Goal: Task Accomplishment & Management: Manage account settings

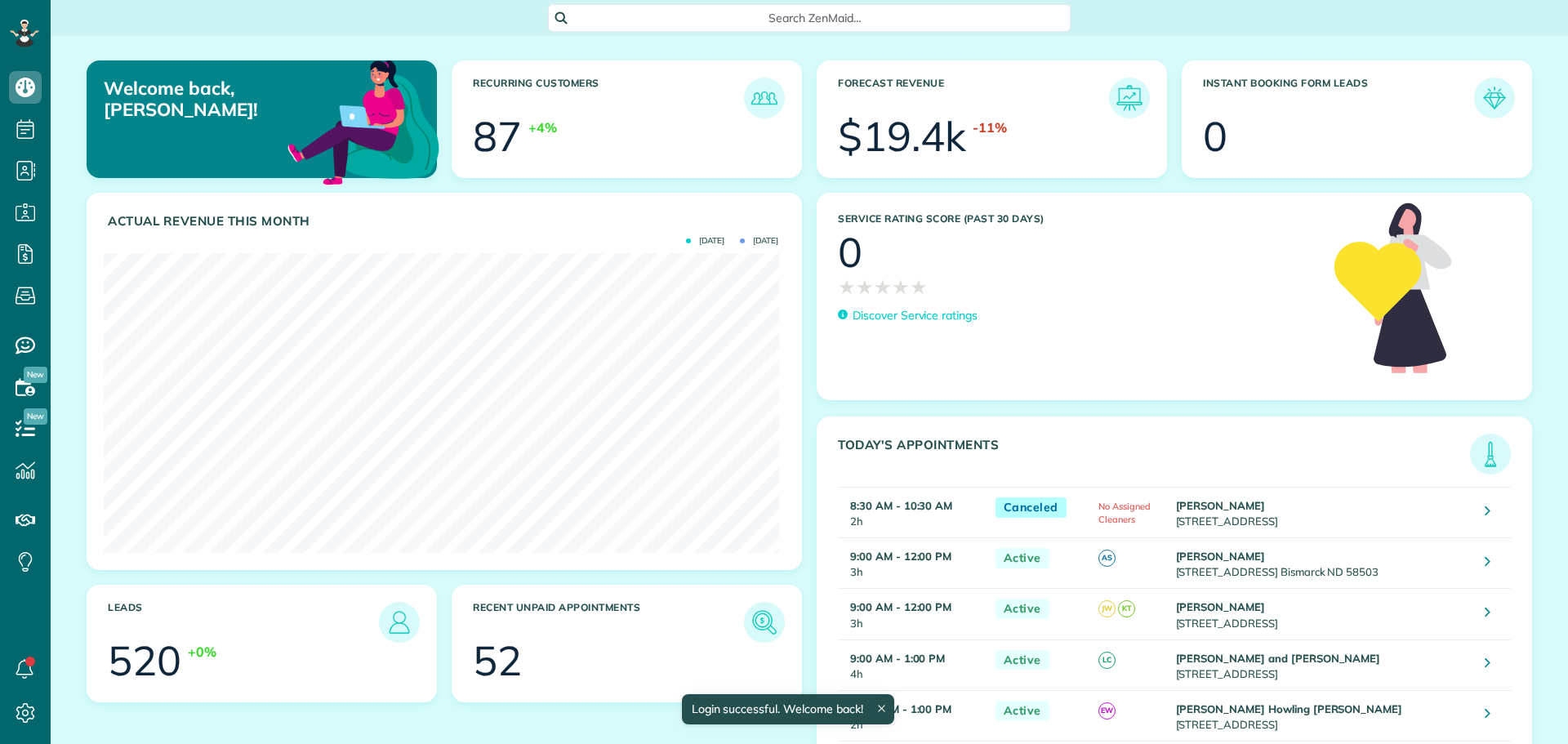
scroll to position [300, 675]
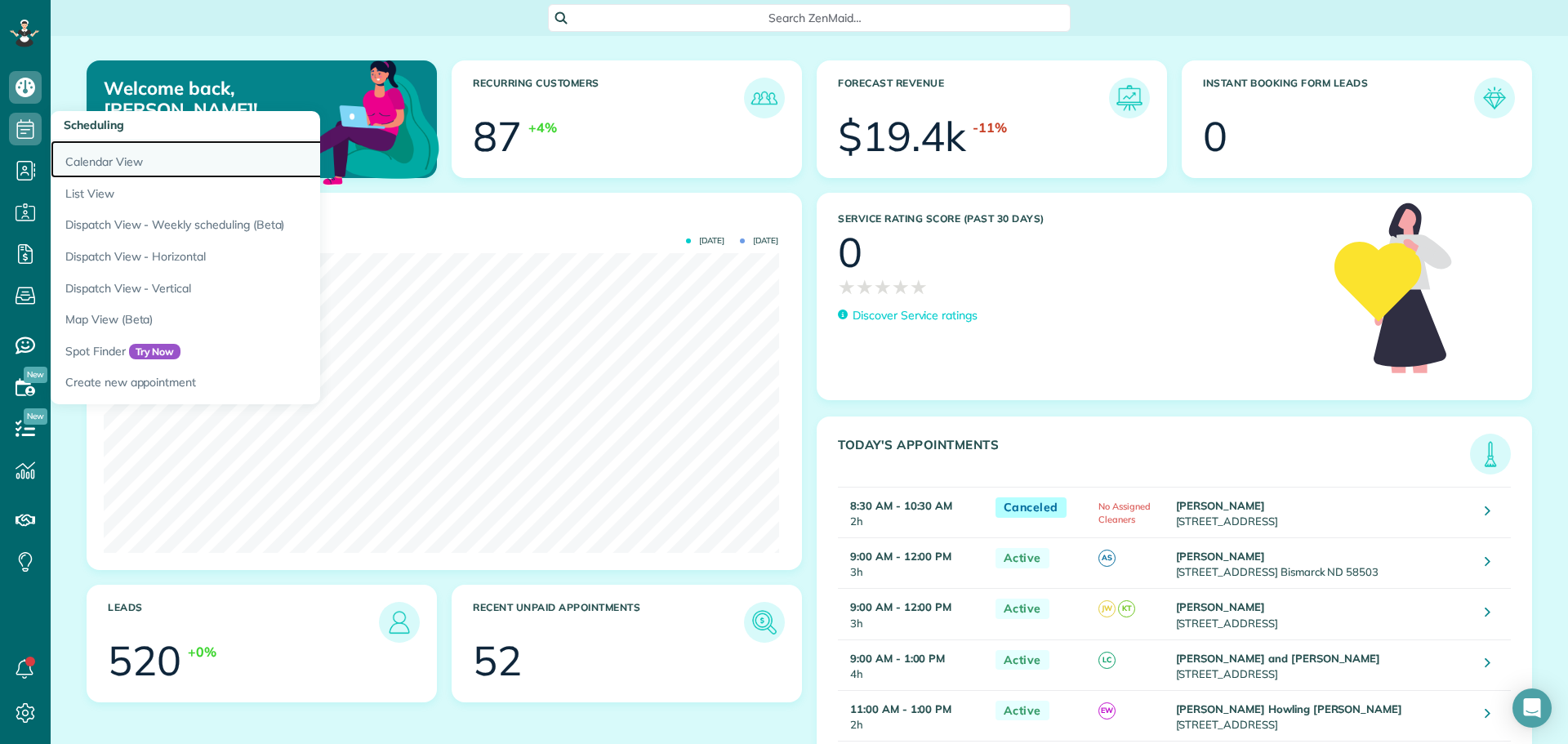
click at [88, 161] on link "Calendar View" at bounding box center [254, 159] width 408 height 37
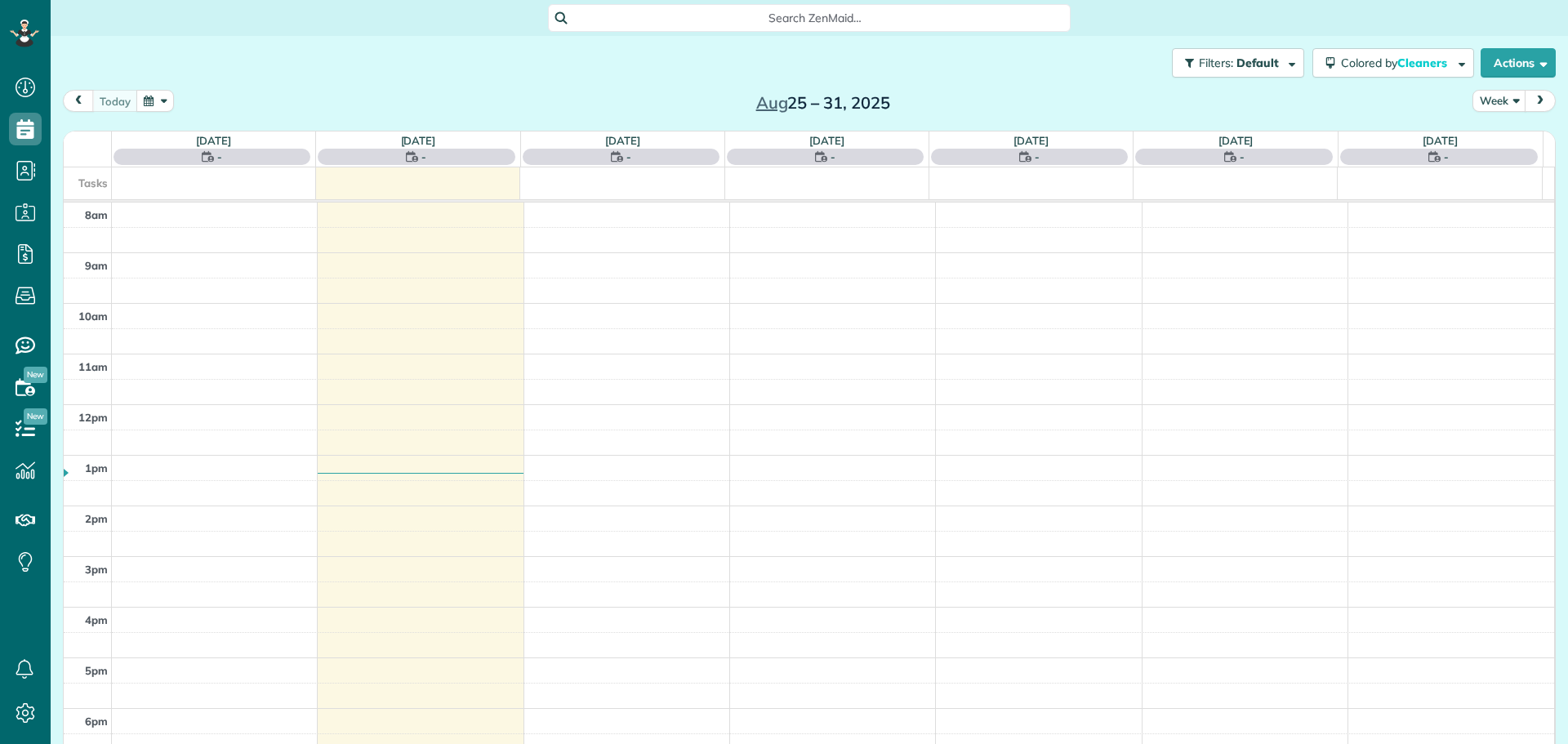
scroll to position [7, 7]
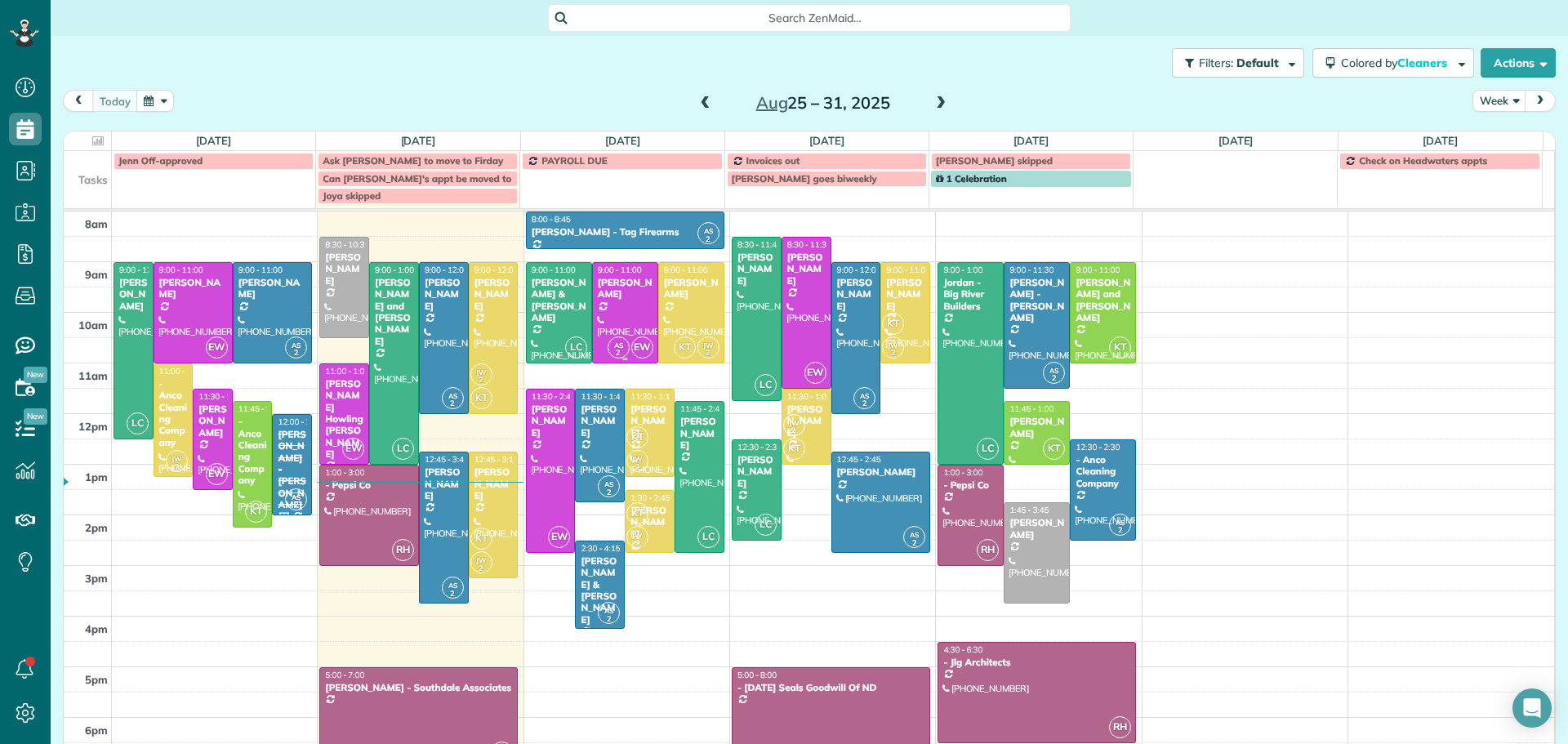
click at [616, 291] on div at bounding box center [625, 312] width 64 height 100
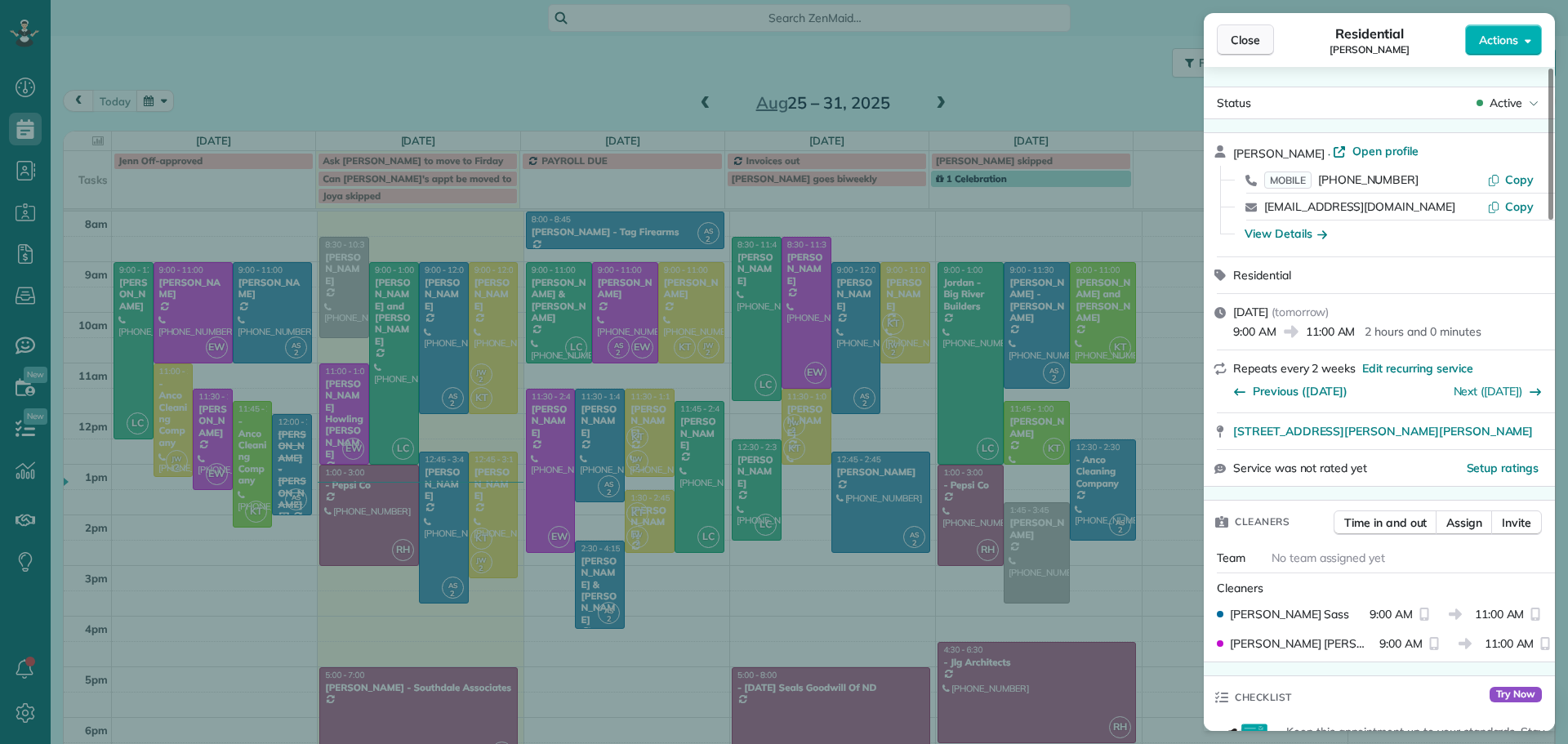
click at [1256, 36] on span "Close" at bounding box center [1245, 40] width 30 height 17
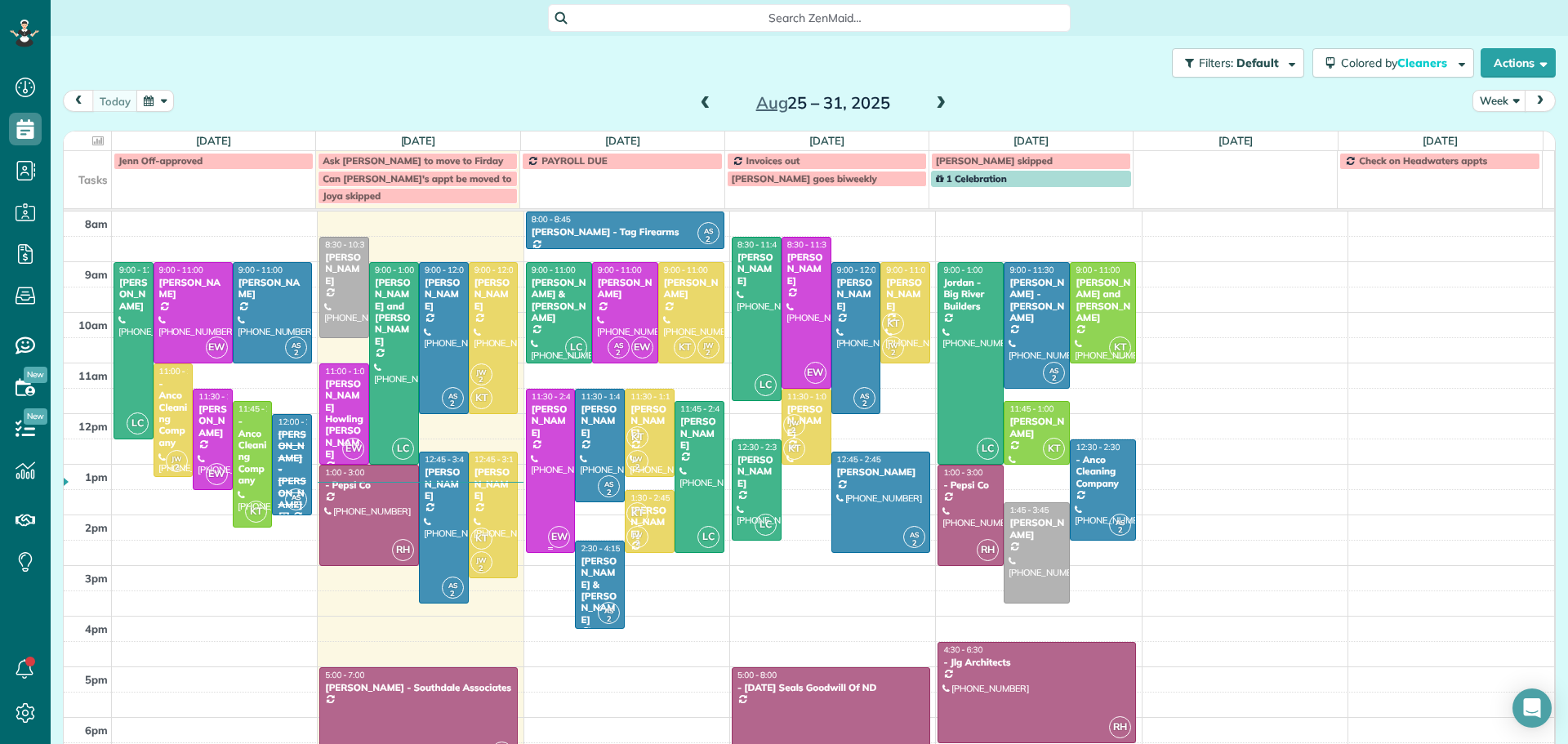
click at [543, 422] on div "[PERSON_NAME]" at bounding box center [550, 421] width 40 height 35
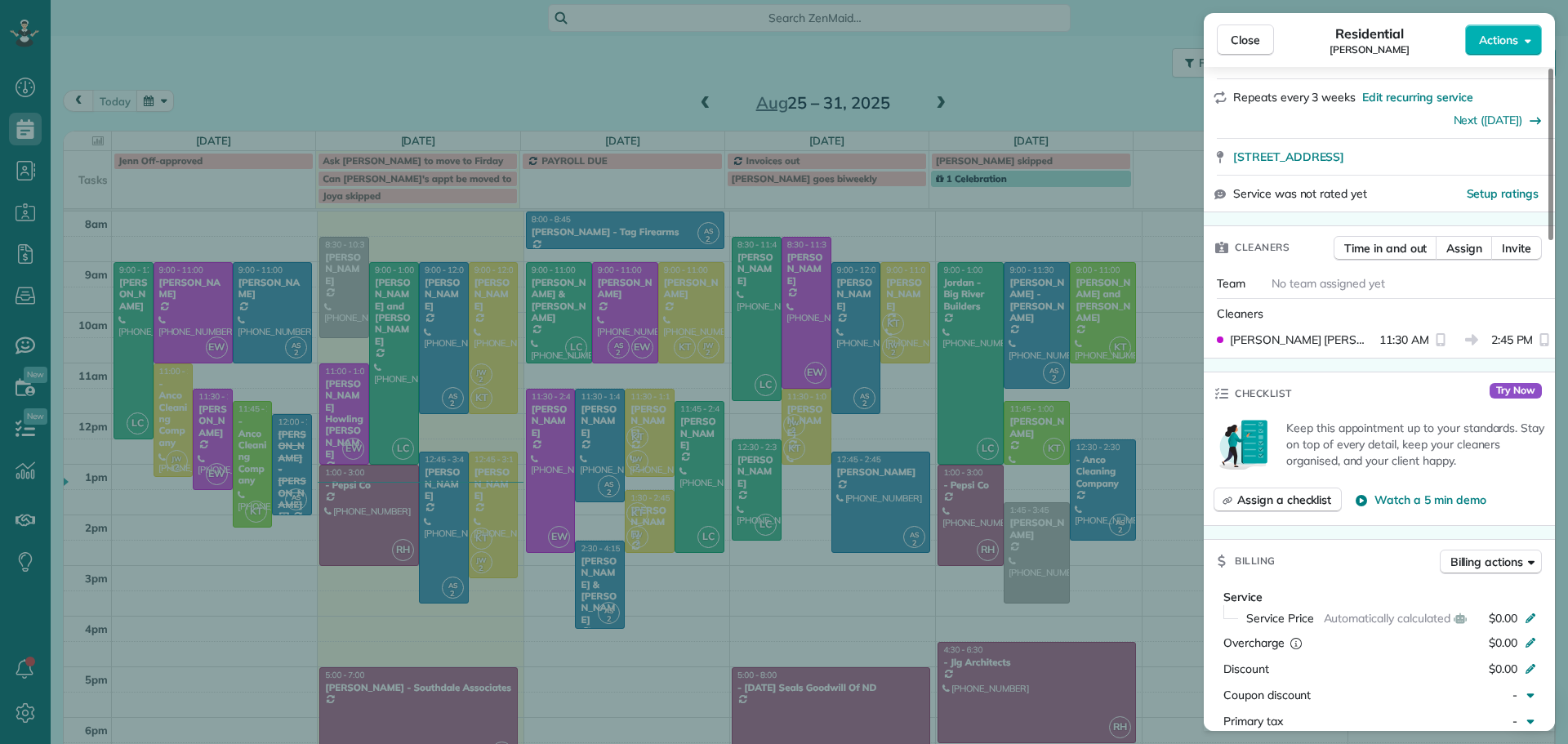
scroll to position [326, 0]
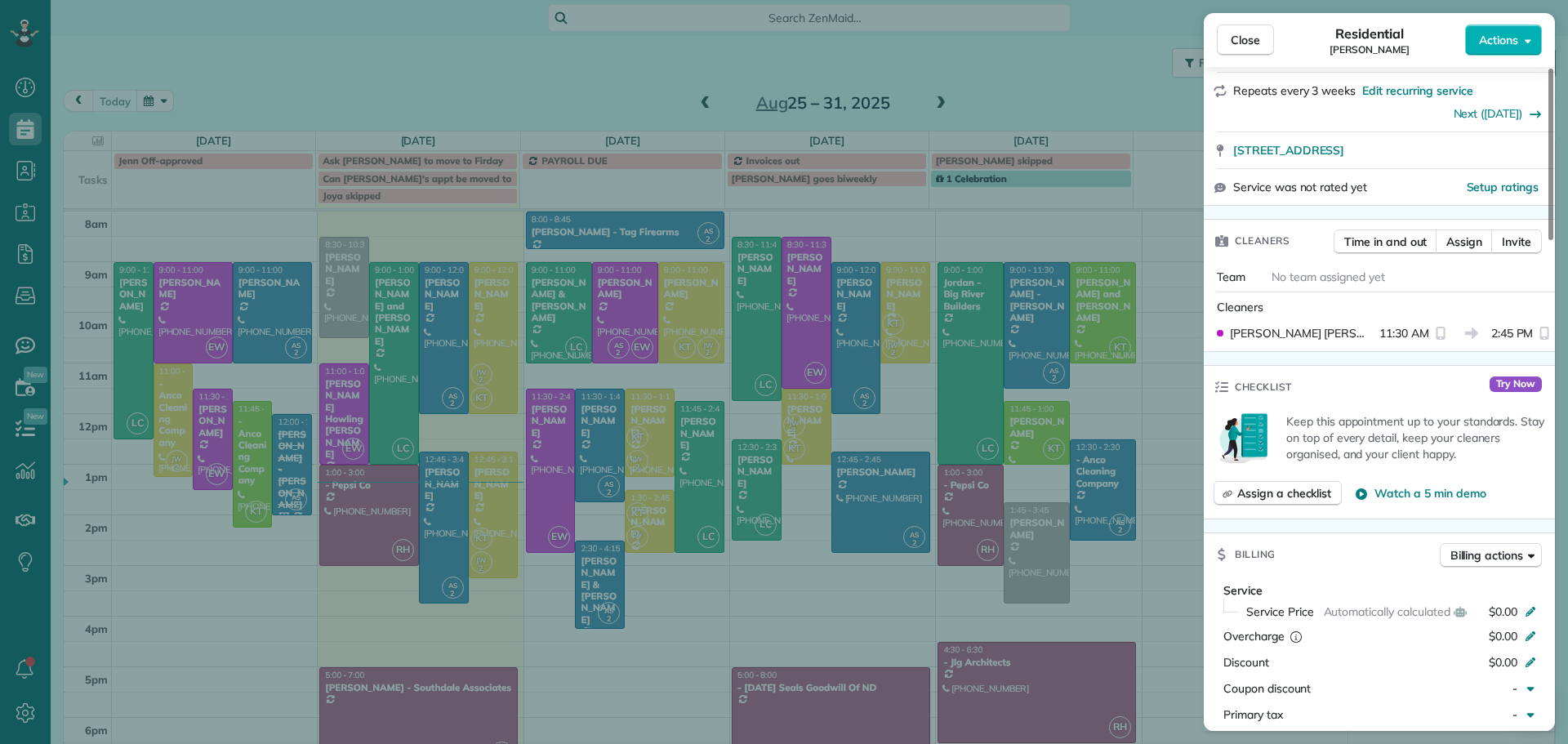
click at [630, 306] on div "Close Residential Jacki Monzelowsky Actions Status Active Jacki Monzelowsky · O…" at bounding box center [784, 372] width 1568 height 744
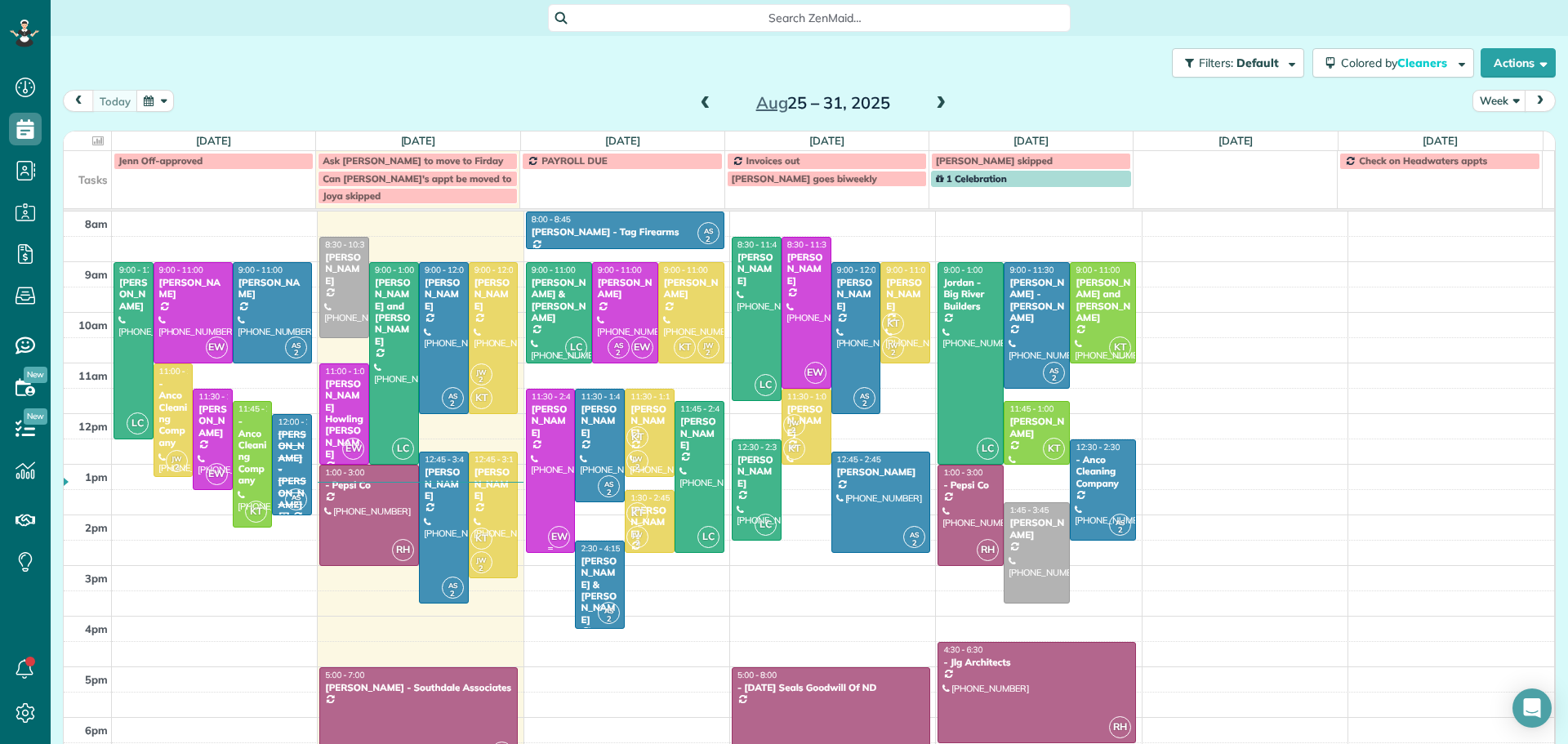
click at [544, 417] on div "[PERSON_NAME]" at bounding box center [550, 421] width 40 height 35
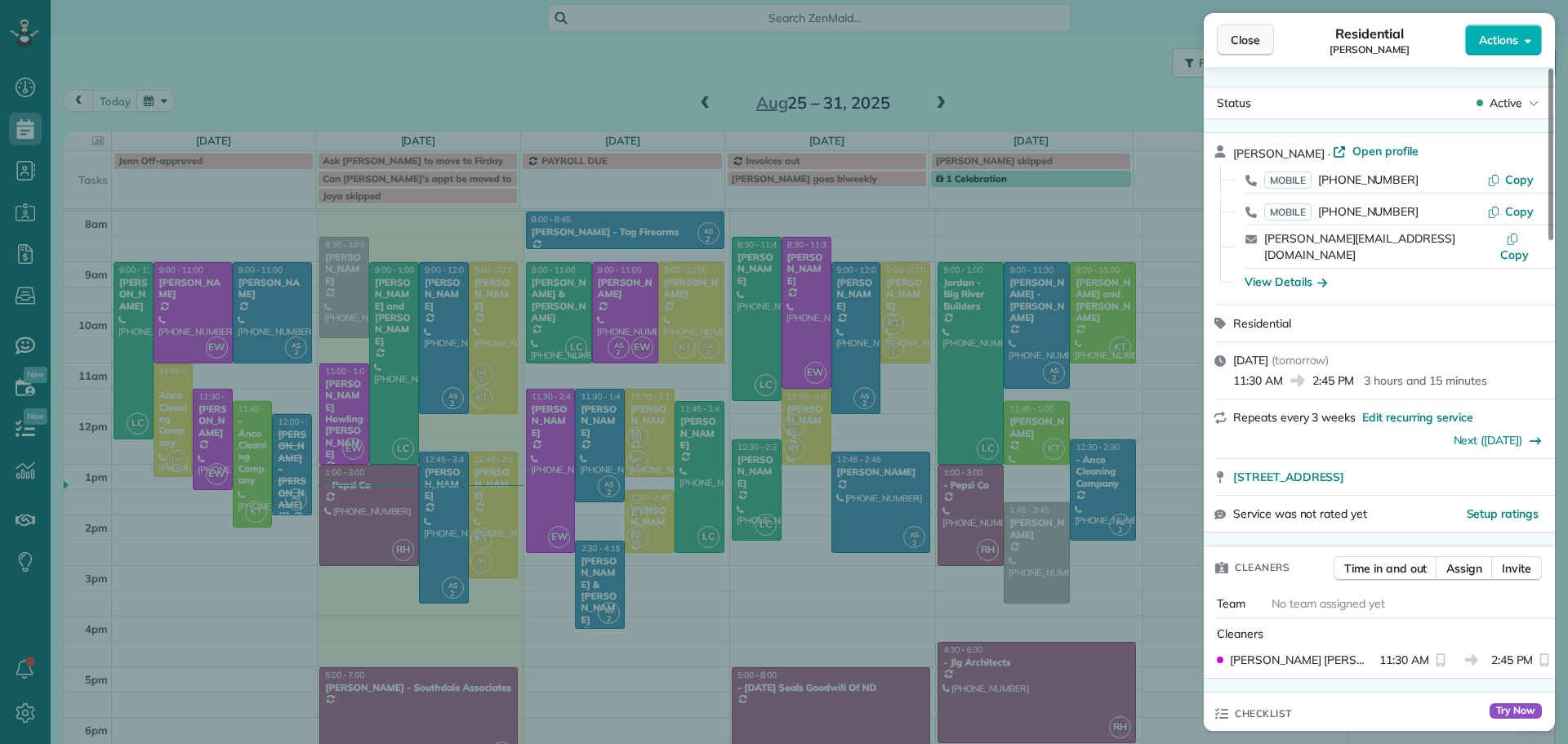
click at [1237, 36] on span "Close" at bounding box center [1245, 40] width 30 height 17
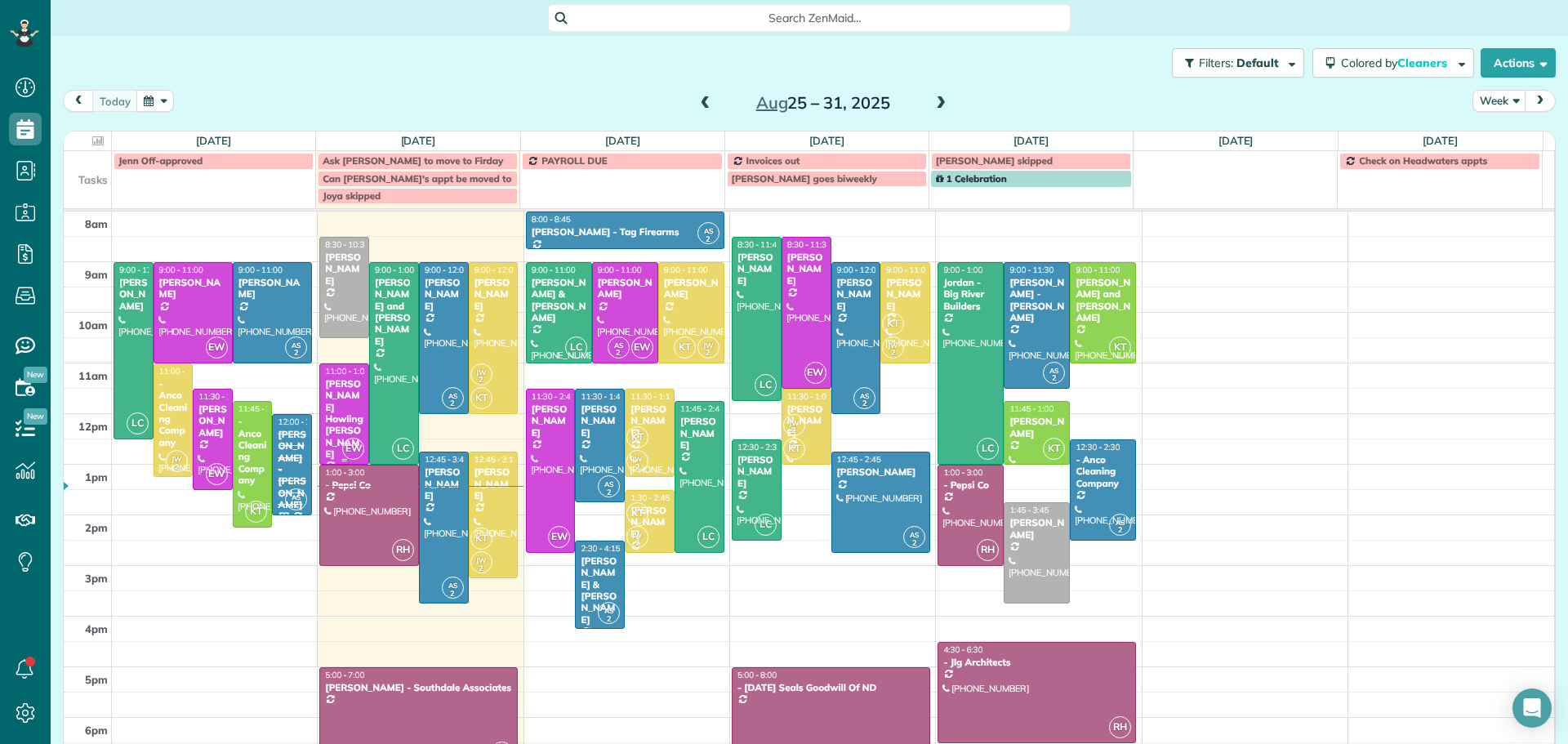
click at [330, 379] on div "[PERSON_NAME] Howling [PERSON_NAME]" at bounding box center [344, 420] width 40 height 82
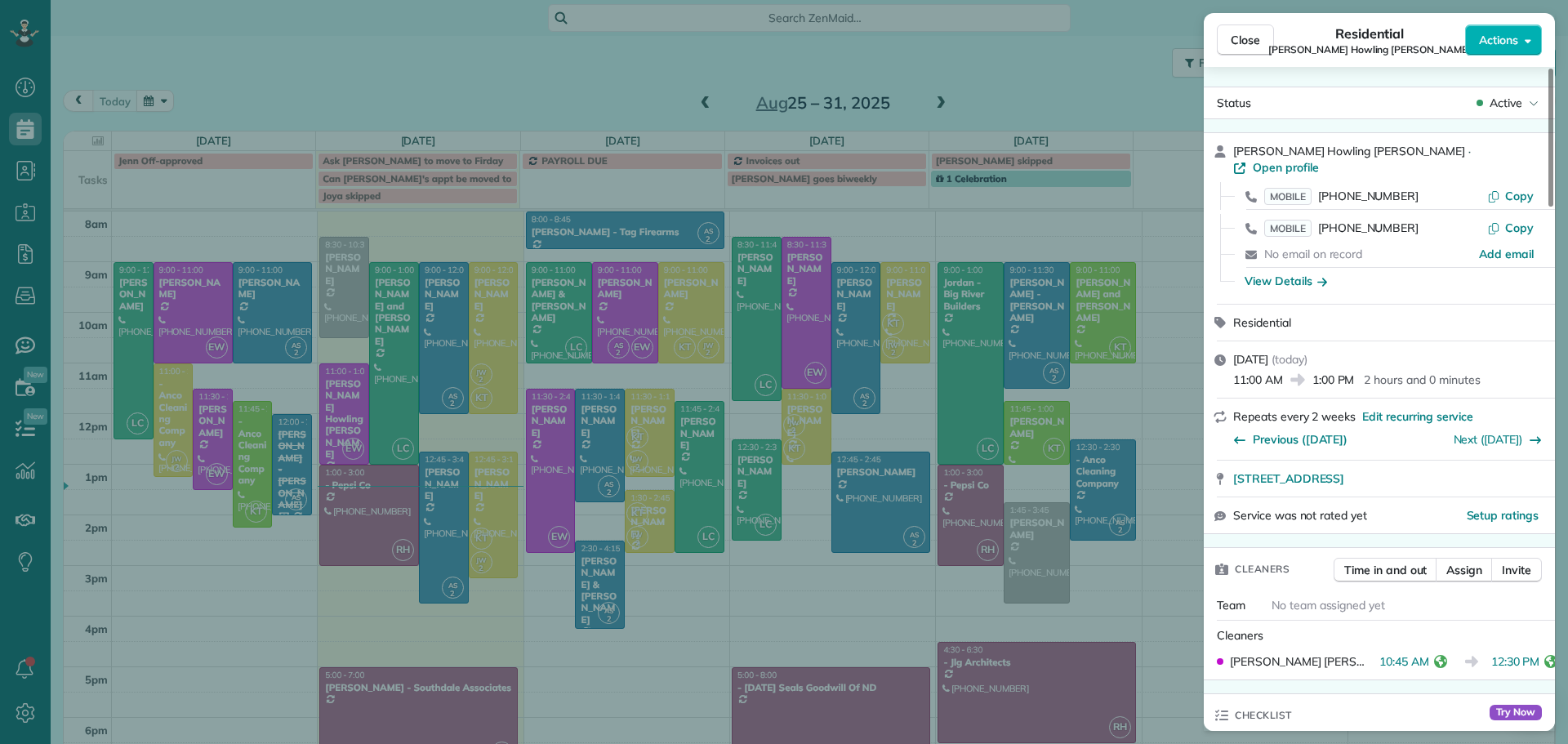
click at [608, 289] on div "Close Residential Carl Howling Wolf Actions Status Active Carl Howling Wolf · O…" at bounding box center [784, 372] width 1568 height 744
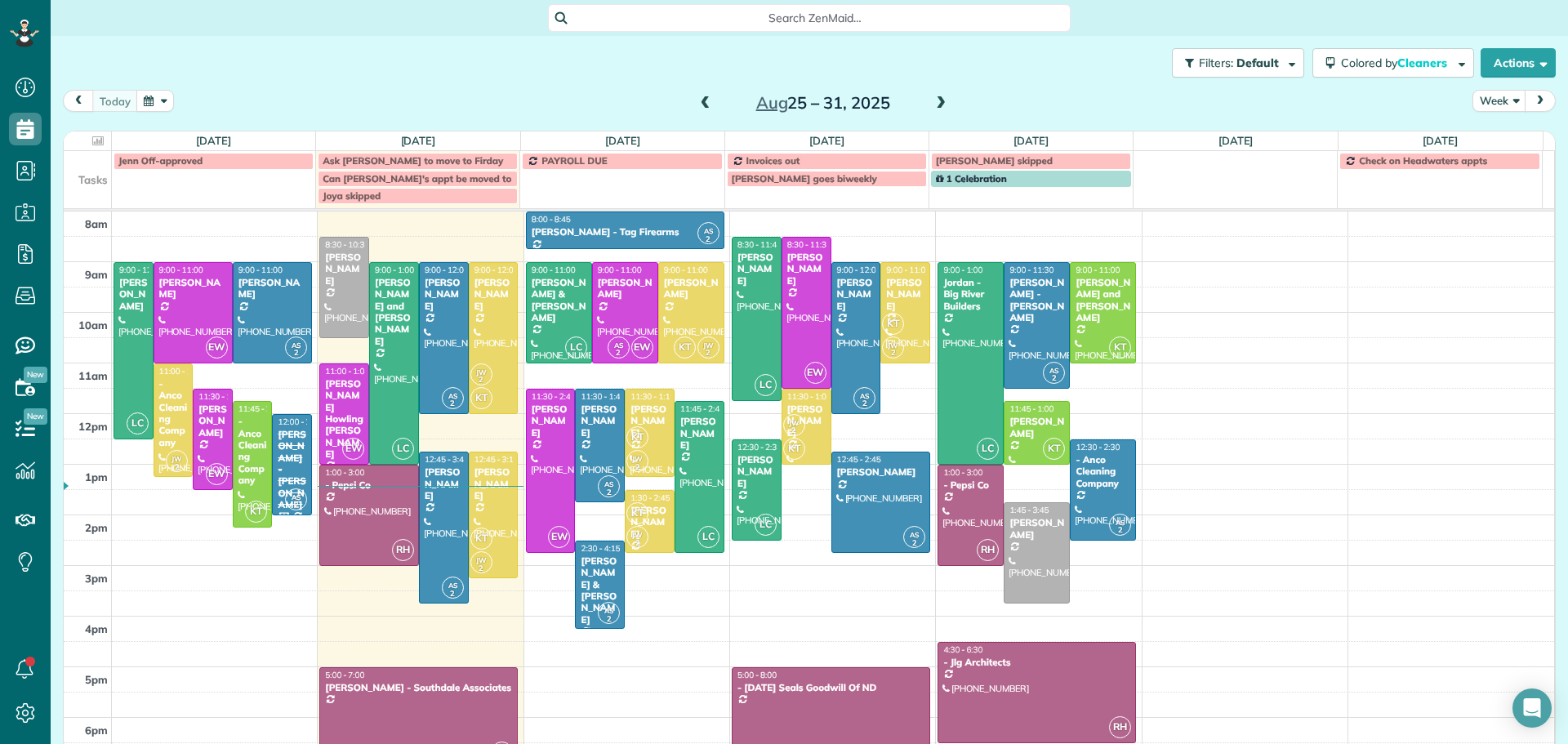
click at [607, 287] on div "Close Residential Carl Howling Wolf Actions Status Active Carl Howling Wolf · O…" at bounding box center [784, 372] width 1568 height 744
click at [603, 293] on div at bounding box center [625, 312] width 64 height 100
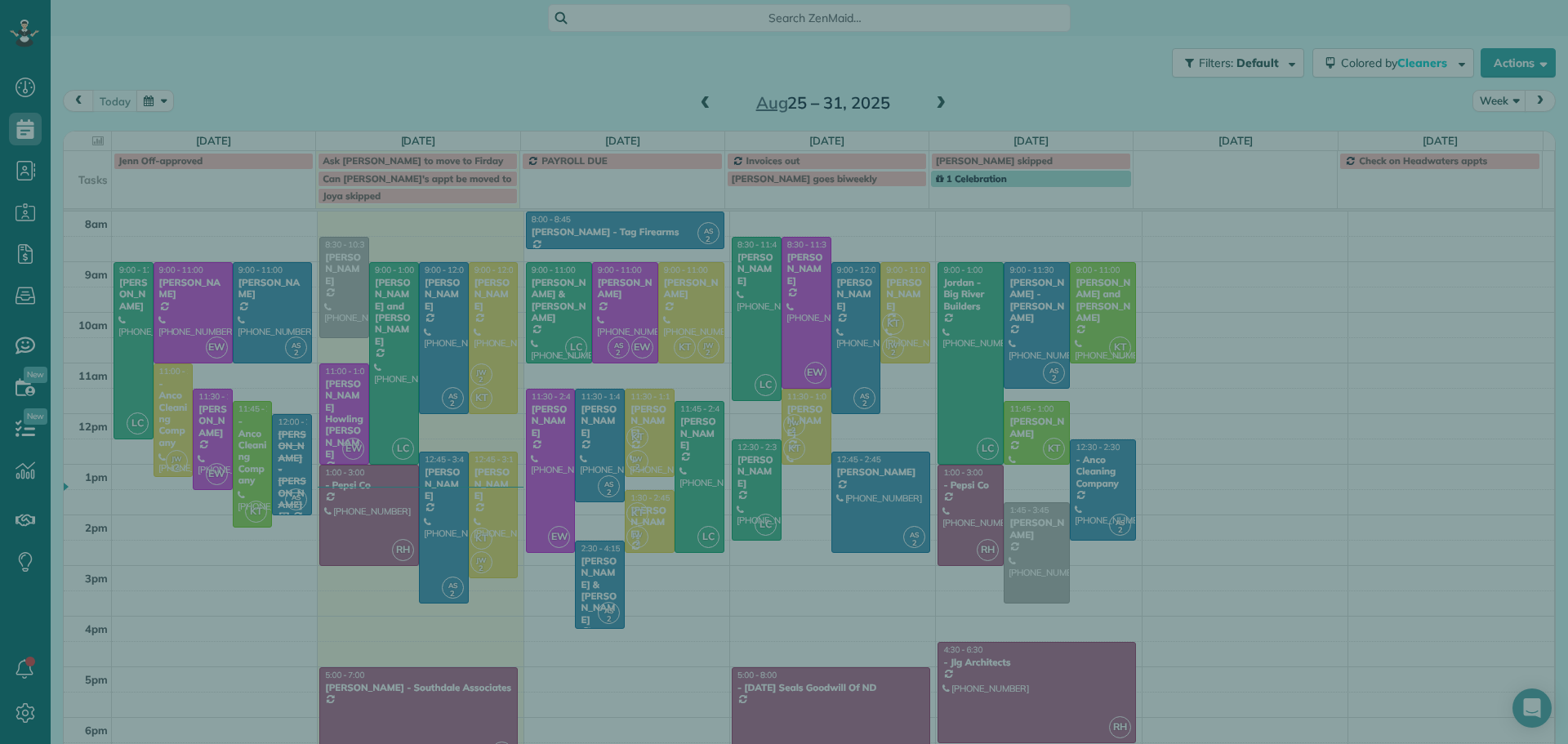
click at [603, 293] on div "Close Cleaners" at bounding box center [784, 372] width 1568 height 744
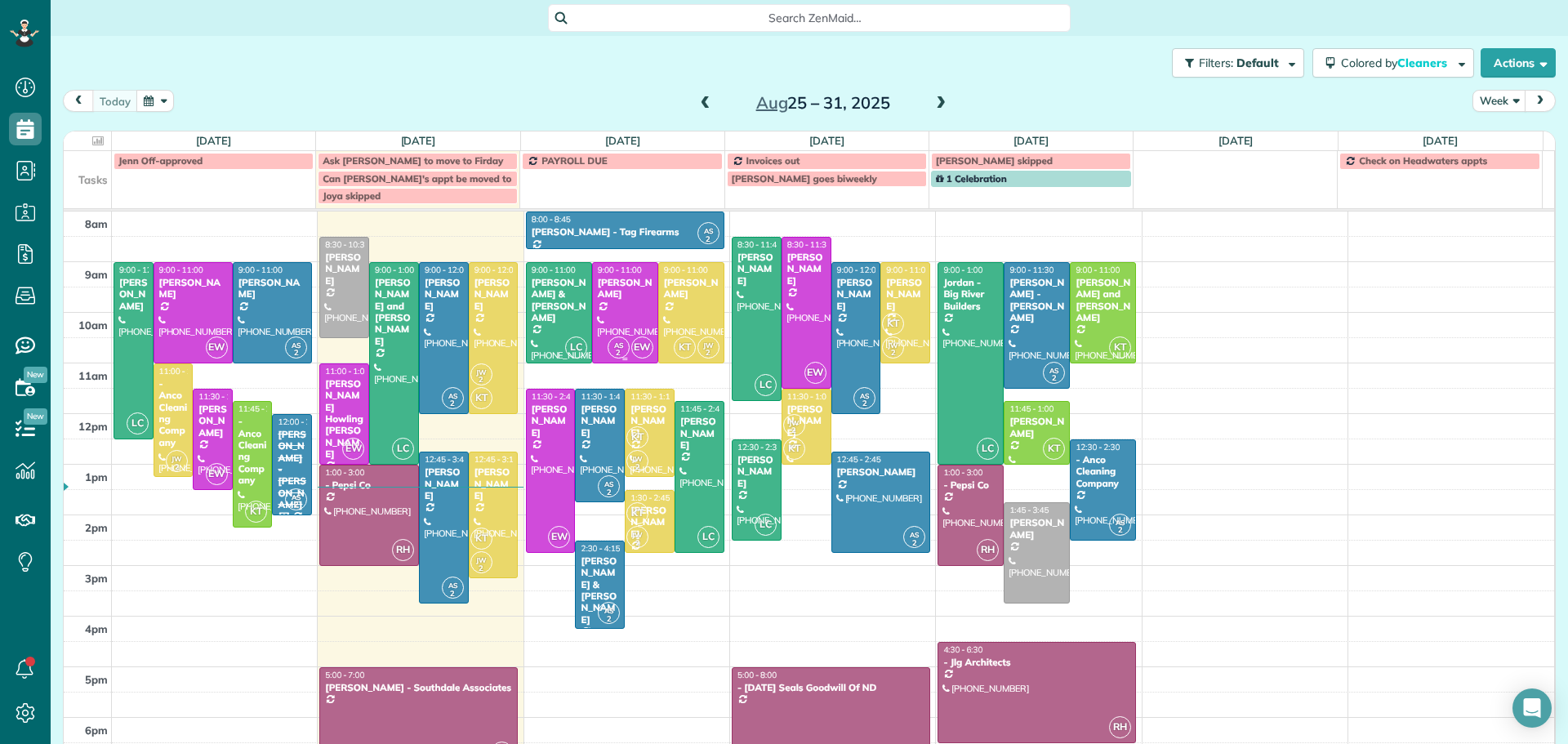
click at [598, 296] on div at bounding box center [625, 312] width 64 height 100
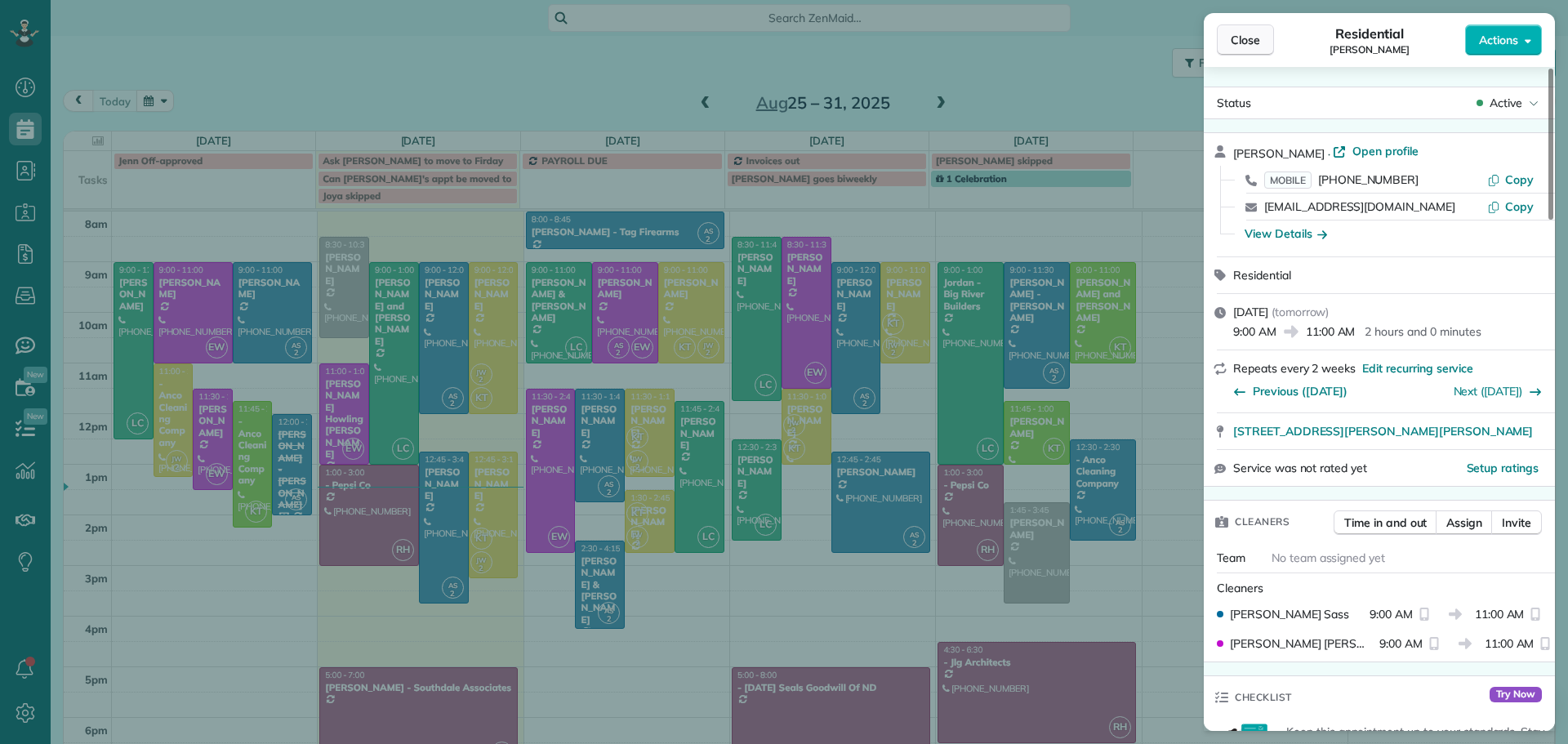
drag, startPoint x: 598, startPoint y: 296, endPoint x: 1228, endPoint y: 48, distance: 677.1
click at [1228, 48] on button "Close" at bounding box center [1245, 39] width 57 height 31
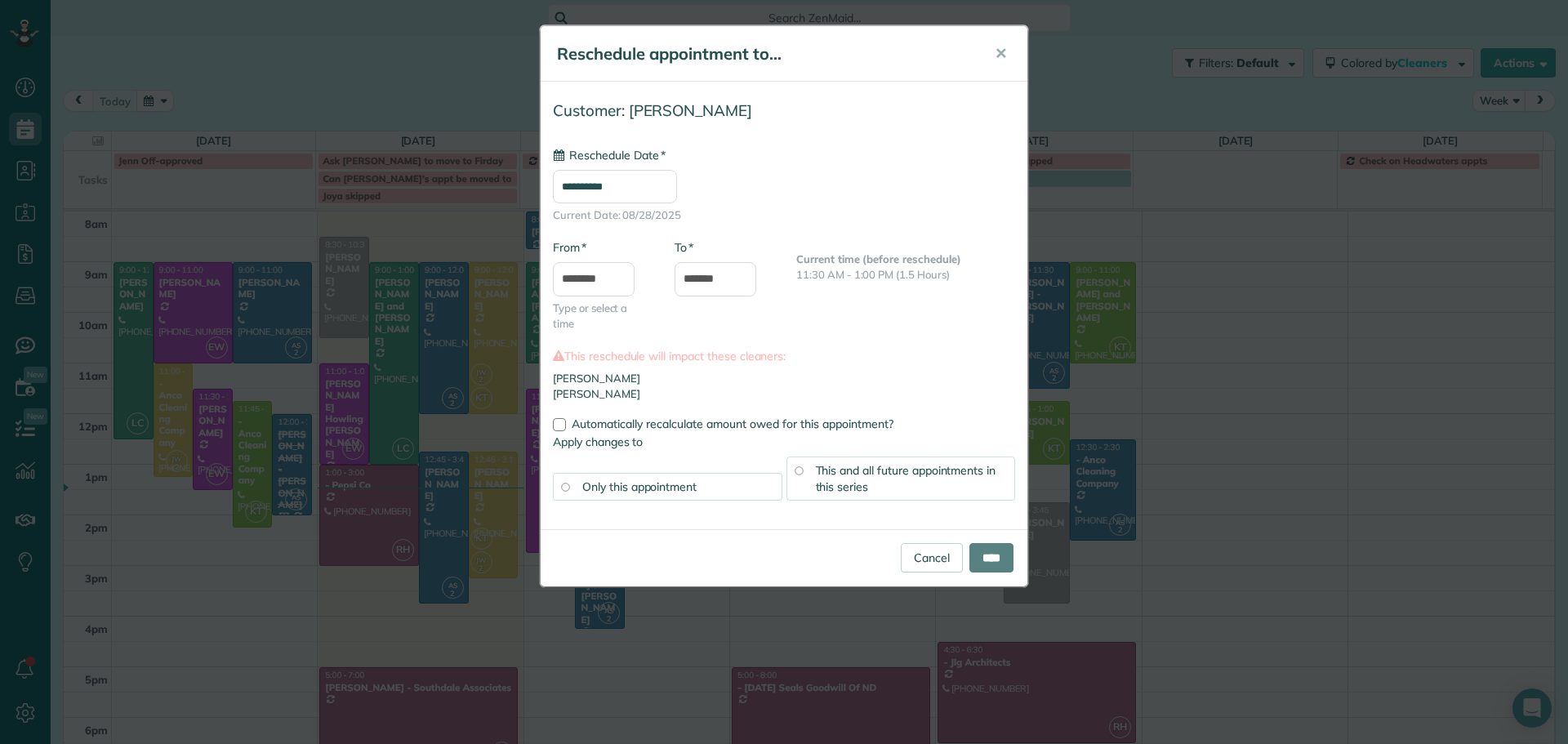
type input "**********"
click at [858, 477] on span "This and all future appointments in this series" at bounding box center [906, 478] width 181 height 31
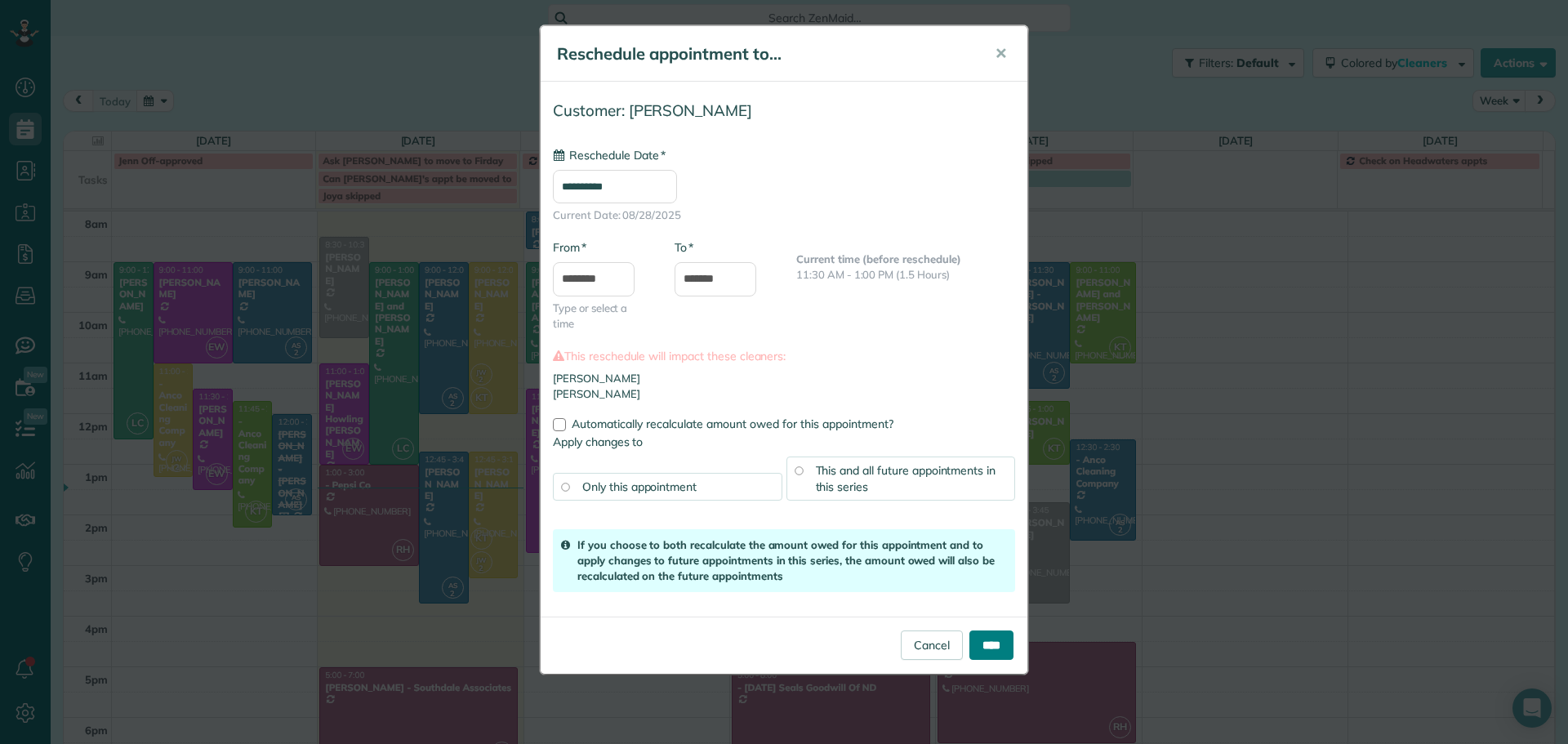
click at [991, 647] on input "****" at bounding box center [991, 645] width 44 height 30
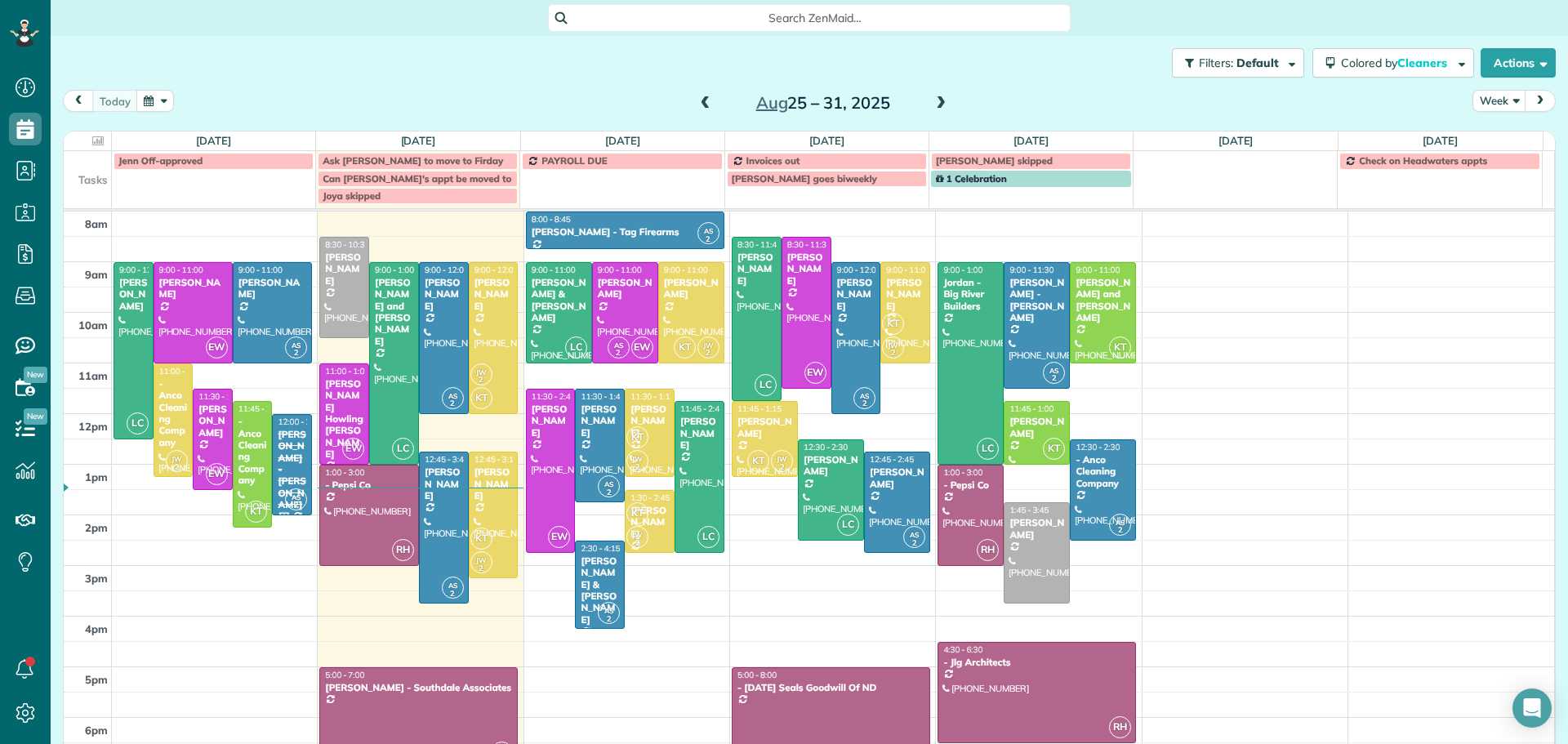
click at [932, 100] on span at bounding box center [941, 103] width 18 height 15
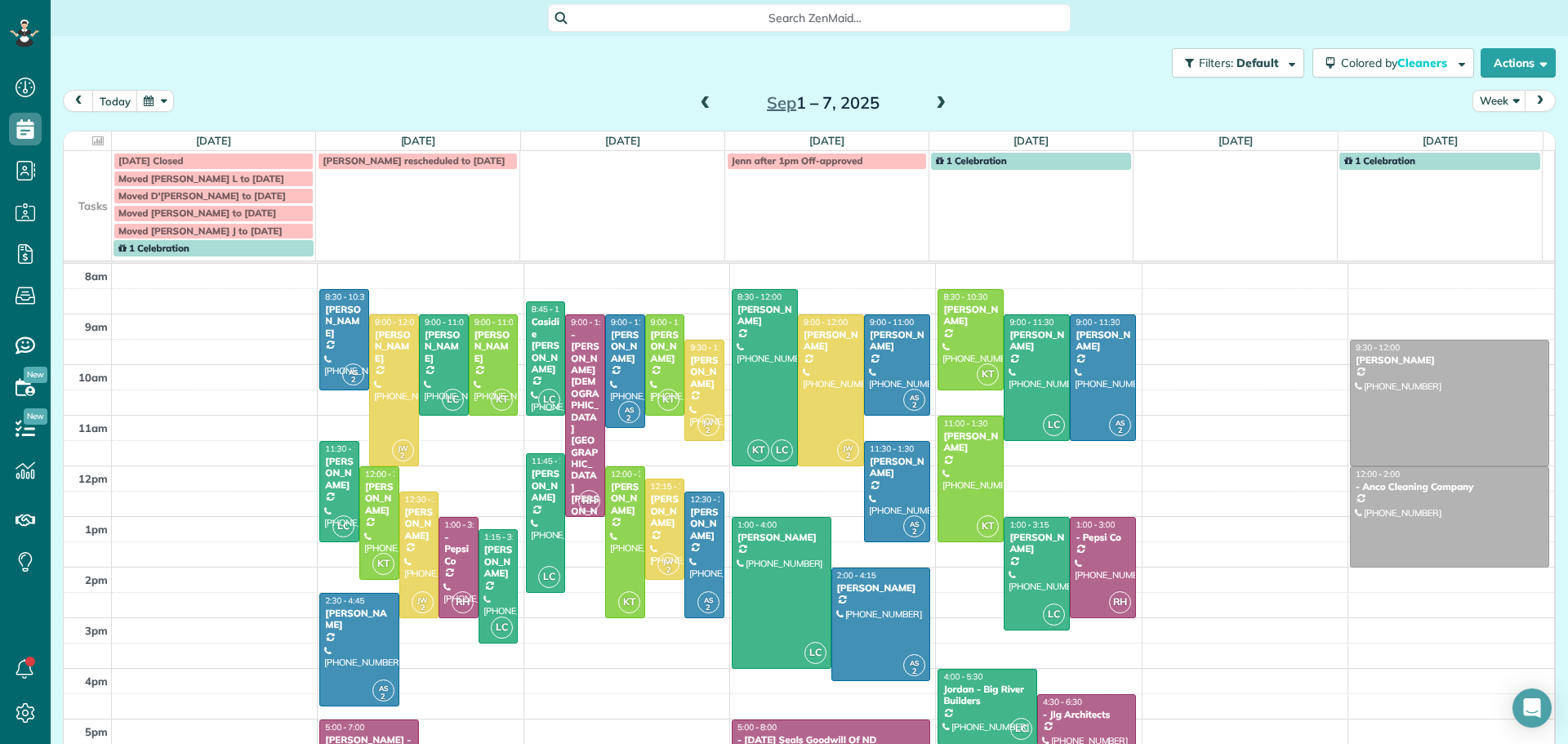
click at [693, 94] on div "Sep 1 – 7, 2025" at bounding box center [823, 103] width 261 height 26
click at [699, 95] on span at bounding box center [705, 103] width 18 height 24
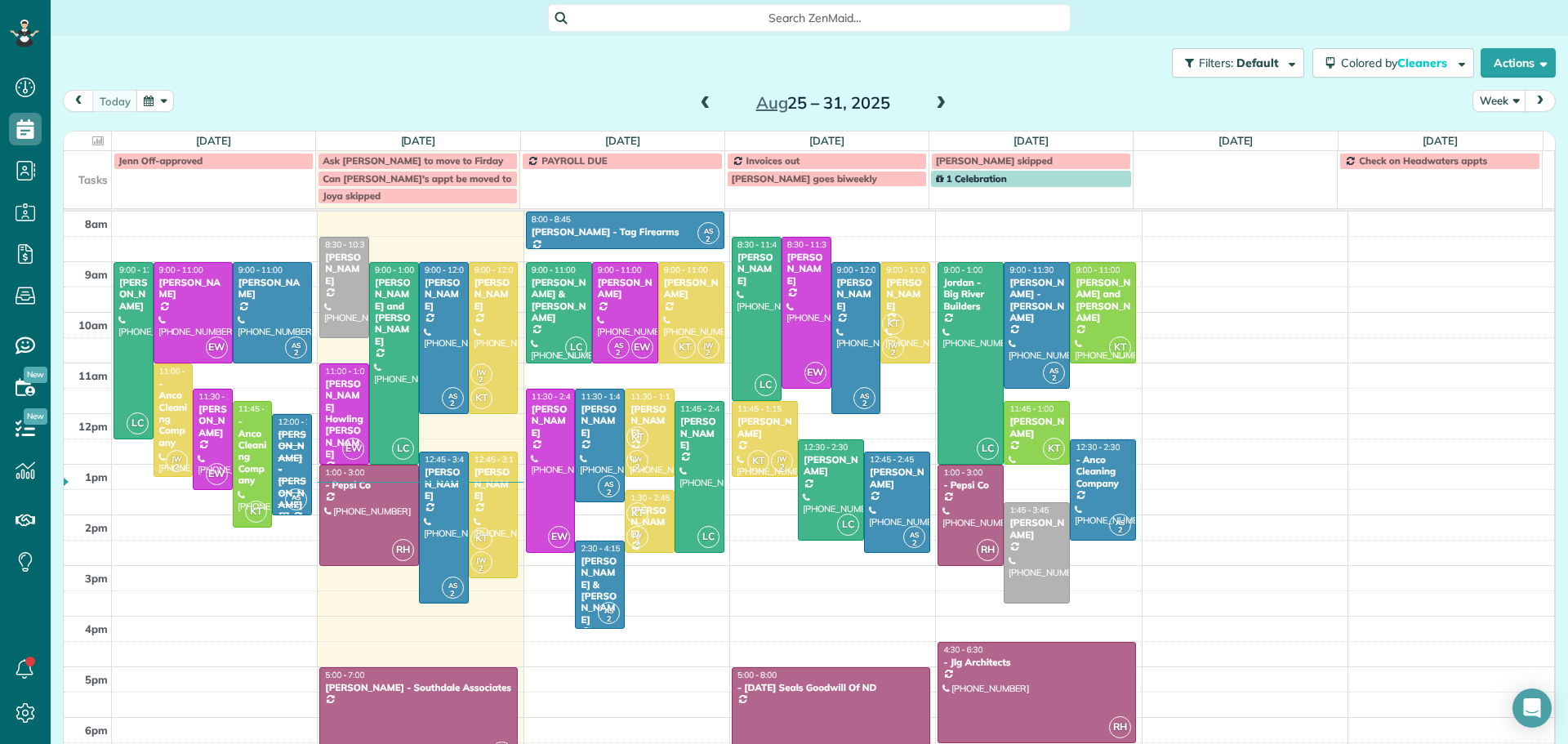
click at [696, 101] on span at bounding box center [705, 103] width 18 height 15
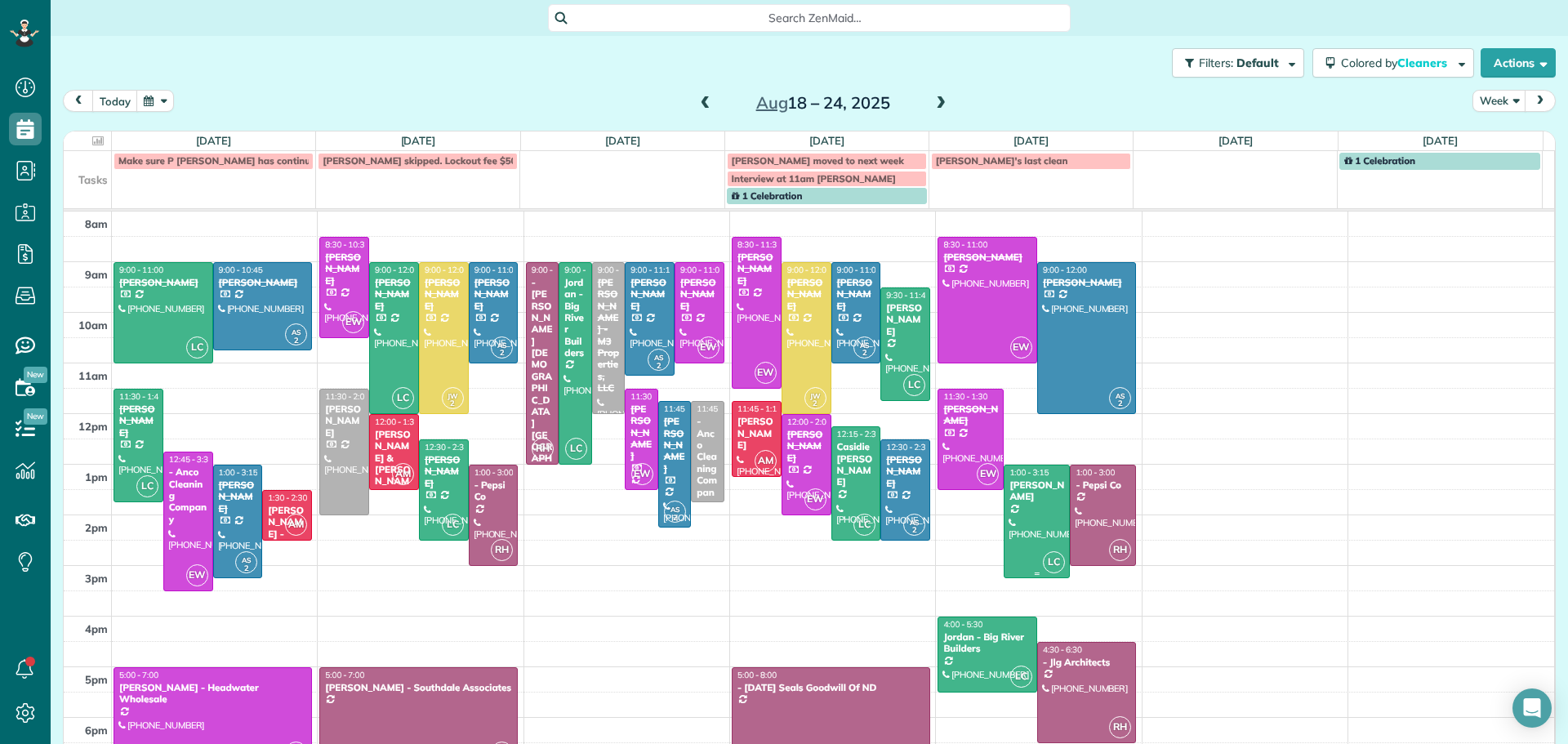
click at [1015, 509] on div at bounding box center [1037, 521] width 64 height 113
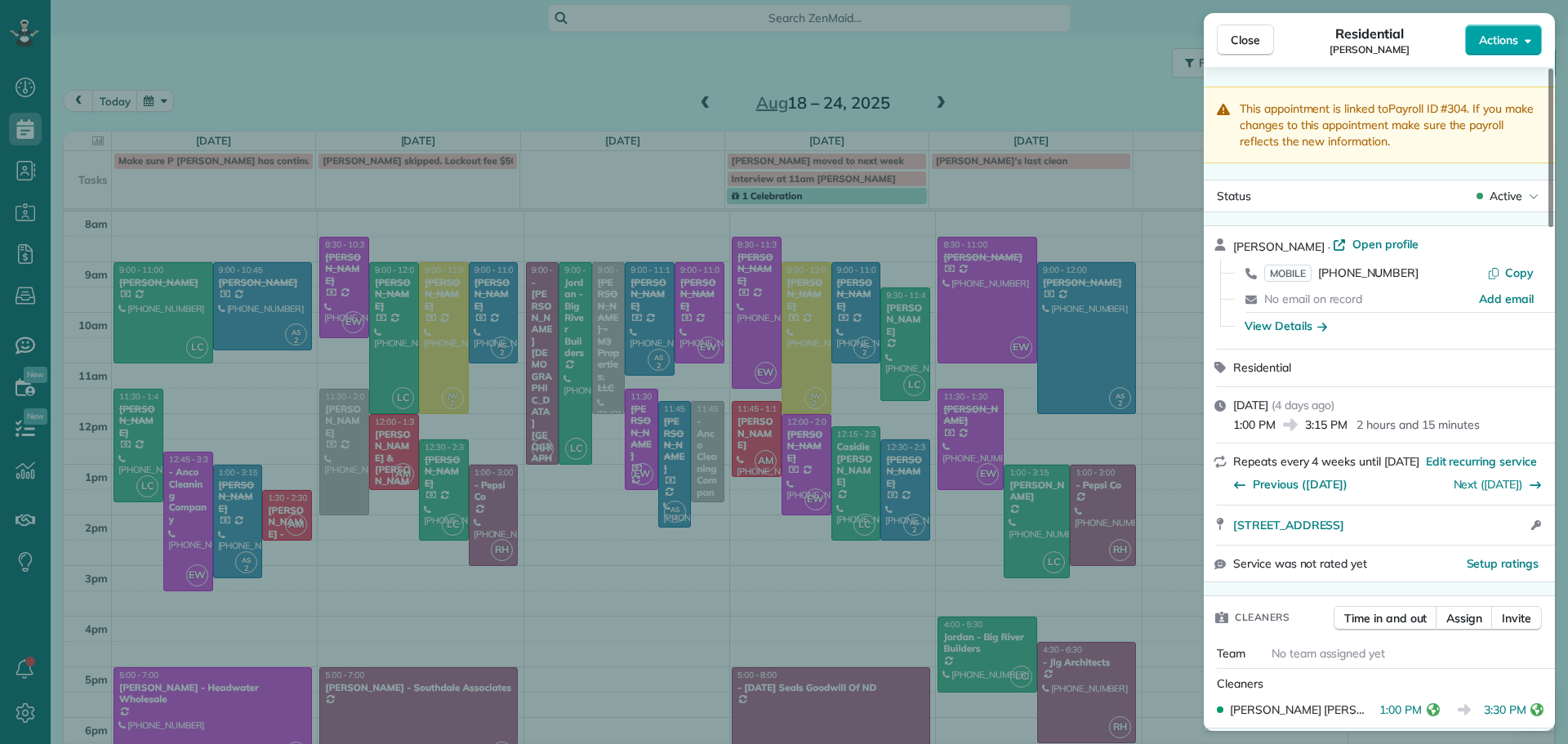
click at [1492, 39] on span "Actions" at bounding box center [1498, 40] width 39 height 17
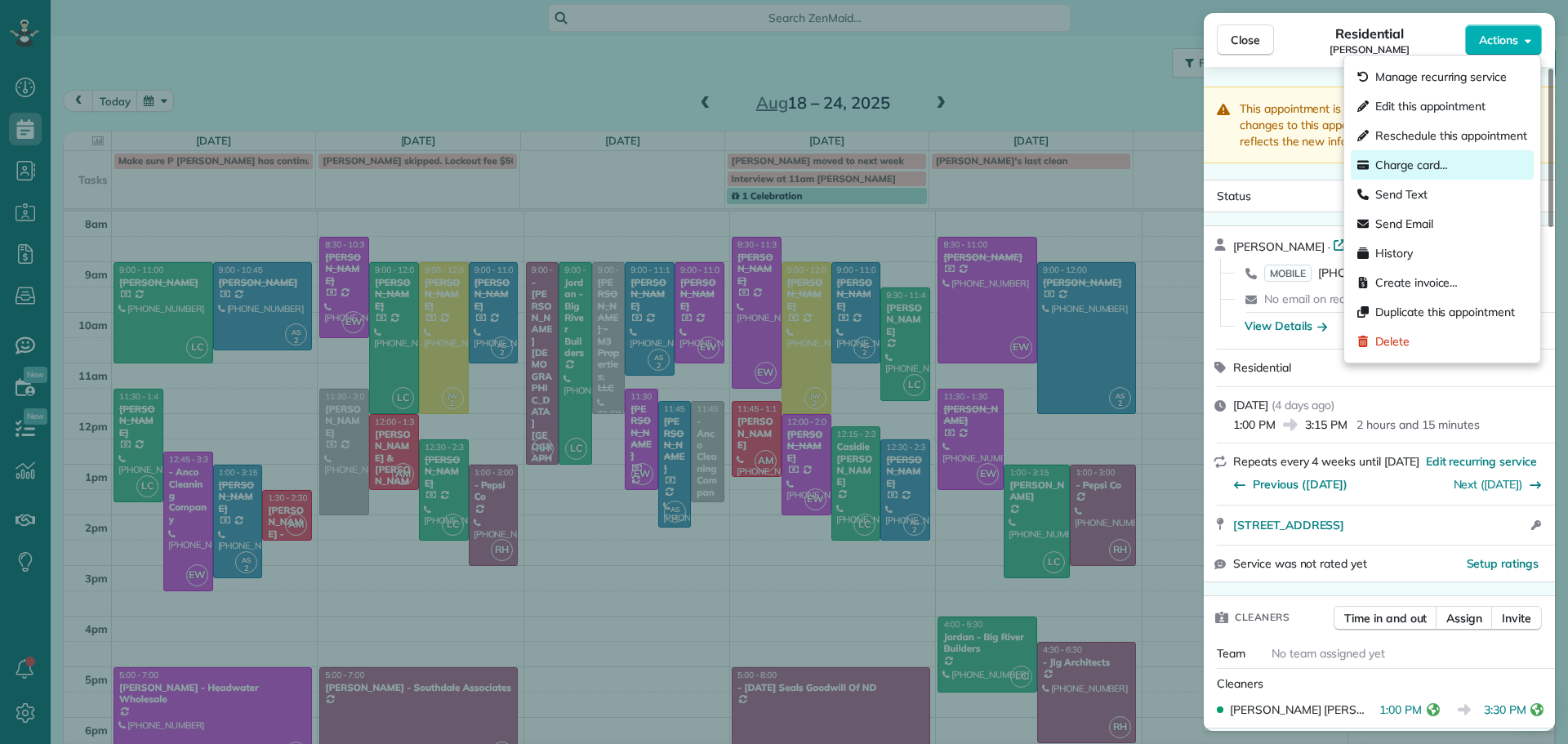
click at [1389, 161] on span "Charge card…" at bounding box center [1411, 165] width 73 height 17
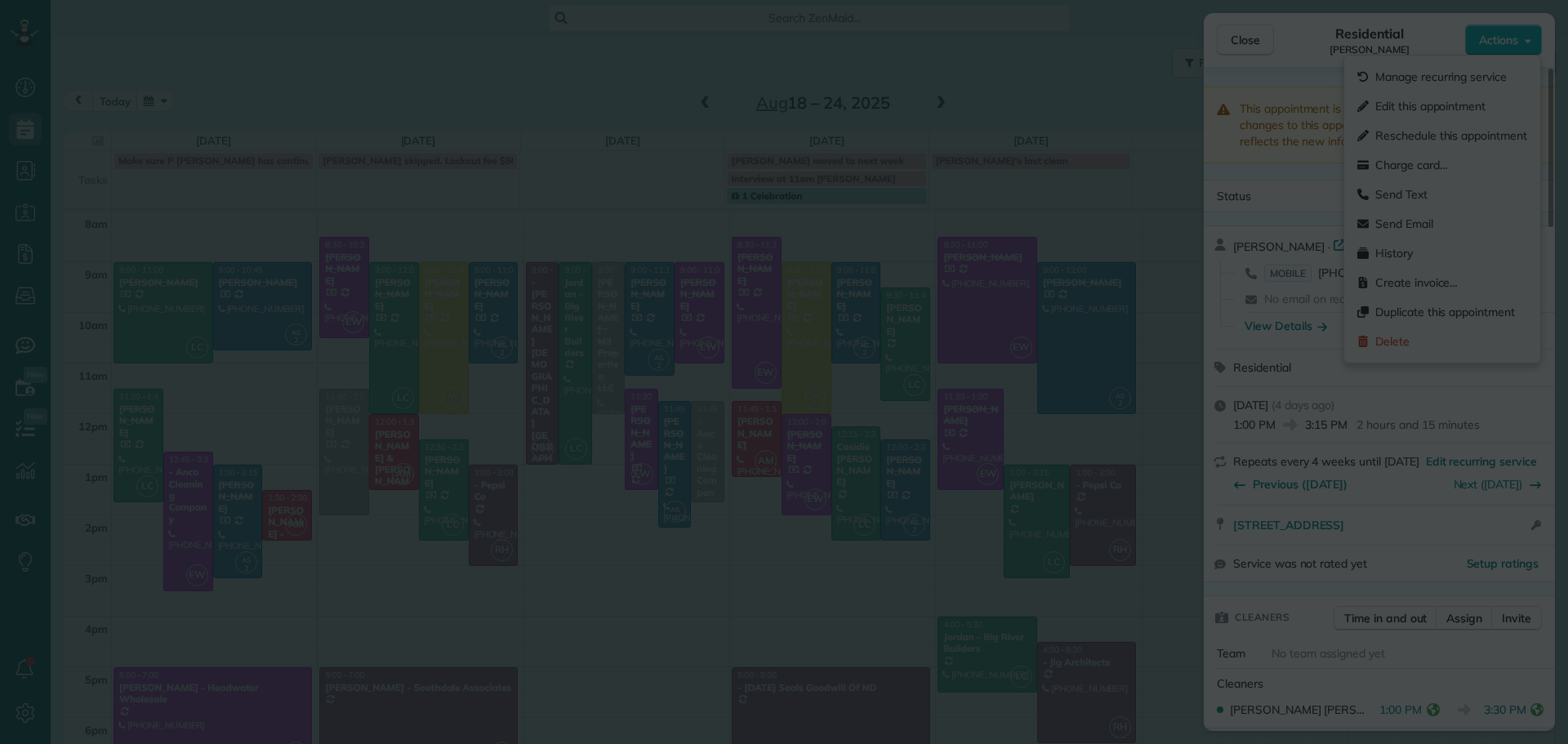
click at [1388, 160] on div at bounding box center [784, 372] width 1568 height 744
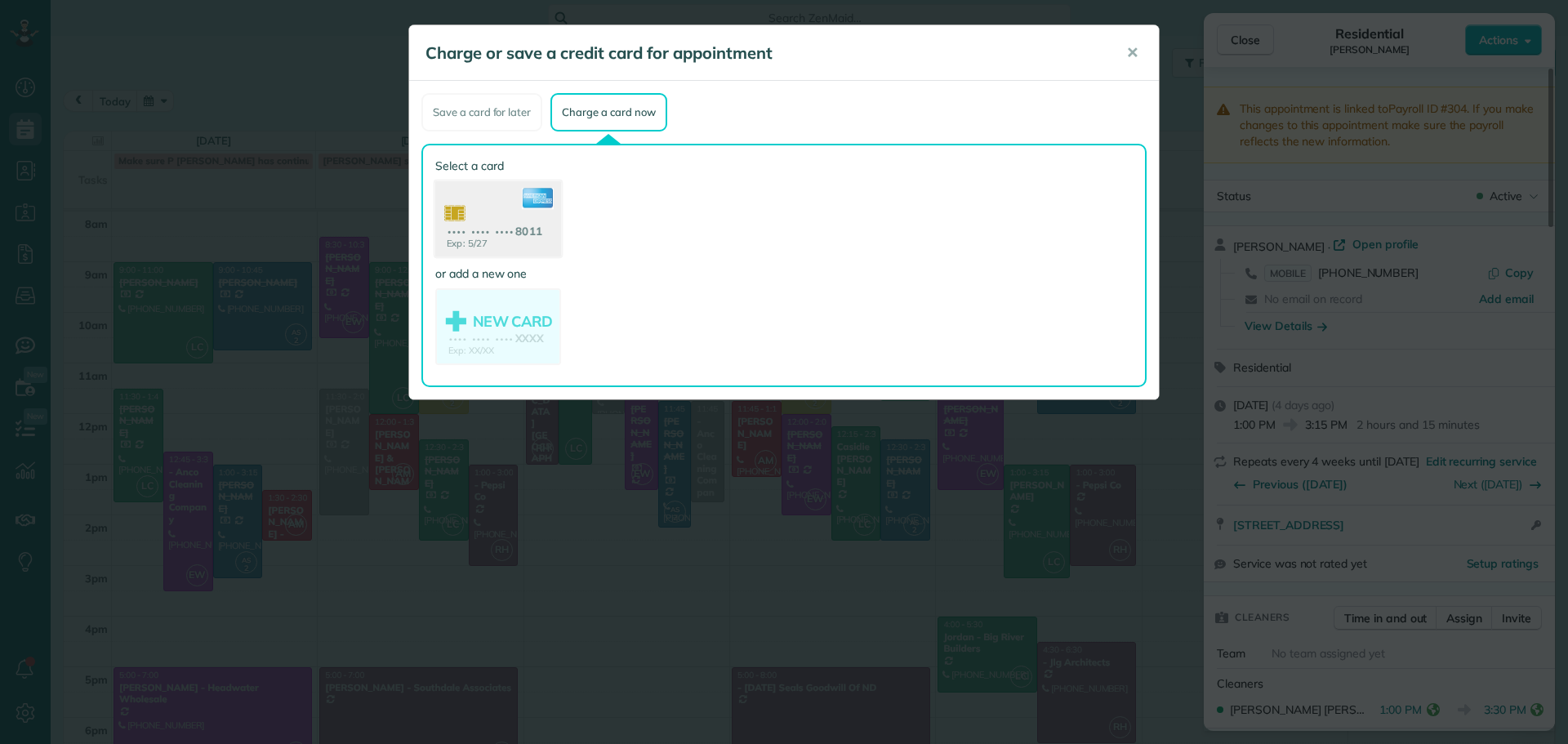
click at [484, 213] on use at bounding box center [498, 220] width 126 height 79
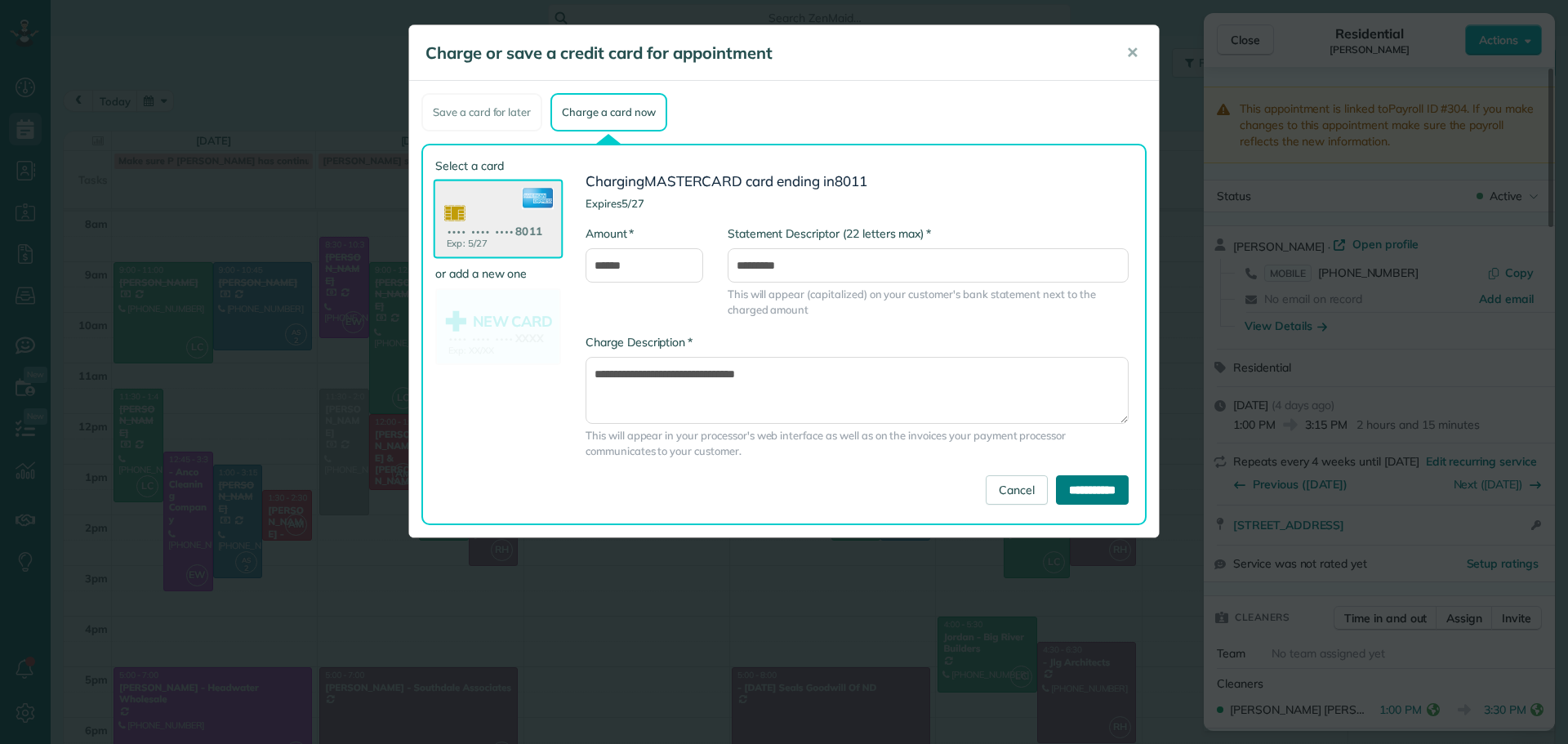
drag, startPoint x: 1053, startPoint y: 491, endPoint x: 167, endPoint y: 399, distance: 890.8
click at [217, 427] on div "Charge or save a credit card for appointment ✕ Save a card for later Charge a c…" at bounding box center [784, 372] width 1568 height 744
click at [481, 320] on use at bounding box center [498, 328] width 126 height 79
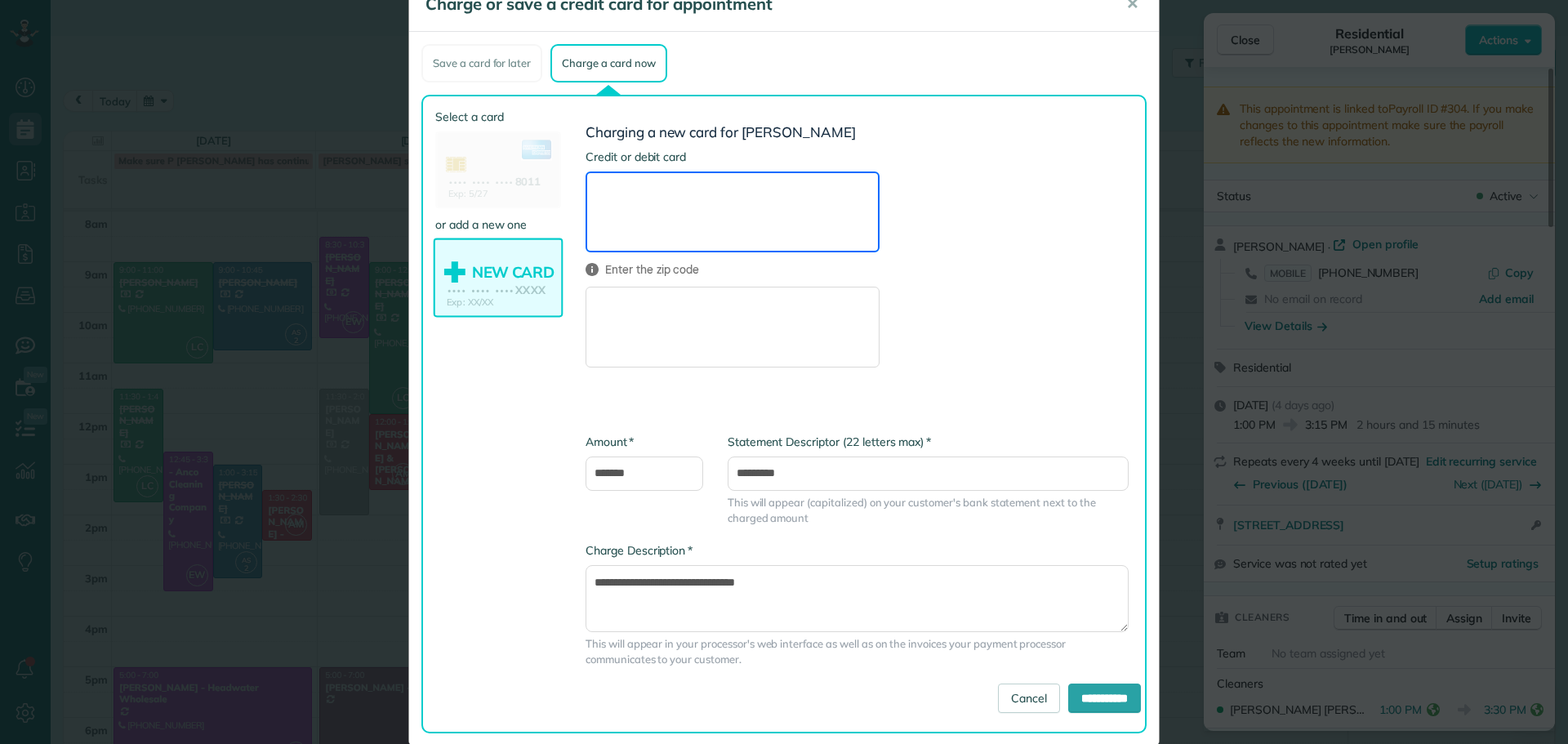
scroll to position [76, 0]
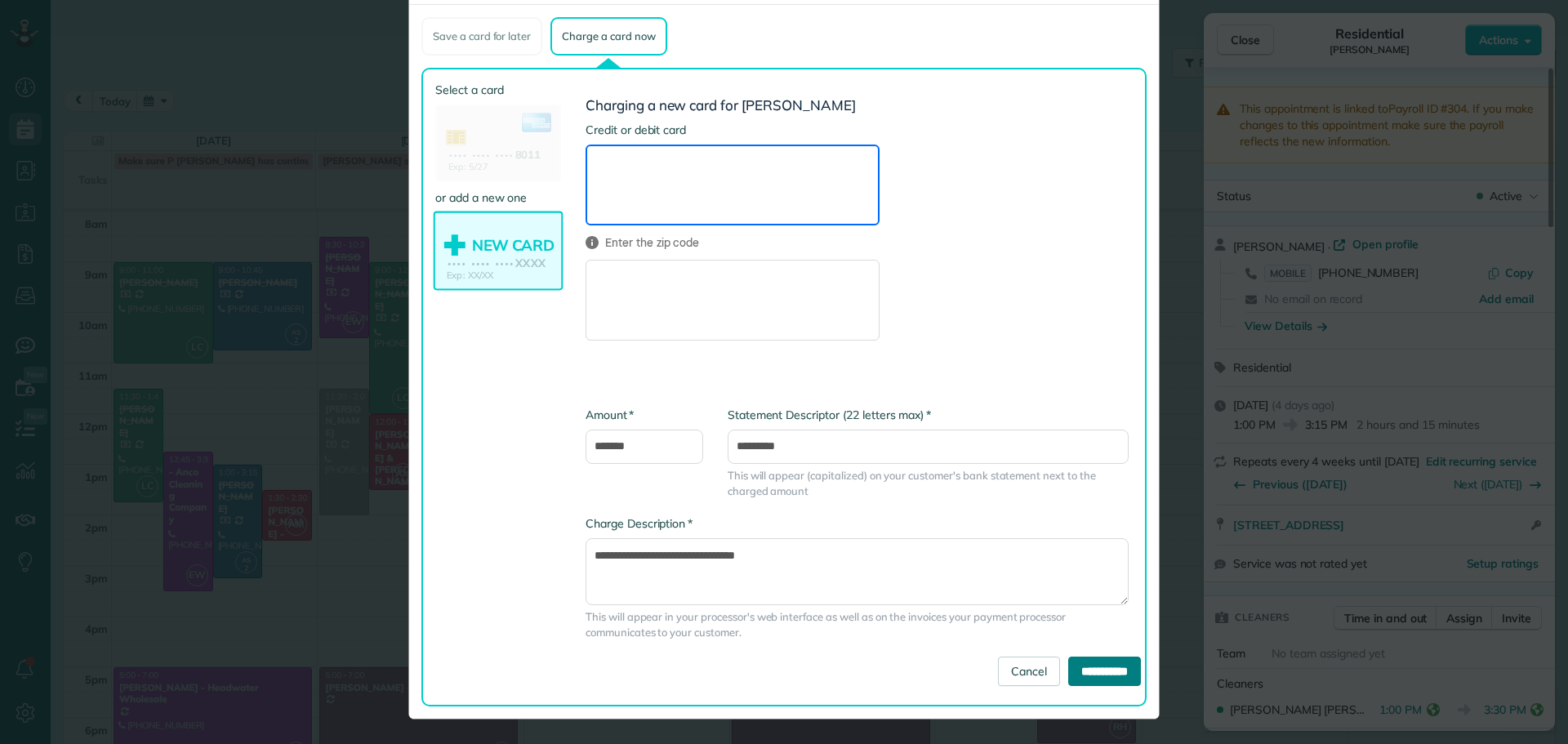
click at [1091, 666] on input "**********" at bounding box center [1105, 671] width 73 height 30
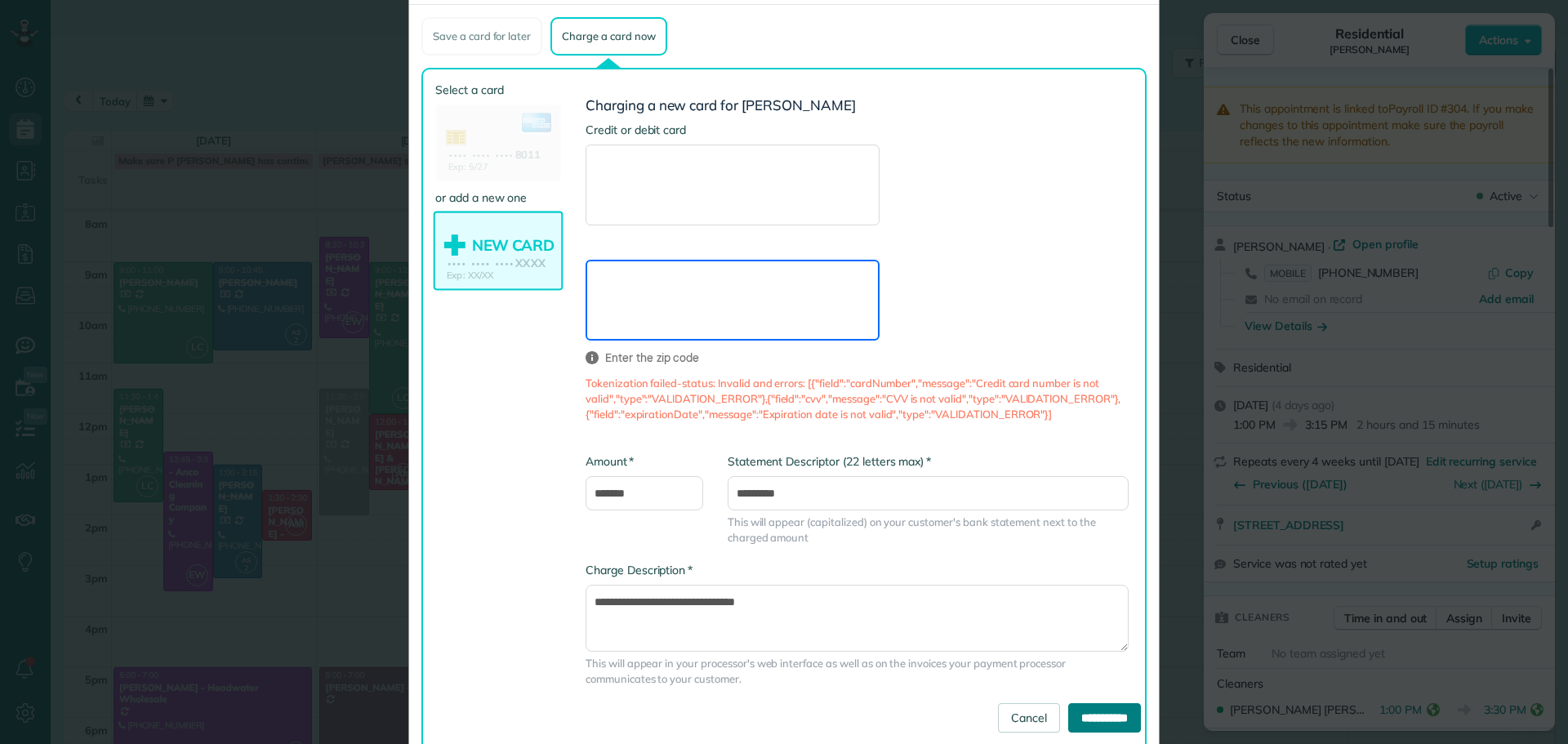
click at [1098, 713] on input "**********" at bounding box center [1105, 718] width 73 height 30
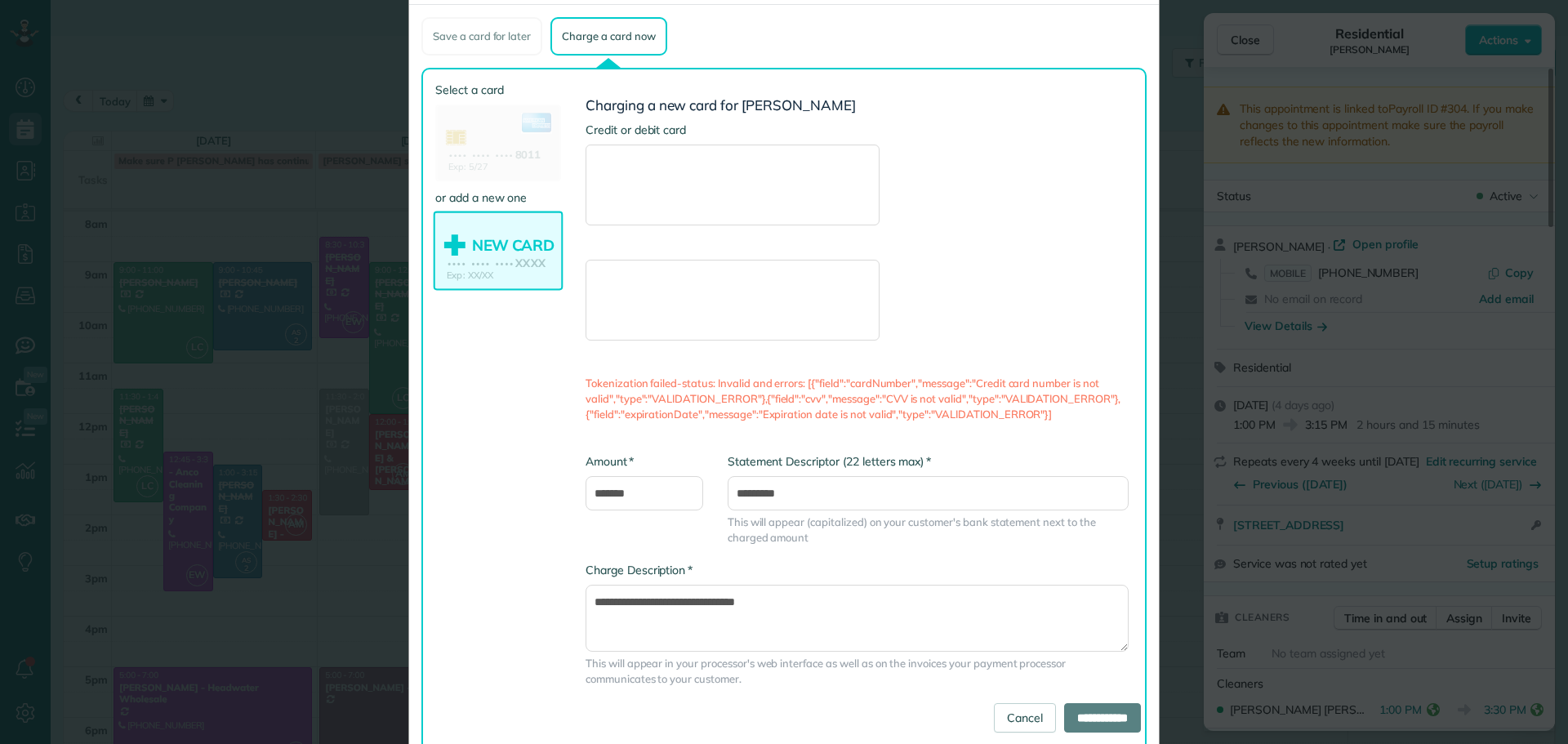
type input "**********"
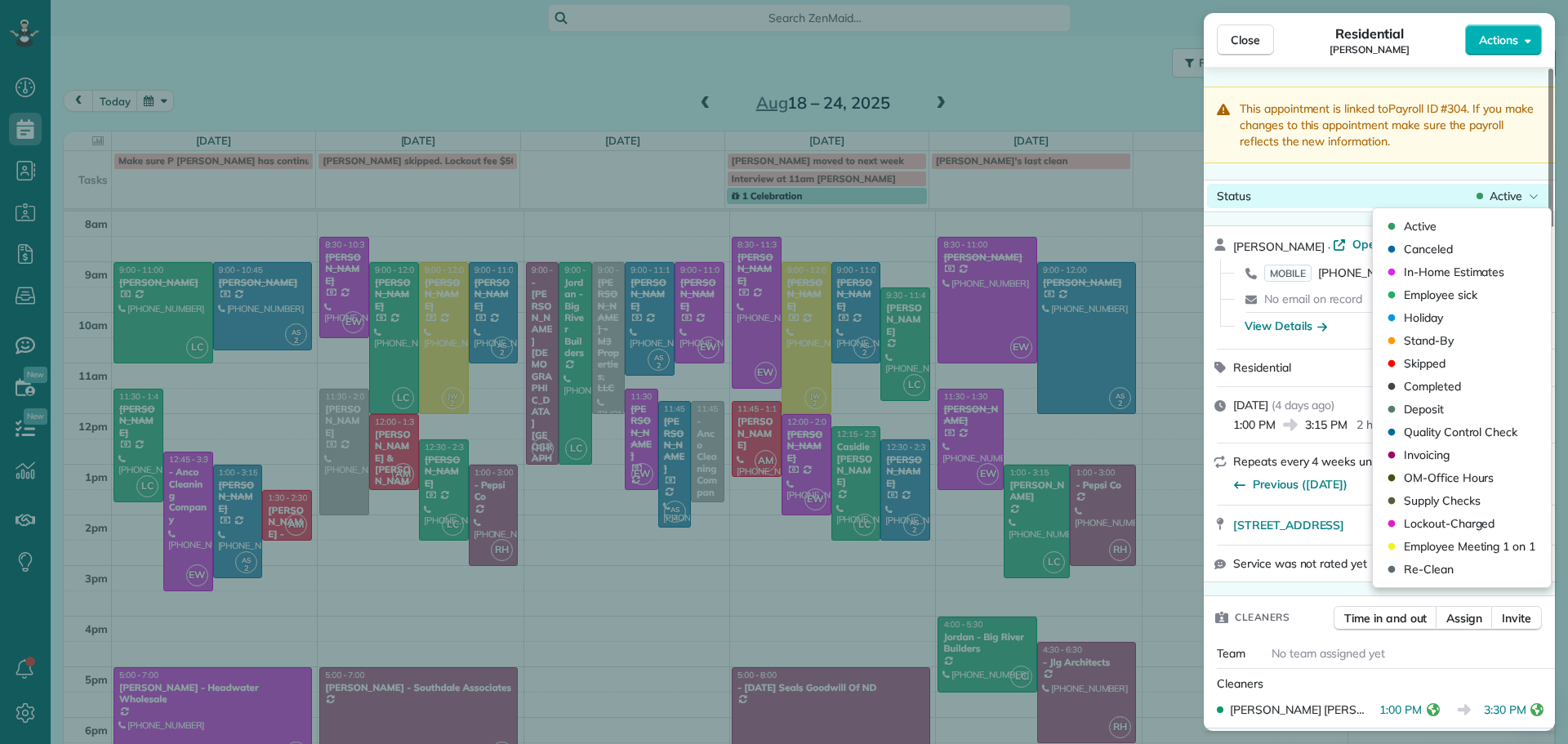
click at [1507, 194] on span "Active" at bounding box center [1506, 196] width 33 height 17
click at [1426, 385] on span "Completed" at bounding box center [1432, 387] width 57 height 17
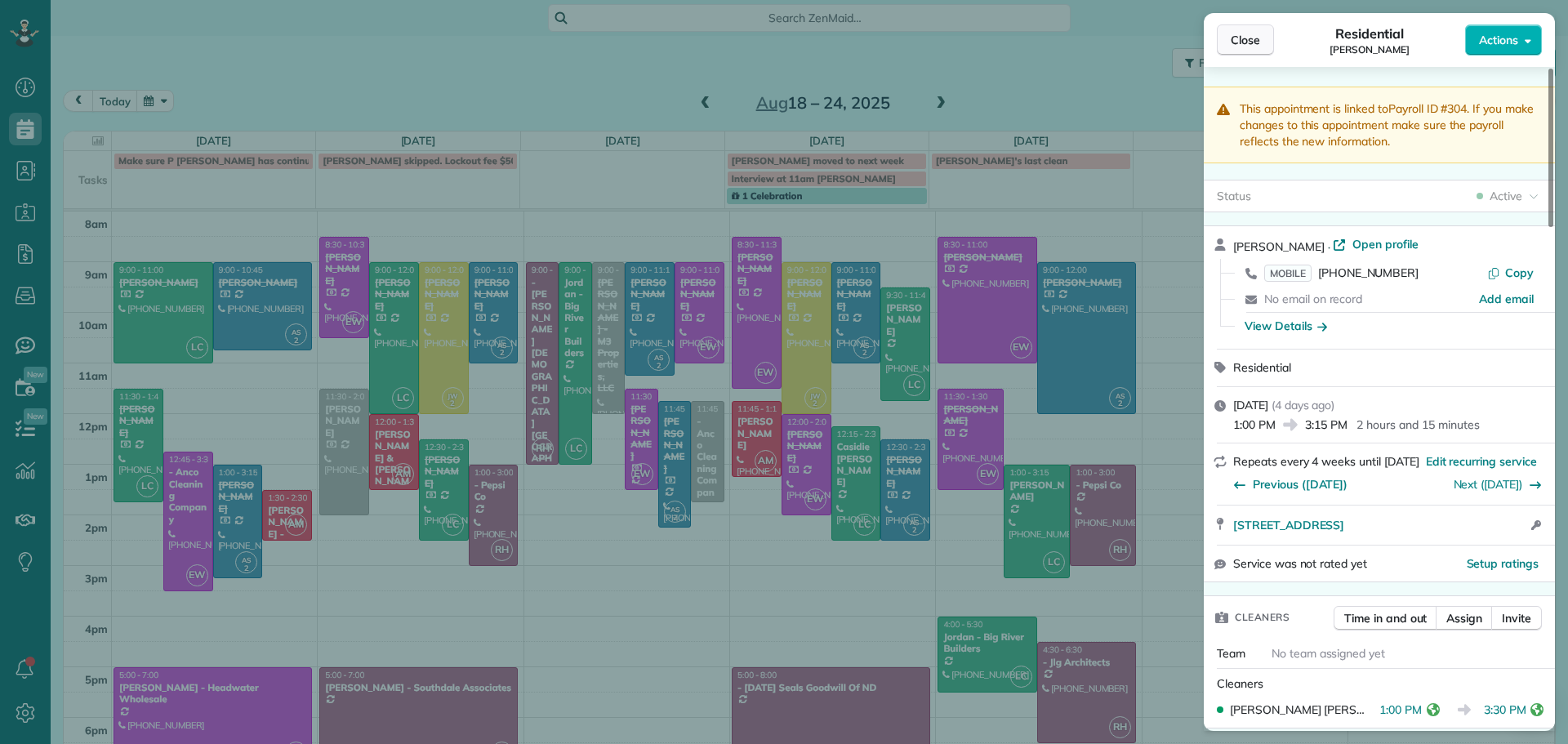
click at [1236, 45] on span "Close" at bounding box center [1245, 40] width 30 height 17
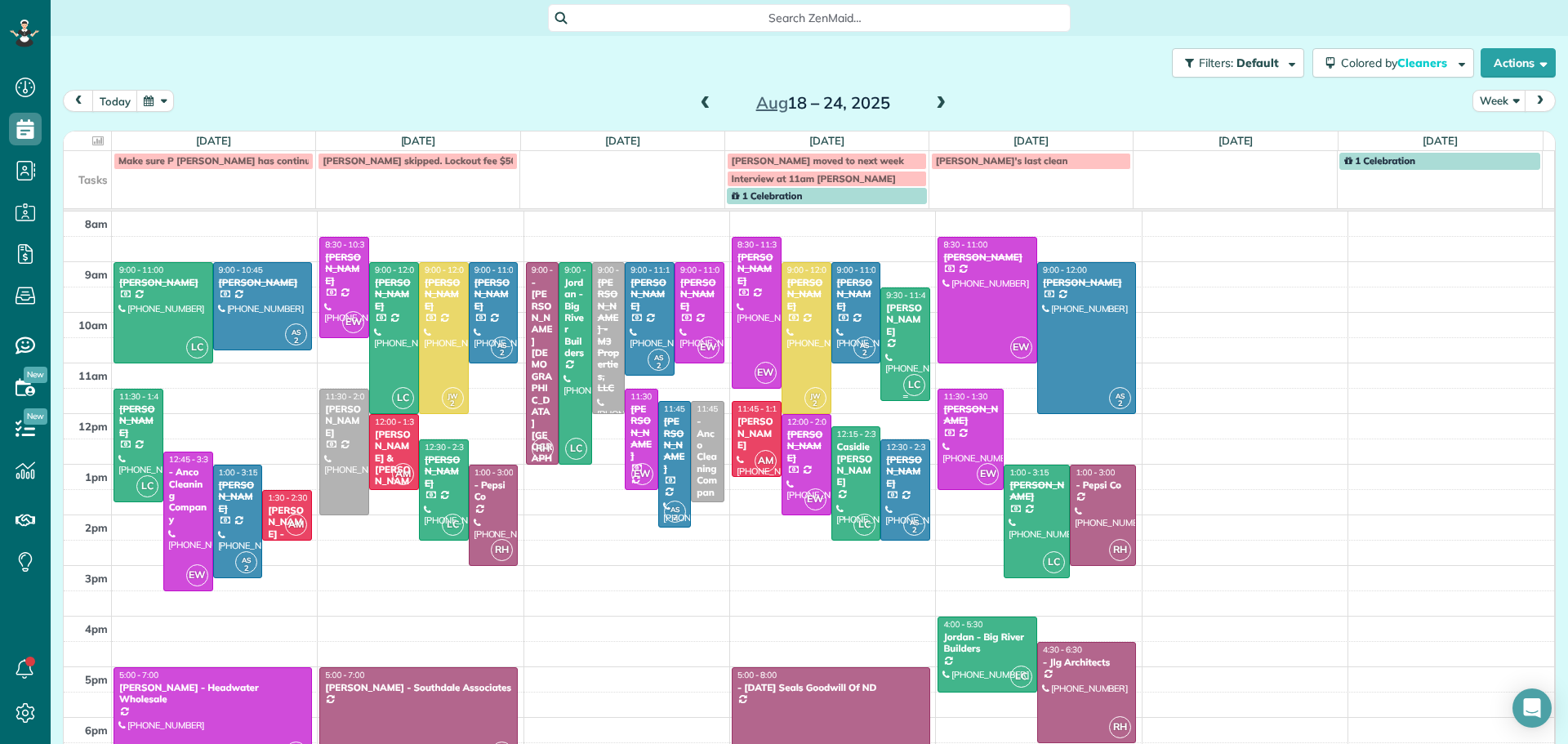
click at [887, 326] on div "John Swanson" at bounding box center [905, 320] width 40 height 35
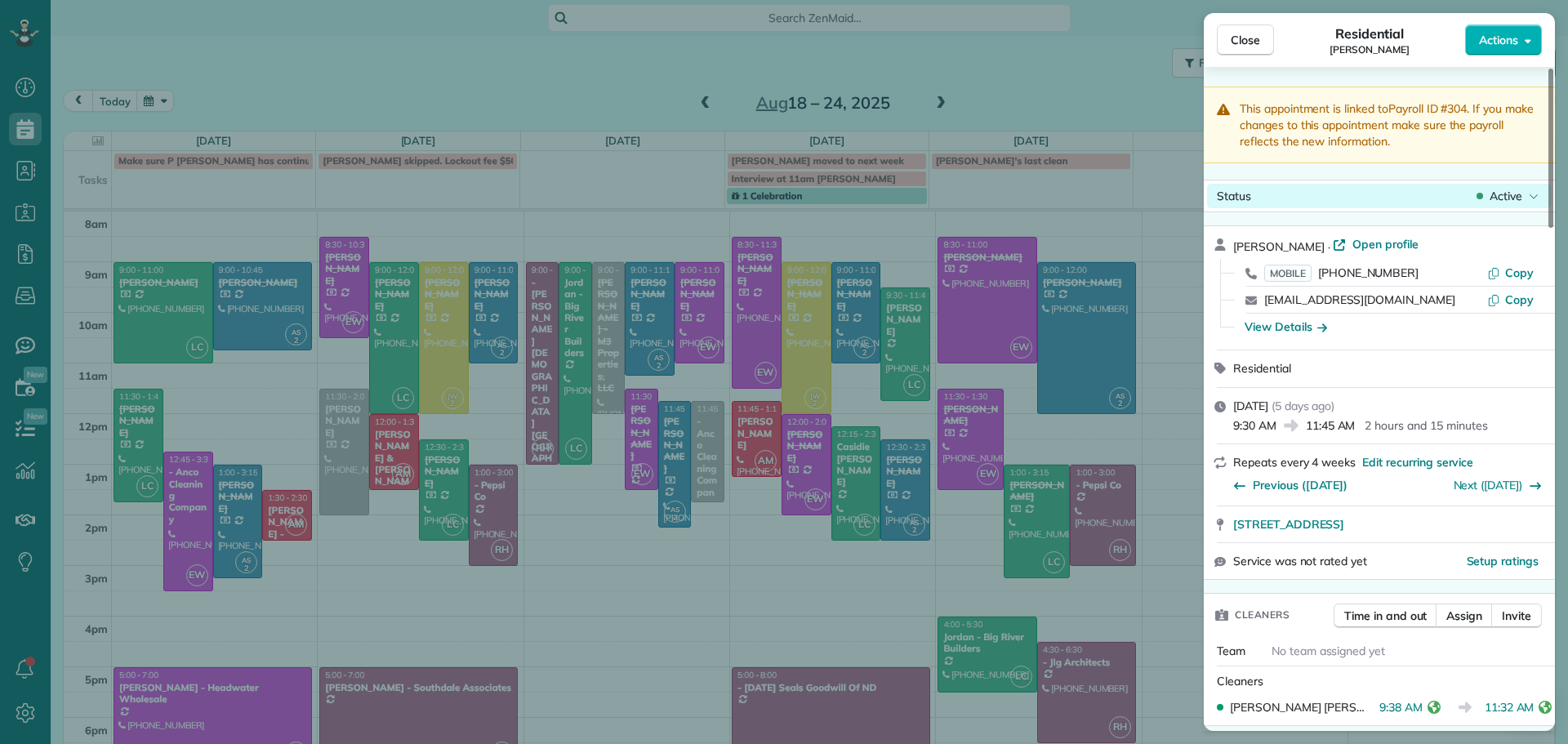
click at [1502, 194] on span "Active" at bounding box center [1506, 196] width 33 height 17
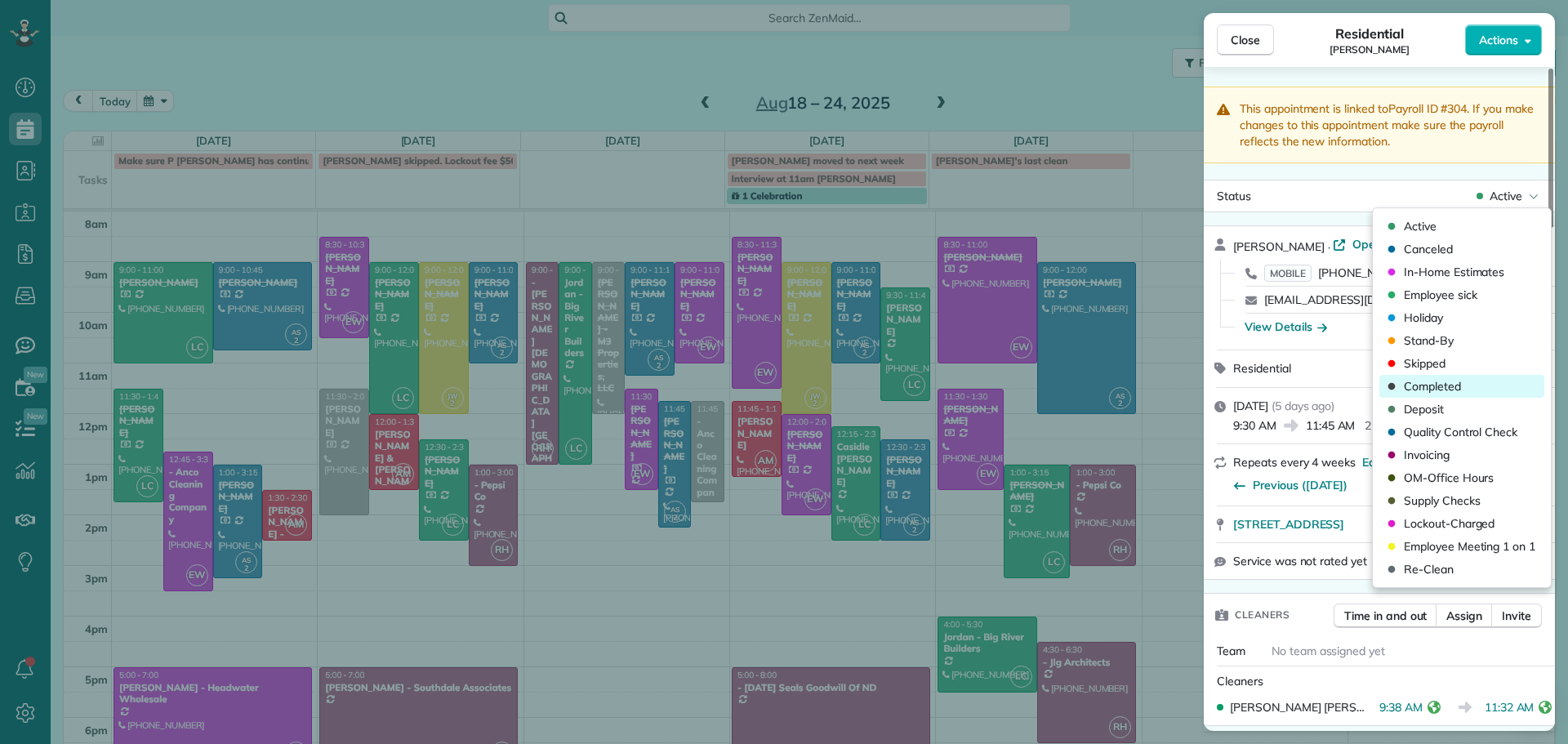
click at [1424, 386] on span "Completed" at bounding box center [1432, 387] width 57 height 17
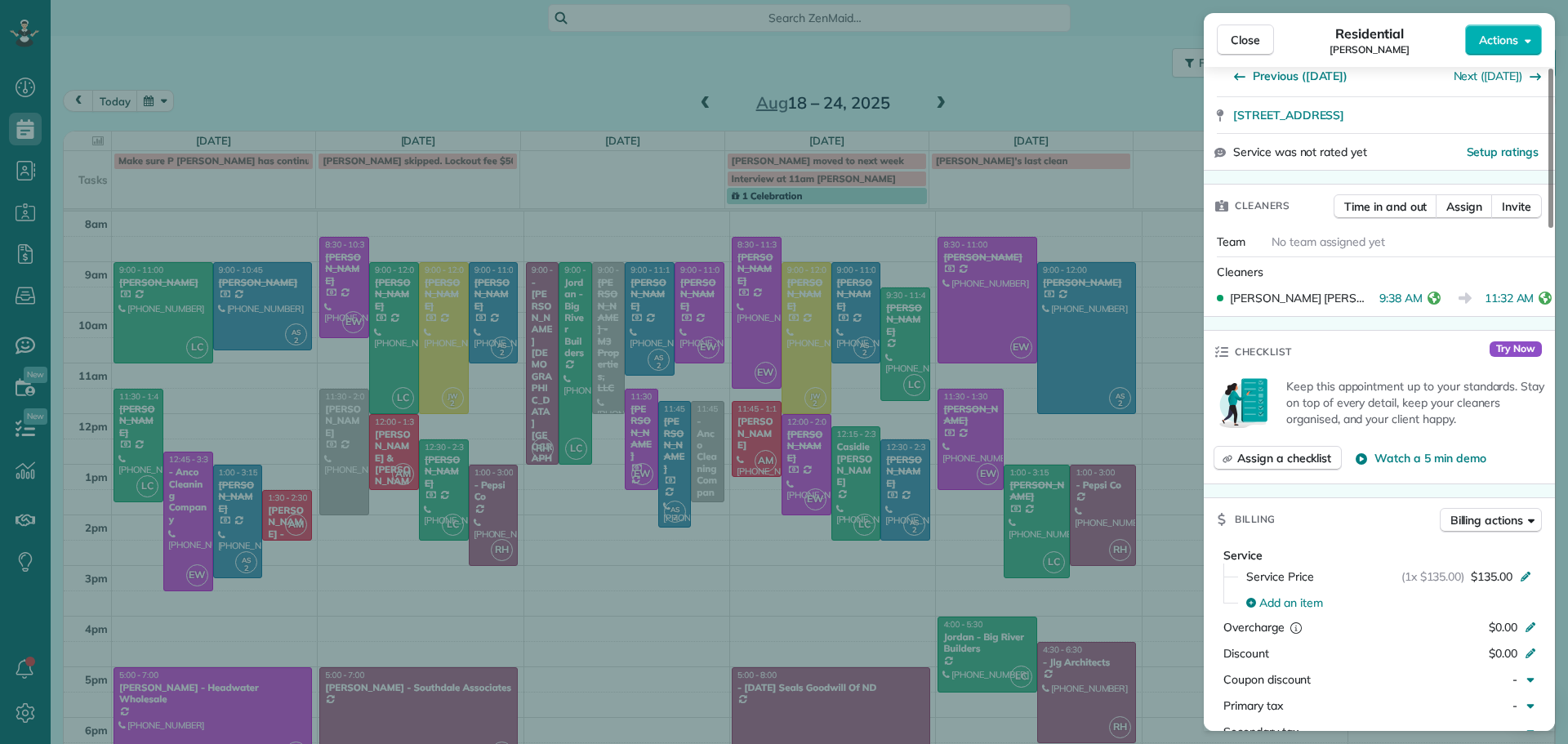
scroll to position [656, 0]
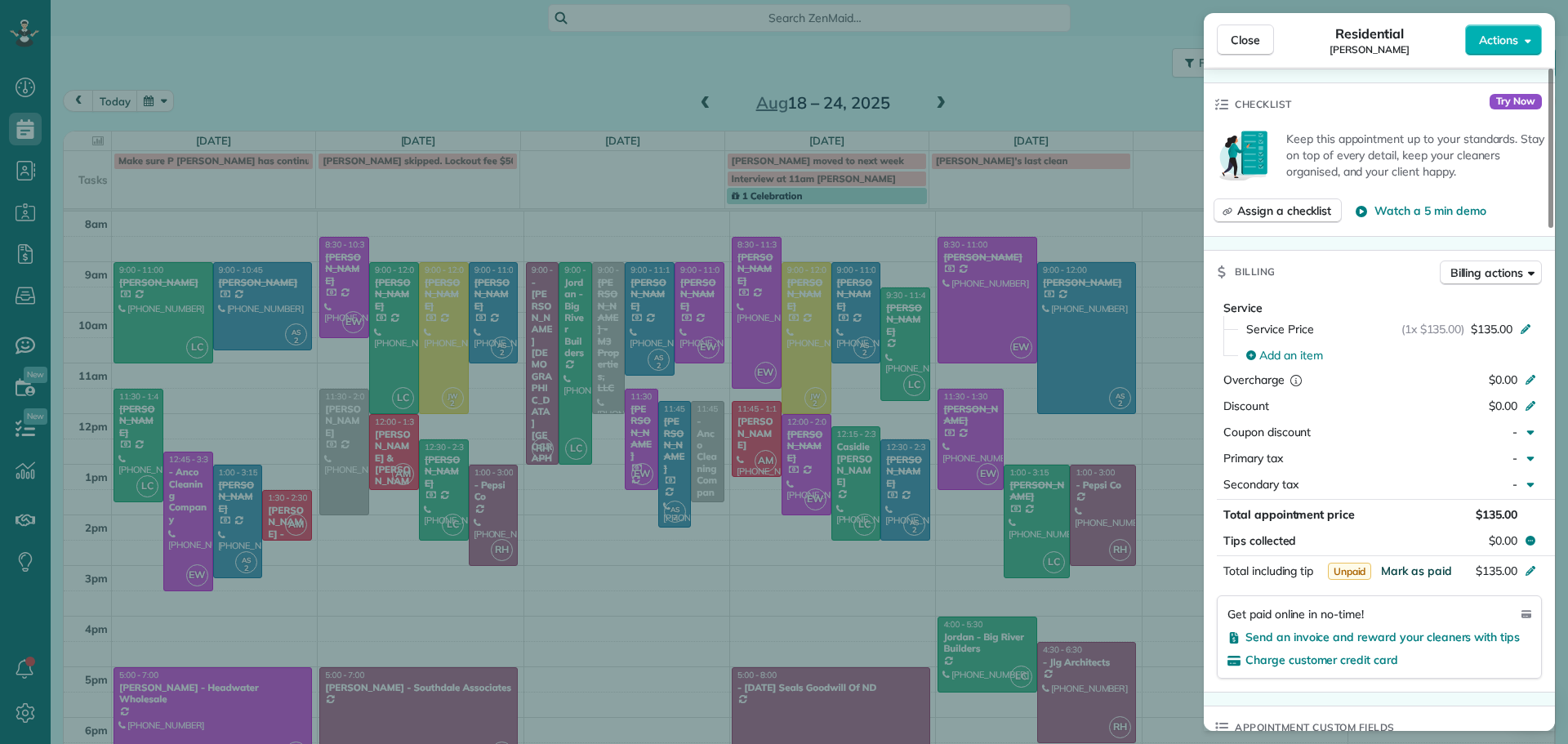
click at [1428, 570] on span "Mark as paid" at bounding box center [1416, 571] width 71 height 15
click at [1240, 43] on span "Close" at bounding box center [1245, 40] width 30 height 17
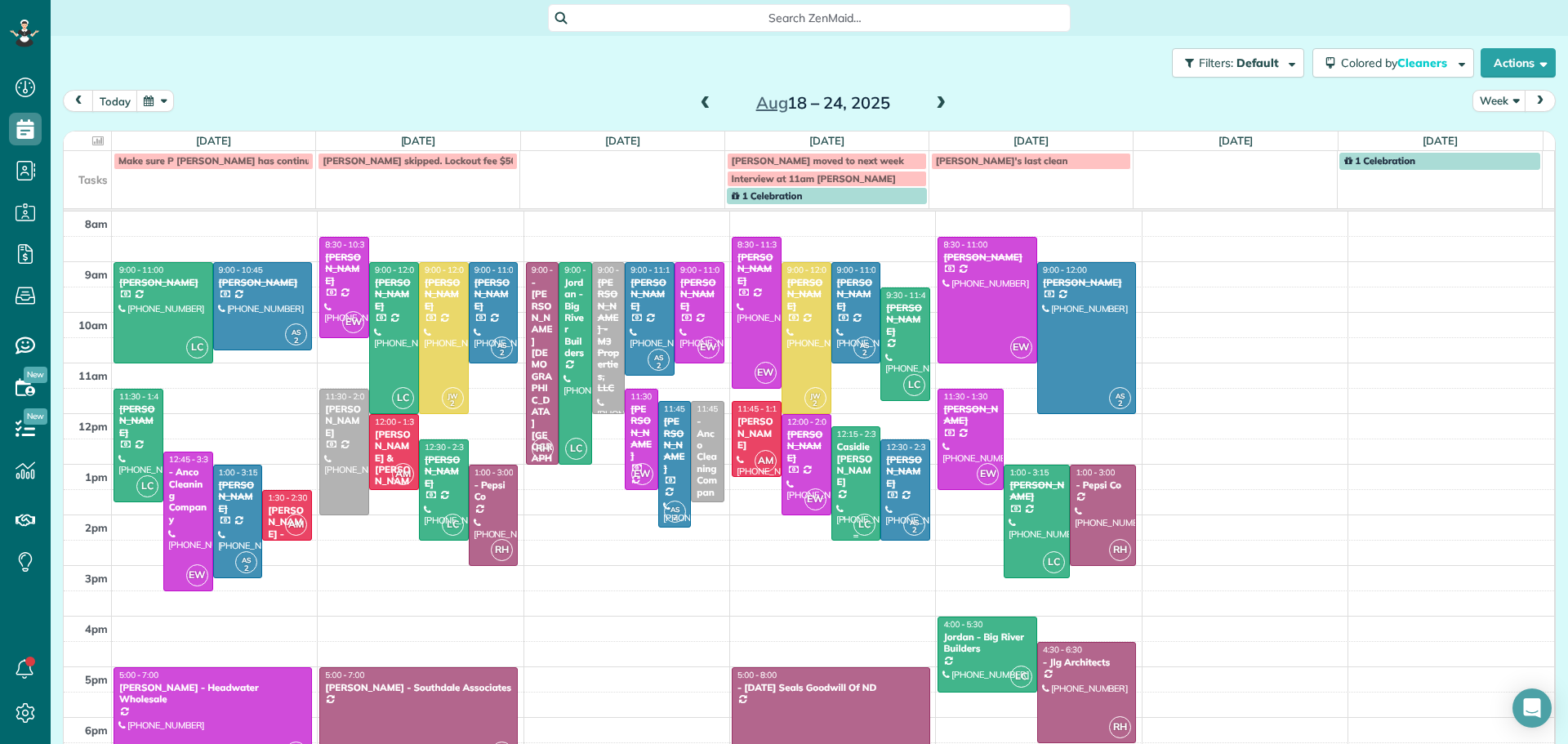
click at [837, 464] on div "Casidie Fladeland" at bounding box center [856, 464] width 40 height 48
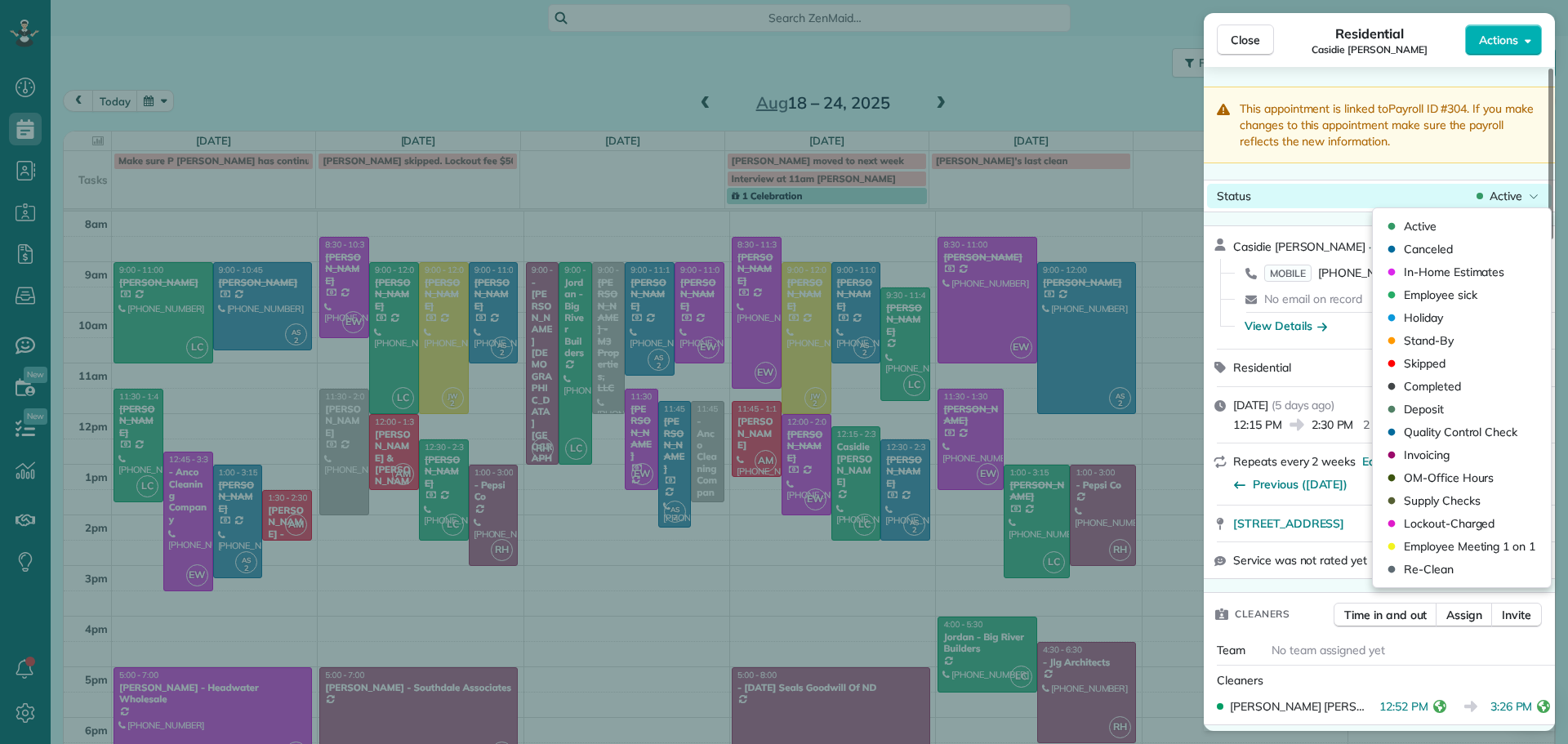
click at [1499, 196] on span "Active" at bounding box center [1506, 196] width 33 height 17
click at [1425, 384] on span "Completed" at bounding box center [1432, 387] width 57 height 17
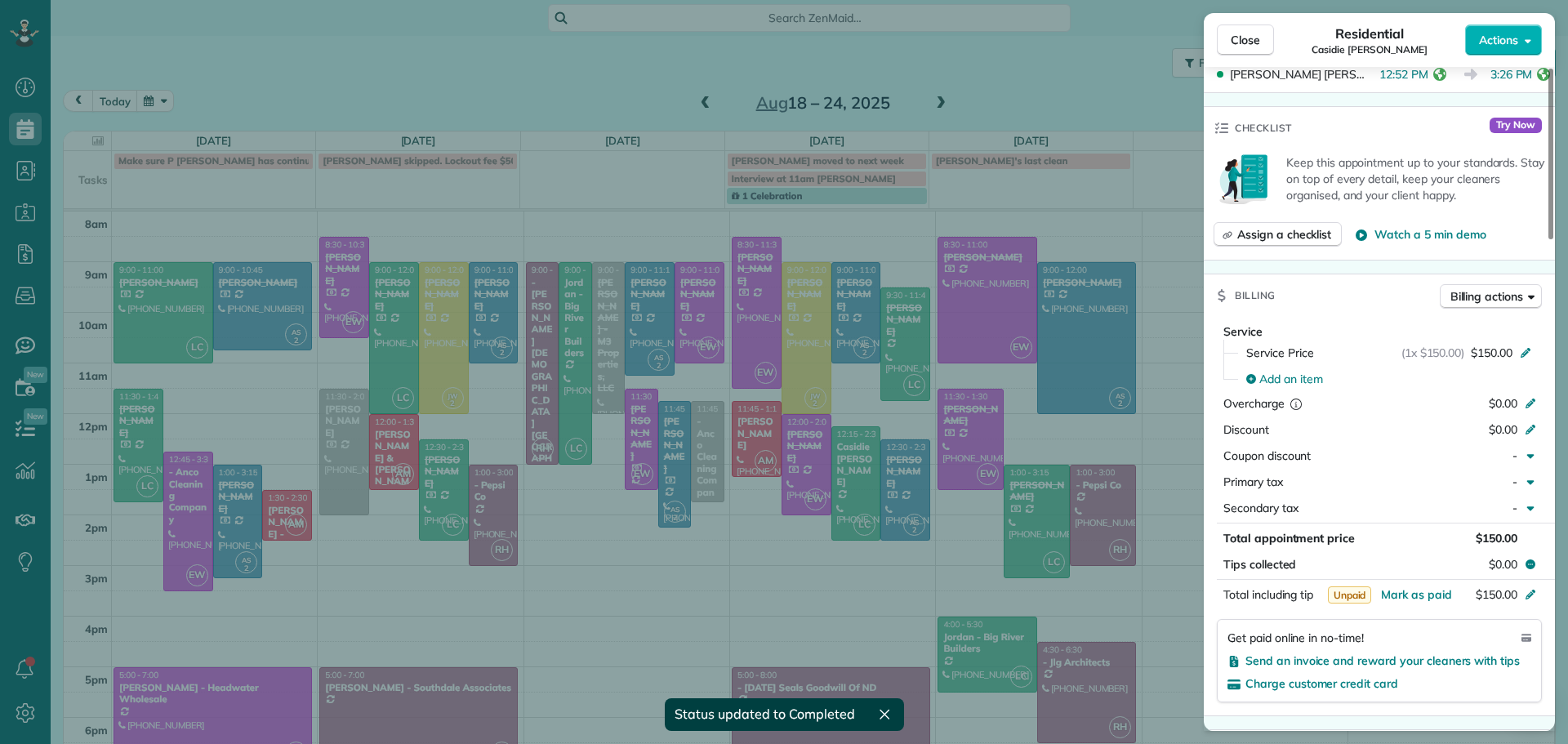
scroll to position [654, 0]
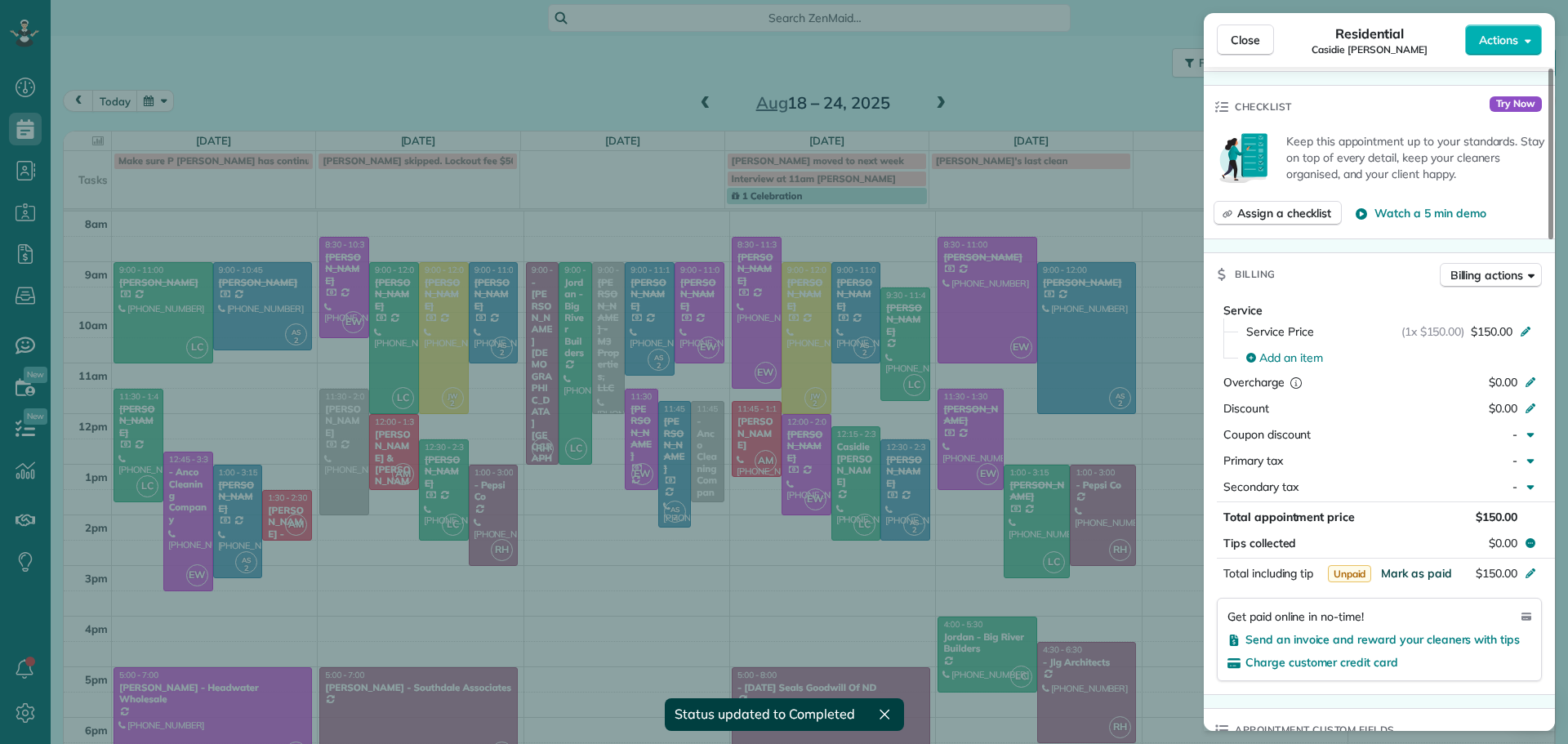
click at [1415, 573] on span "Mark as paid" at bounding box center [1416, 573] width 71 height 15
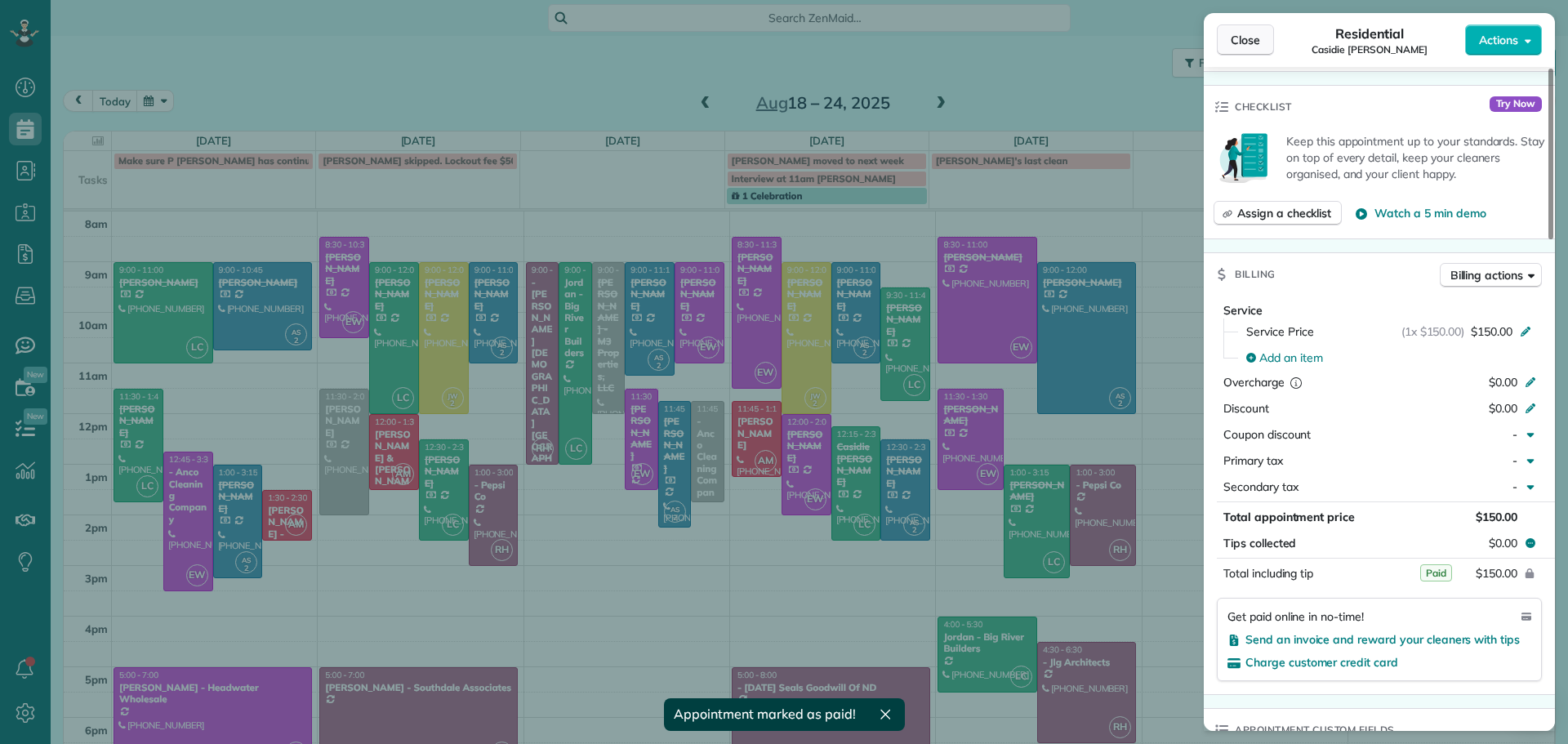
click at [1242, 36] on span "Close" at bounding box center [1245, 40] width 30 height 17
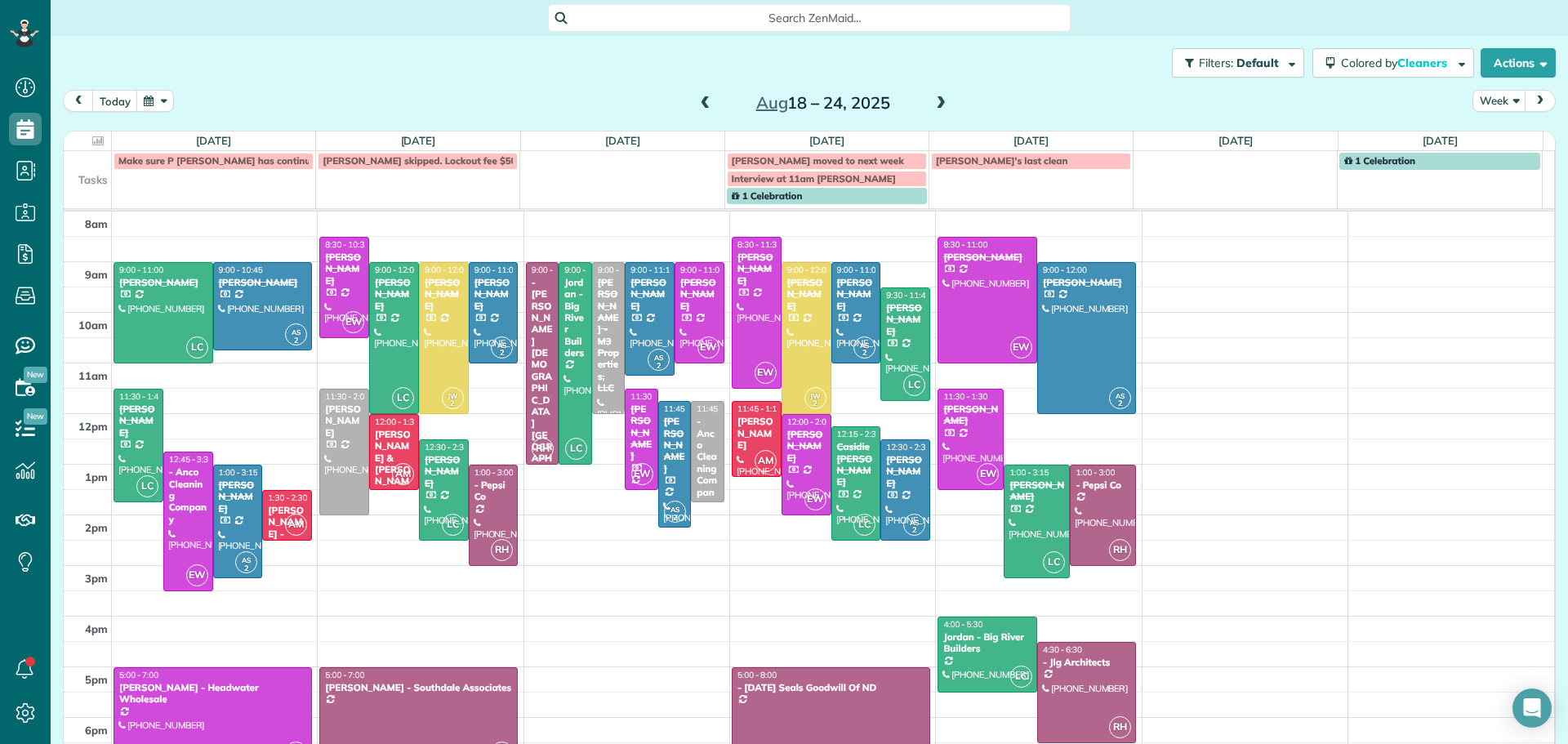
click at [933, 103] on span at bounding box center [941, 103] width 18 height 15
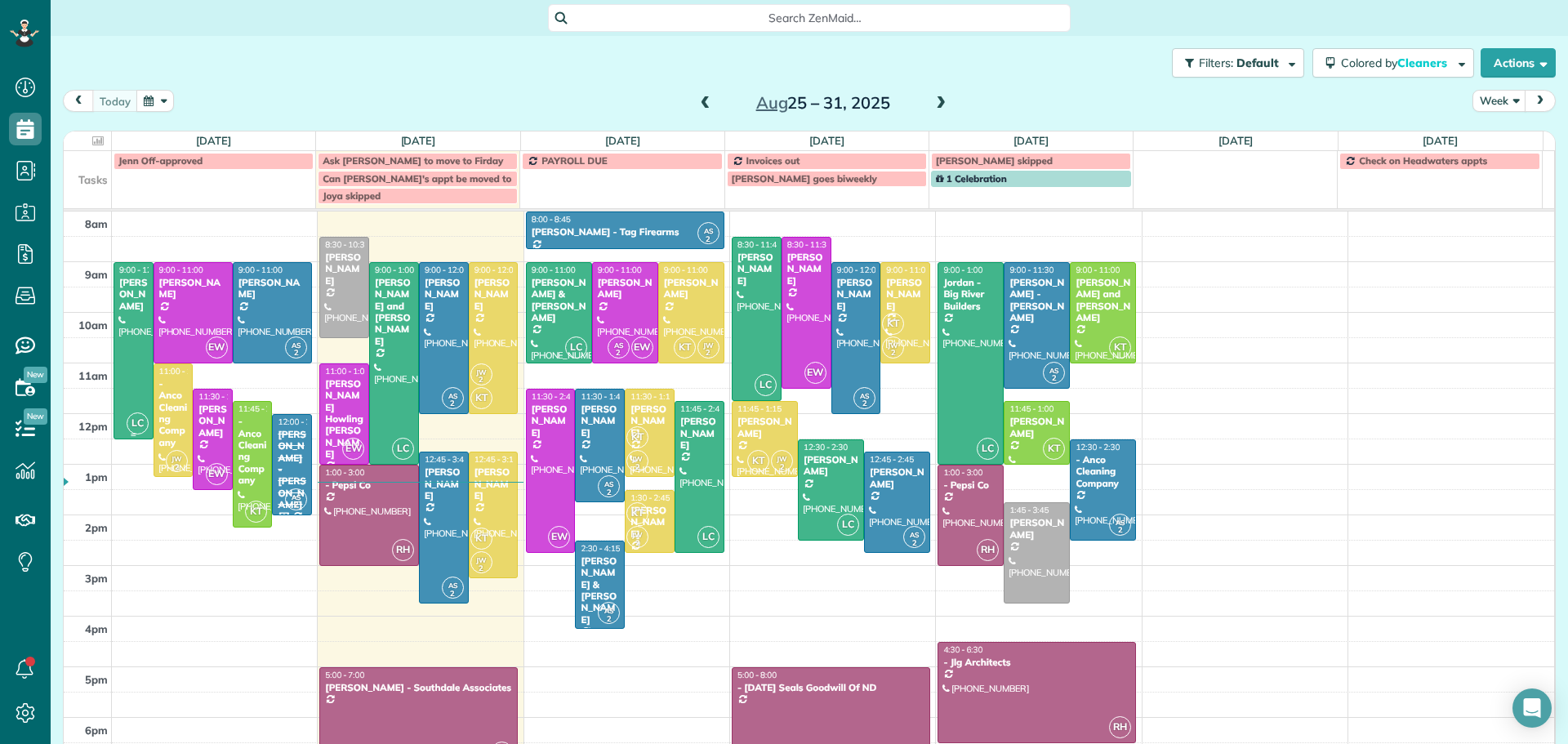
drag, startPoint x: 128, startPoint y: 328, endPoint x: 149, endPoint y: 308, distance: 29.0
click at [128, 327] on div at bounding box center [133, 351] width 38 height 175
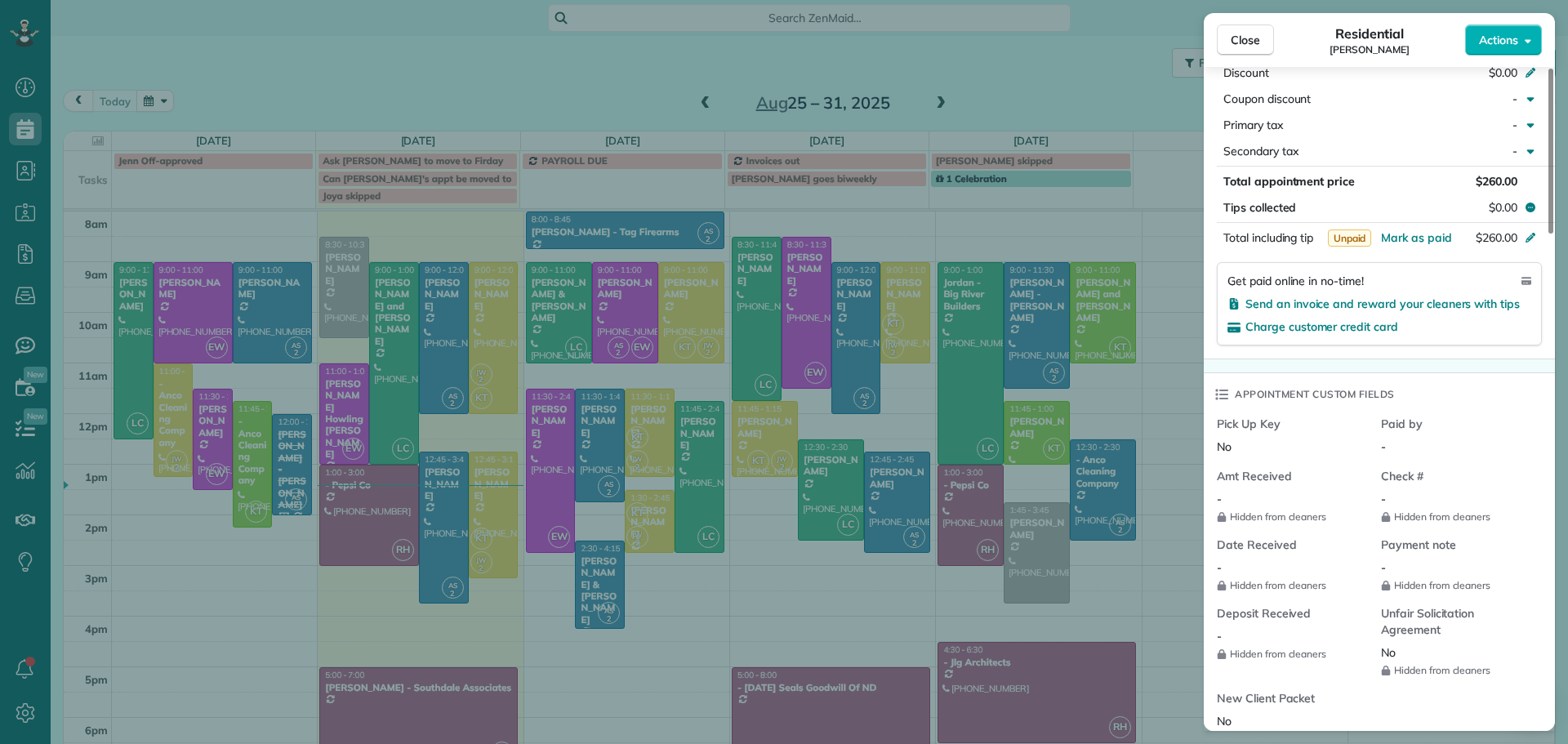
scroll to position [492, 0]
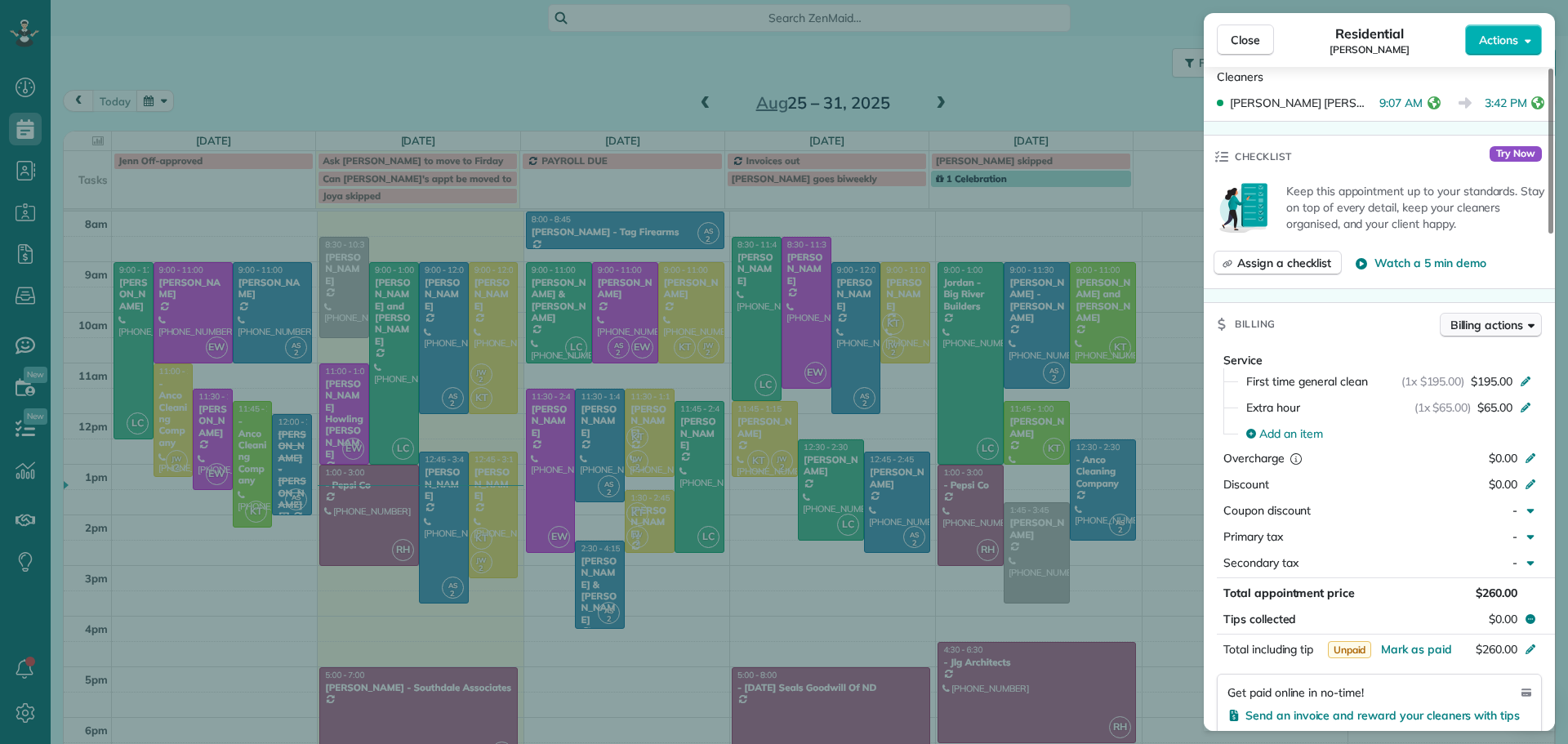
click at [1486, 321] on span "Billing actions" at bounding box center [1487, 325] width 73 height 17
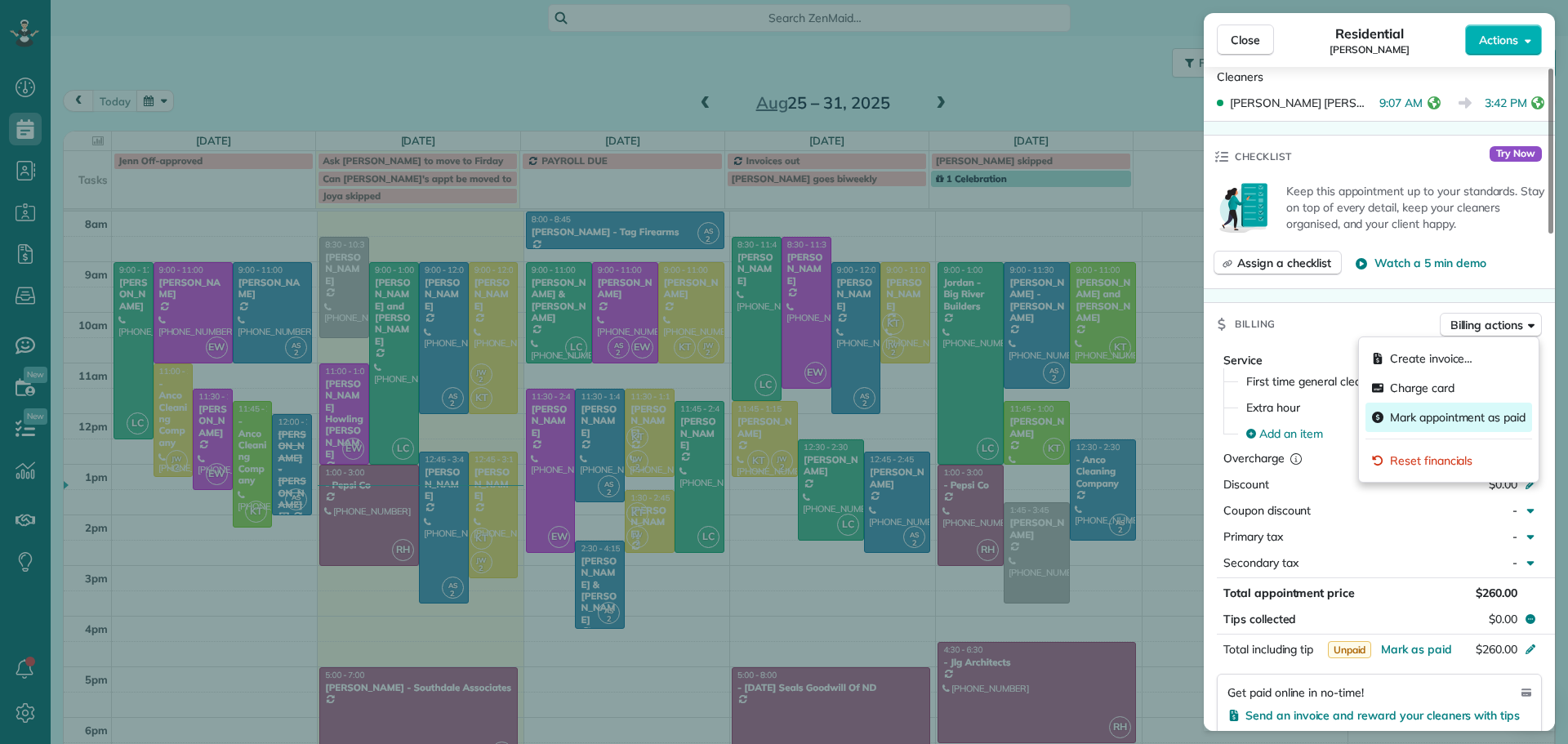
click at [1417, 416] on span "Mark appointment as paid" at bounding box center [1457, 418] width 135 height 17
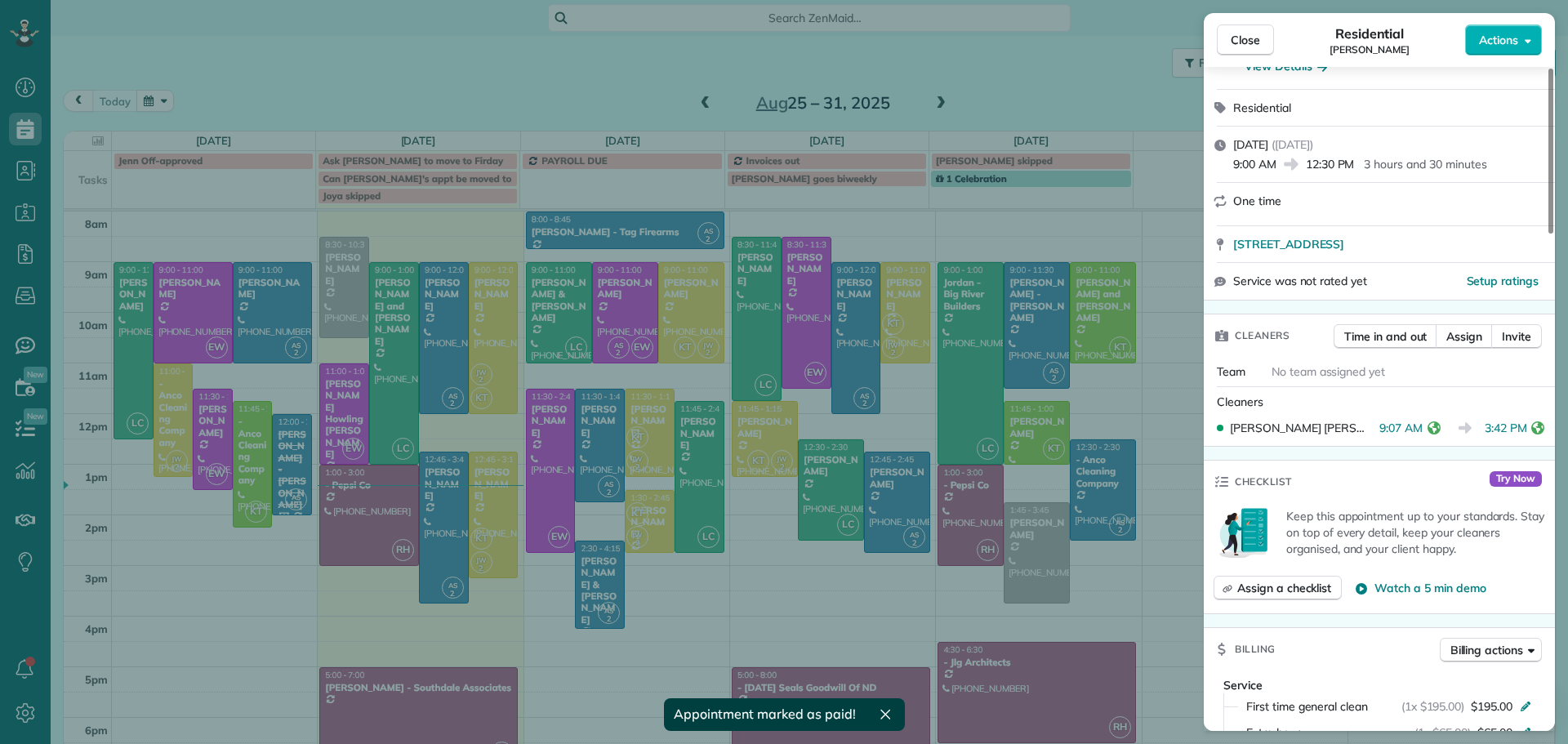
scroll to position [166, 0]
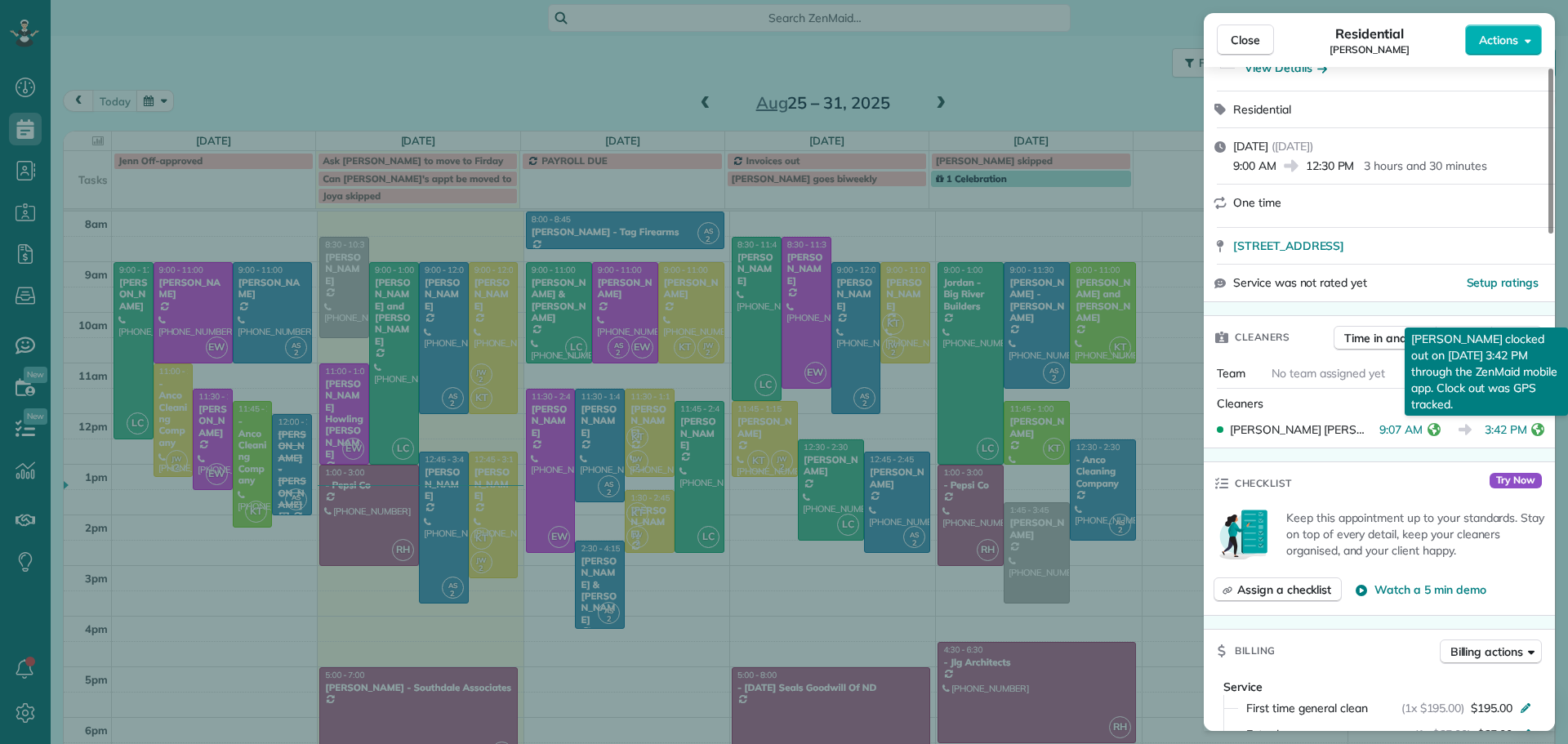
click at [1532, 423] on icon "reset" at bounding box center [1538, 430] width 13 height 13
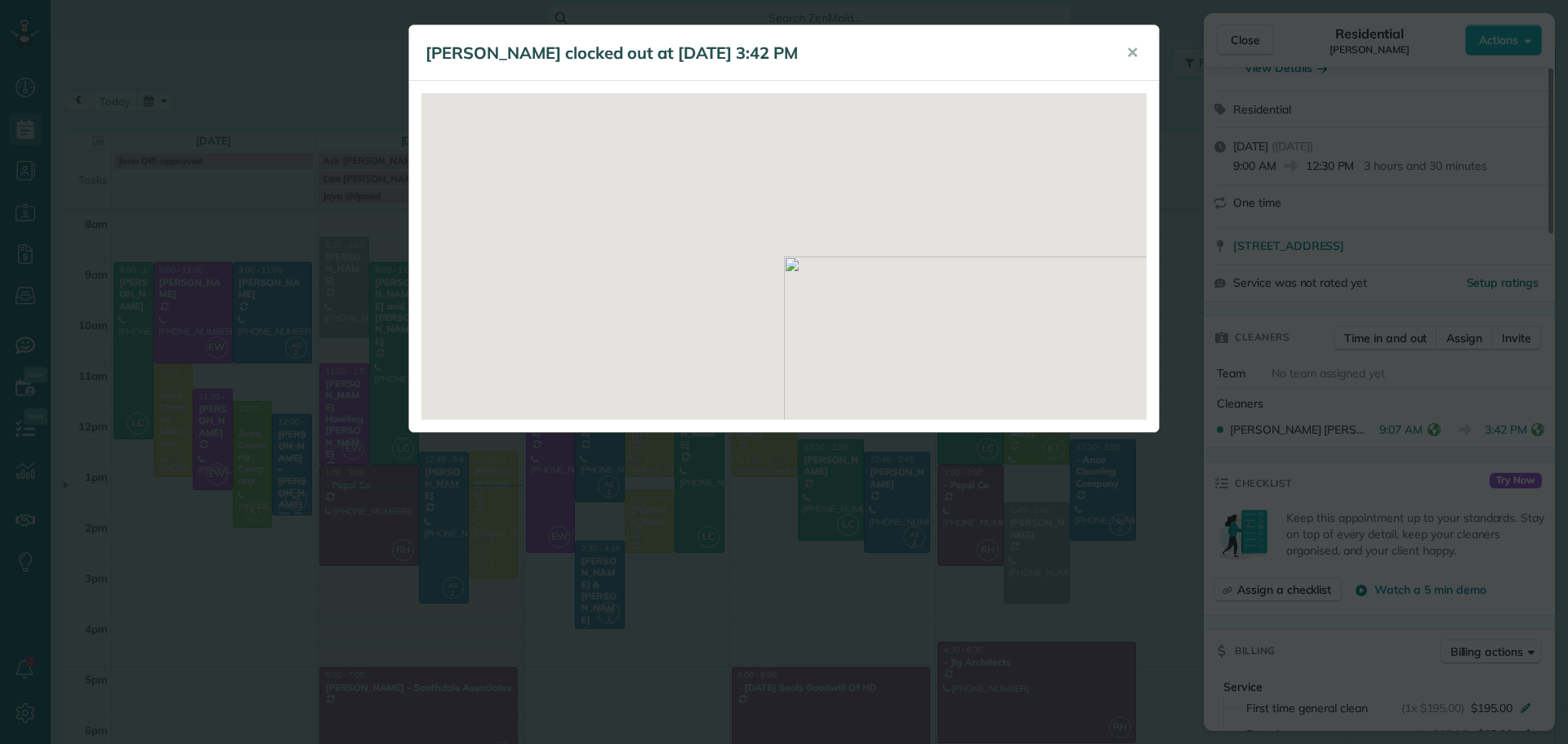
scroll to position [0, 0]
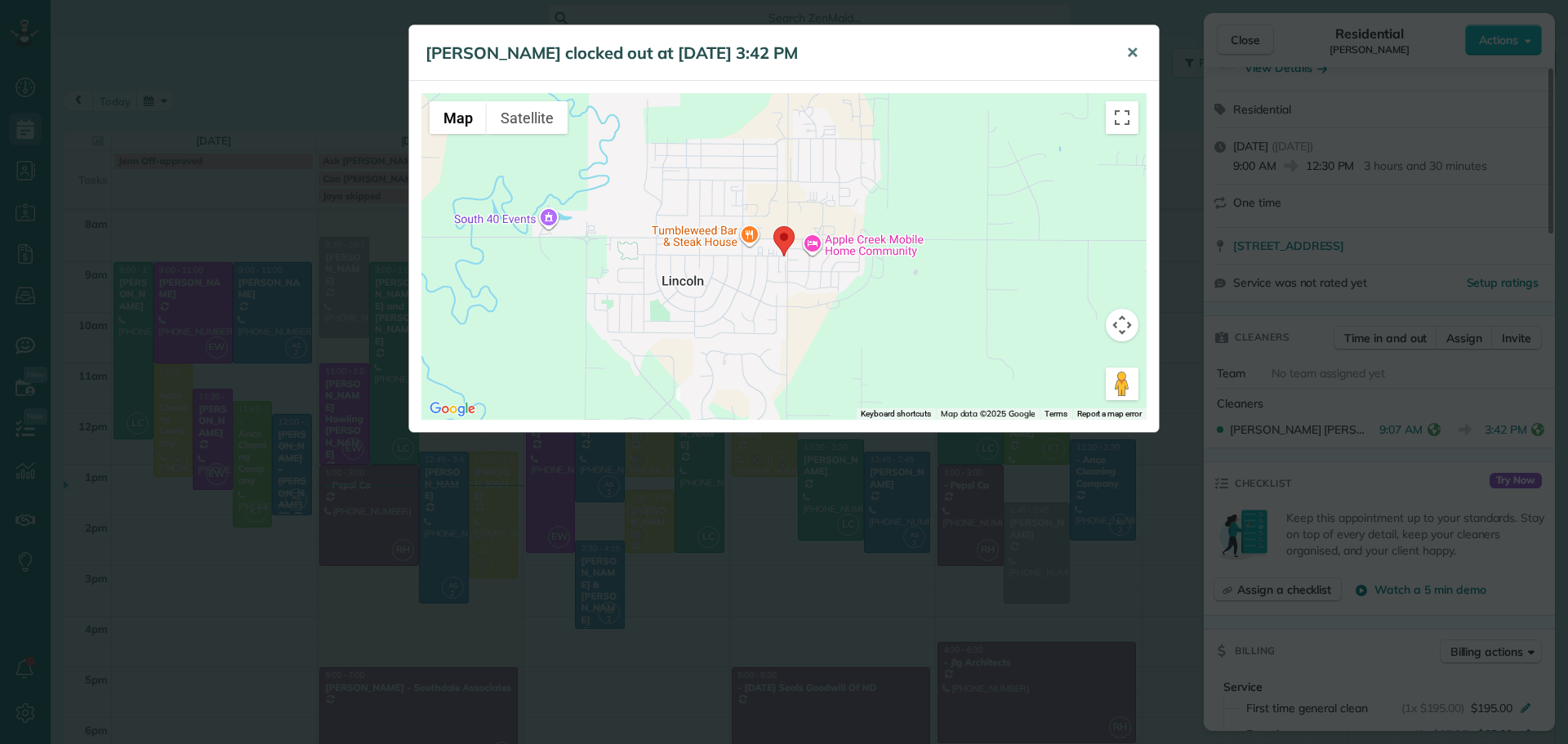
click at [1135, 50] on span "✕" at bounding box center [1132, 52] width 12 height 19
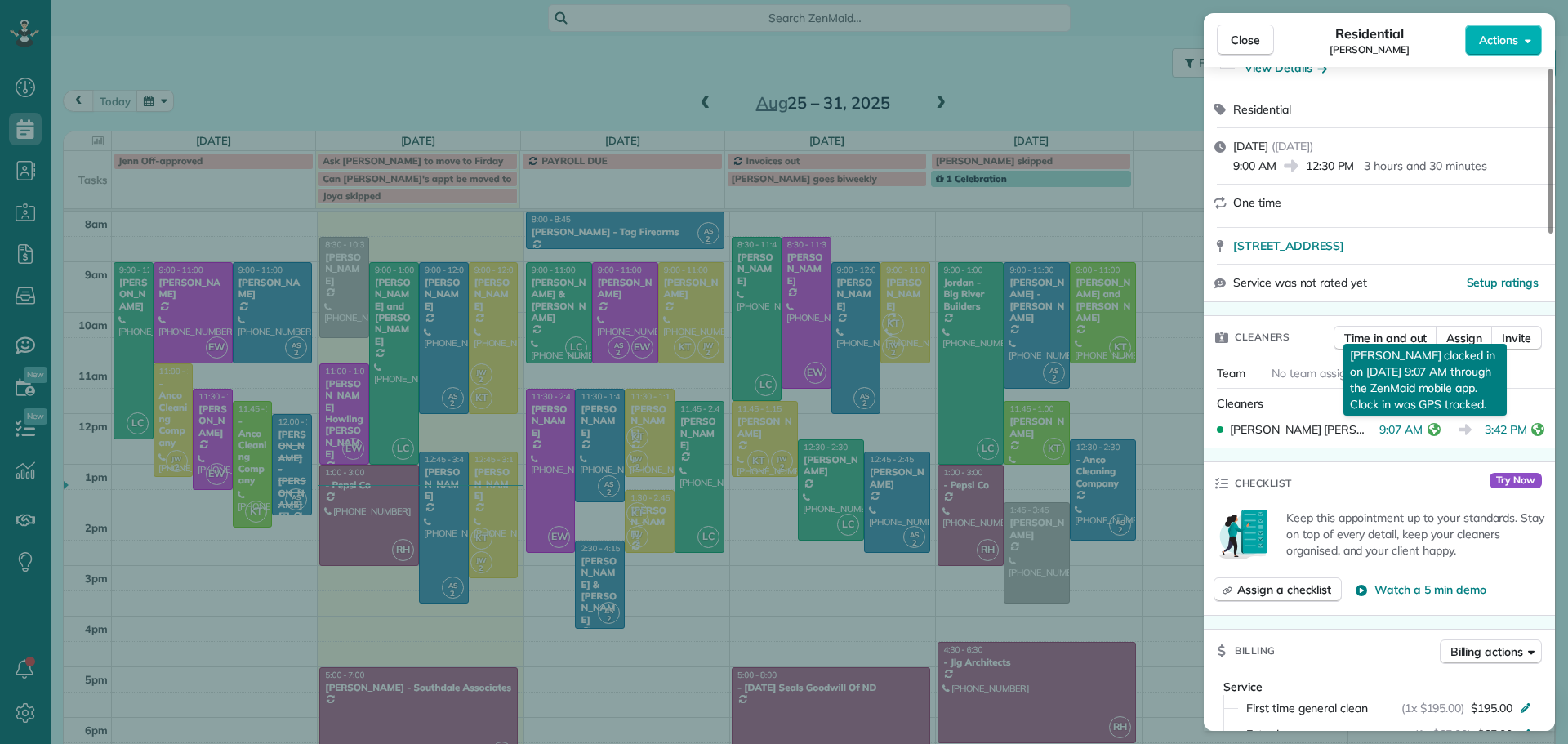
click at [1427, 429] on icon "reset" at bounding box center [1434, 430] width 13 height 13
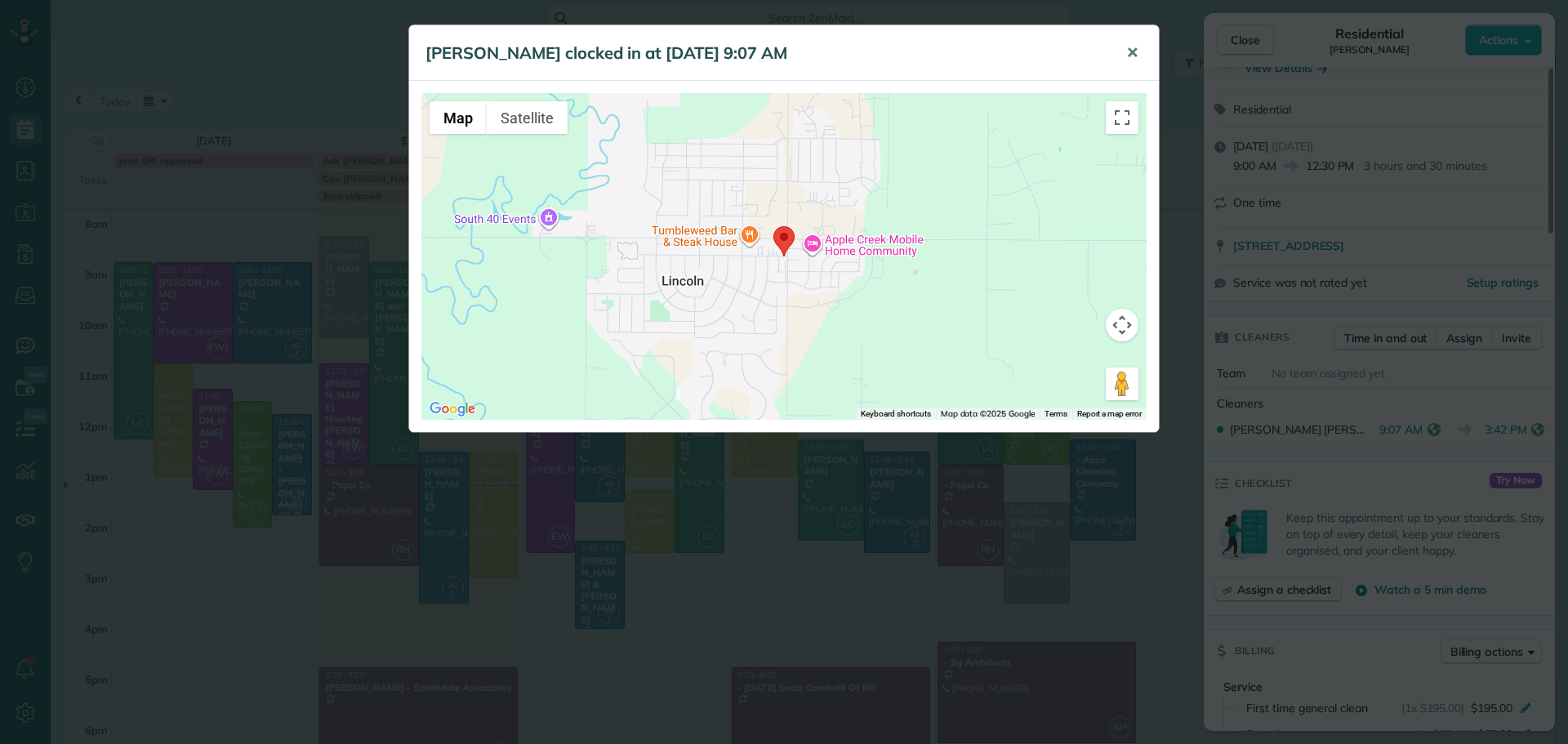
click at [1131, 50] on span "✕" at bounding box center [1132, 52] width 12 height 19
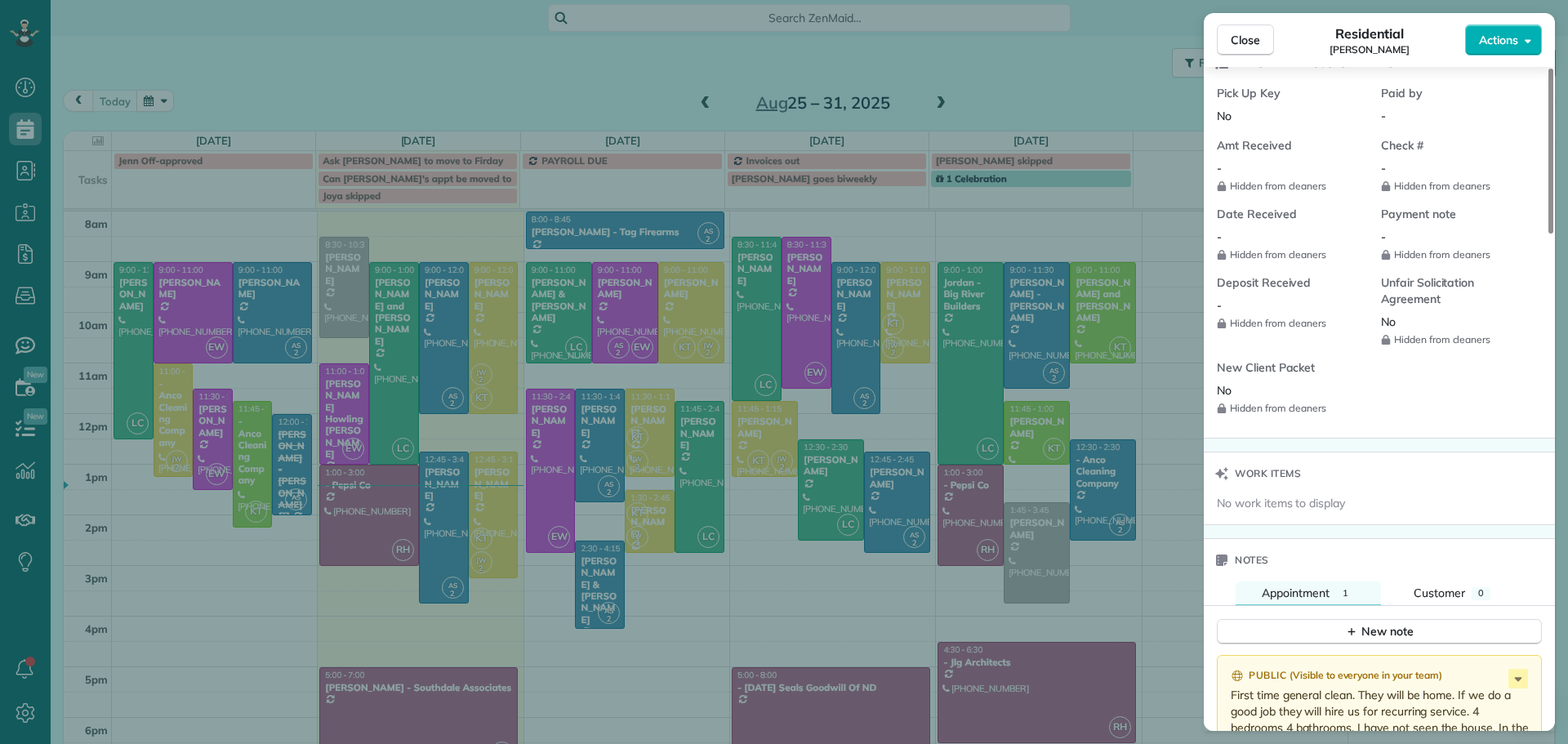
scroll to position [1399, 0]
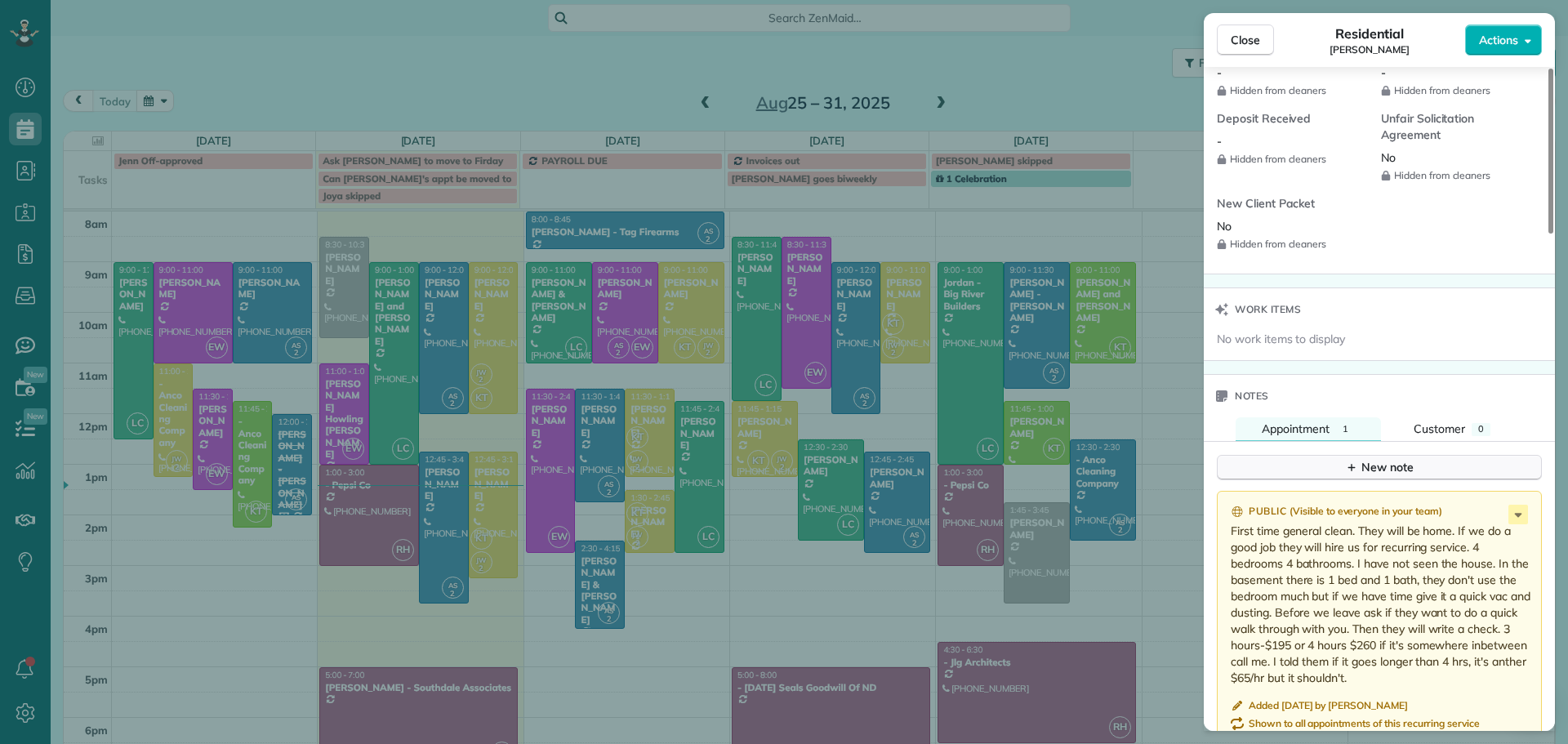
click at [1364, 466] on div "New note" at bounding box center [1380, 467] width 69 height 17
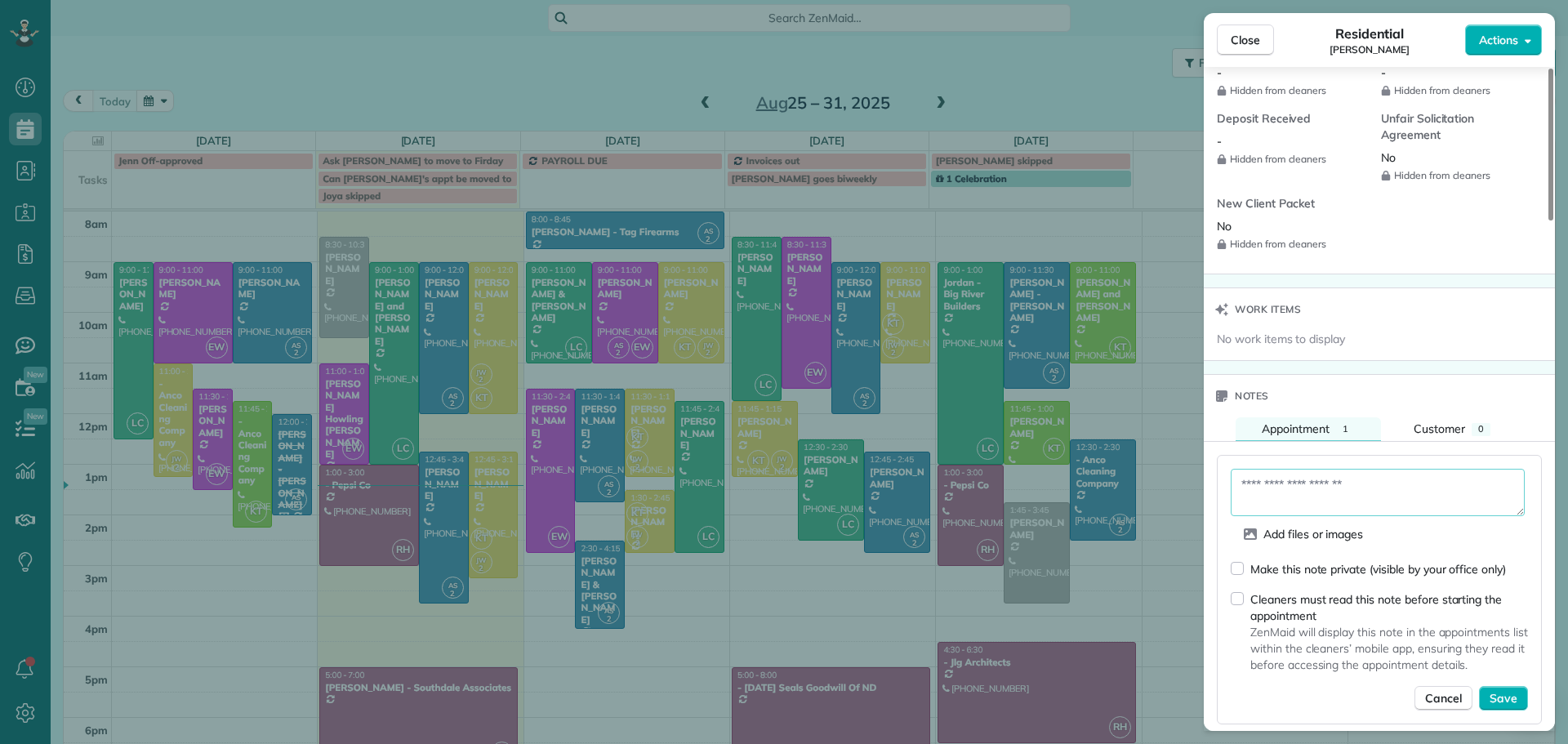
click at [1314, 482] on textarea at bounding box center [1377, 492] width 294 height 48
type textarea "**********"
click at [1502, 700] on span "Save" at bounding box center [1504, 698] width 28 height 17
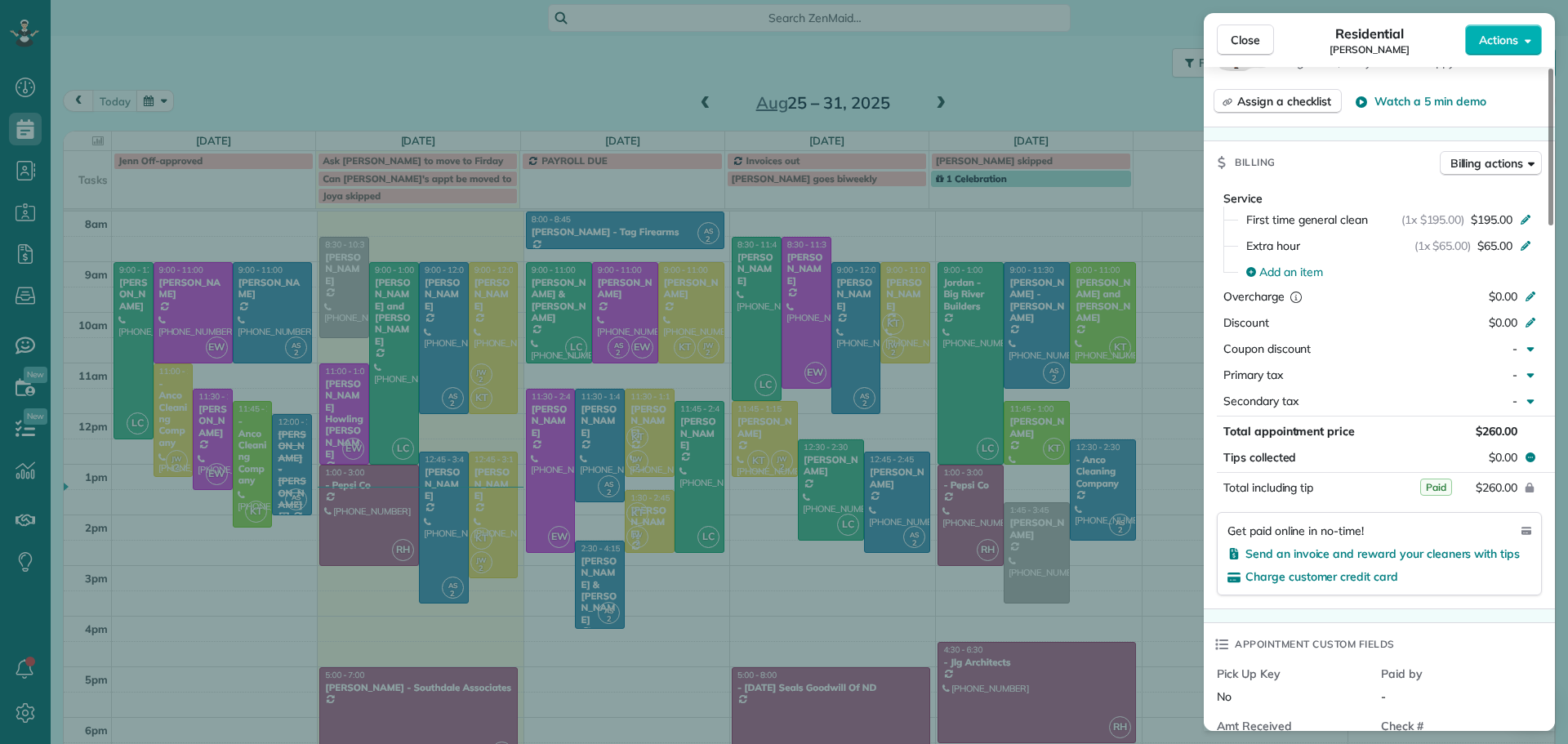
scroll to position [323, 0]
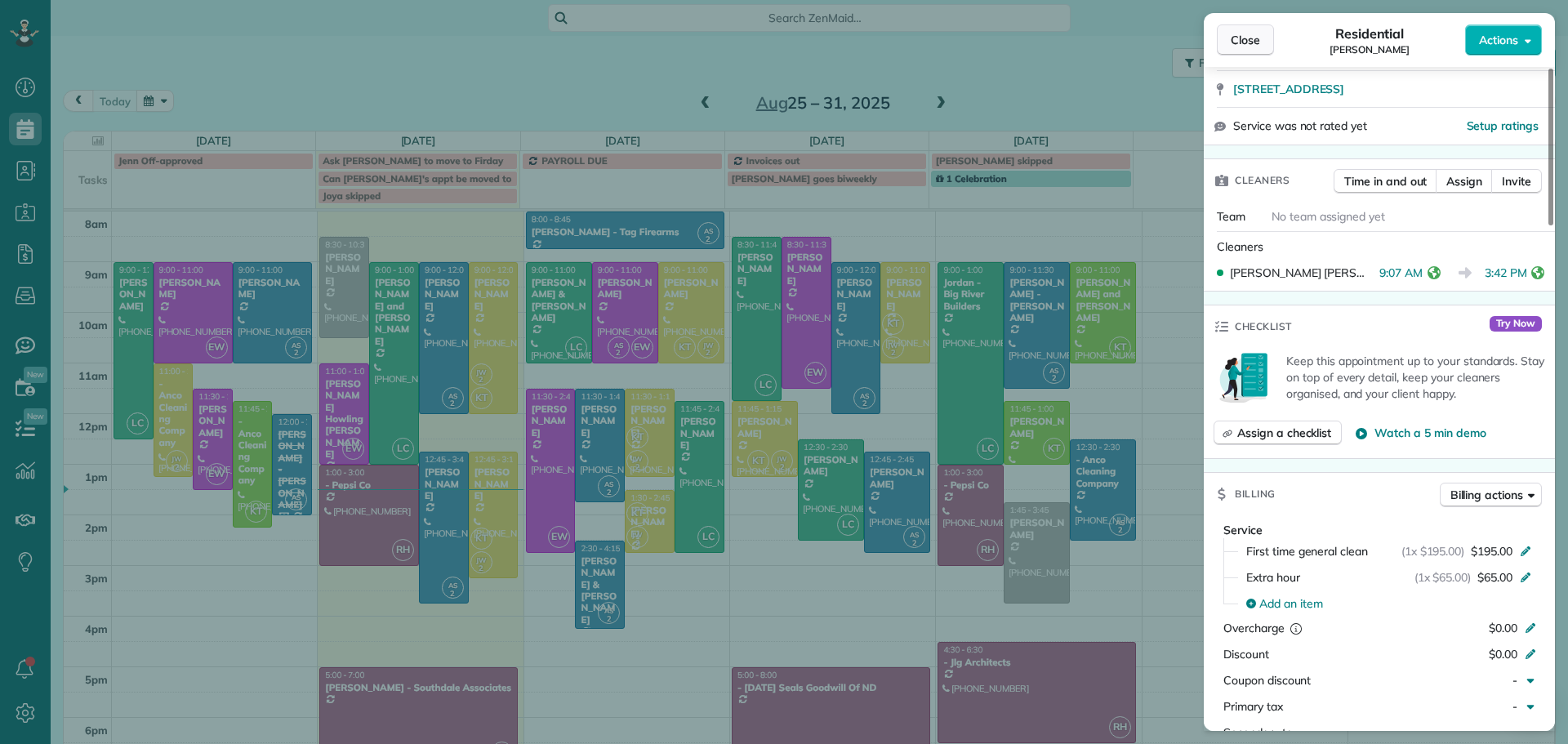
click at [1241, 36] on span "Close" at bounding box center [1245, 40] width 30 height 17
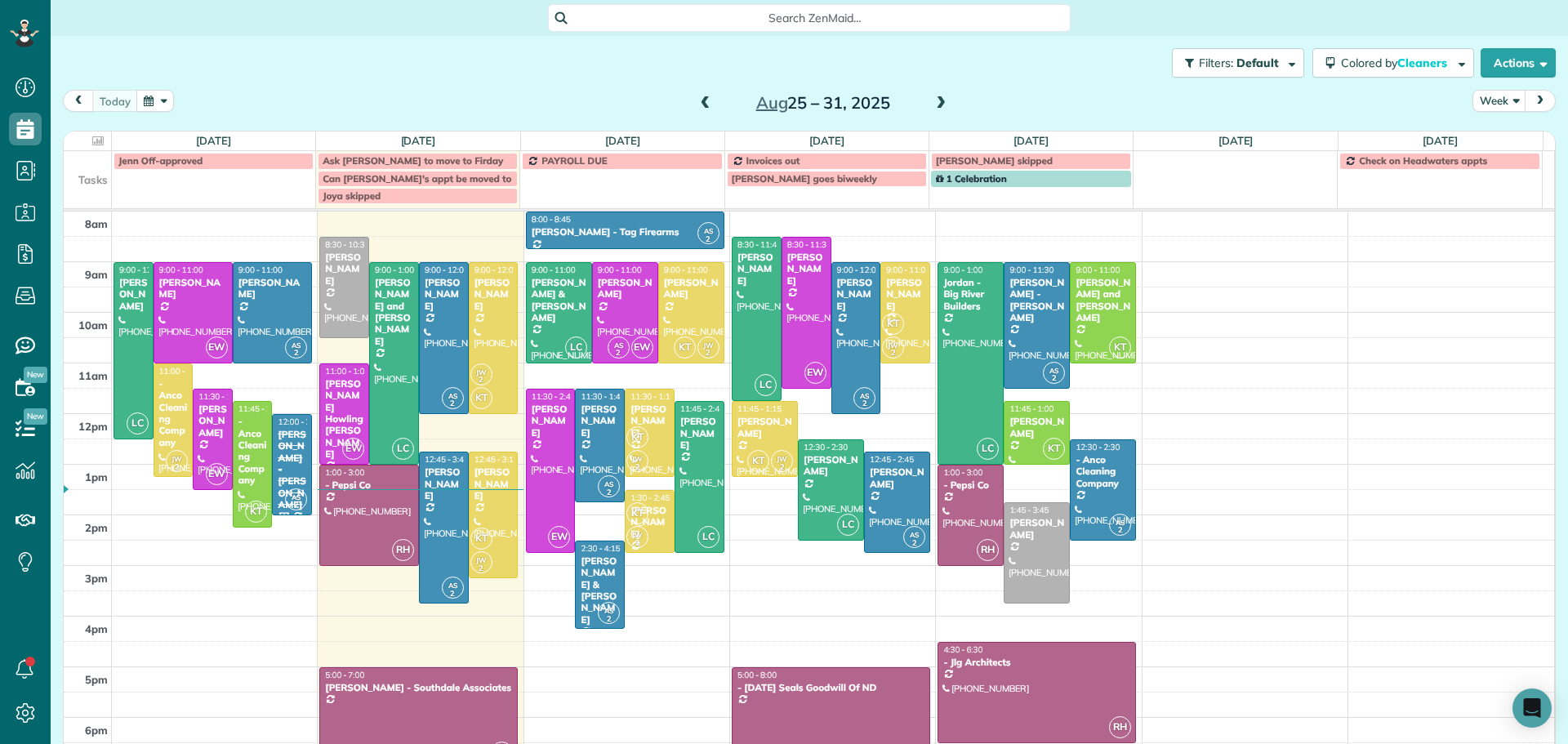
click at [696, 101] on span at bounding box center [705, 103] width 18 height 15
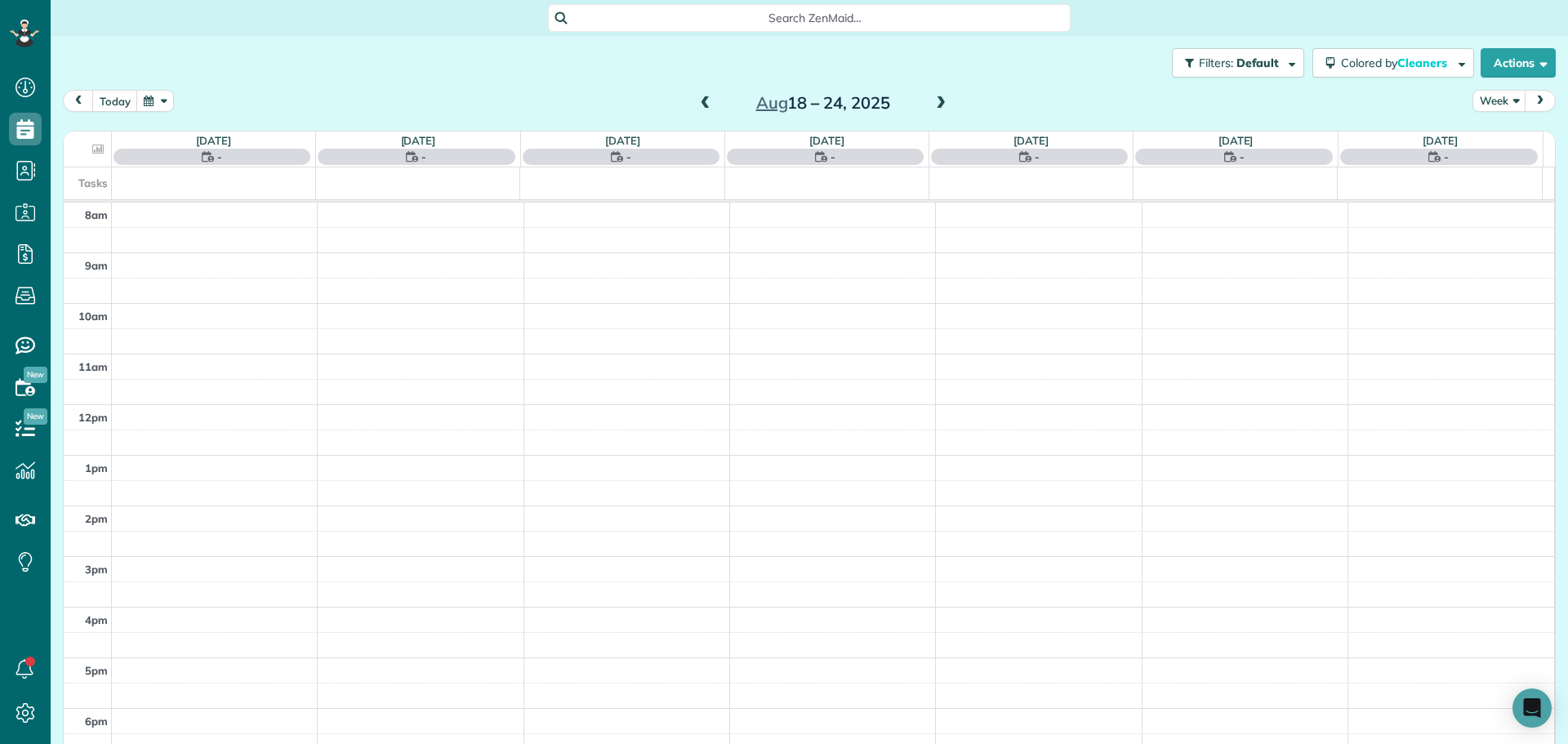
click at [696, 101] on span at bounding box center [705, 103] width 18 height 15
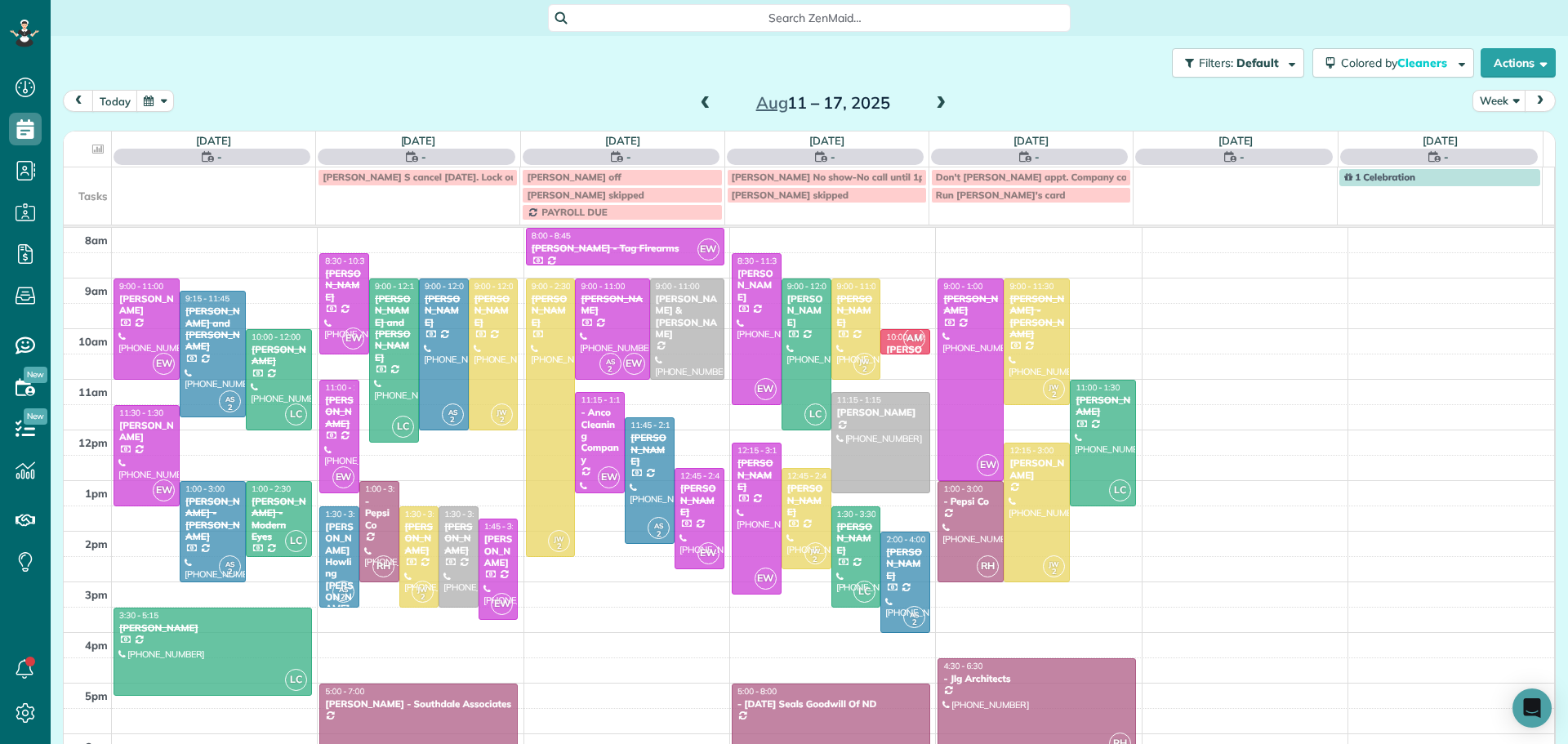
click at [696, 101] on span at bounding box center [705, 103] width 18 height 15
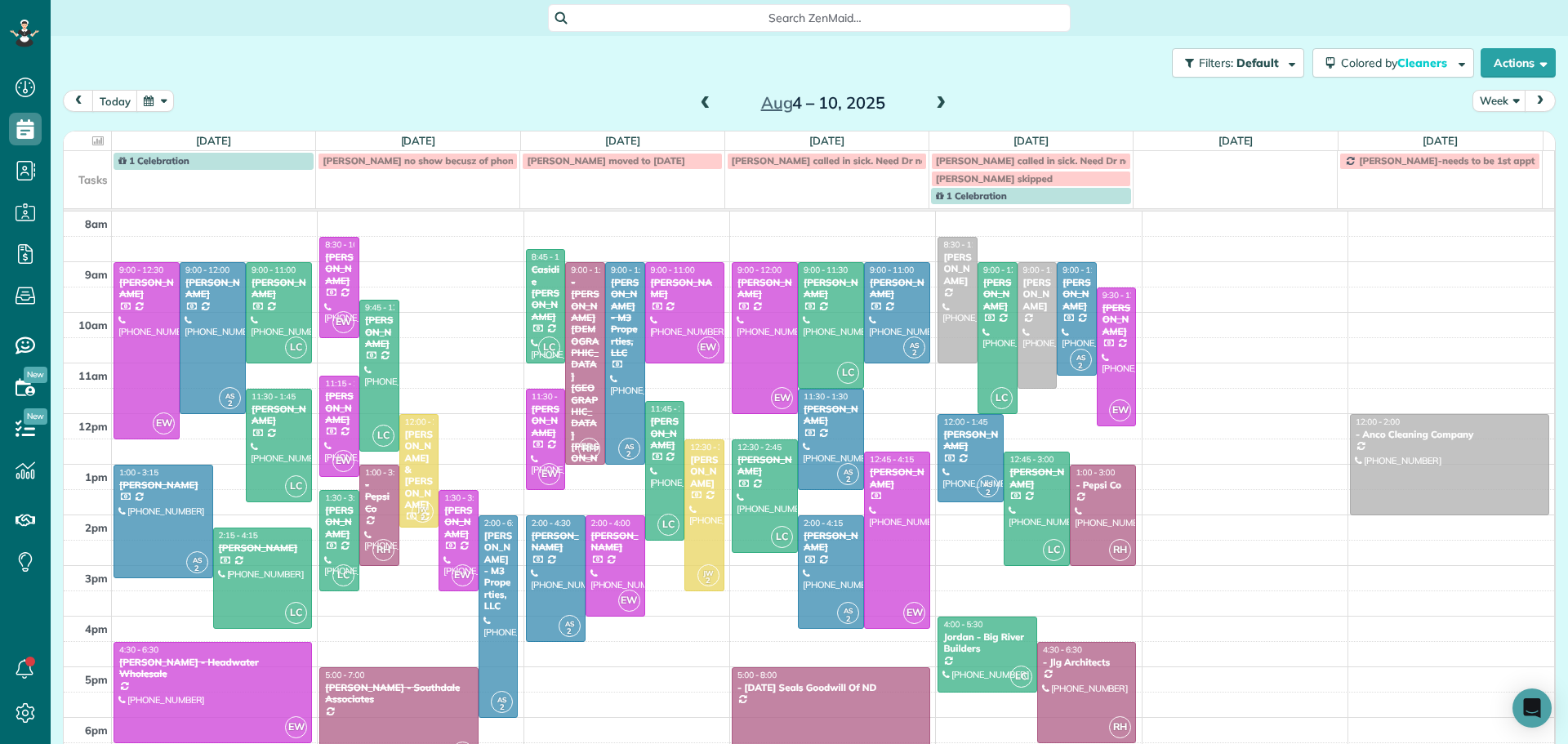
click at [696, 101] on span at bounding box center [705, 103] width 18 height 15
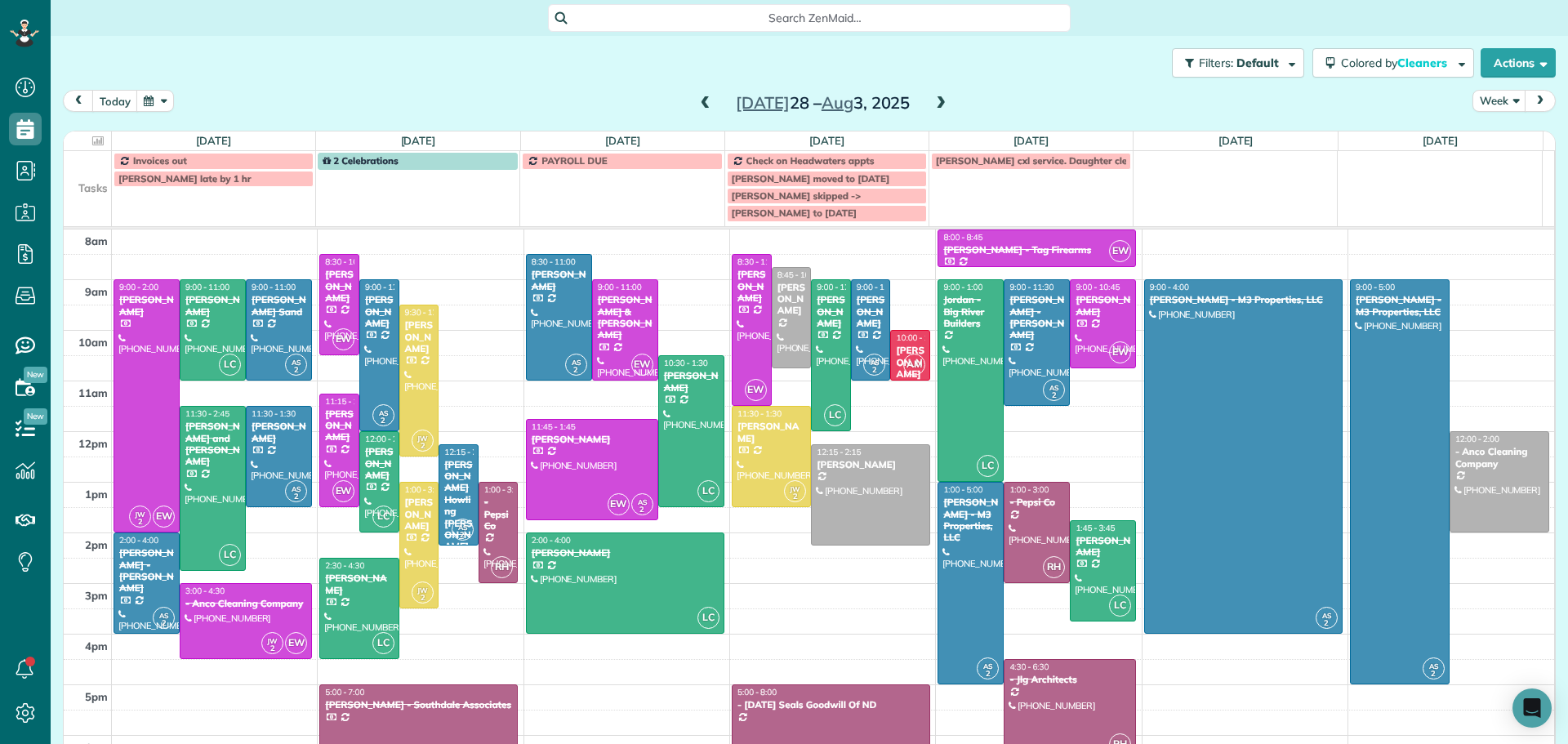
click at [696, 97] on span at bounding box center [705, 103] width 18 height 15
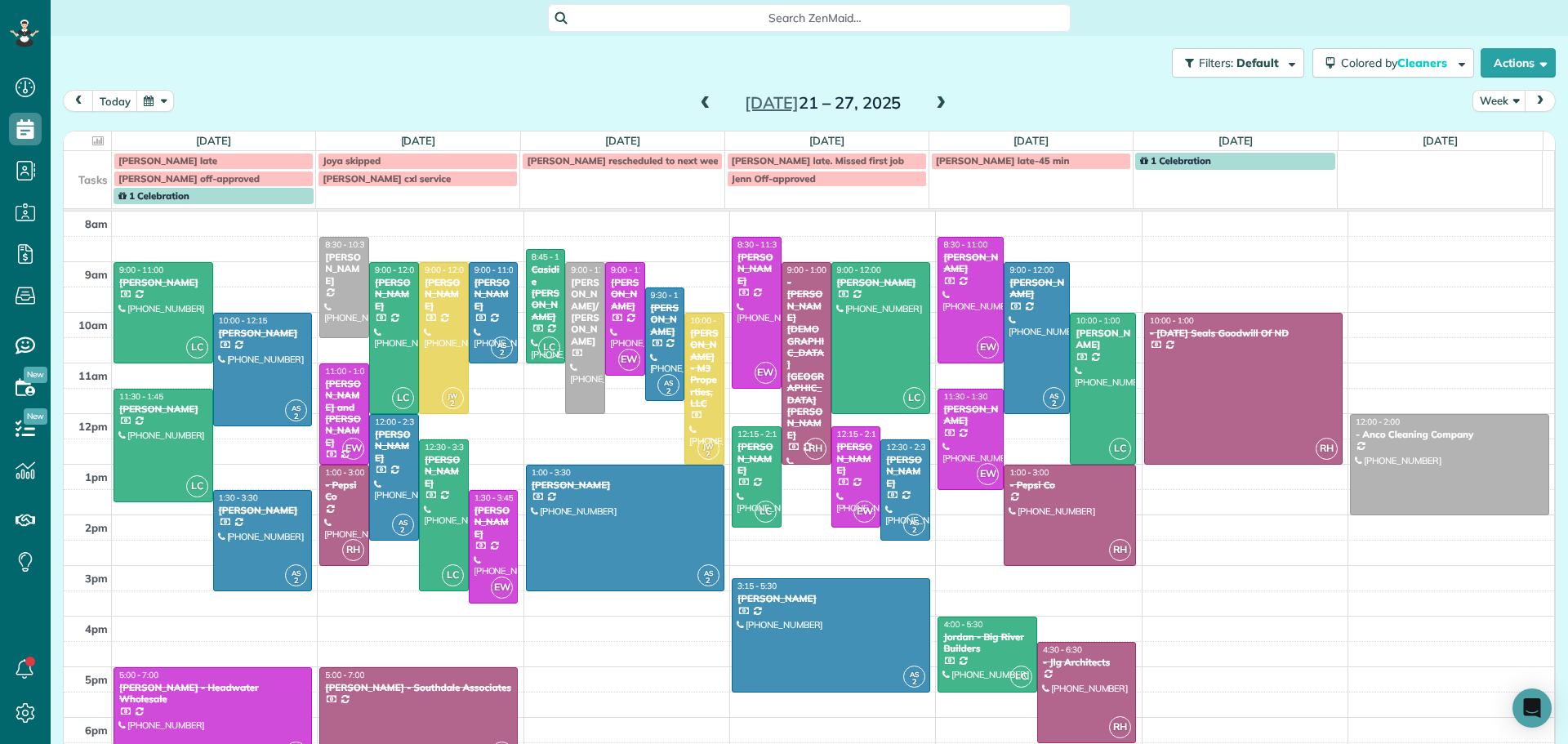
click at [932, 102] on span at bounding box center [941, 103] width 18 height 15
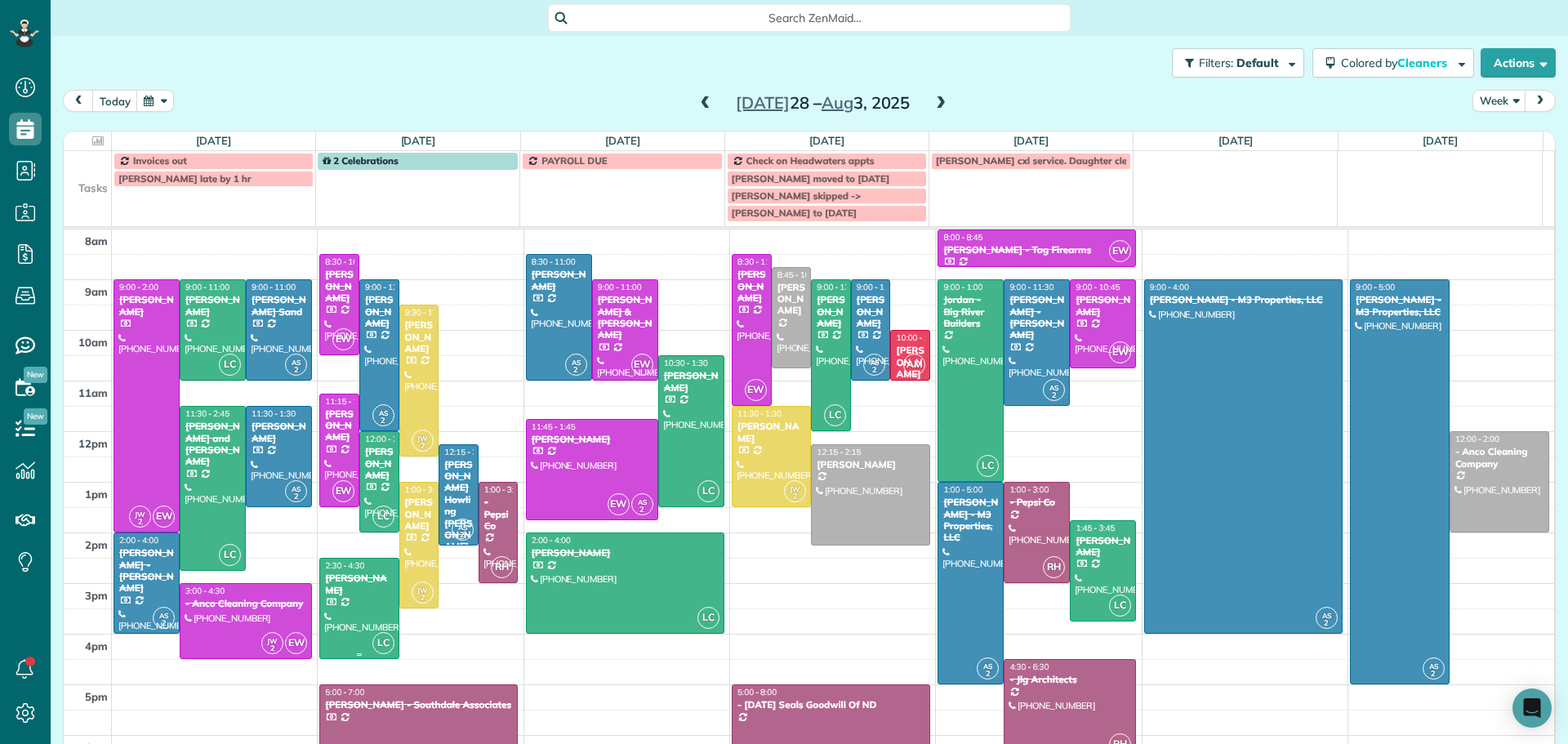
click at [352, 589] on div at bounding box center [358, 608] width 77 height 100
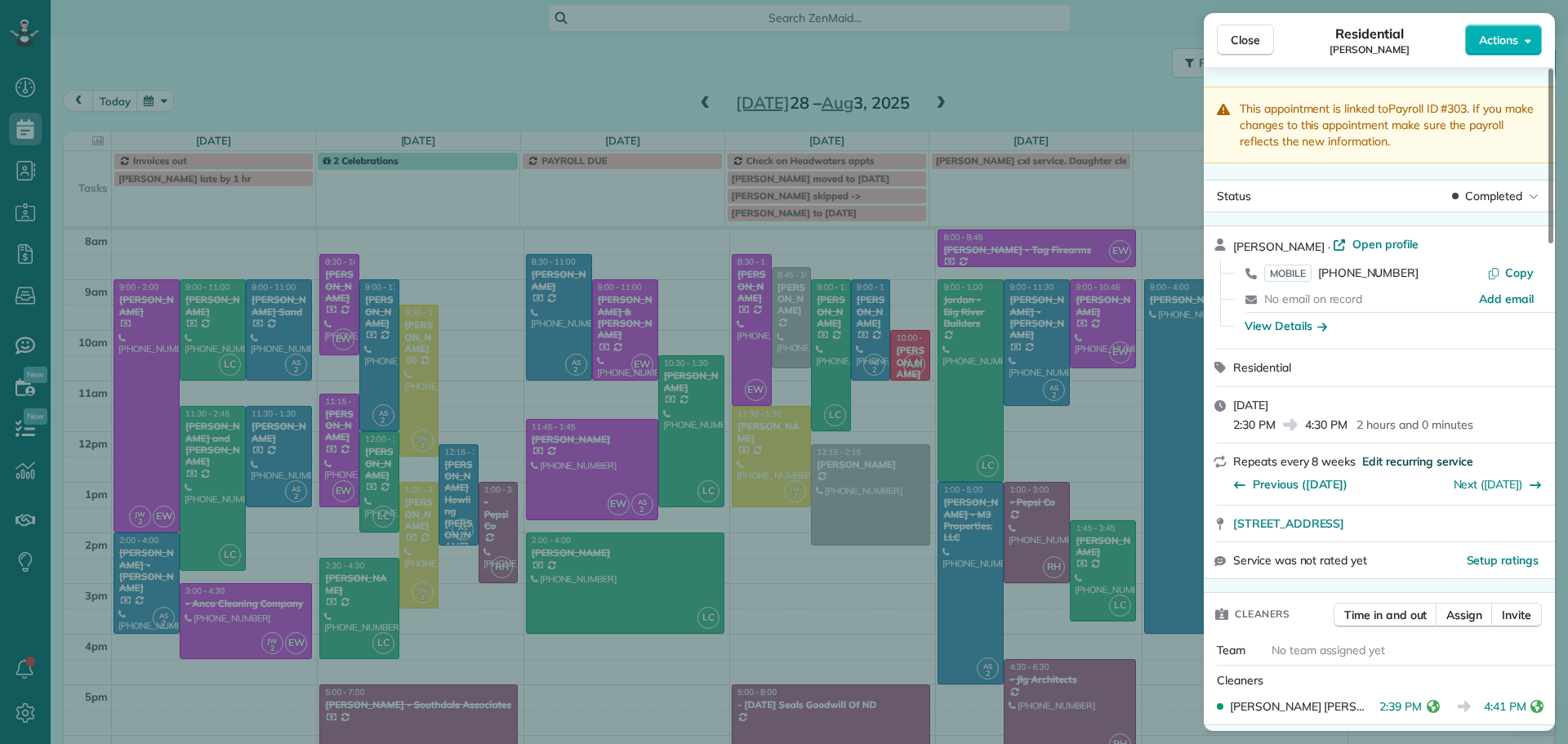
click at [1394, 457] on span "Edit recurring service" at bounding box center [1417, 462] width 111 height 17
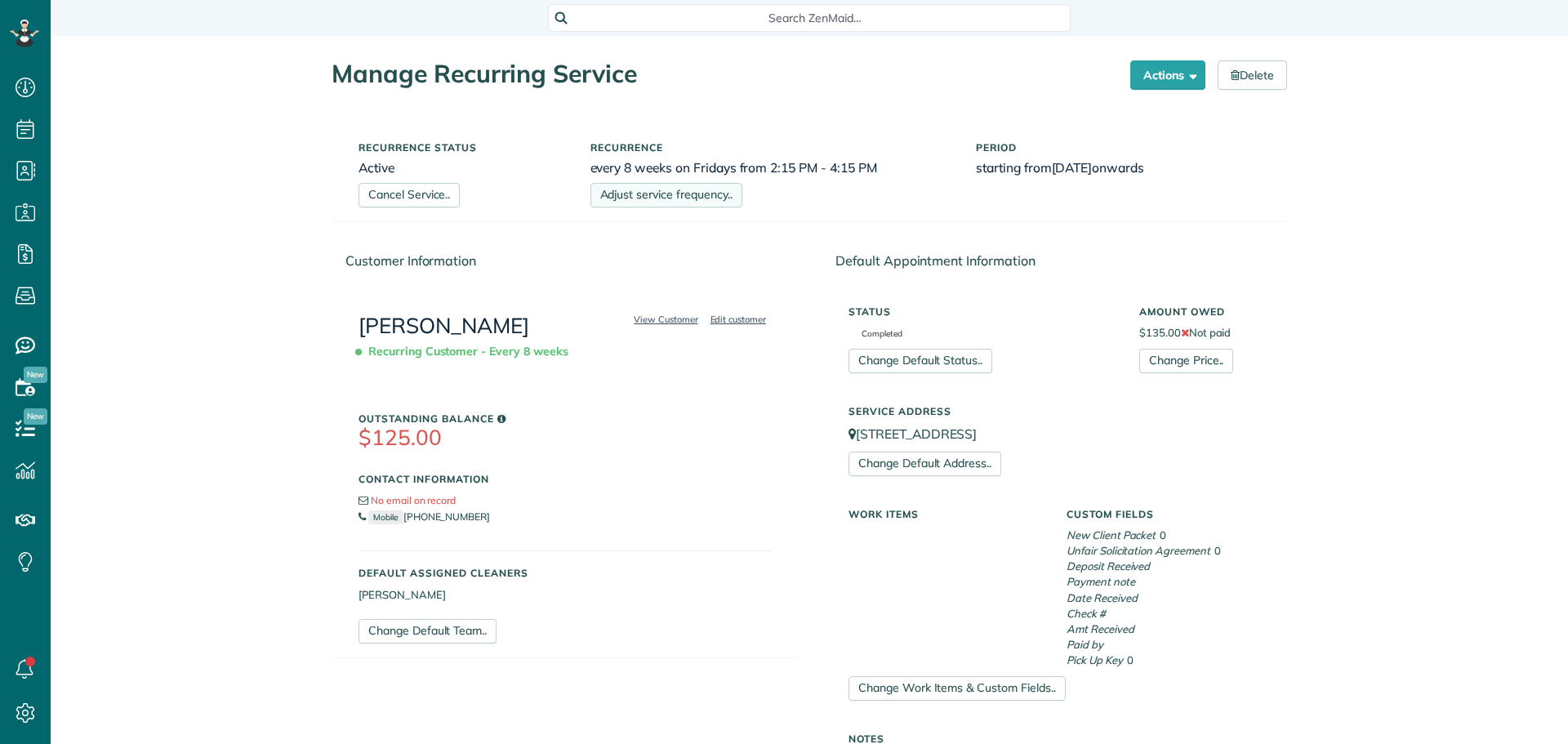
scroll to position [7, 7]
click at [632, 194] on link "Adjust service frequency.." at bounding box center [666, 195] width 152 height 24
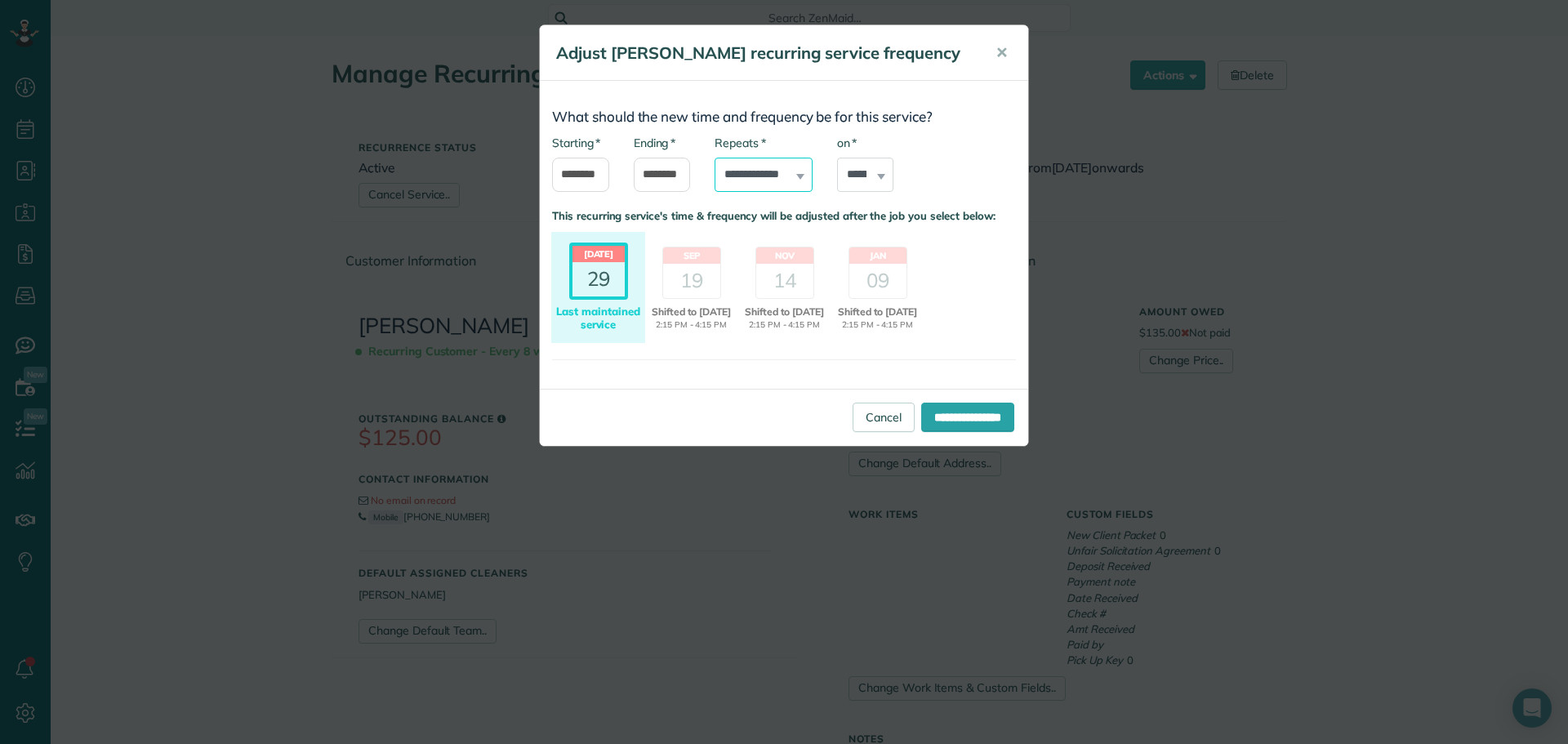
click at [747, 172] on select "**********" at bounding box center [763, 174] width 98 height 34
select select "**********"
click at [715, 158] on select "**********" at bounding box center [763, 174] width 98 height 34
click at [874, 170] on select "****** ****** ******* ********* ******** ****** ********" at bounding box center [865, 174] width 57 height 34
select select "*"
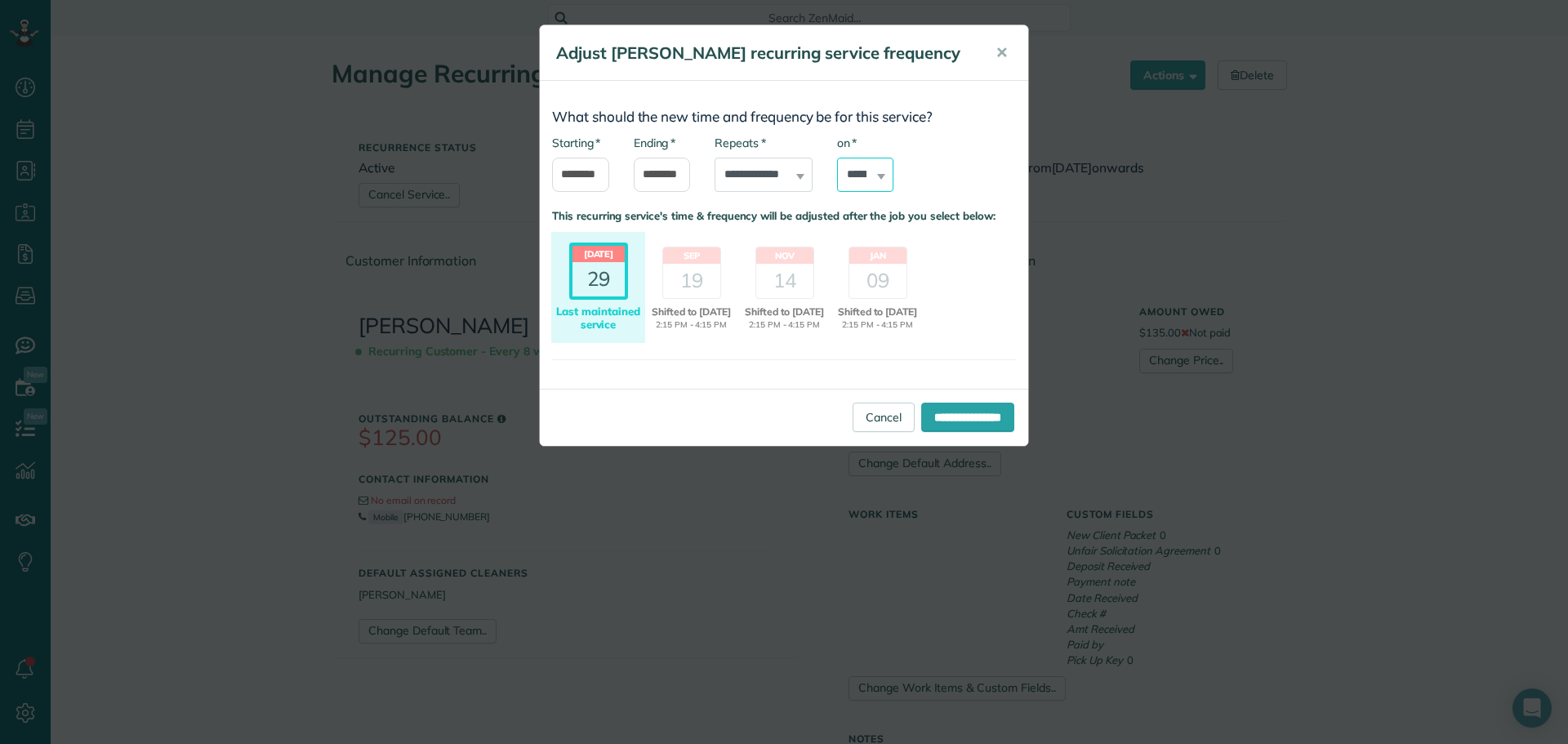
click at [837, 158] on select "****** ****** ******* ********* ******** ****** ********" at bounding box center [865, 174] width 57 height 34
click at [940, 412] on input "**********" at bounding box center [968, 418] width 93 height 30
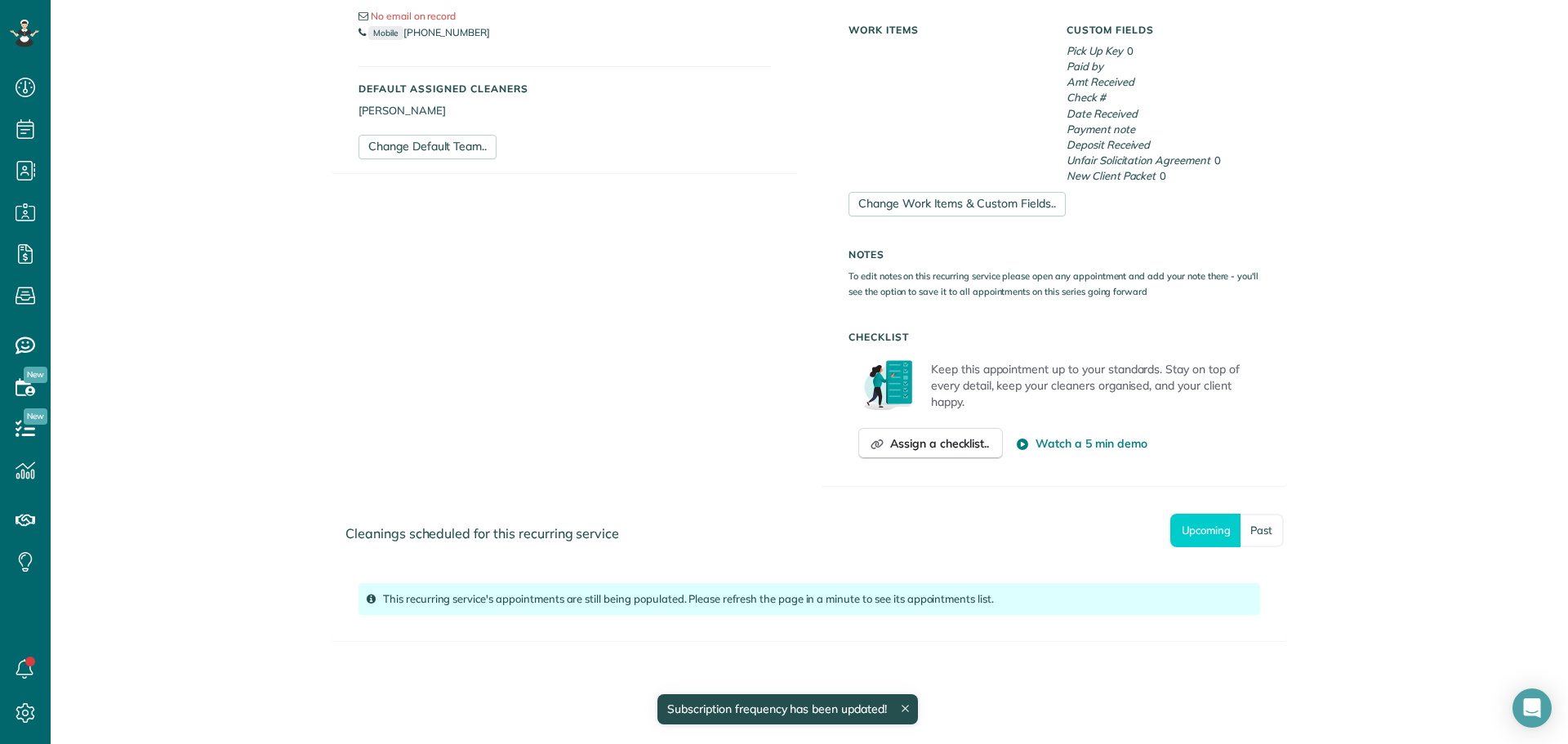
scroll to position [496, 0]
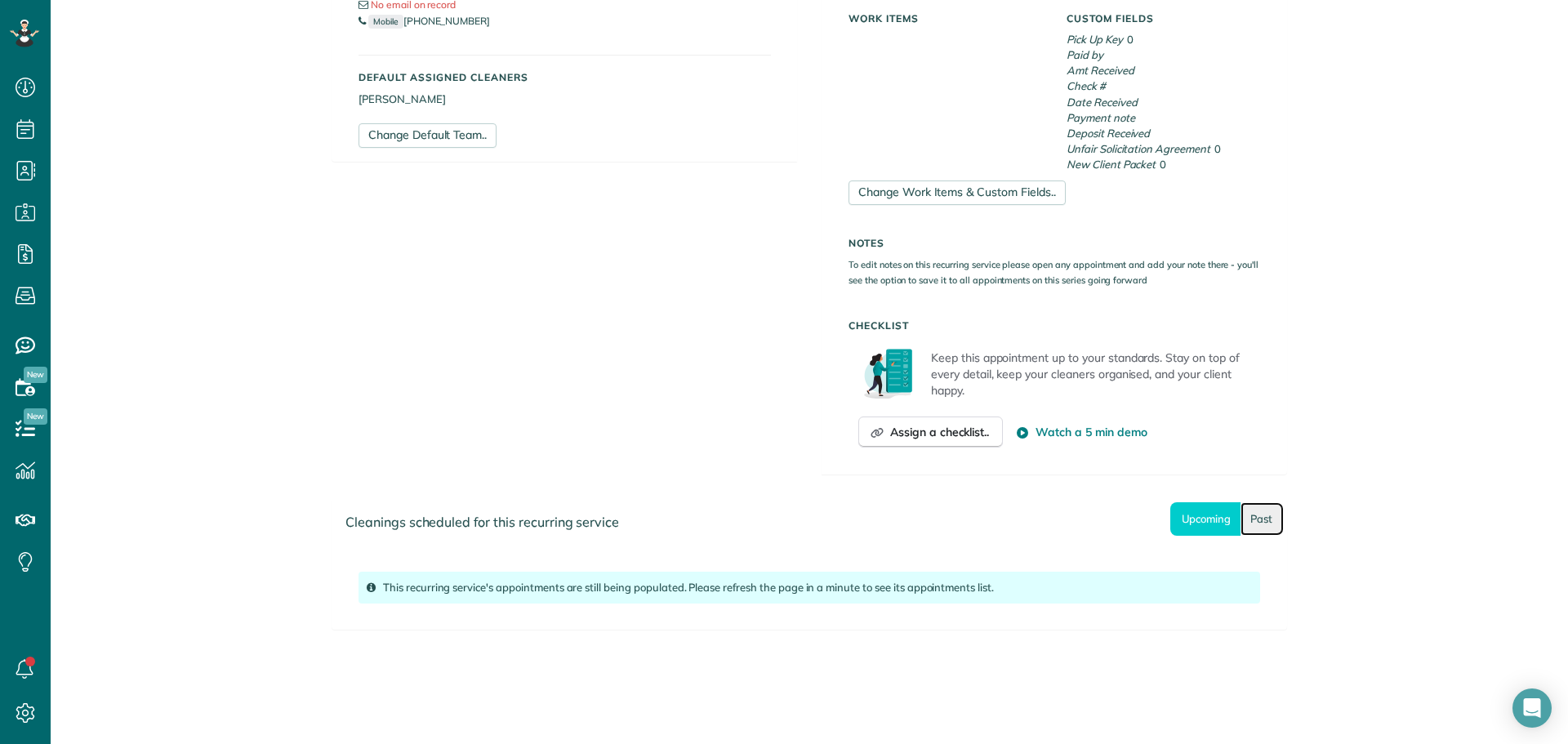
click at [1255, 517] on link "Past" at bounding box center [1262, 519] width 43 height 34
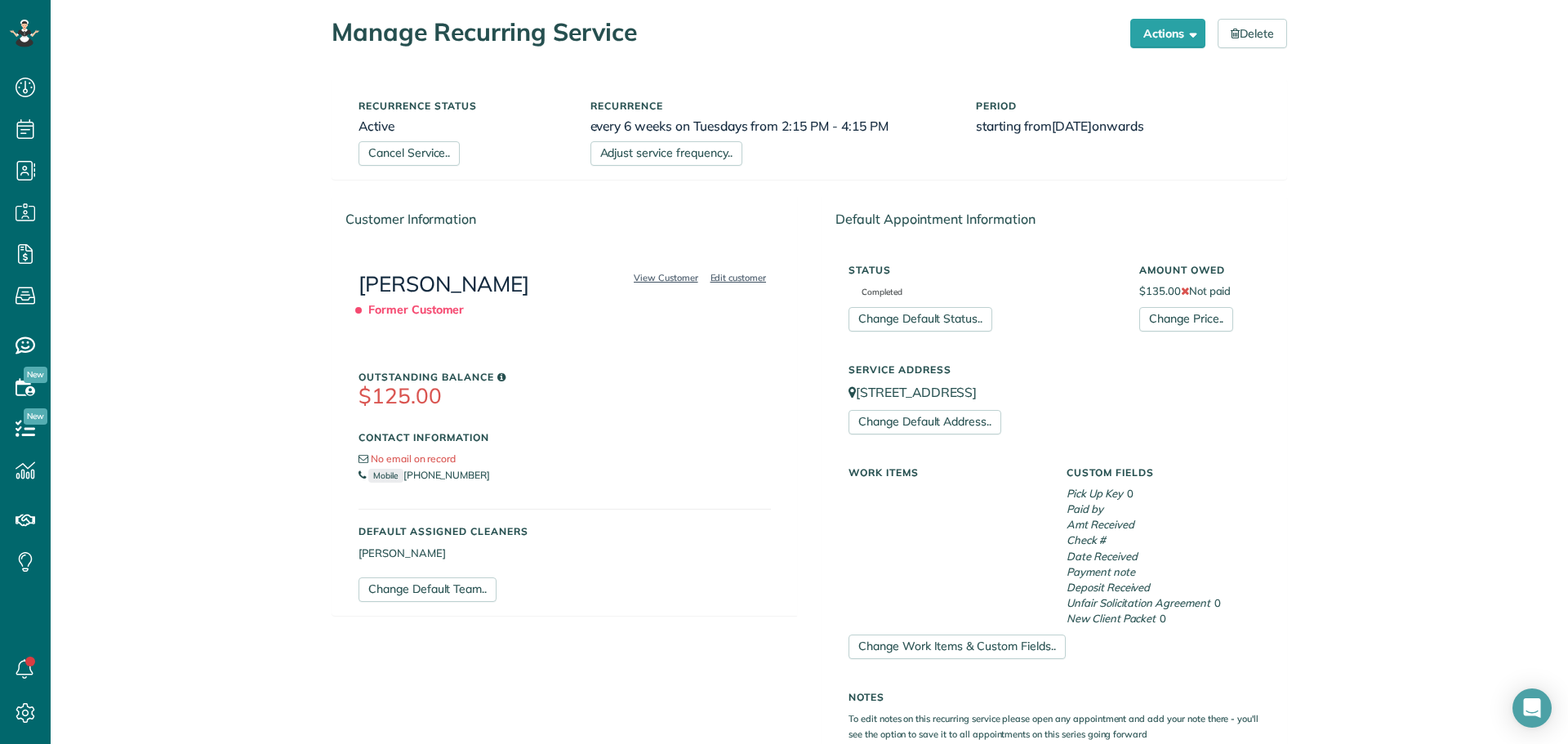
scroll to position [0, 0]
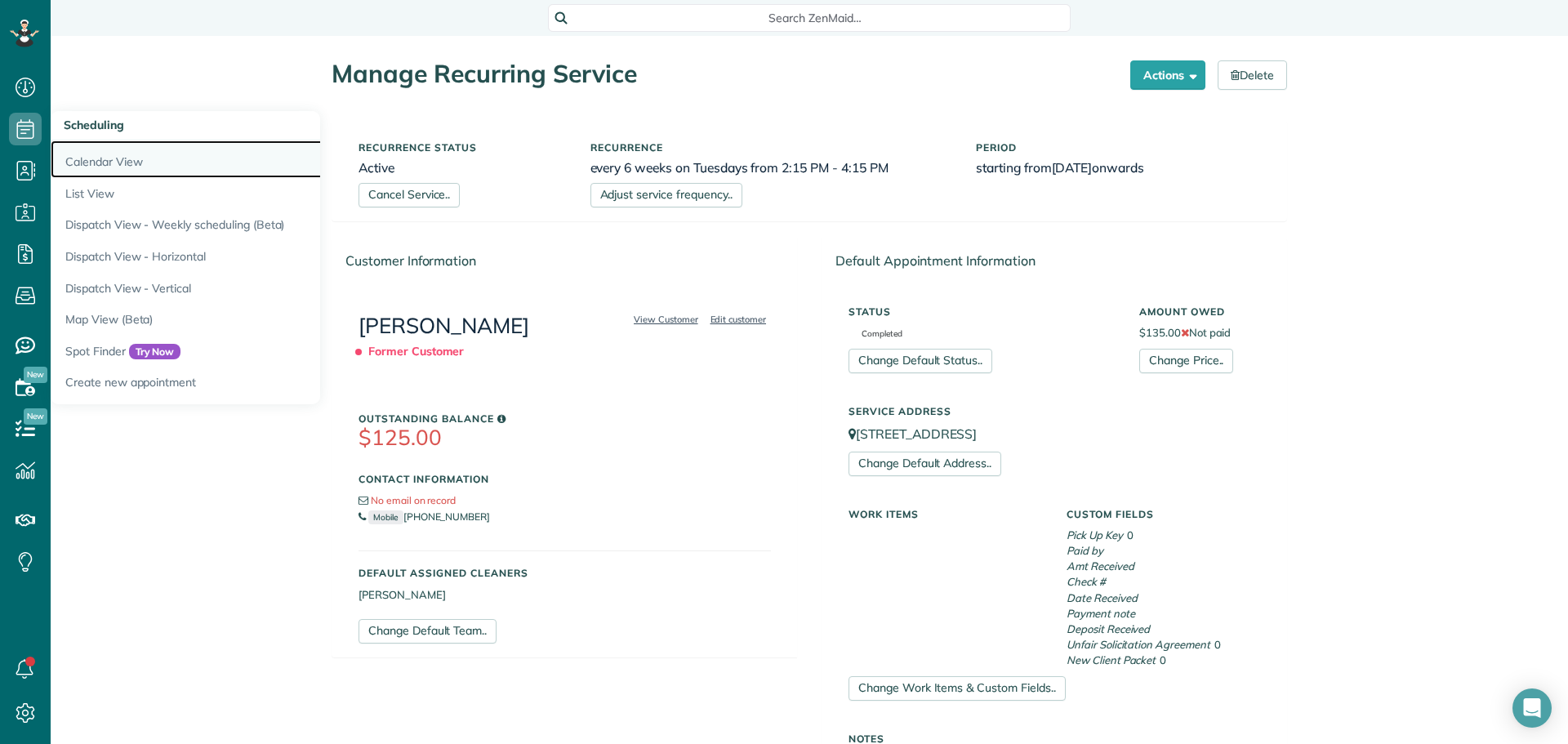
click at [97, 159] on link "Calendar View" at bounding box center [254, 159] width 408 height 37
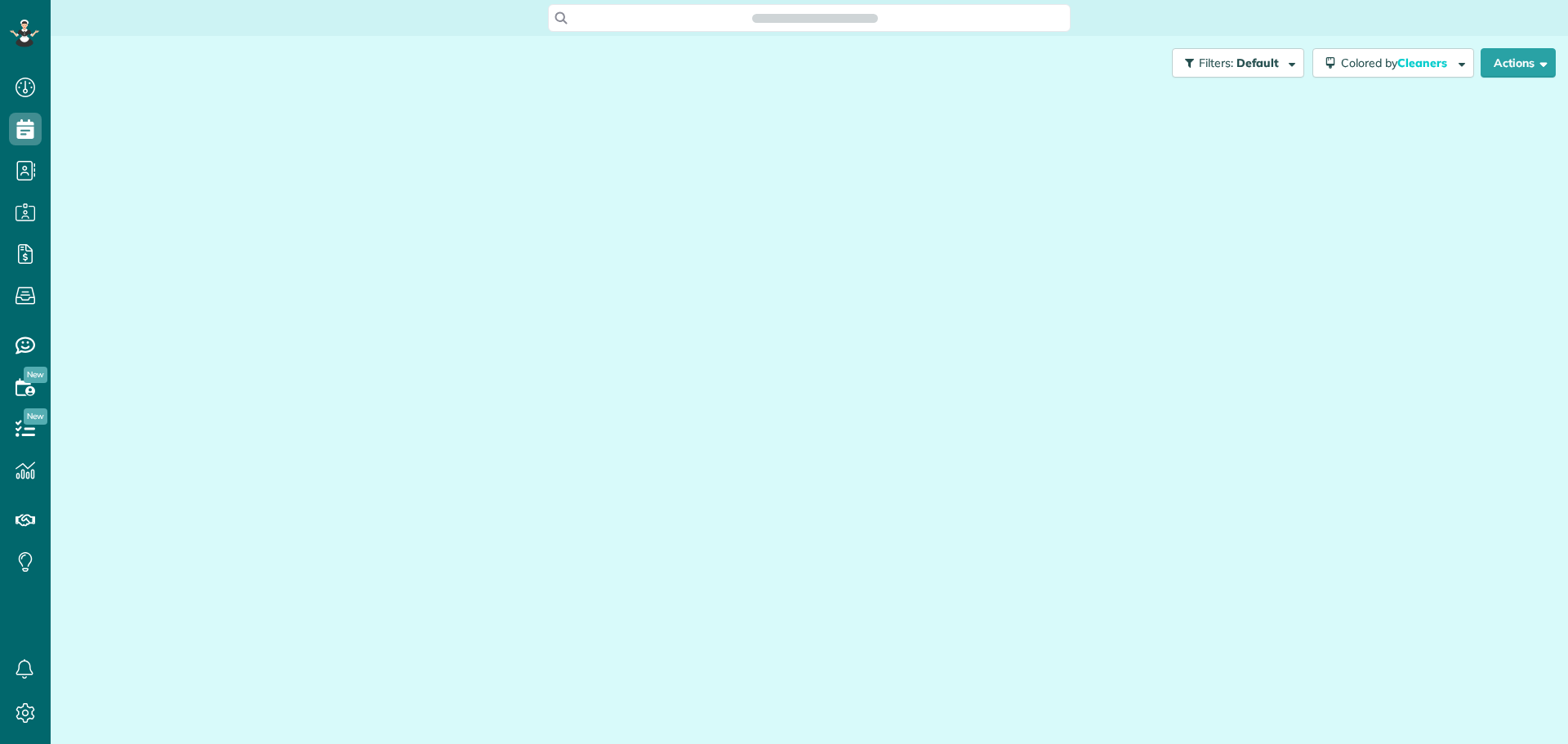
scroll to position [7, 7]
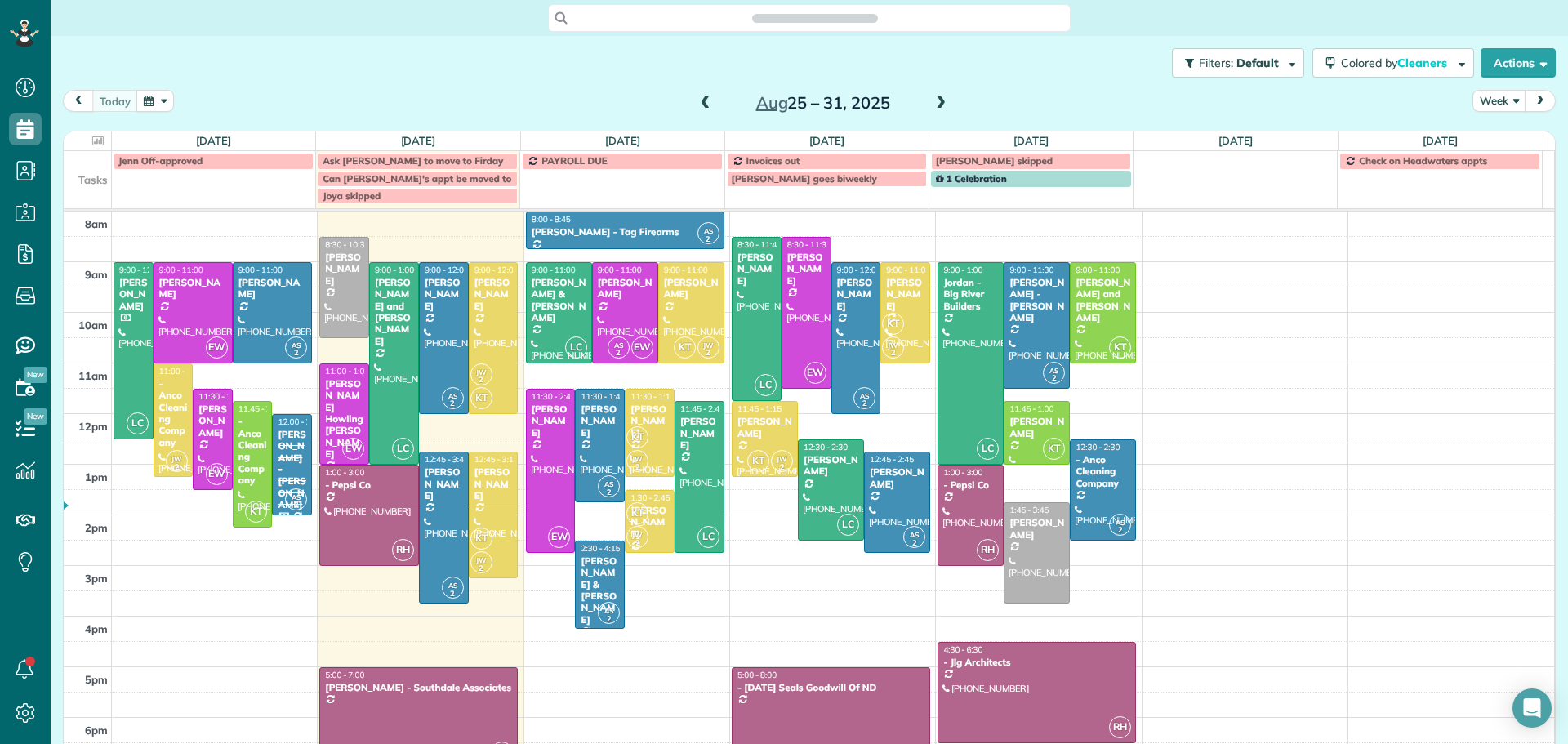
click at [696, 103] on span at bounding box center [705, 103] width 18 height 15
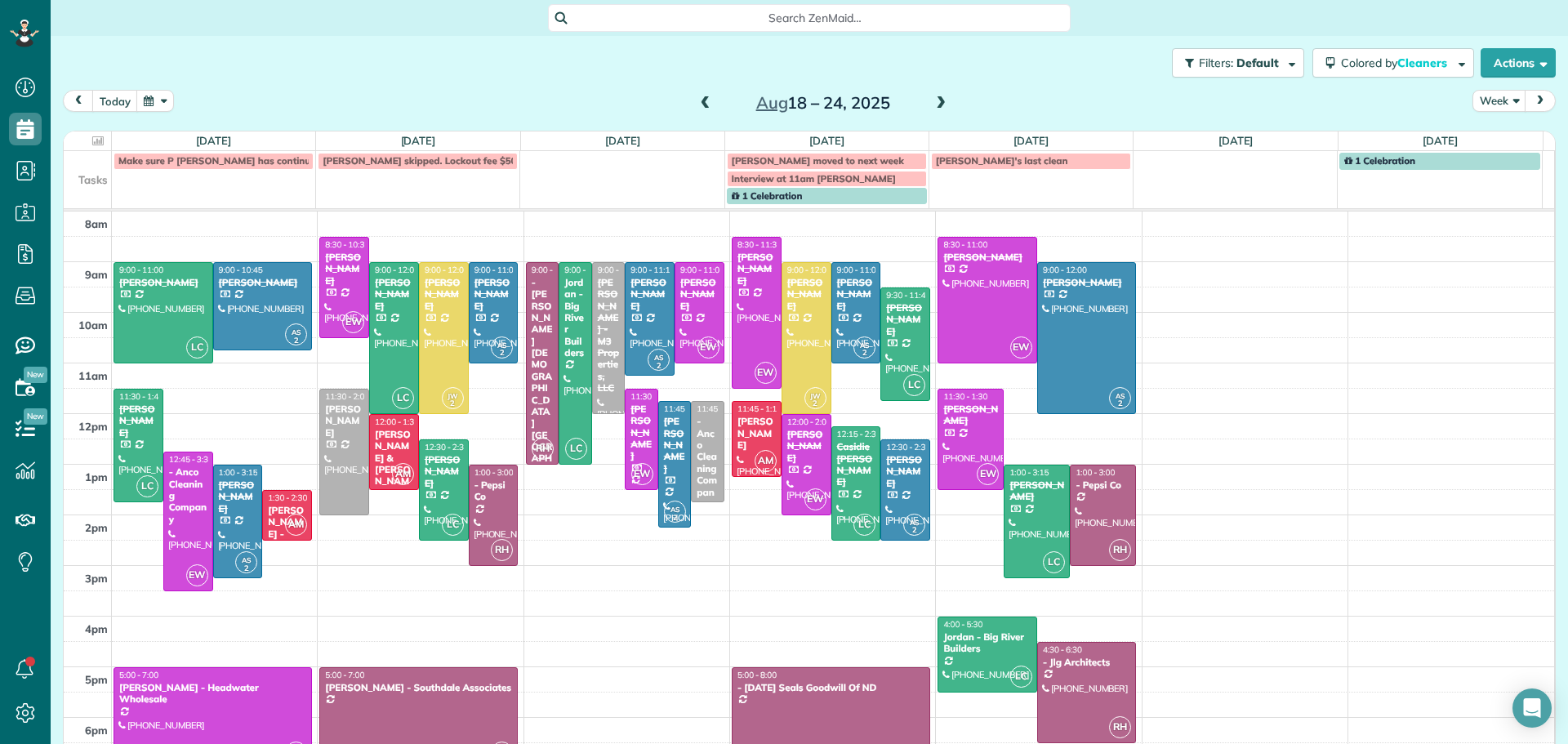
click at [696, 103] on span at bounding box center [705, 103] width 18 height 15
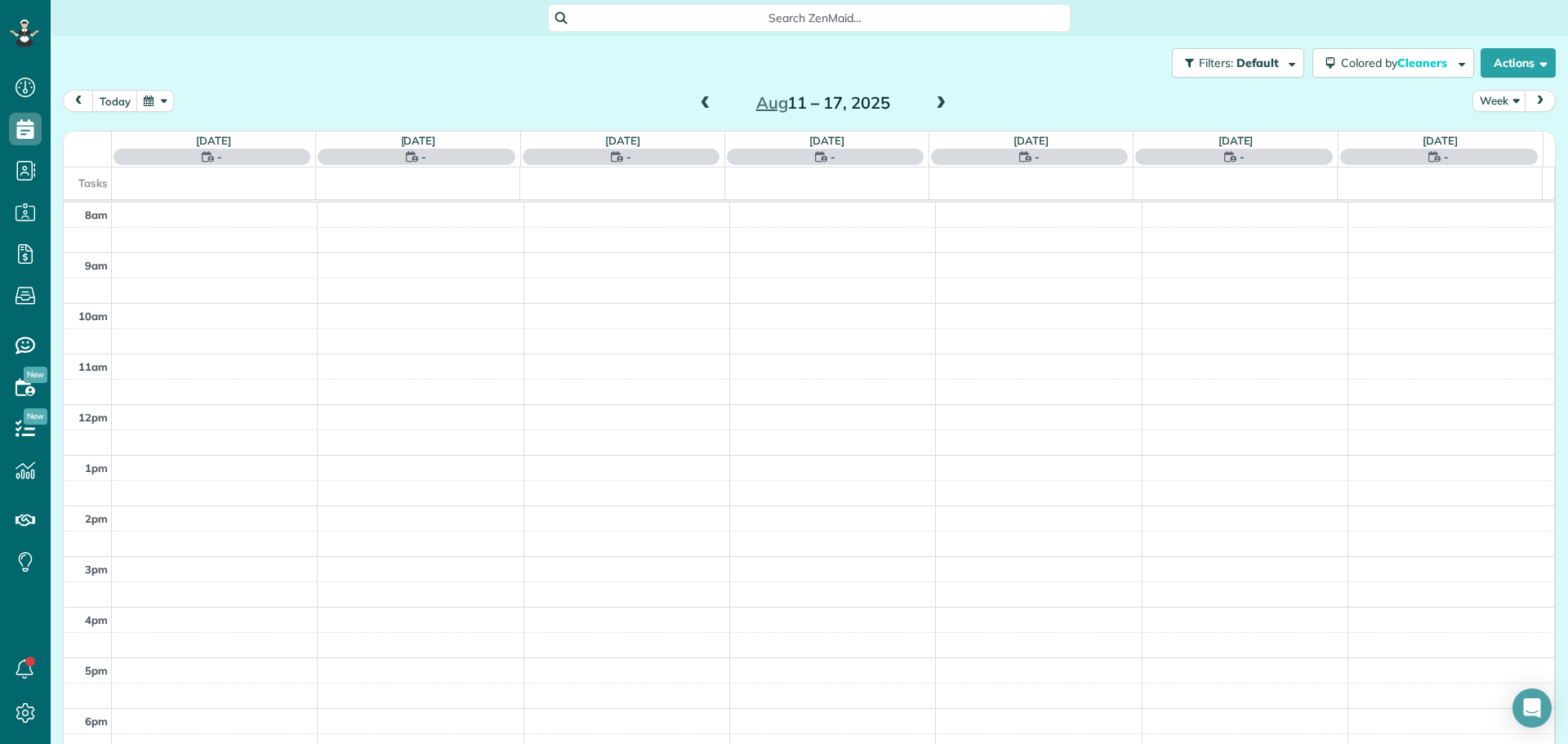
click at [696, 103] on span at bounding box center [705, 103] width 18 height 15
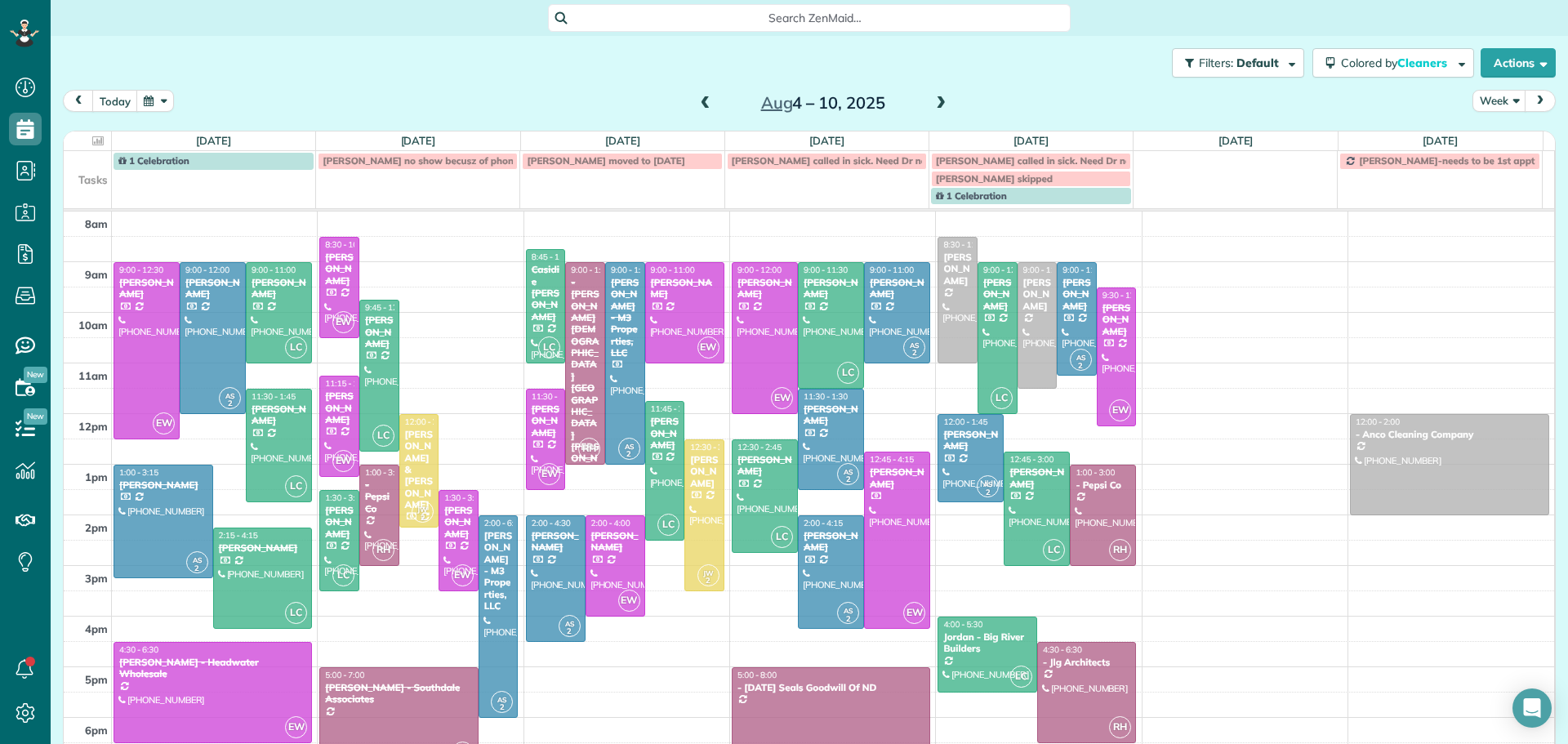
click at [696, 103] on span at bounding box center [705, 103] width 18 height 15
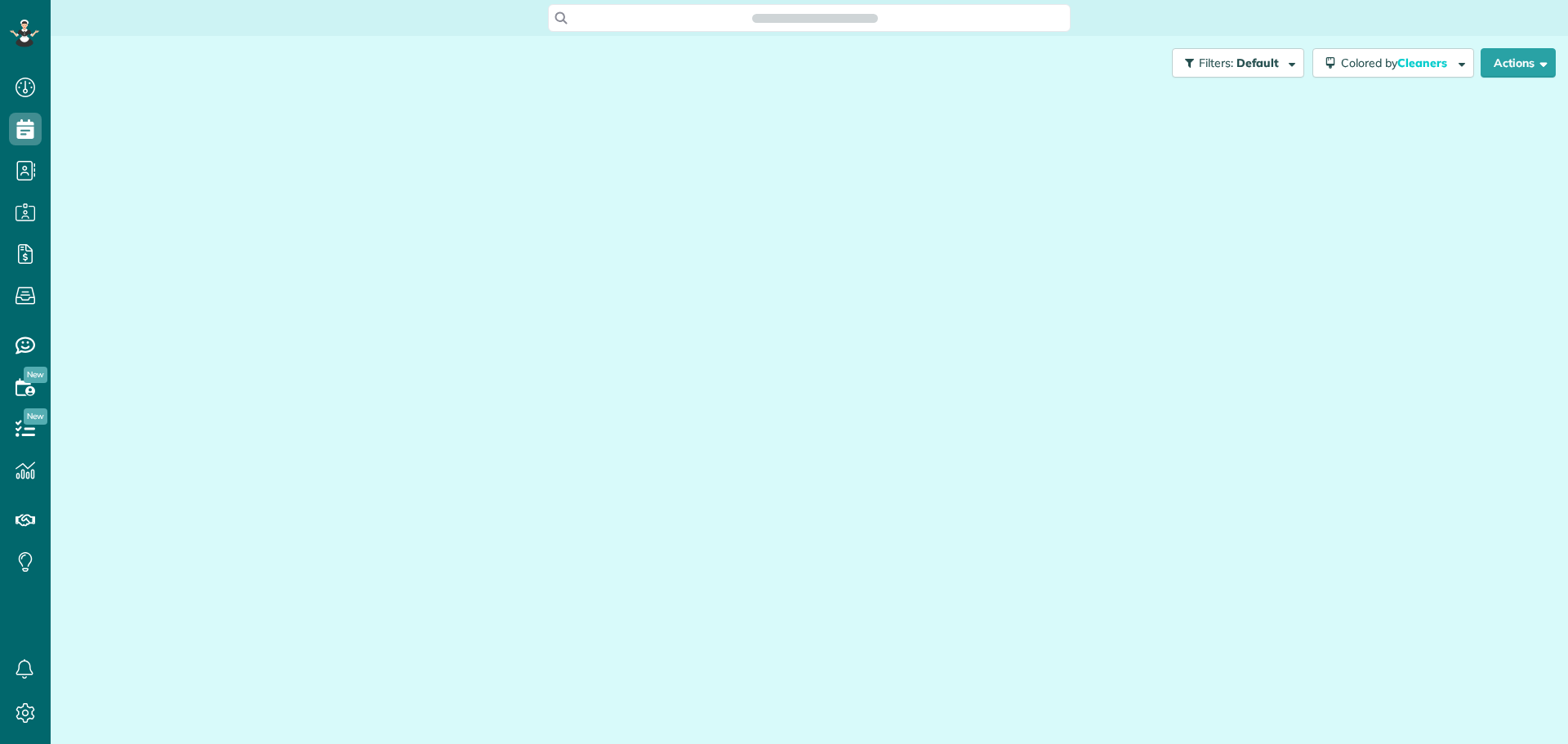
scroll to position [7, 7]
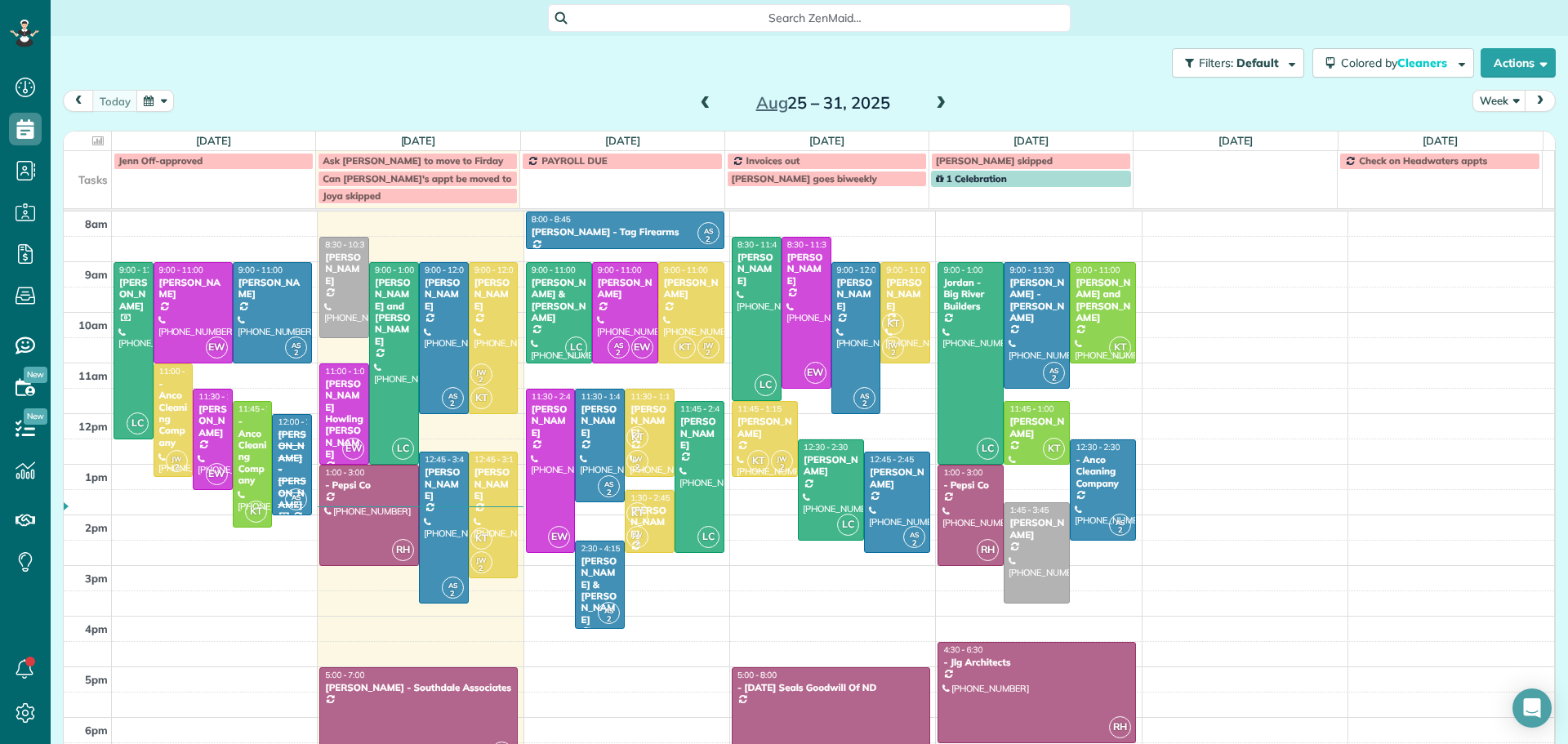
click at [932, 100] on span at bounding box center [941, 103] width 18 height 15
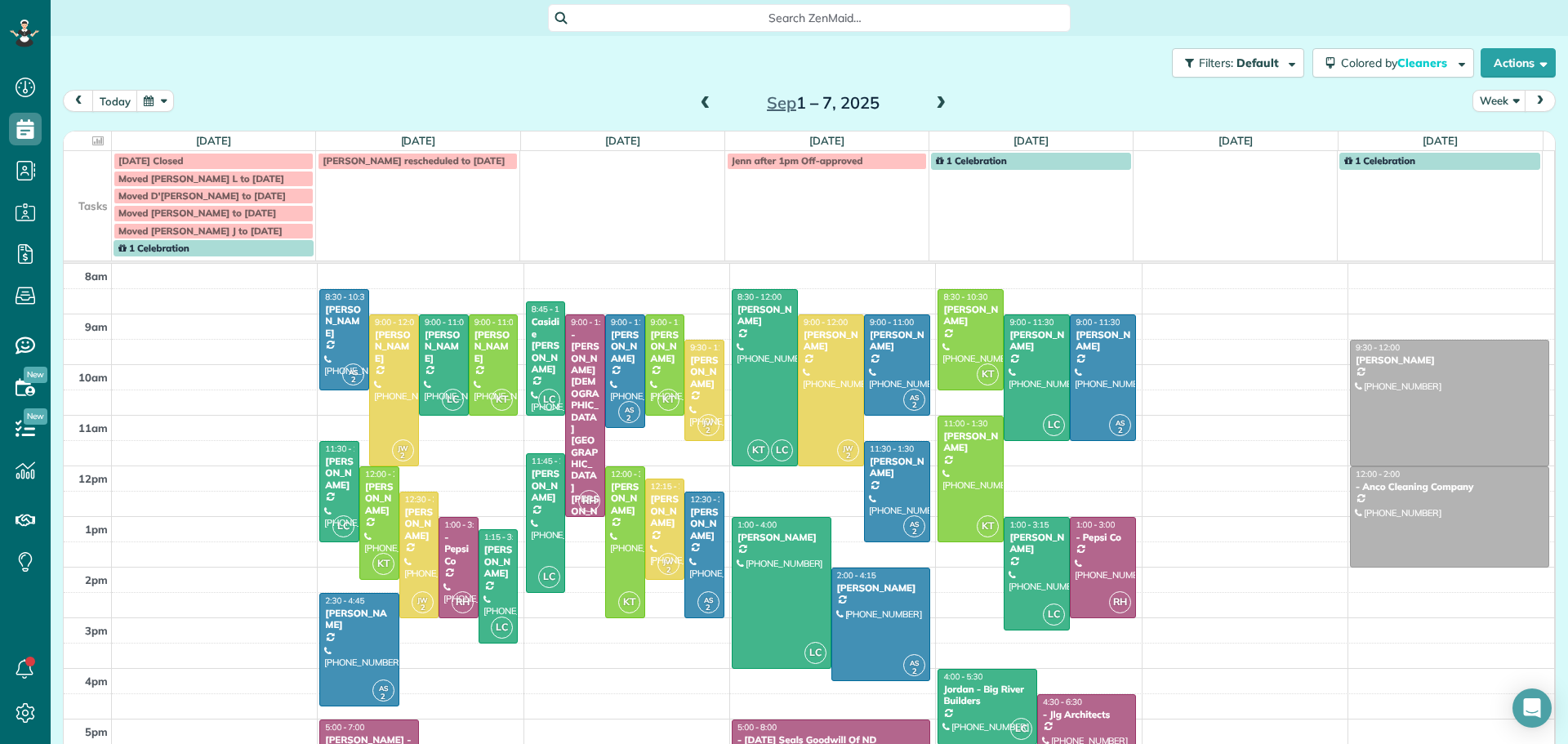
drag, startPoint x: 933, startPoint y: 95, endPoint x: 942, endPoint y: 89, distance: 10.8
click at [941, 89] on div "Filters: Default Colored by Cleaners Color by Cleaner Color by Team Color by St…" at bounding box center [809, 374] width 1518 height 675
click at [936, 97] on span at bounding box center [941, 103] width 18 height 15
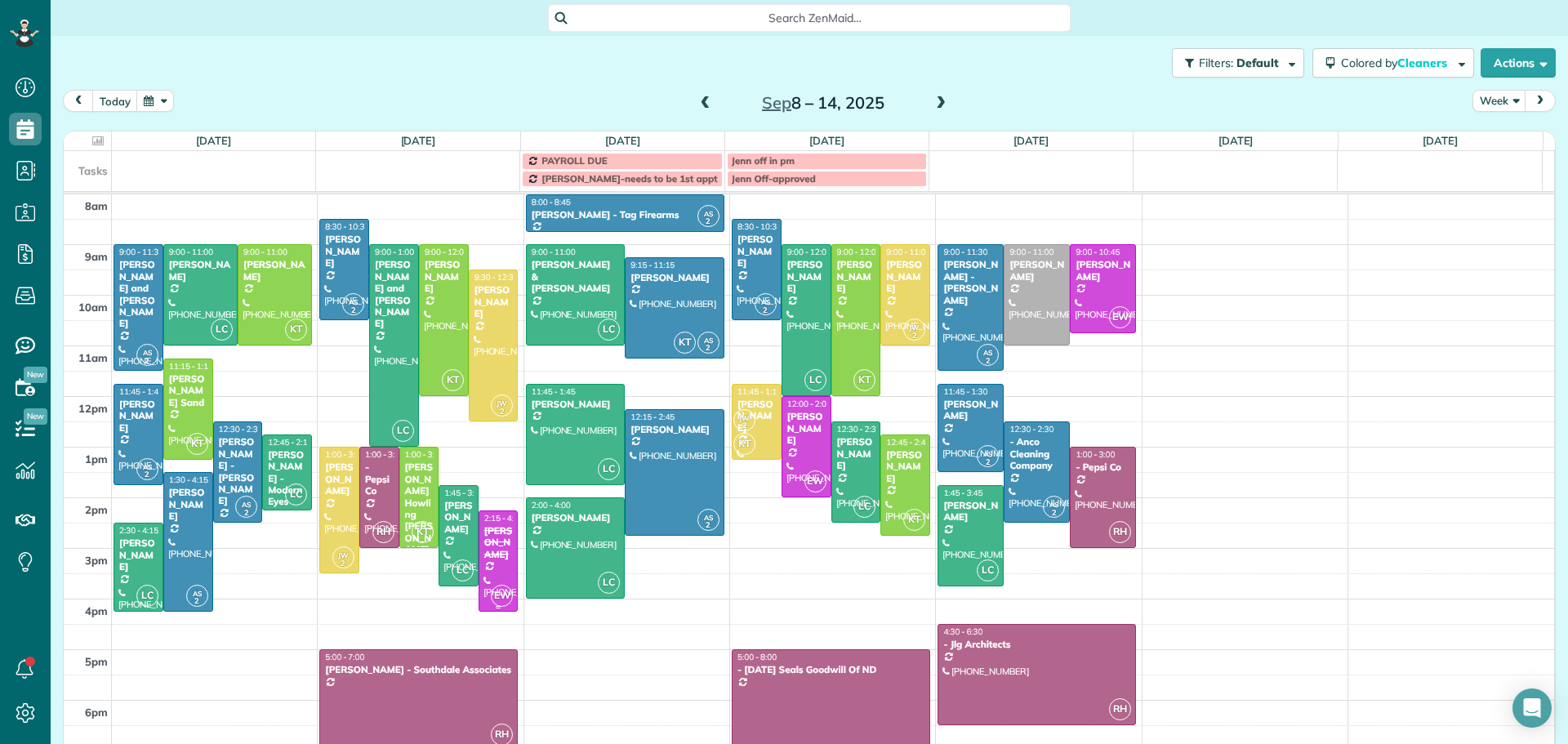
click at [488, 535] on div "[PERSON_NAME]" at bounding box center [499, 543] width 30 height 35
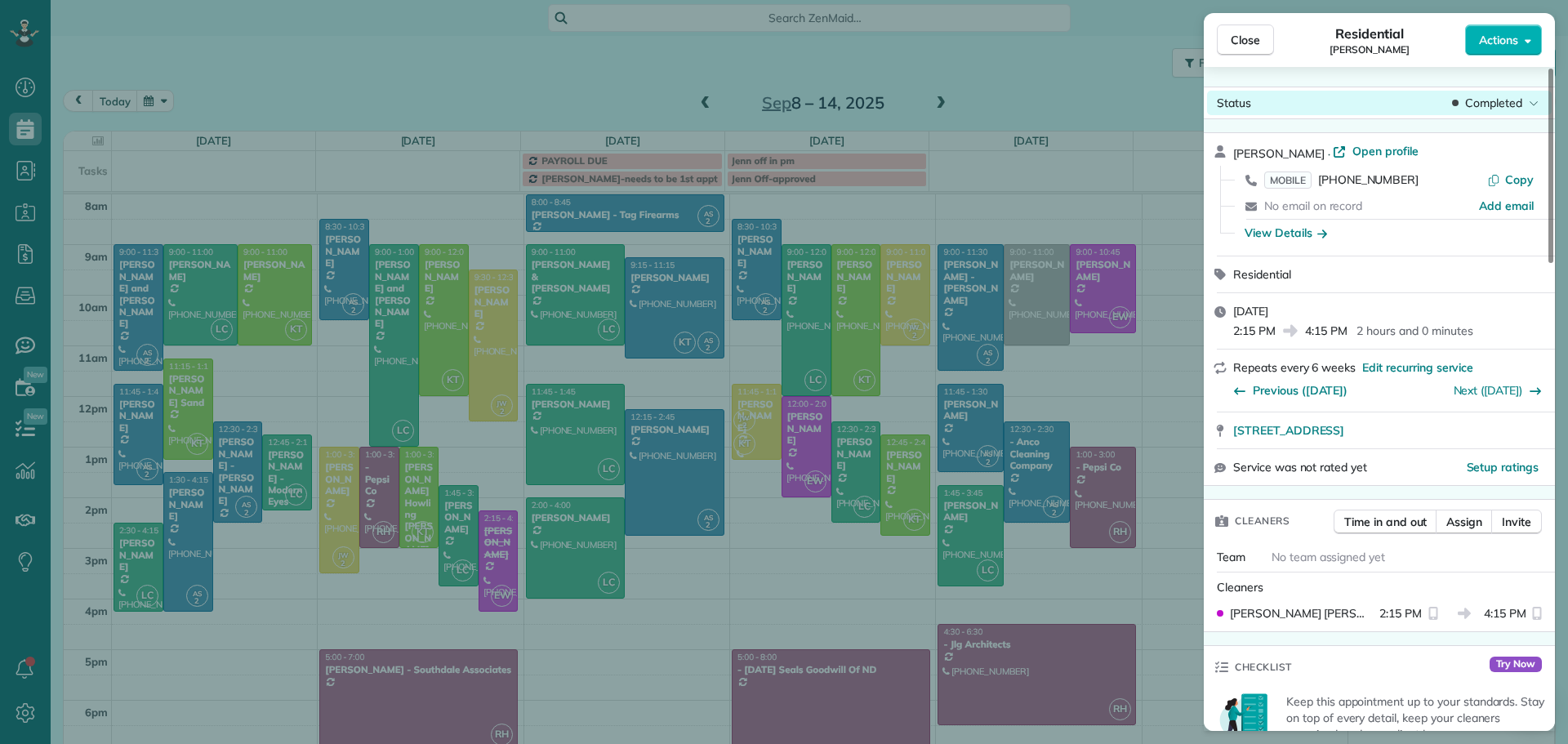
click at [1488, 95] on span "Completed" at bounding box center [1493, 103] width 57 height 17
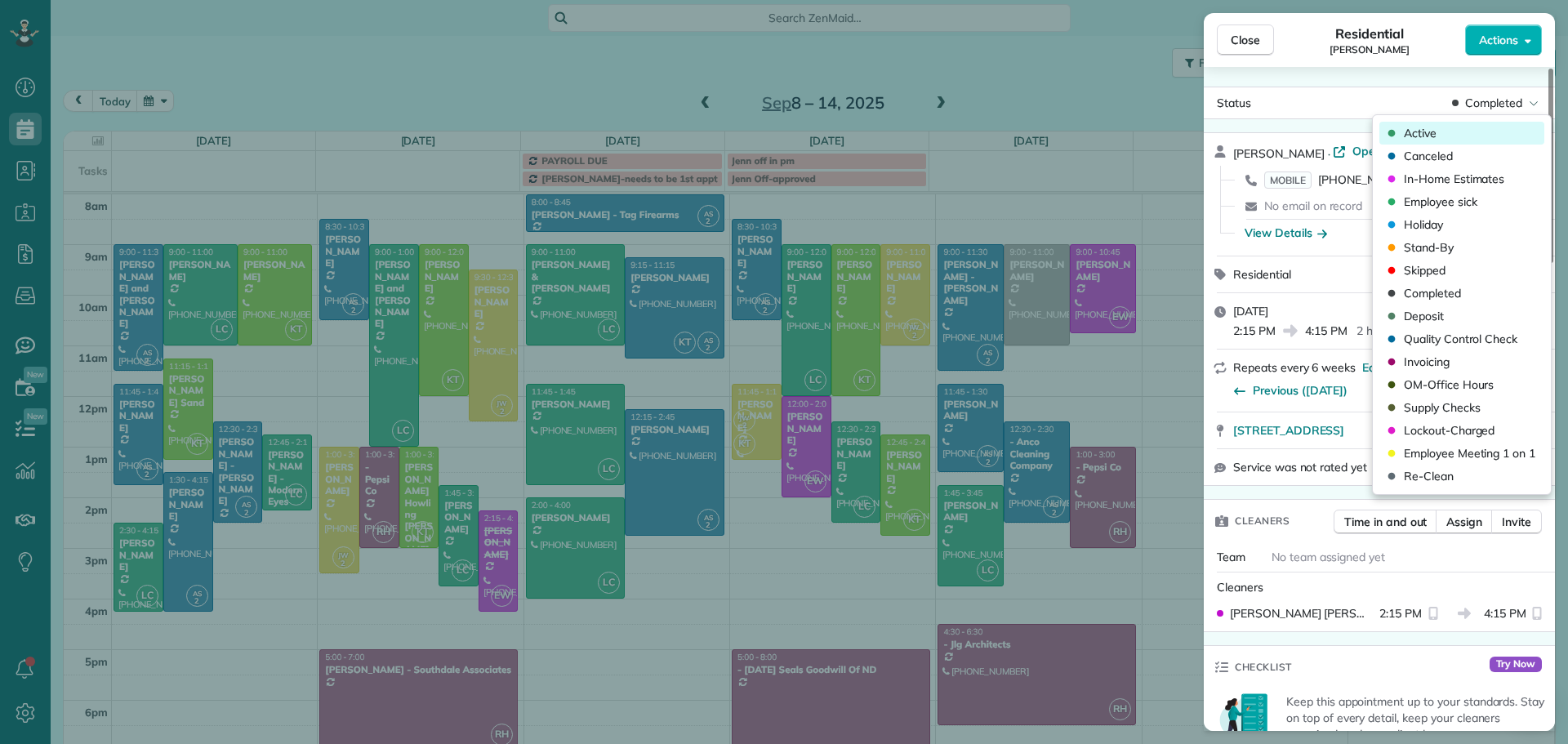
click at [1425, 131] on span "Active" at bounding box center [1420, 133] width 33 height 17
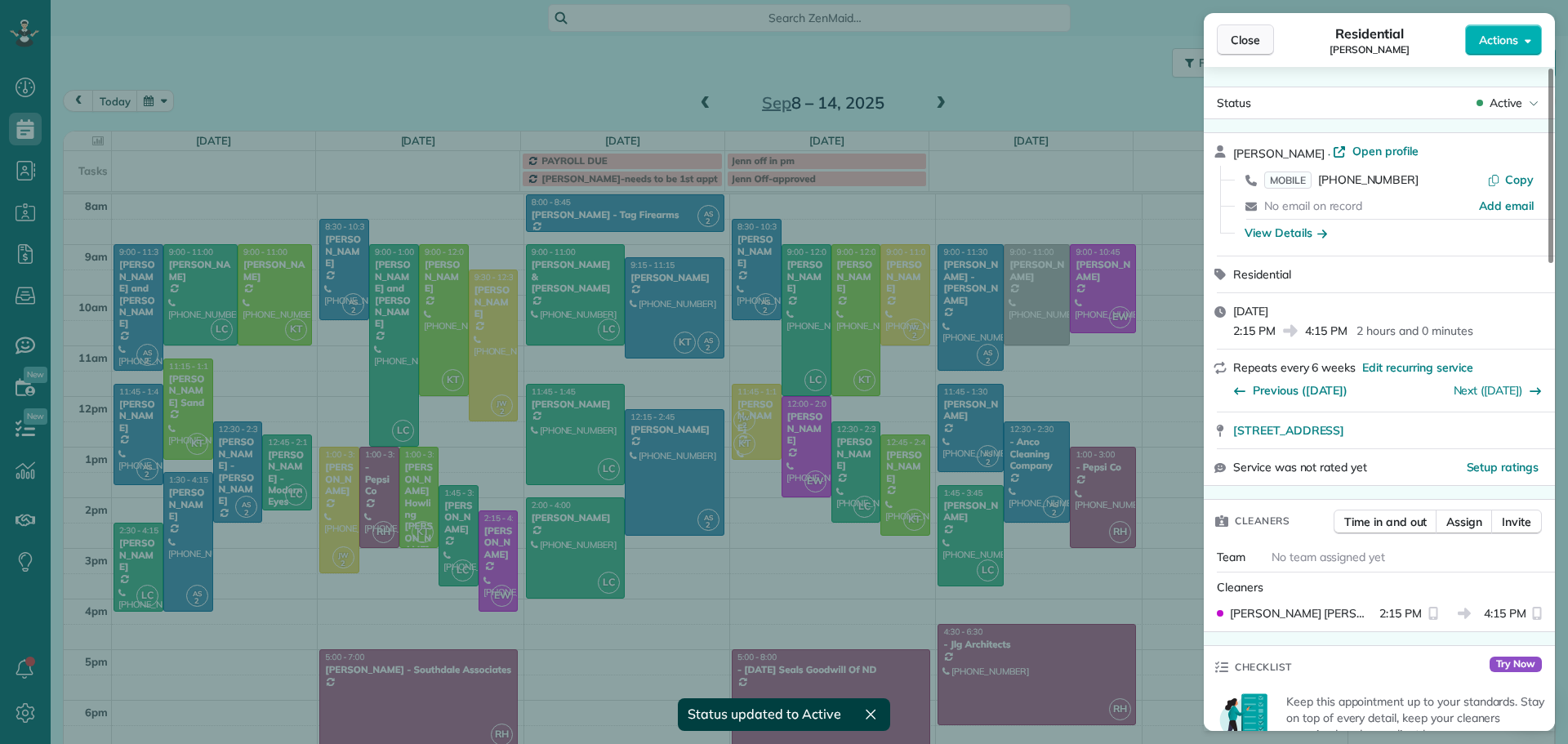
drag, startPoint x: 1247, startPoint y: 43, endPoint x: 1239, endPoint y: 48, distance: 9.4
click at [1248, 55] on button "Close" at bounding box center [1245, 39] width 57 height 31
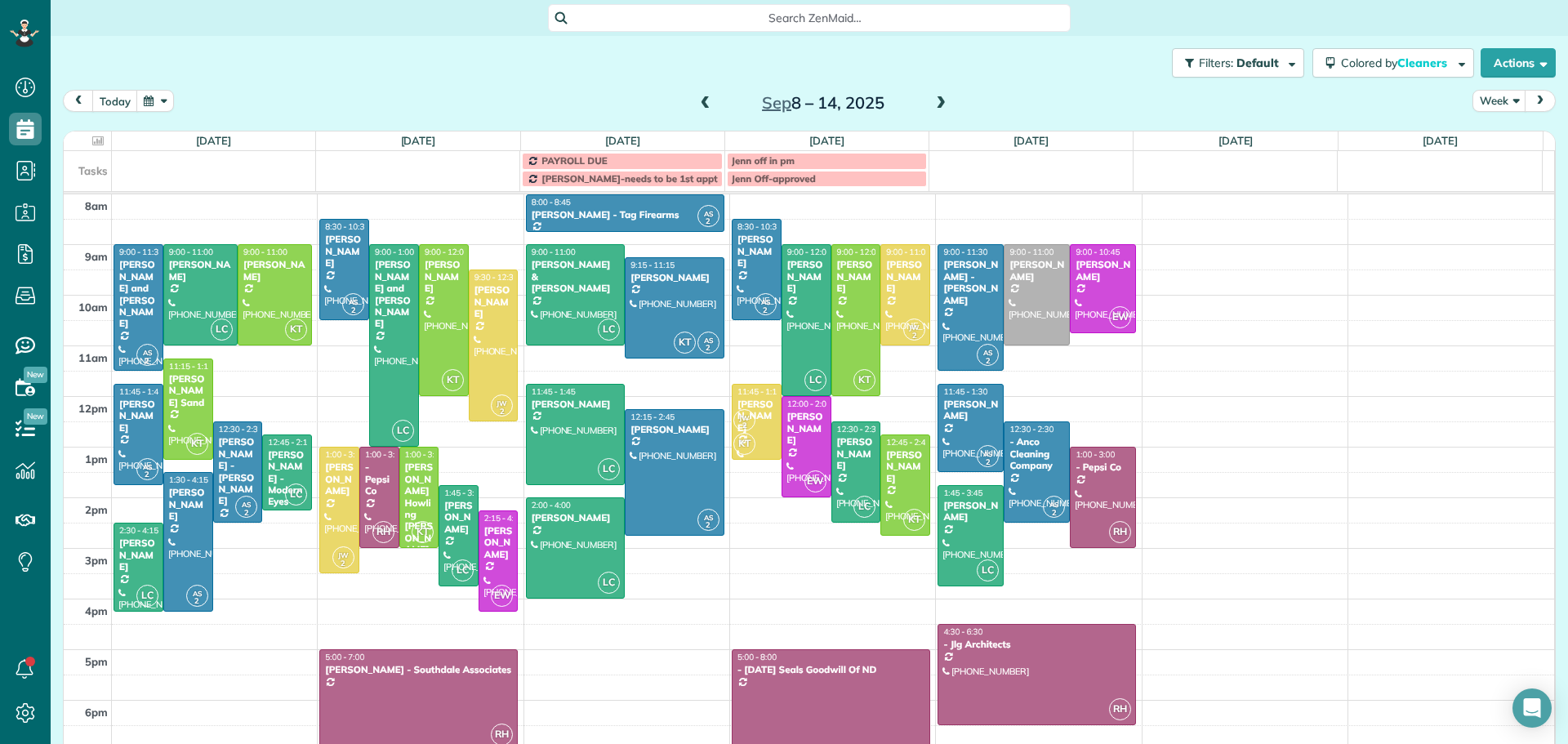
click at [934, 97] on span at bounding box center [941, 103] width 18 height 15
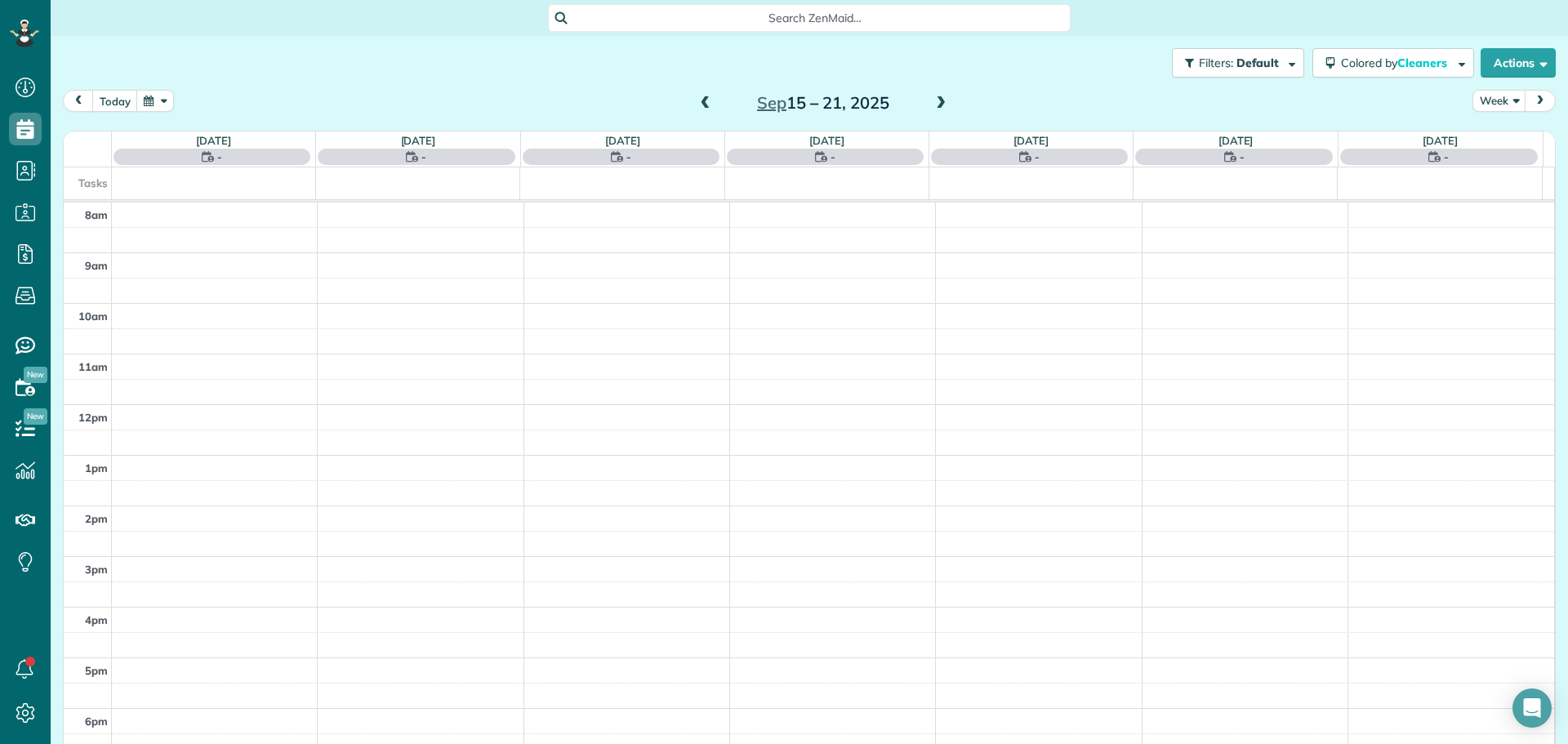
click at [934, 97] on span at bounding box center [941, 103] width 18 height 15
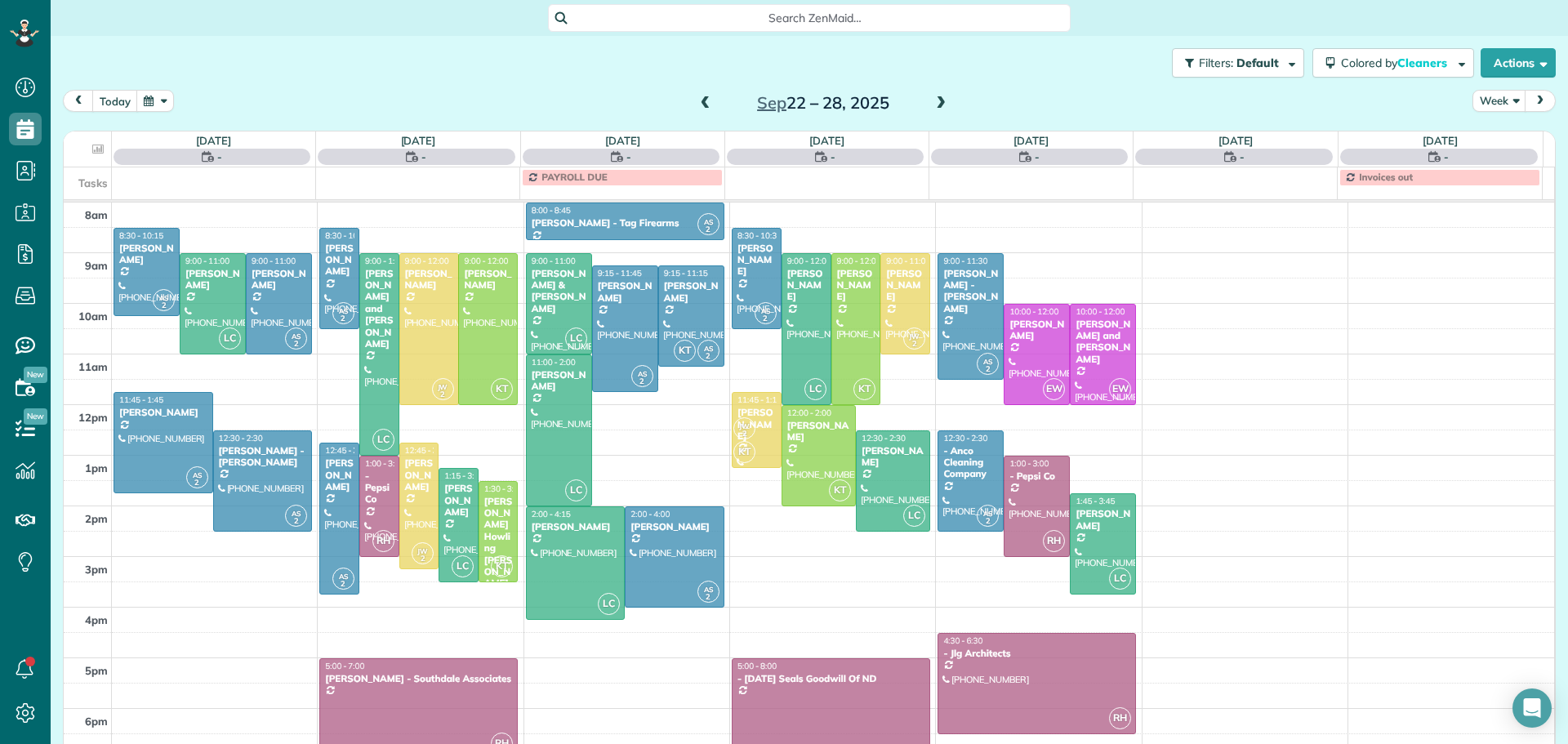
click at [934, 97] on span at bounding box center [941, 103] width 18 height 15
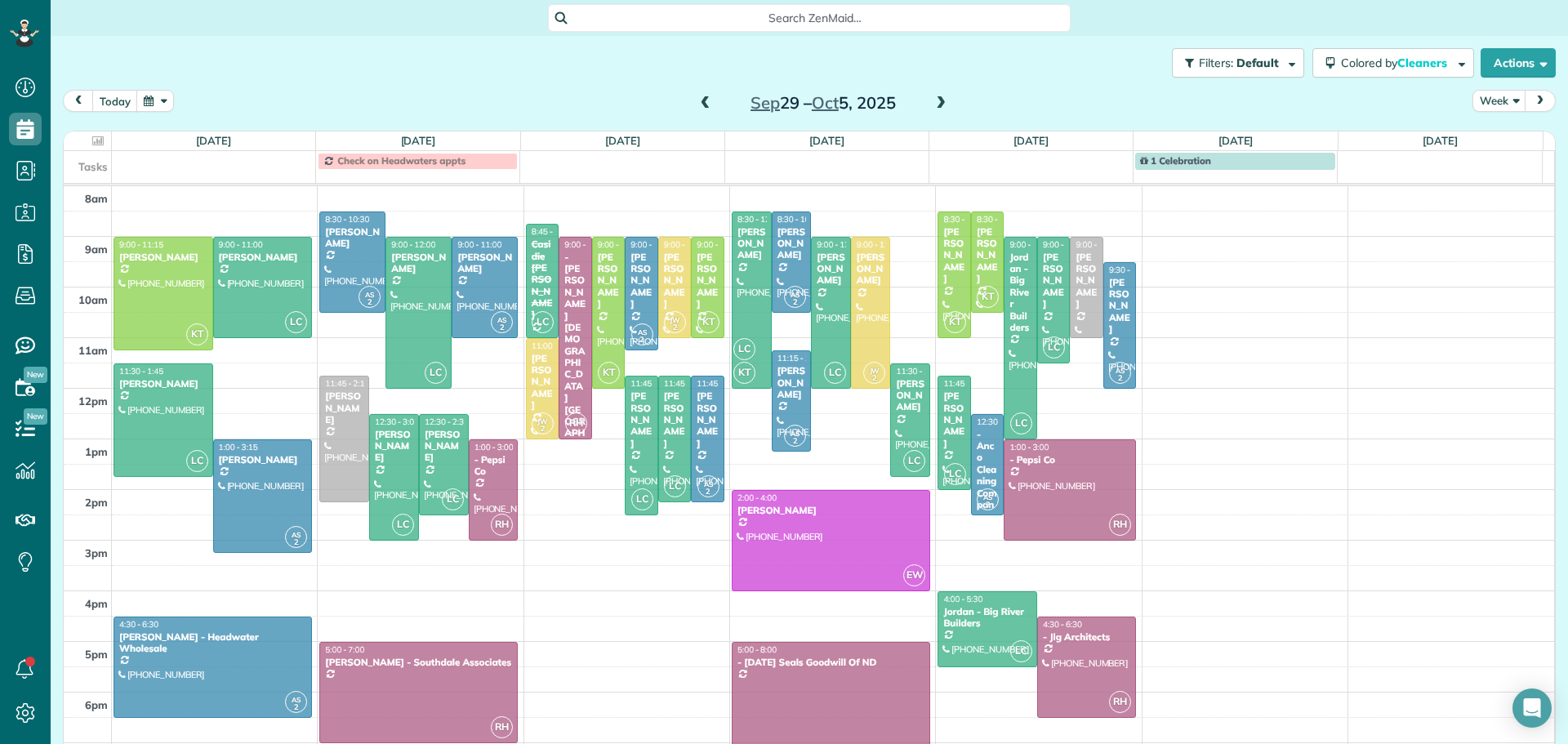
click at [934, 97] on span at bounding box center [941, 103] width 18 height 15
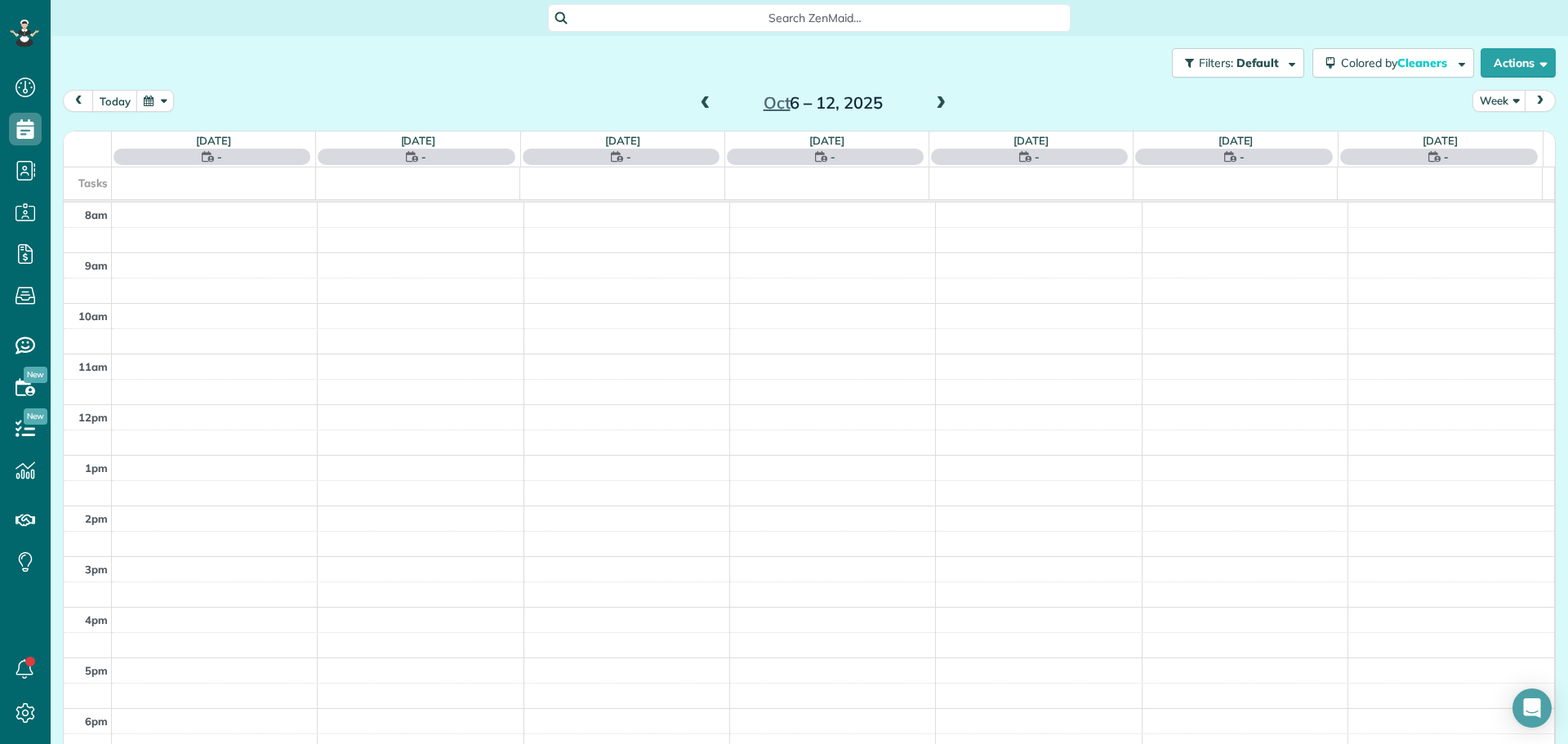
click at [934, 97] on span at bounding box center [941, 103] width 18 height 15
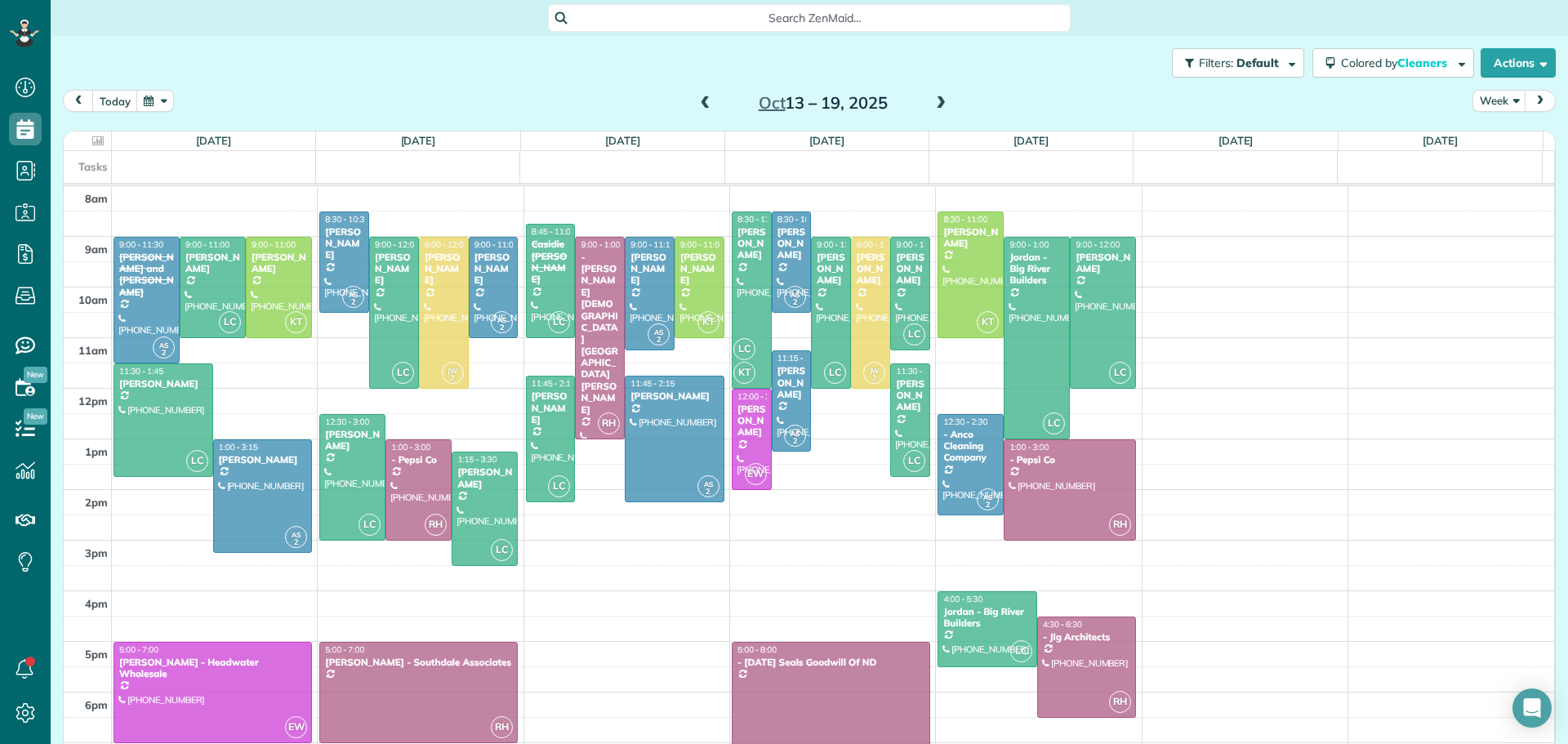
click at [934, 97] on span at bounding box center [941, 103] width 18 height 15
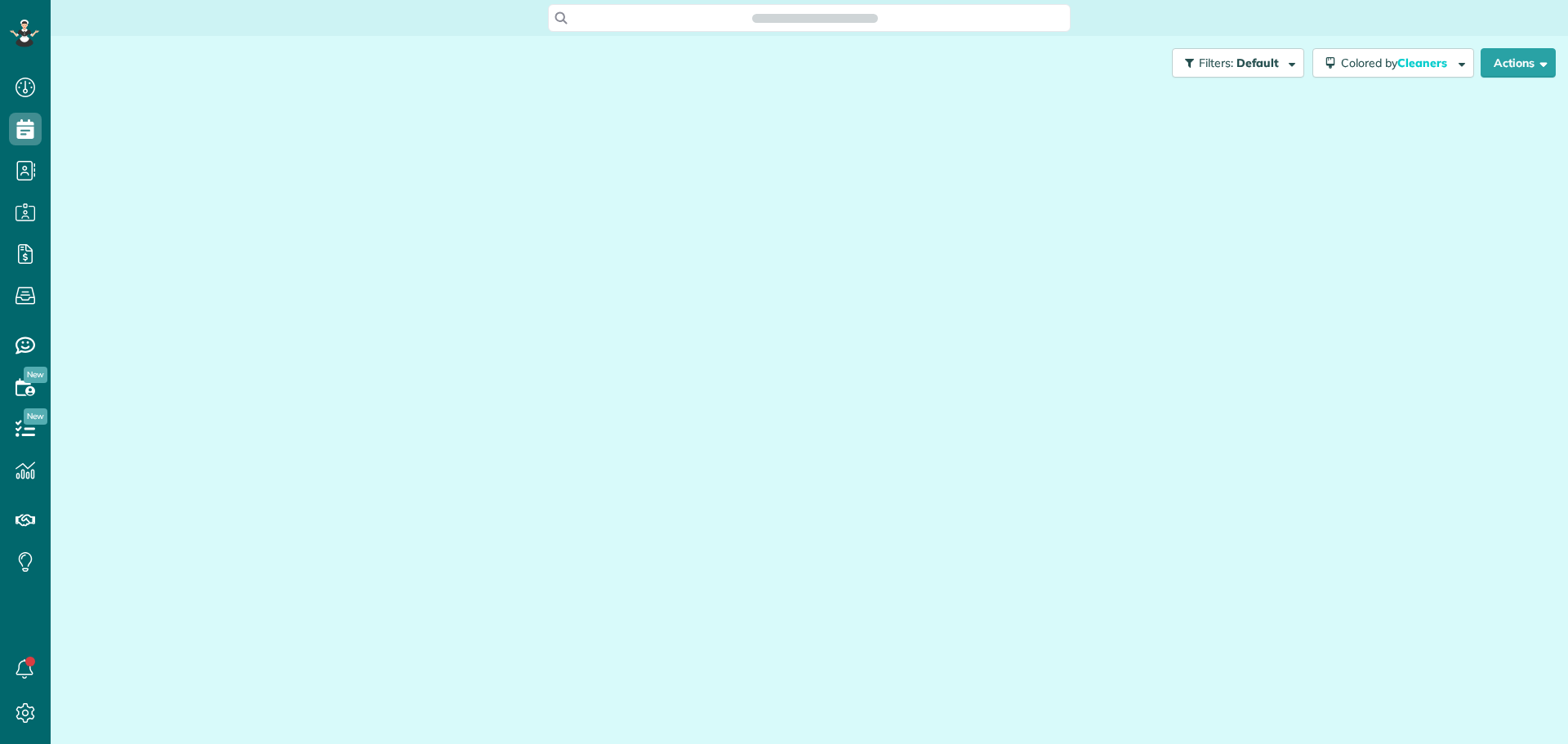
scroll to position [7, 7]
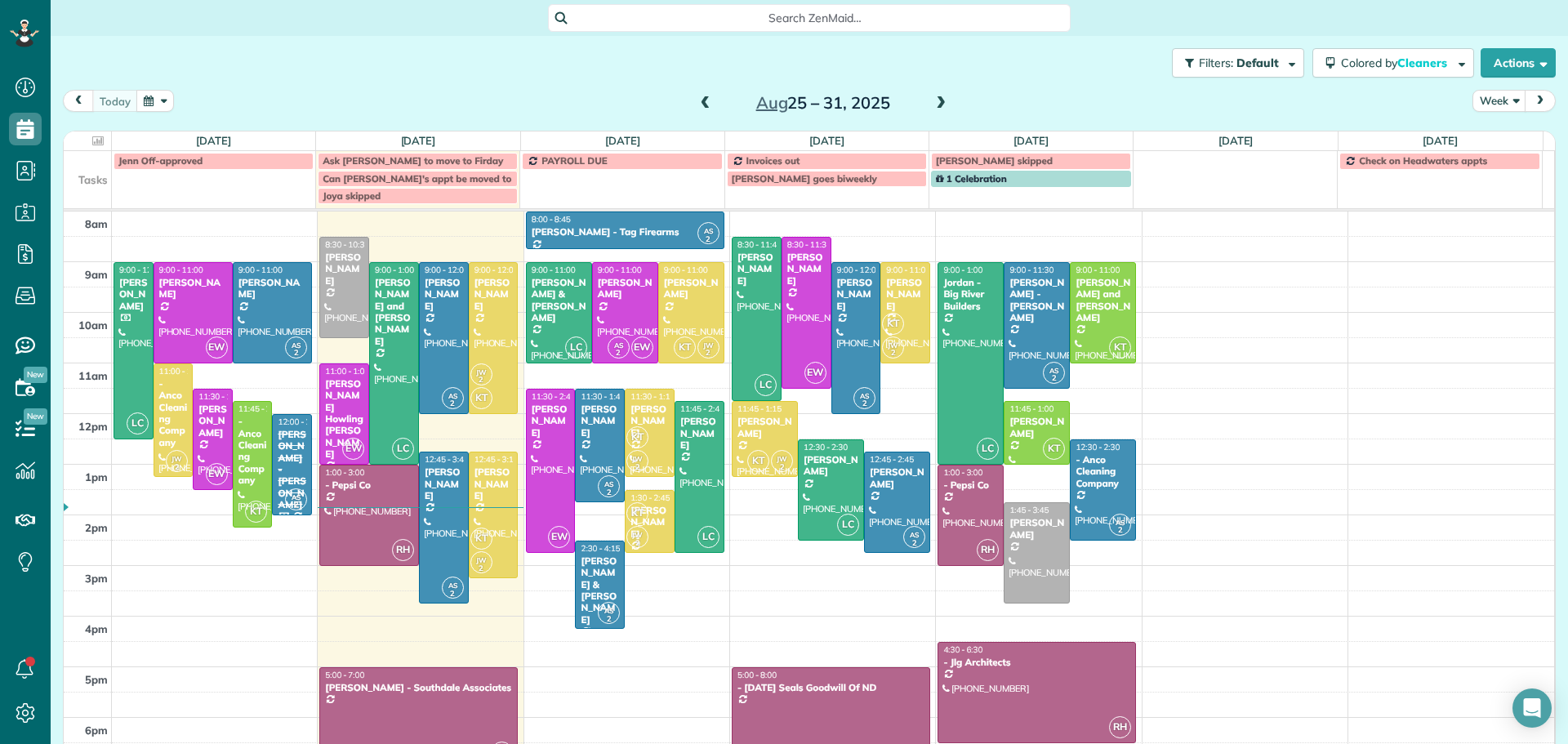
click at [938, 98] on span at bounding box center [941, 103] width 18 height 15
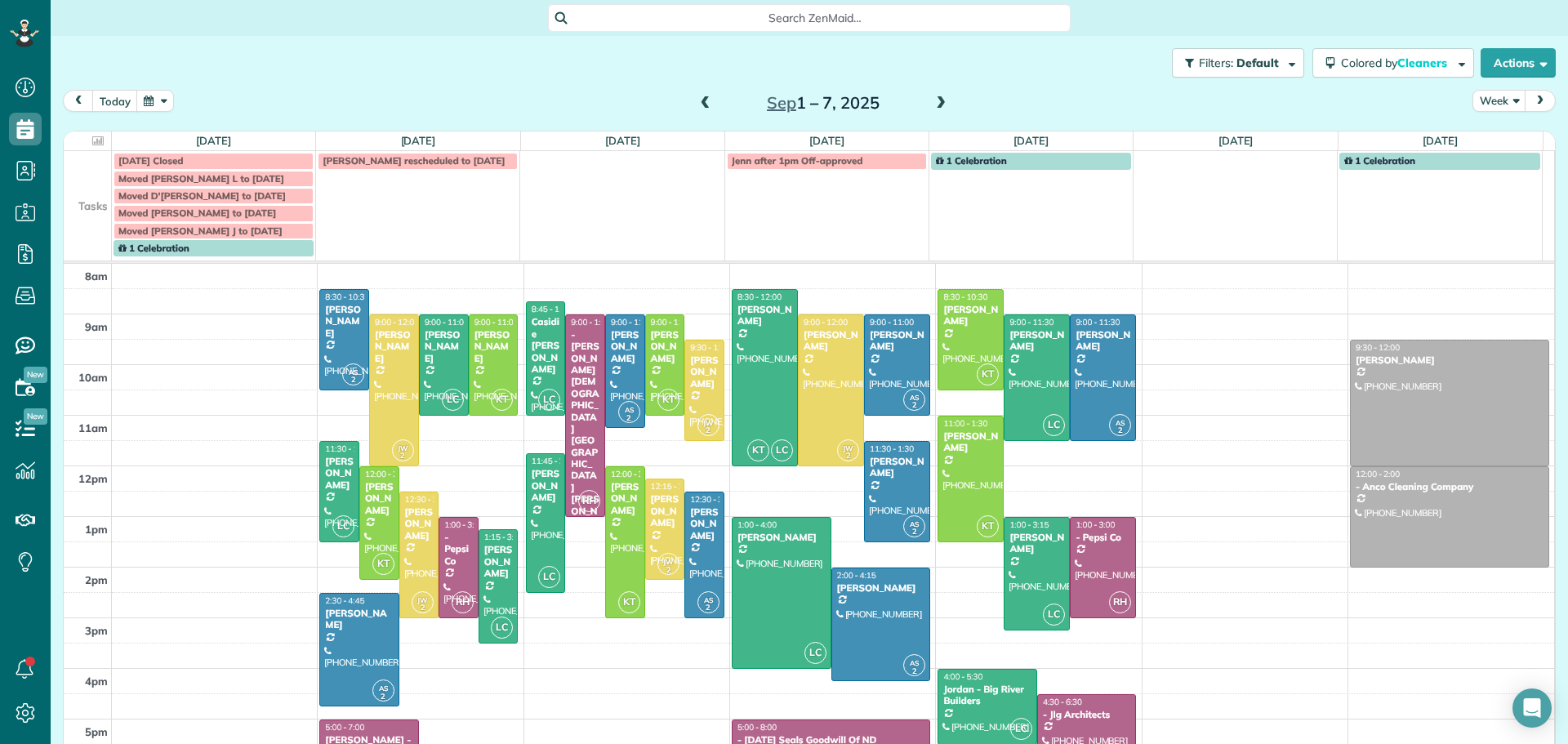
click at [938, 98] on span at bounding box center [941, 103] width 18 height 15
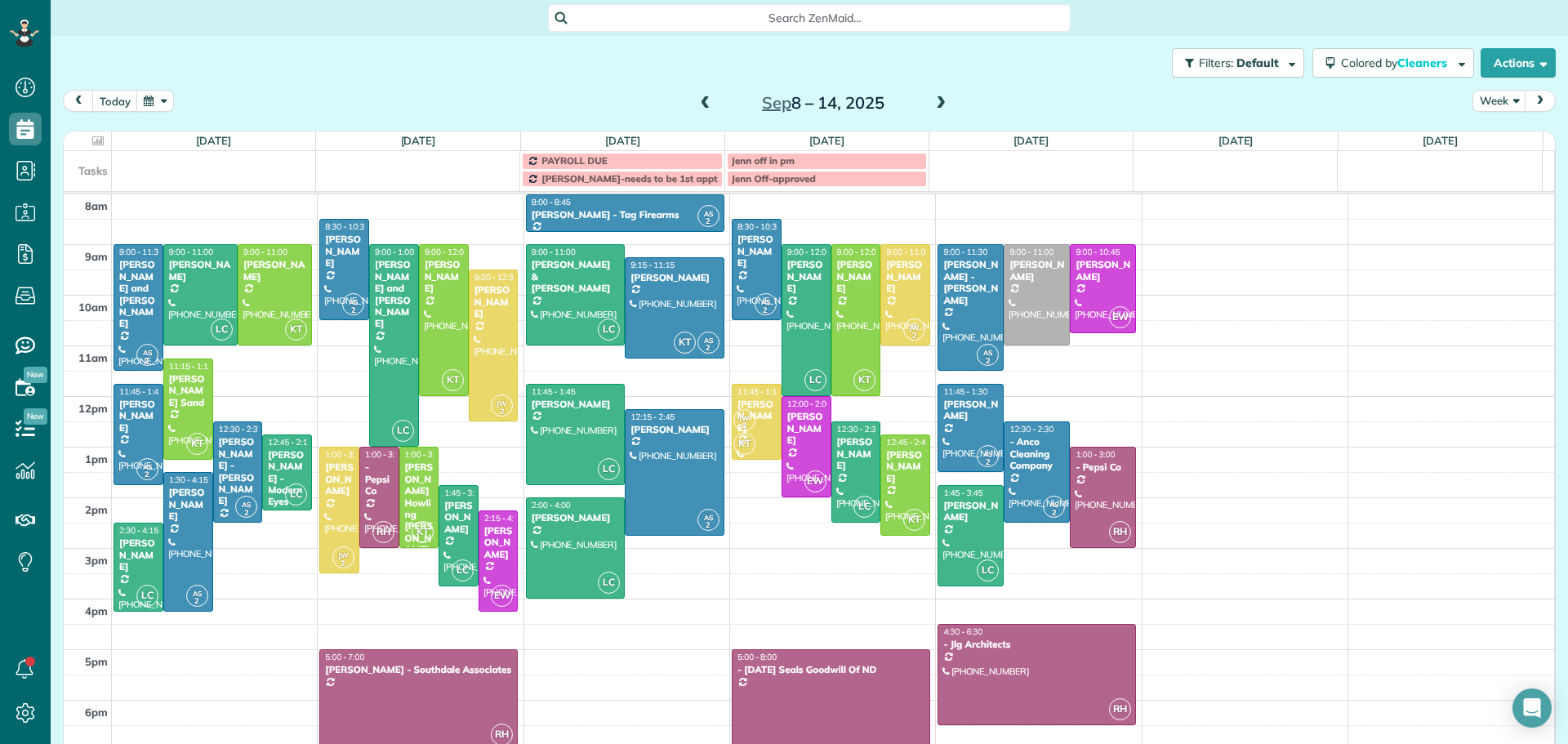
click at [938, 98] on span at bounding box center [941, 103] width 18 height 15
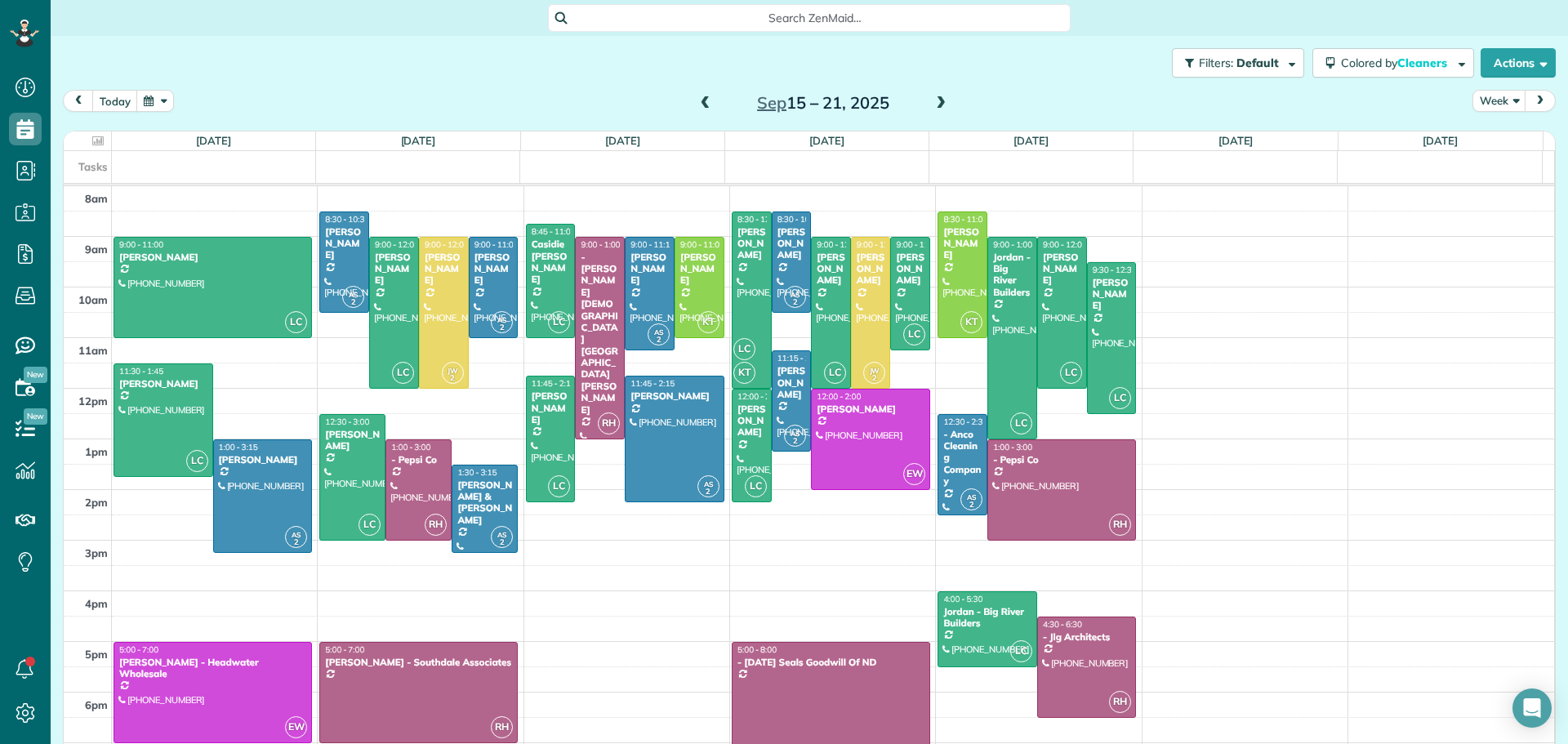
click at [938, 98] on span at bounding box center [941, 103] width 18 height 15
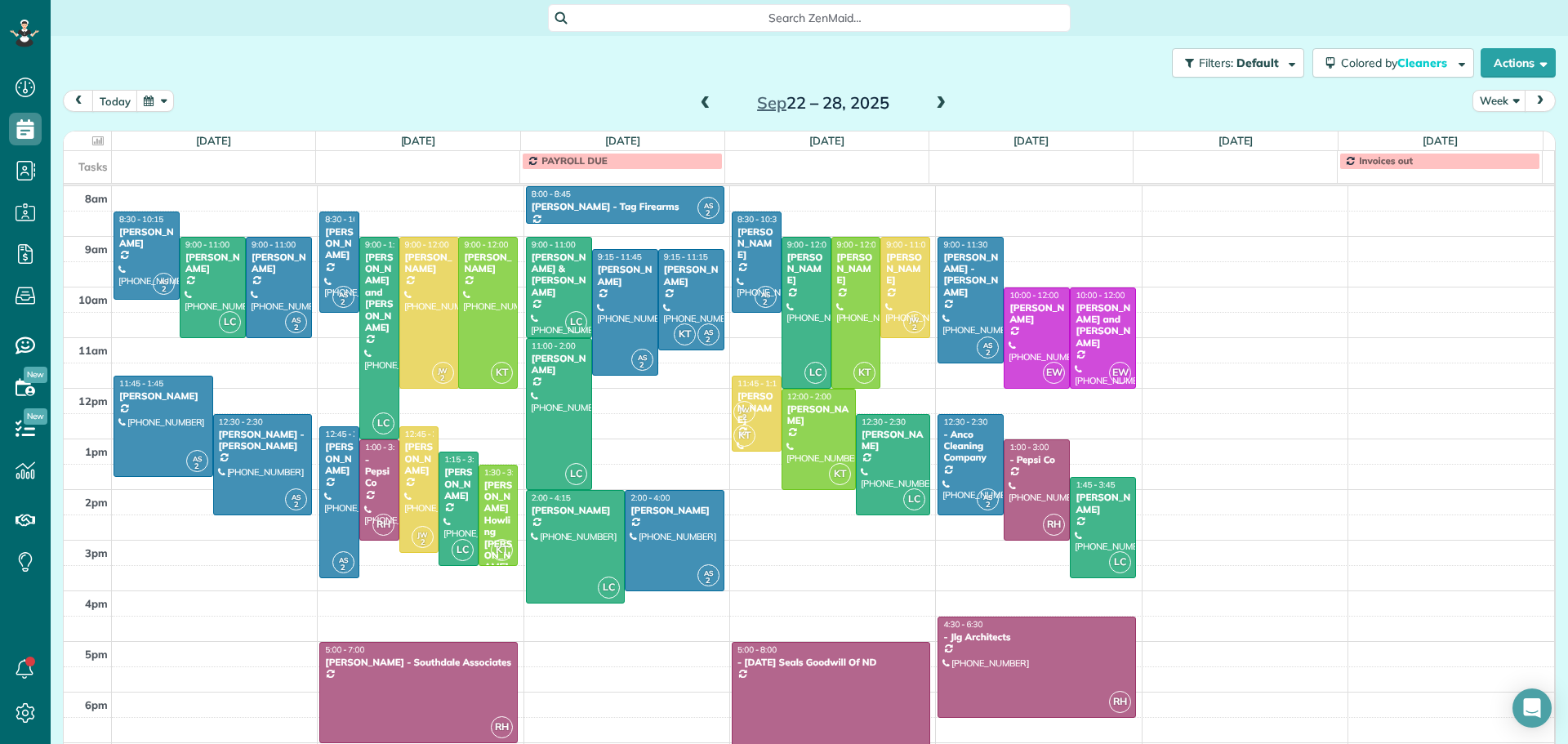
click at [938, 98] on span at bounding box center [941, 103] width 18 height 15
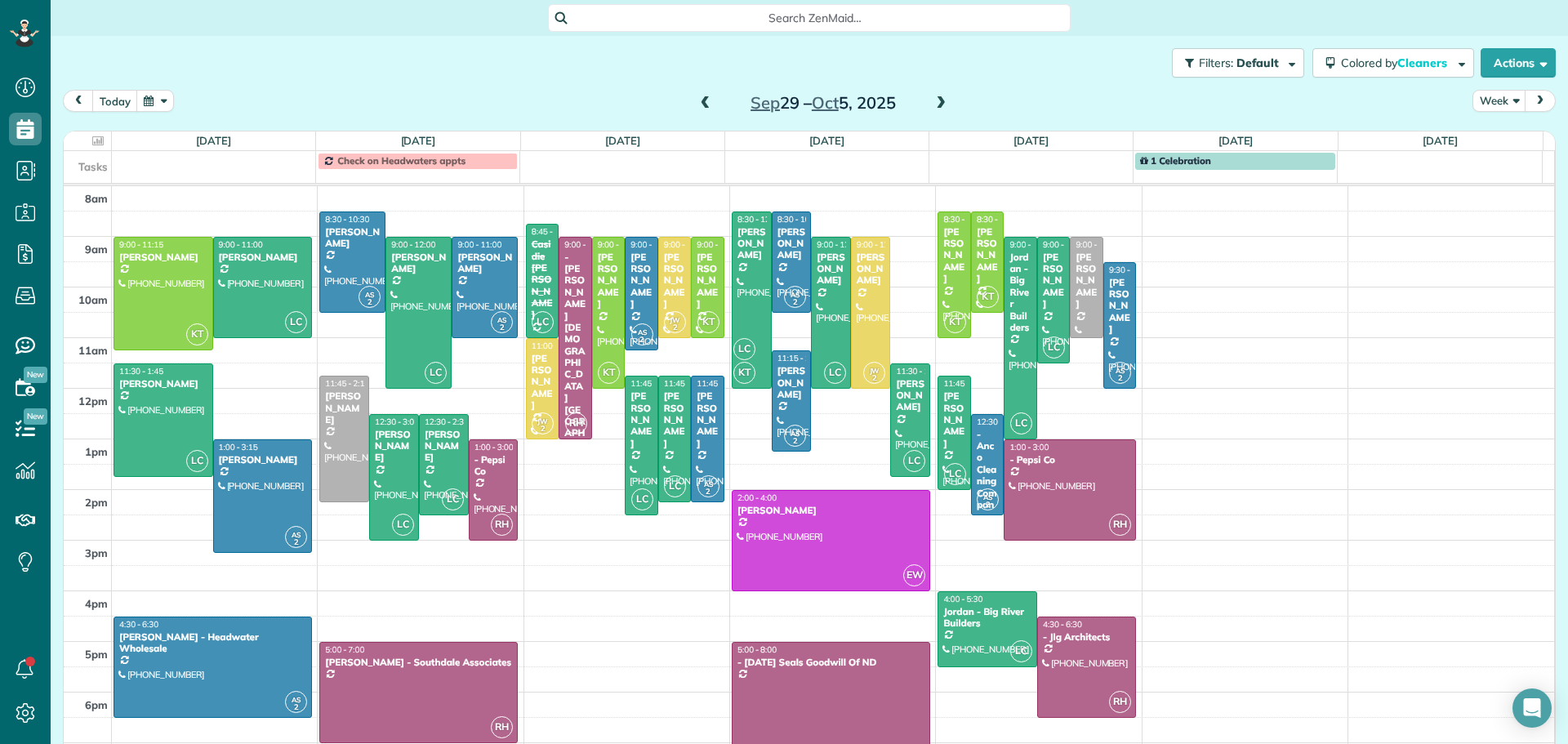
click at [938, 98] on span at bounding box center [941, 103] width 18 height 15
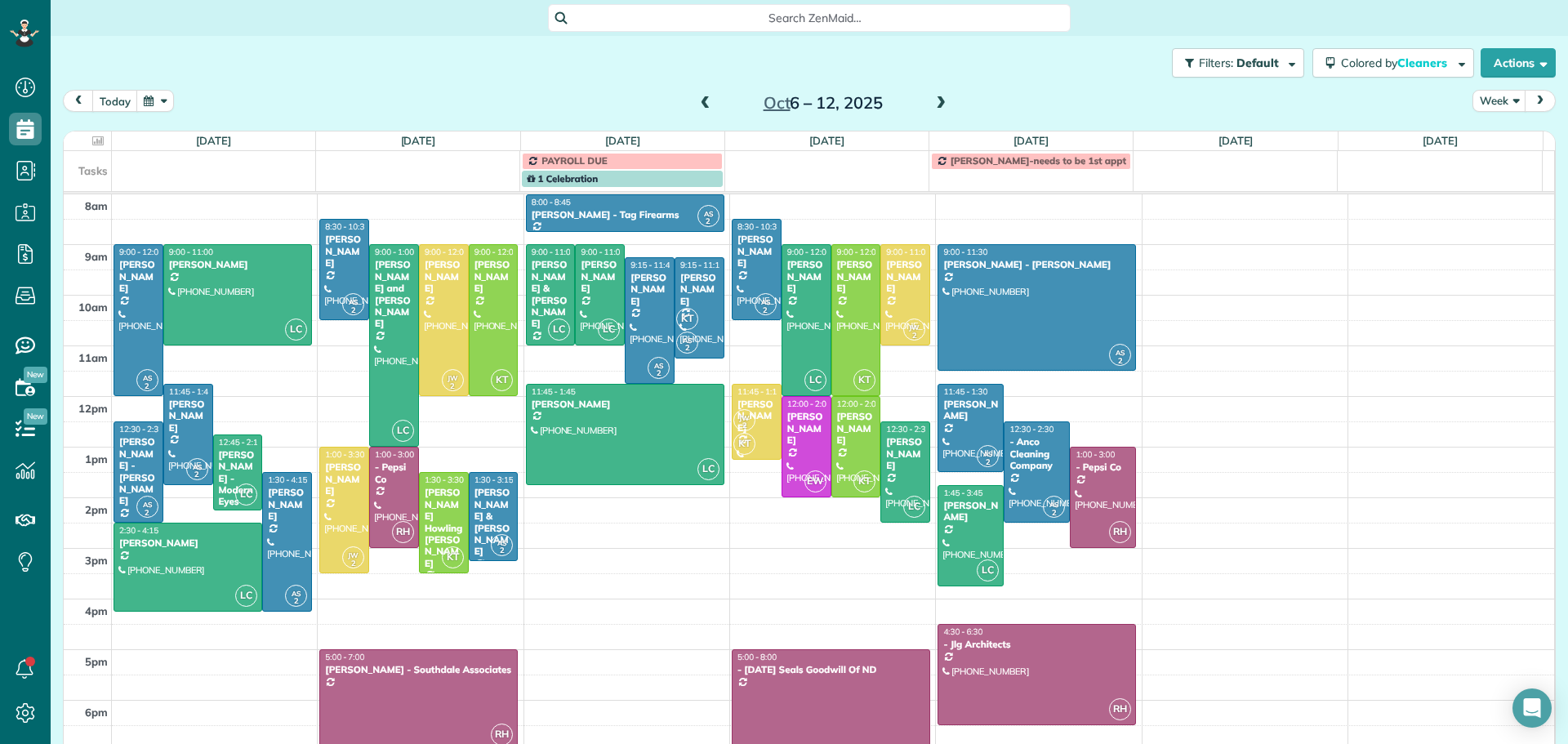
click at [937, 98] on span at bounding box center [941, 103] width 18 height 15
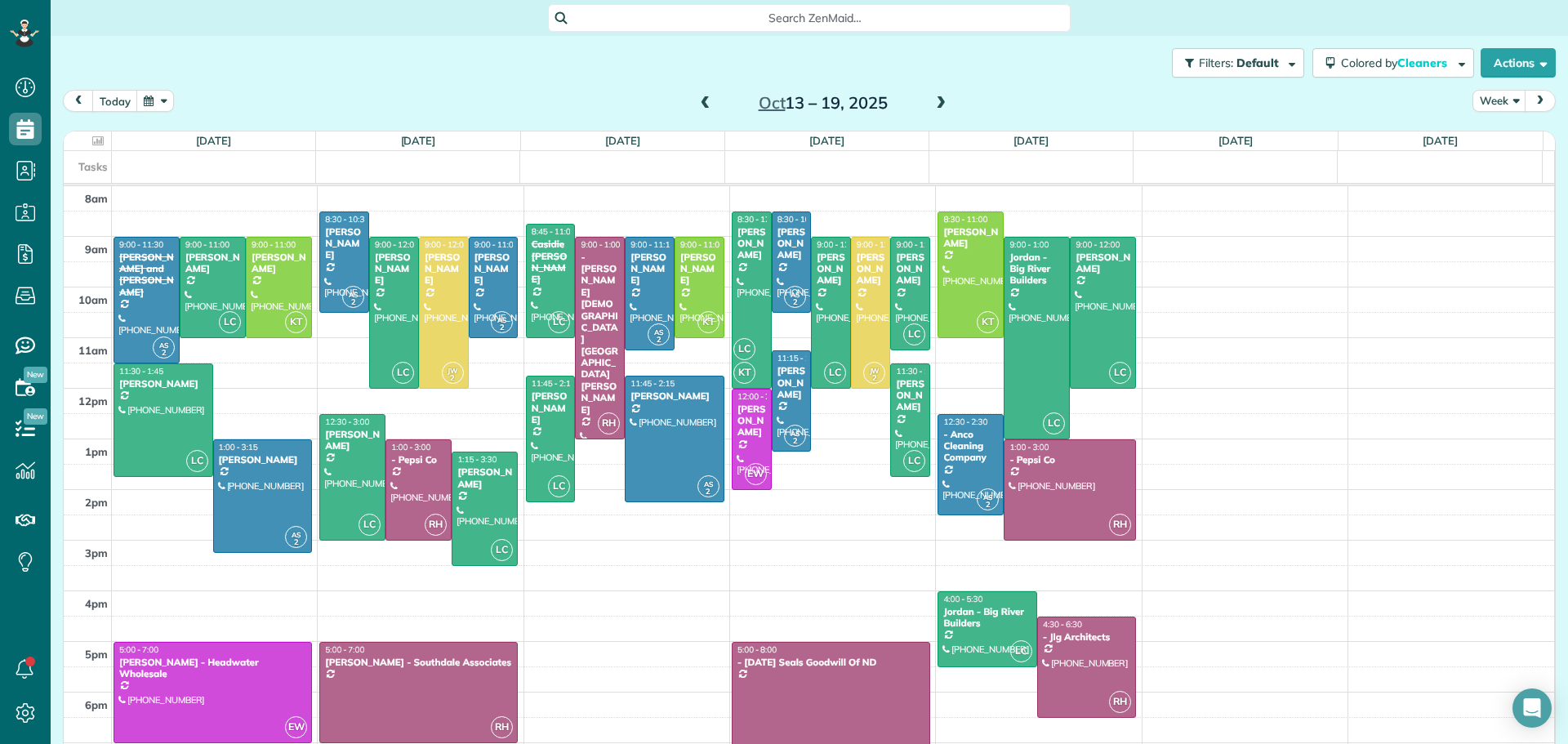
click at [700, 100] on span at bounding box center [705, 103] width 18 height 15
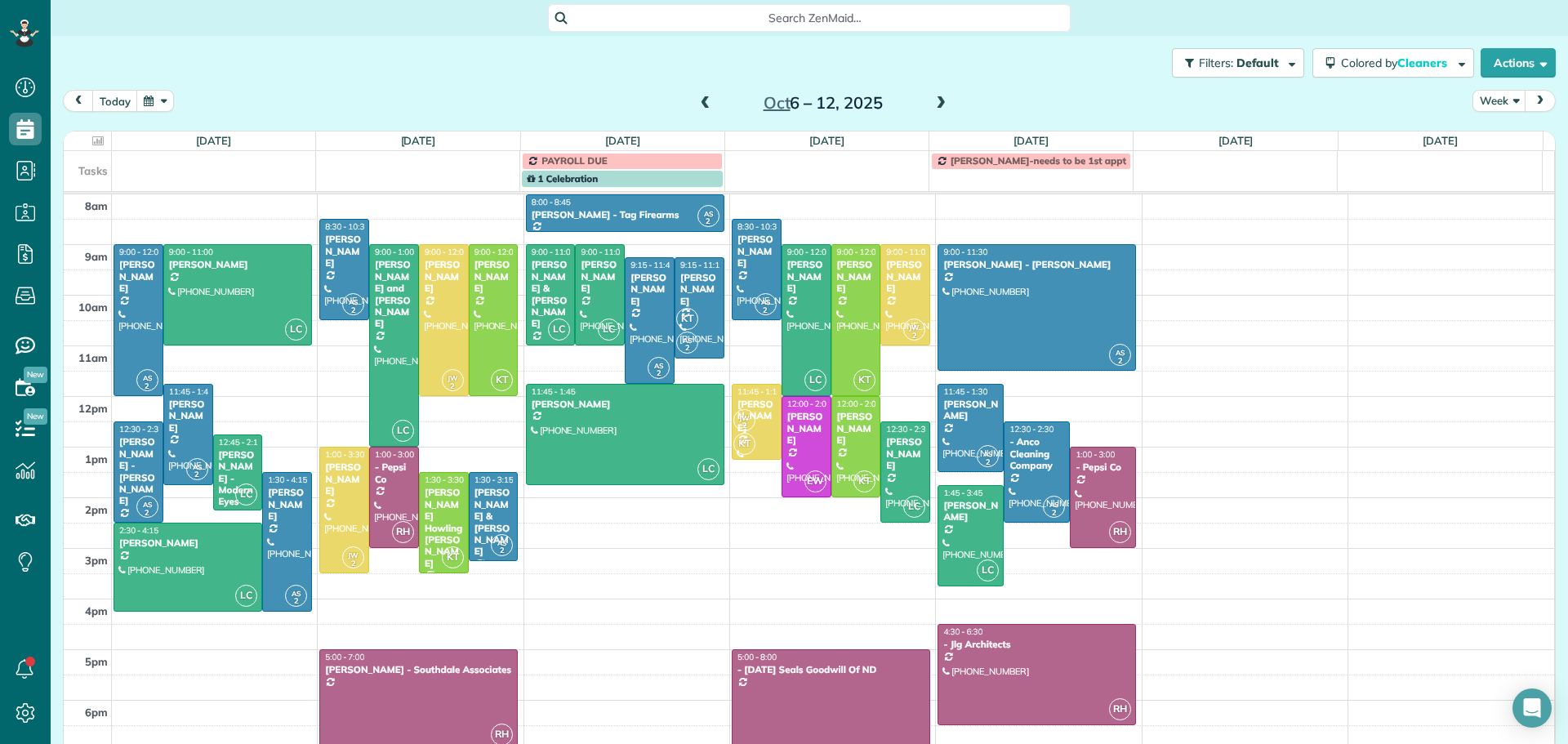
click at [700, 100] on span at bounding box center [705, 103] width 18 height 15
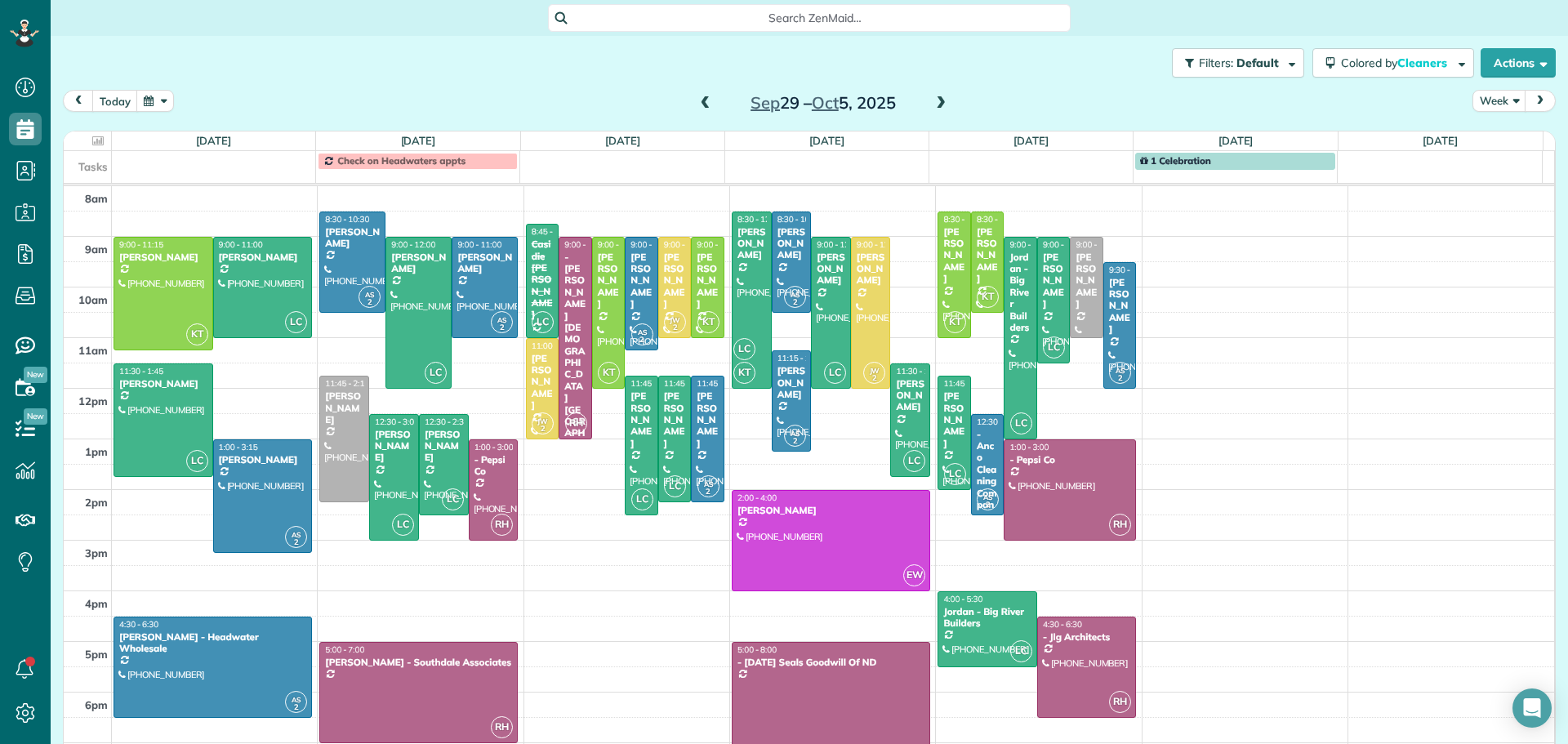
click at [700, 100] on span at bounding box center [705, 103] width 18 height 15
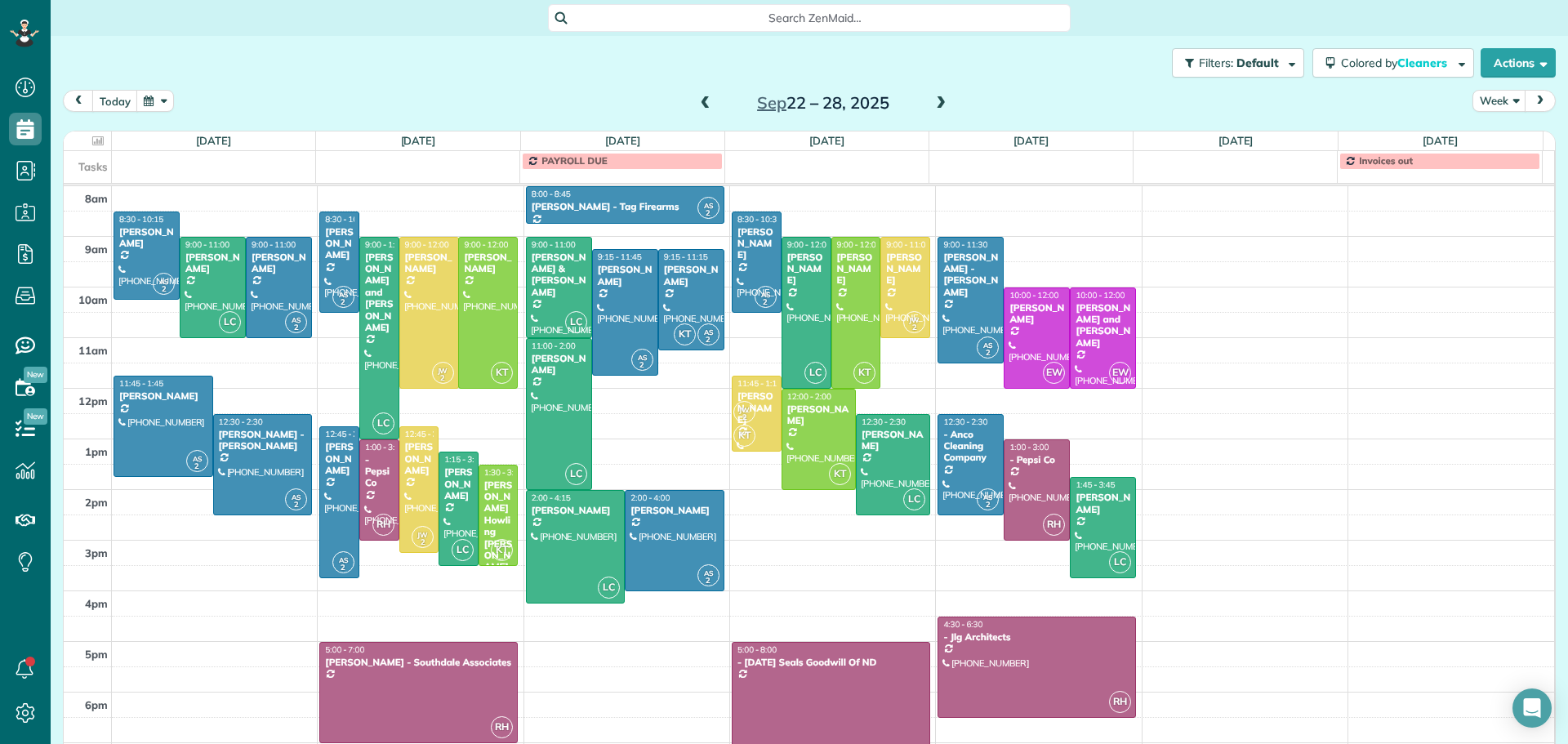
click at [700, 100] on span at bounding box center [705, 103] width 18 height 15
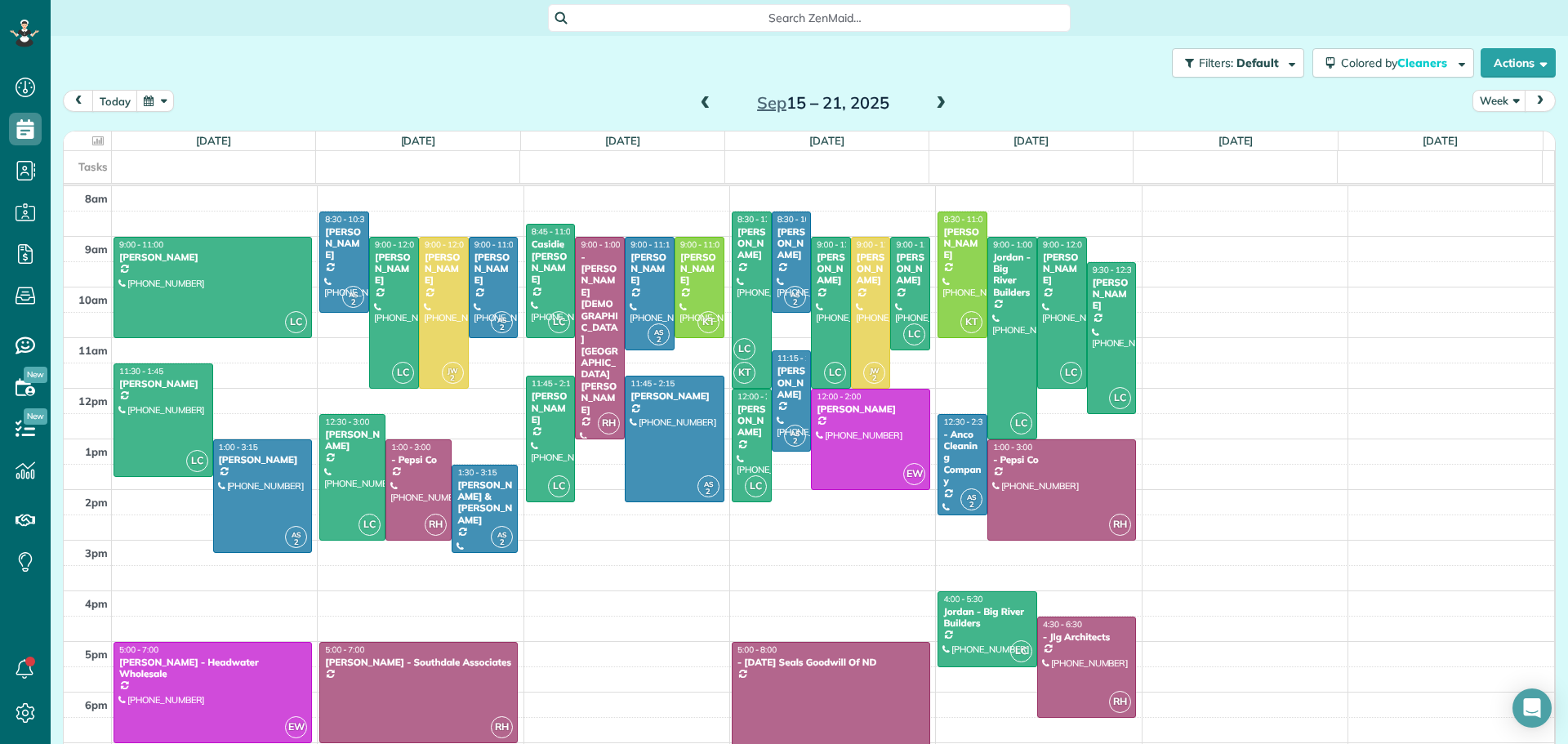
click at [700, 100] on span at bounding box center [705, 103] width 18 height 15
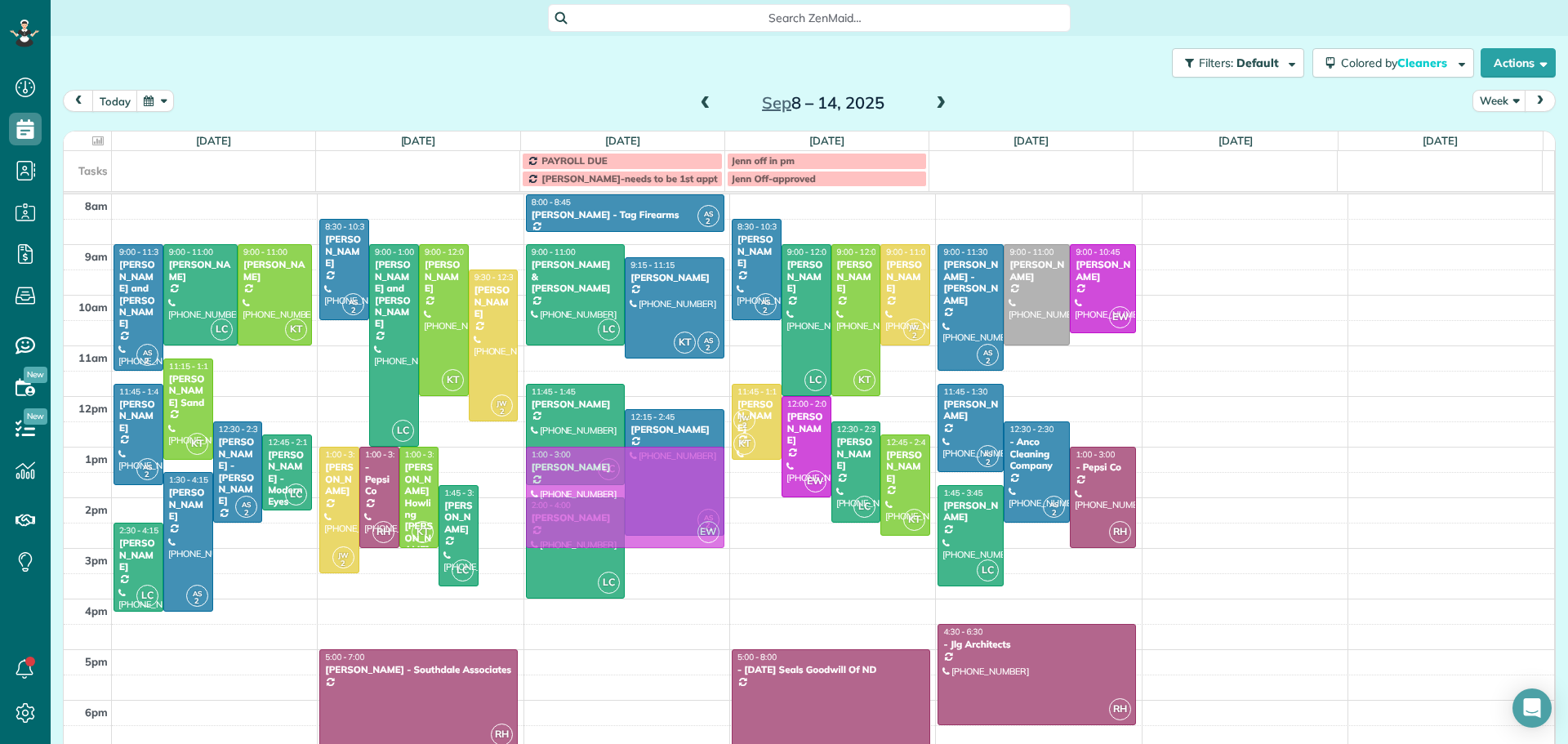
drag, startPoint x: 484, startPoint y: 543, endPoint x: 547, endPoint y: 477, distance: 91.2
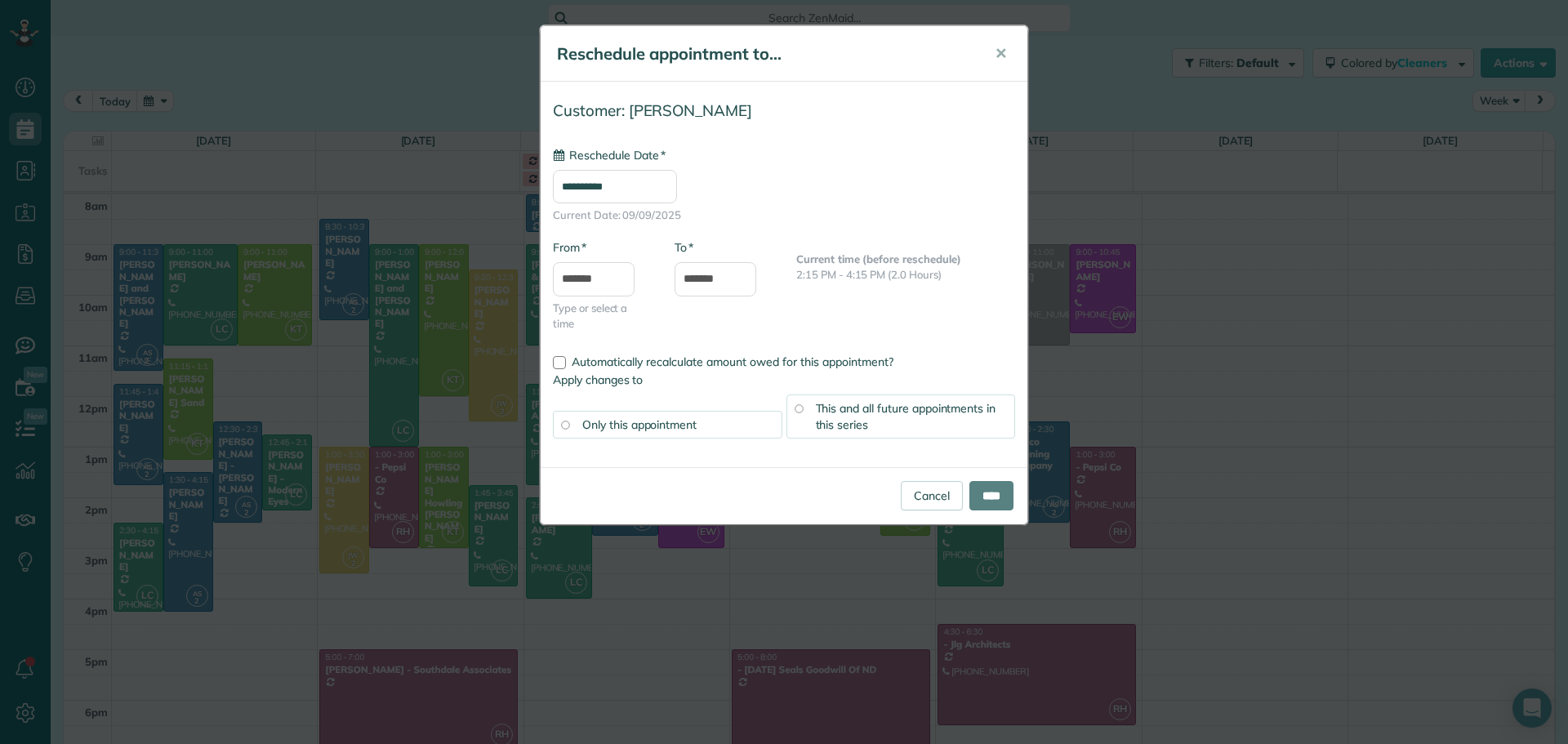
type input "**********"
click at [878, 417] on div "This and all future appointments in this series" at bounding box center [901, 416] width 229 height 44
click at [612, 361] on span "Automatically recalculate amount owed for this appointment?" at bounding box center [732, 362] width 322 height 15
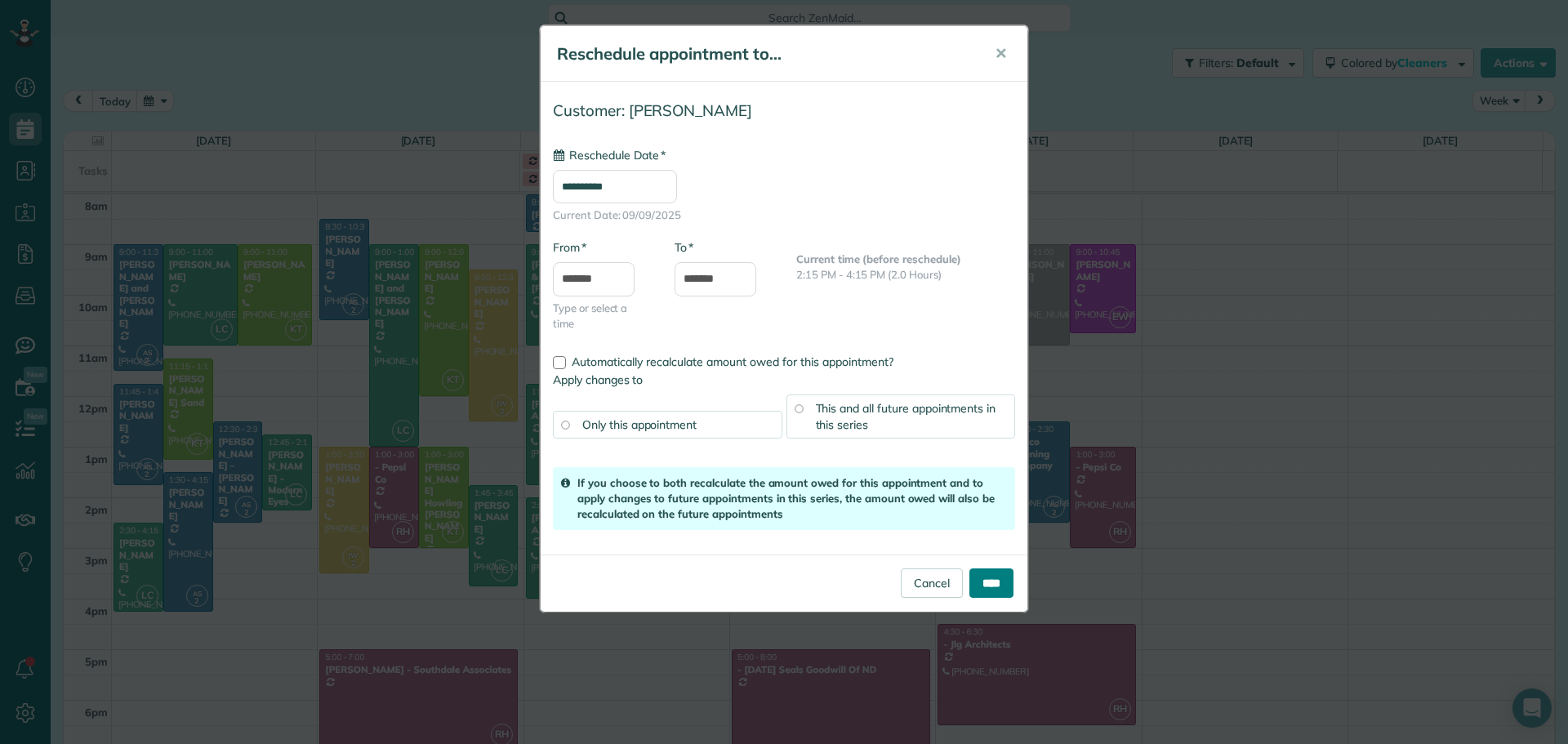
click at [997, 583] on input "****" at bounding box center [991, 584] width 44 height 30
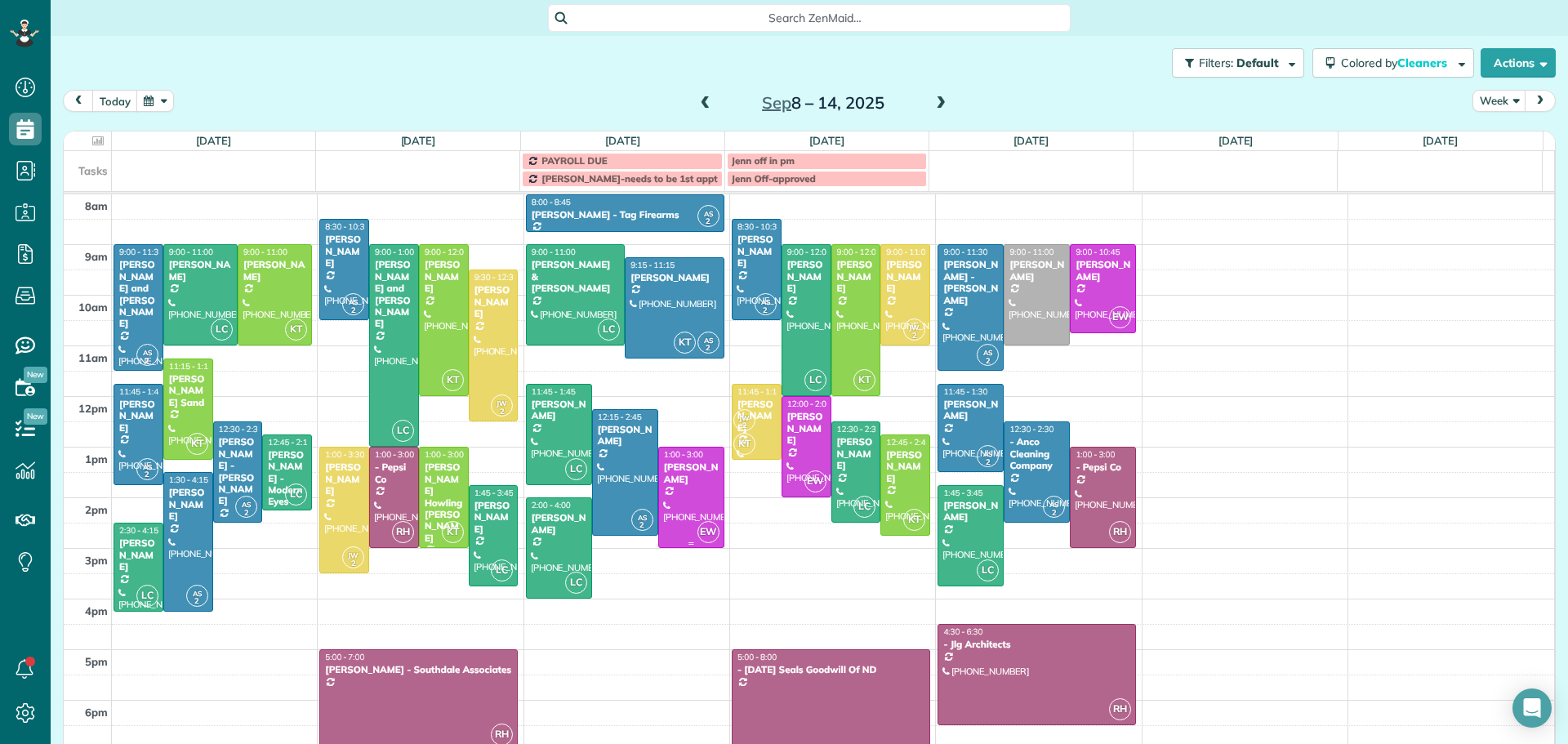
click at [681, 475] on div "Luann Hanson" at bounding box center [691, 473] width 56 height 23
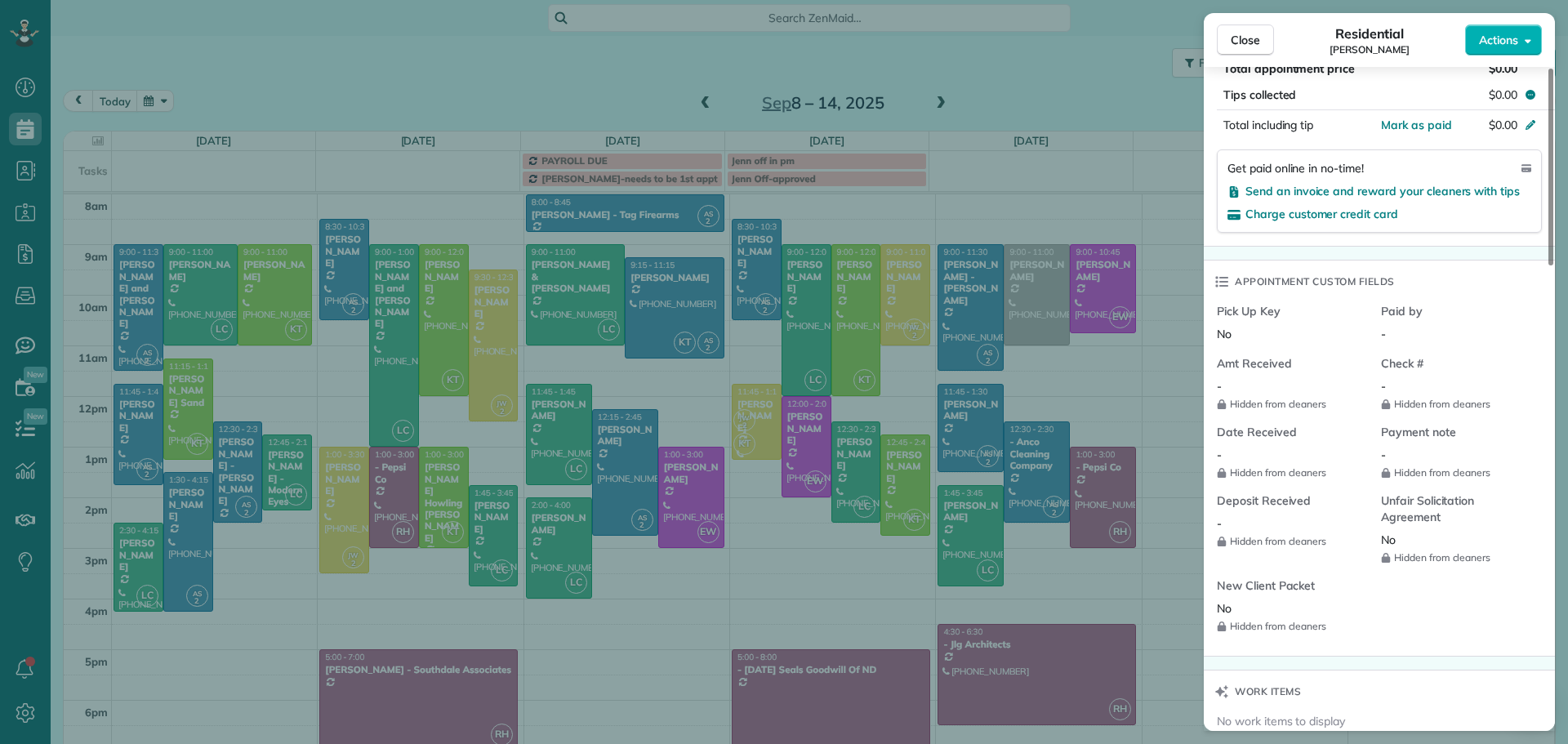
scroll to position [1312, 0]
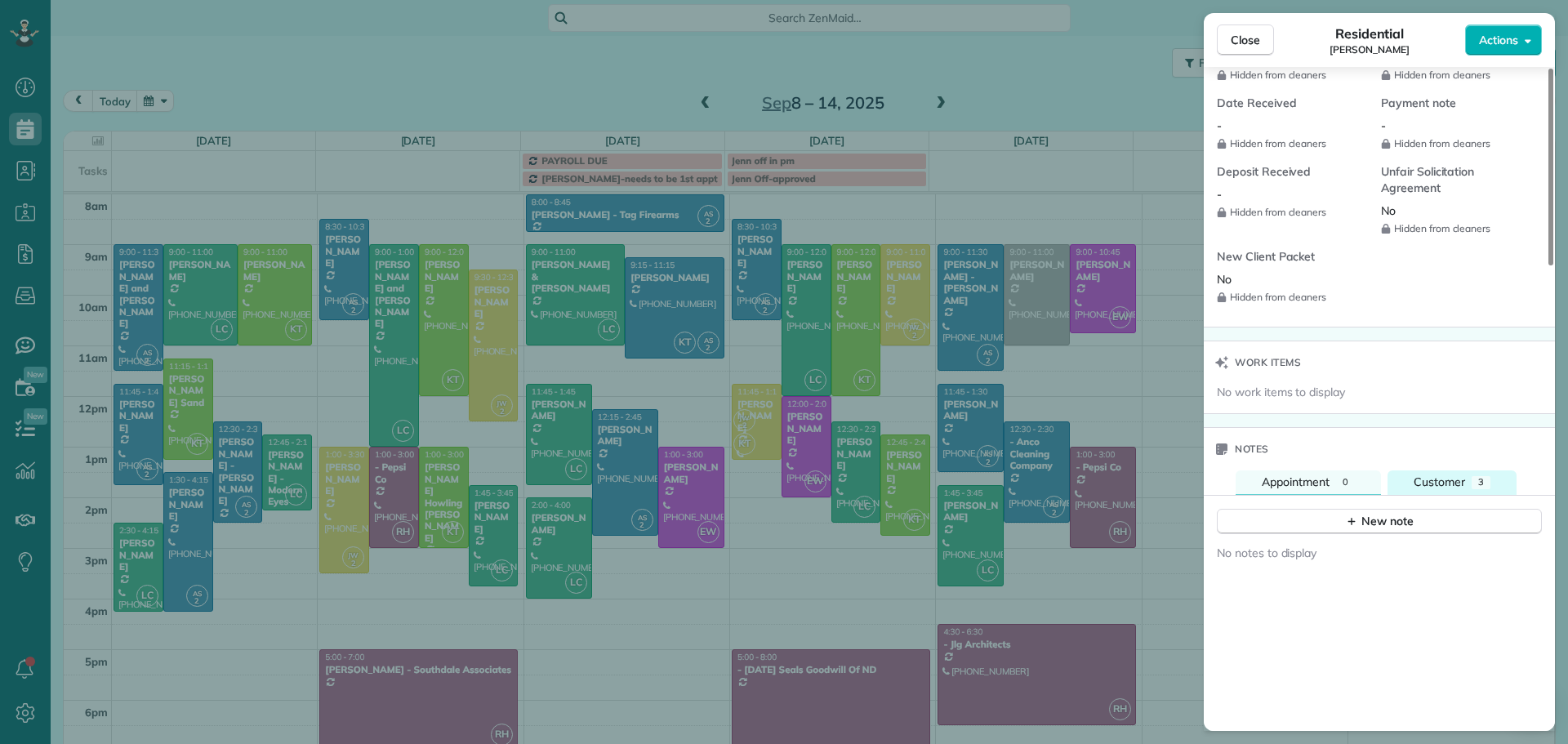
click at [1445, 482] on span "Customer" at bounding box center [1438, 482] width 51 height 15
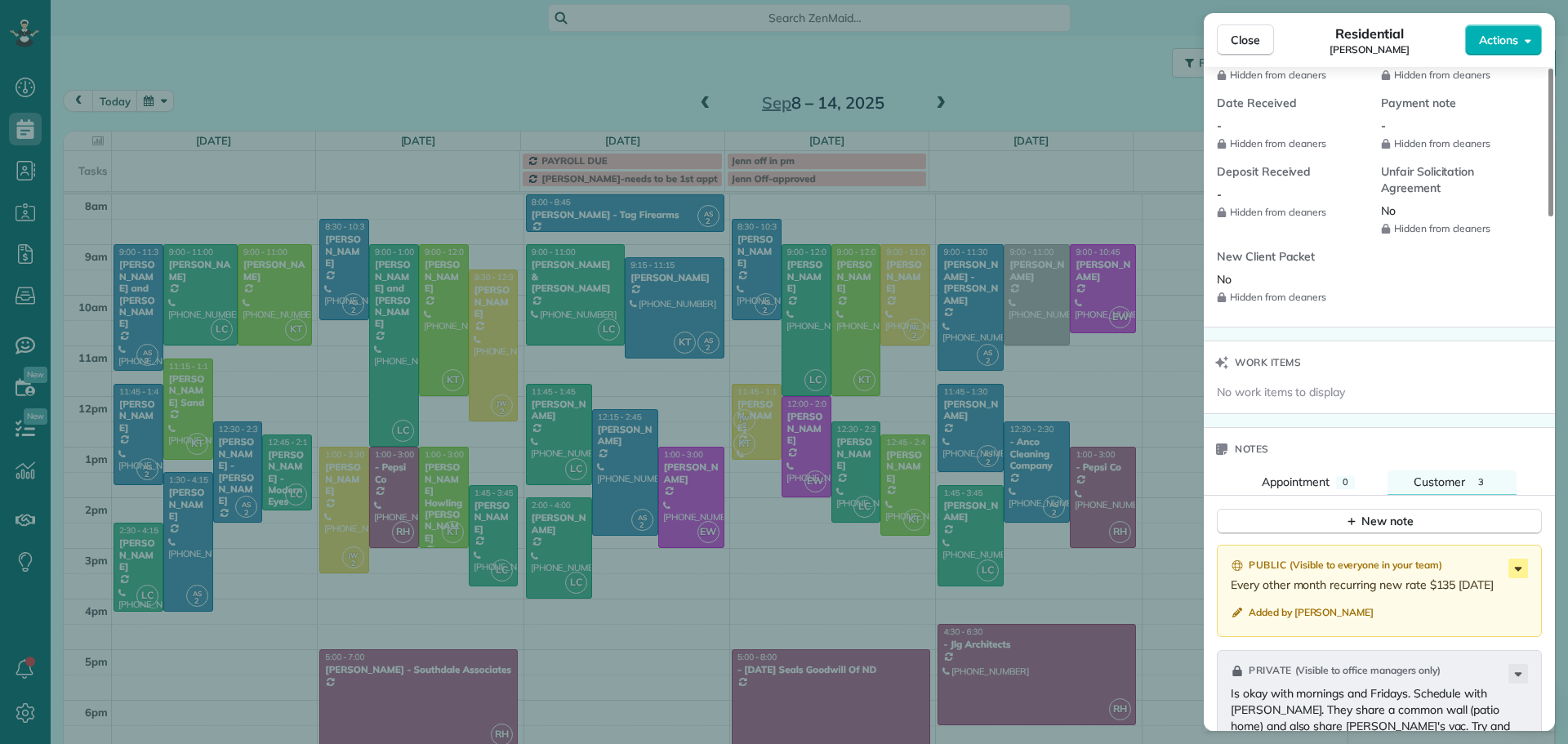
click at [1516, 564] on icon at bounding box center [1518, 568] width 20 height 20
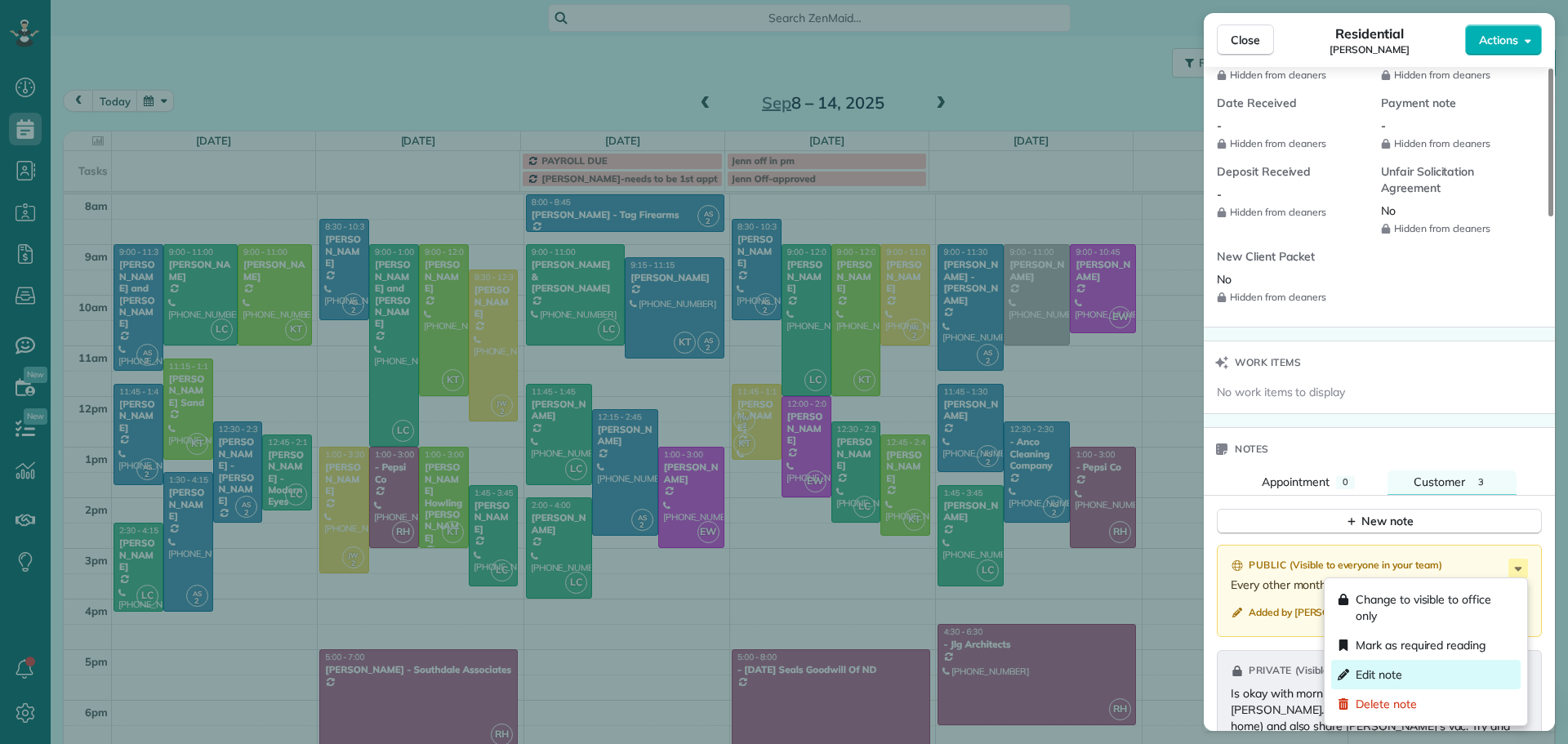
click at [1369, 674] on span "Edit note" at bounding box center [1379, 675] width 47 height 17
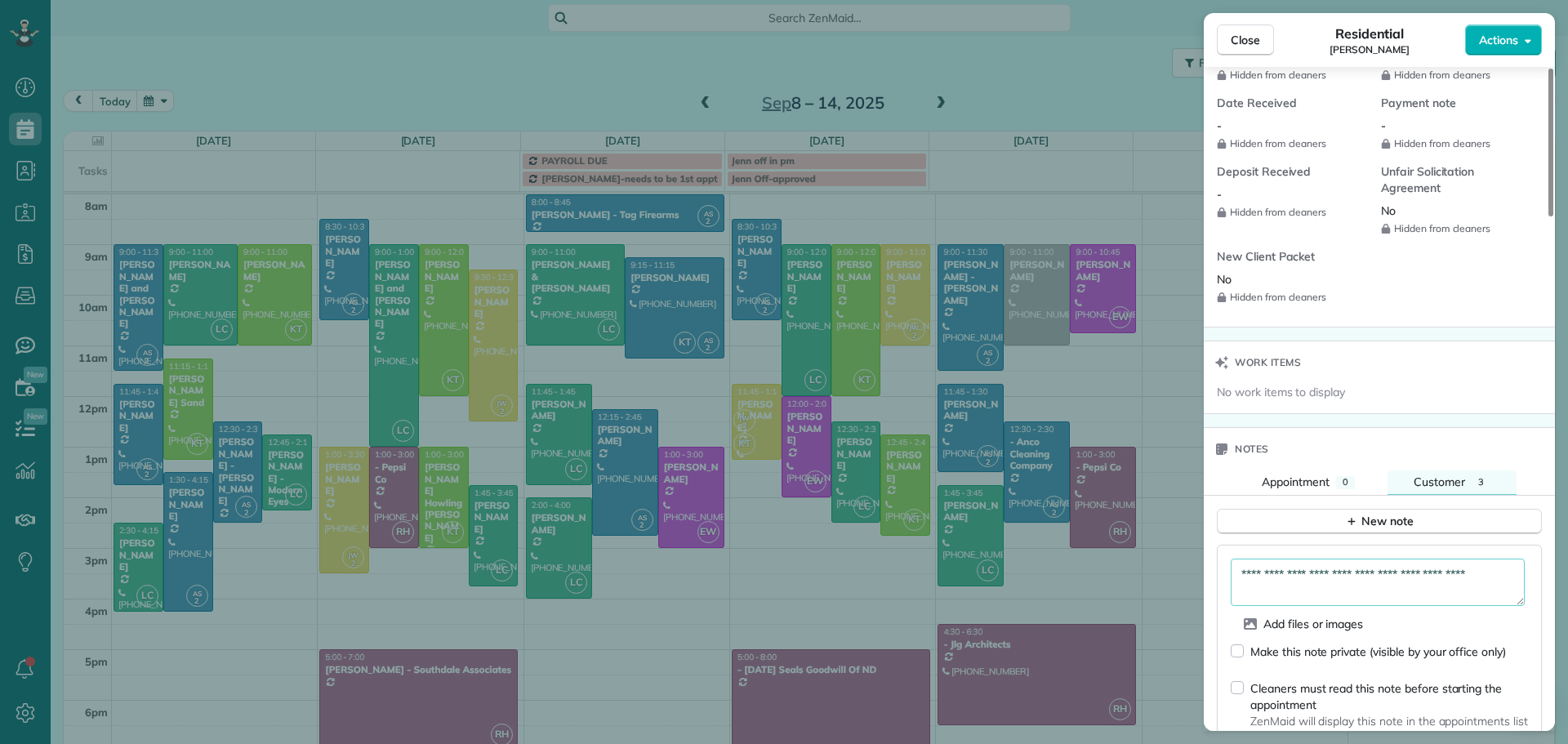
click at [1518, 573] on textarea "**********" at bounding box center [1377, 582] width 294 height 48
type textarea "**********"
click at [1244, 647] on div "Make this note private (visible by your office only)" at bounding box center [1368, 654] width 275 height 36
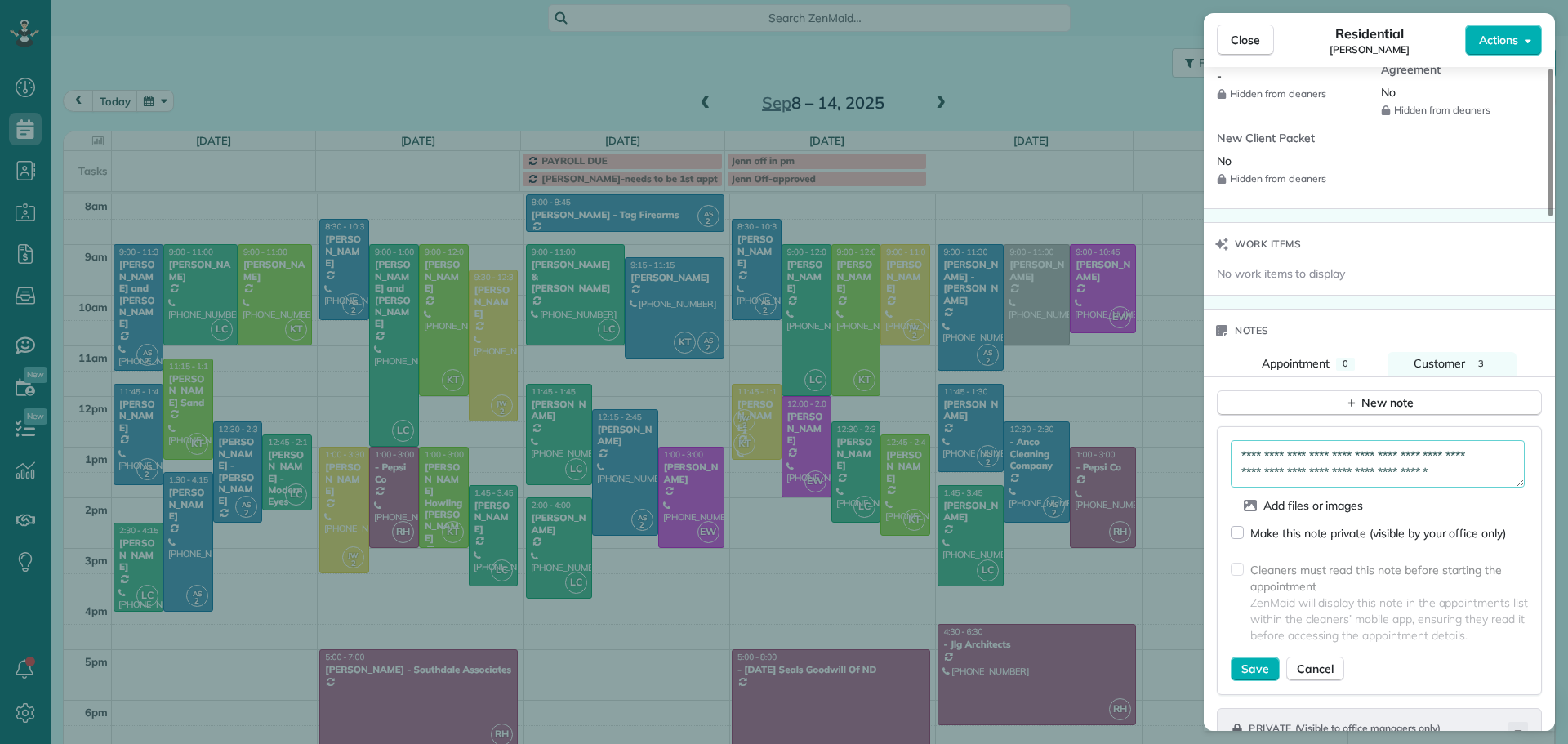
scroll to position [1557, 0]
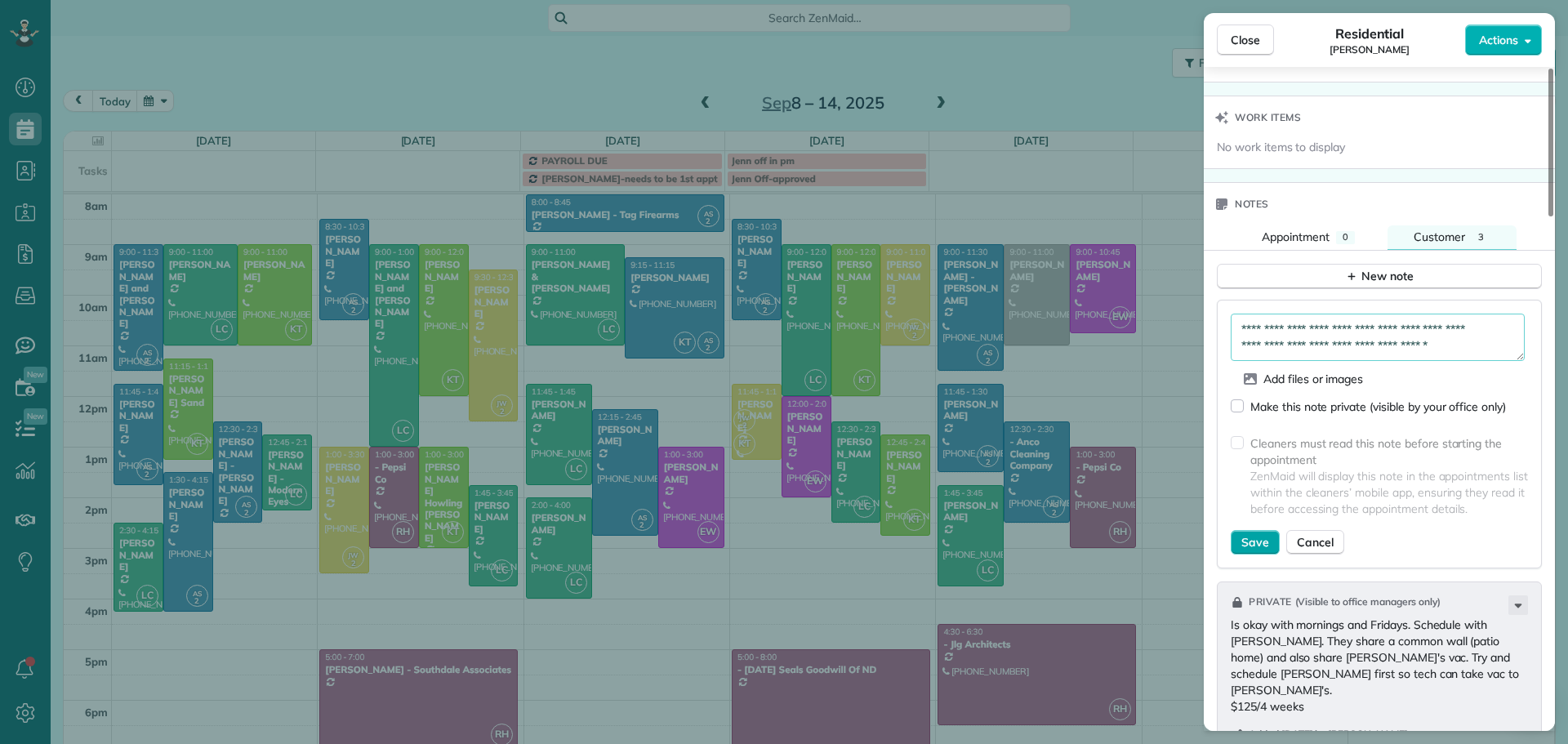
click at [1249, 544] on span "Save" at bounding box center [1256, 543] width 28 height 17
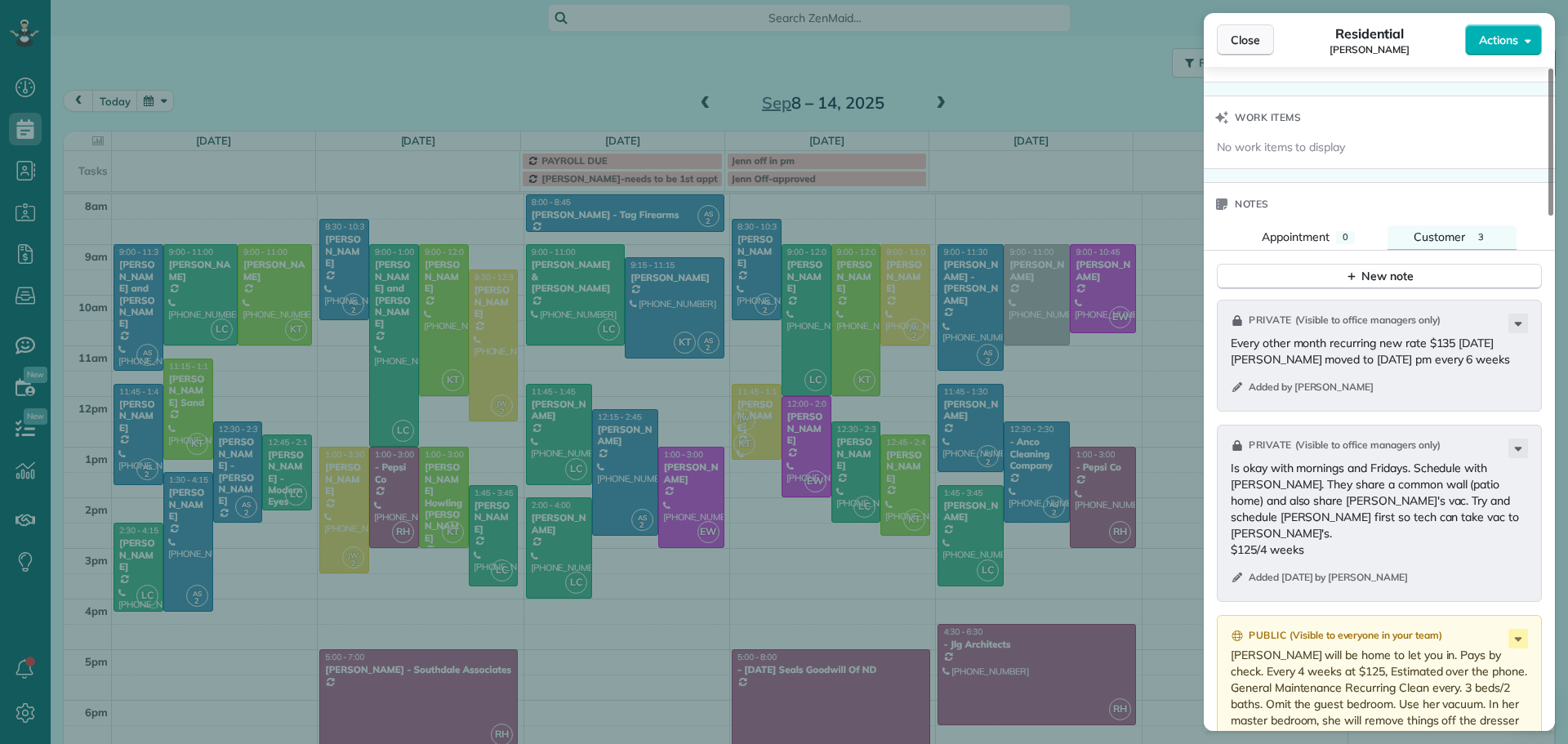
click at [1244, 36] on span "Close" at bounding box center [1245, 40] width 30 height 17
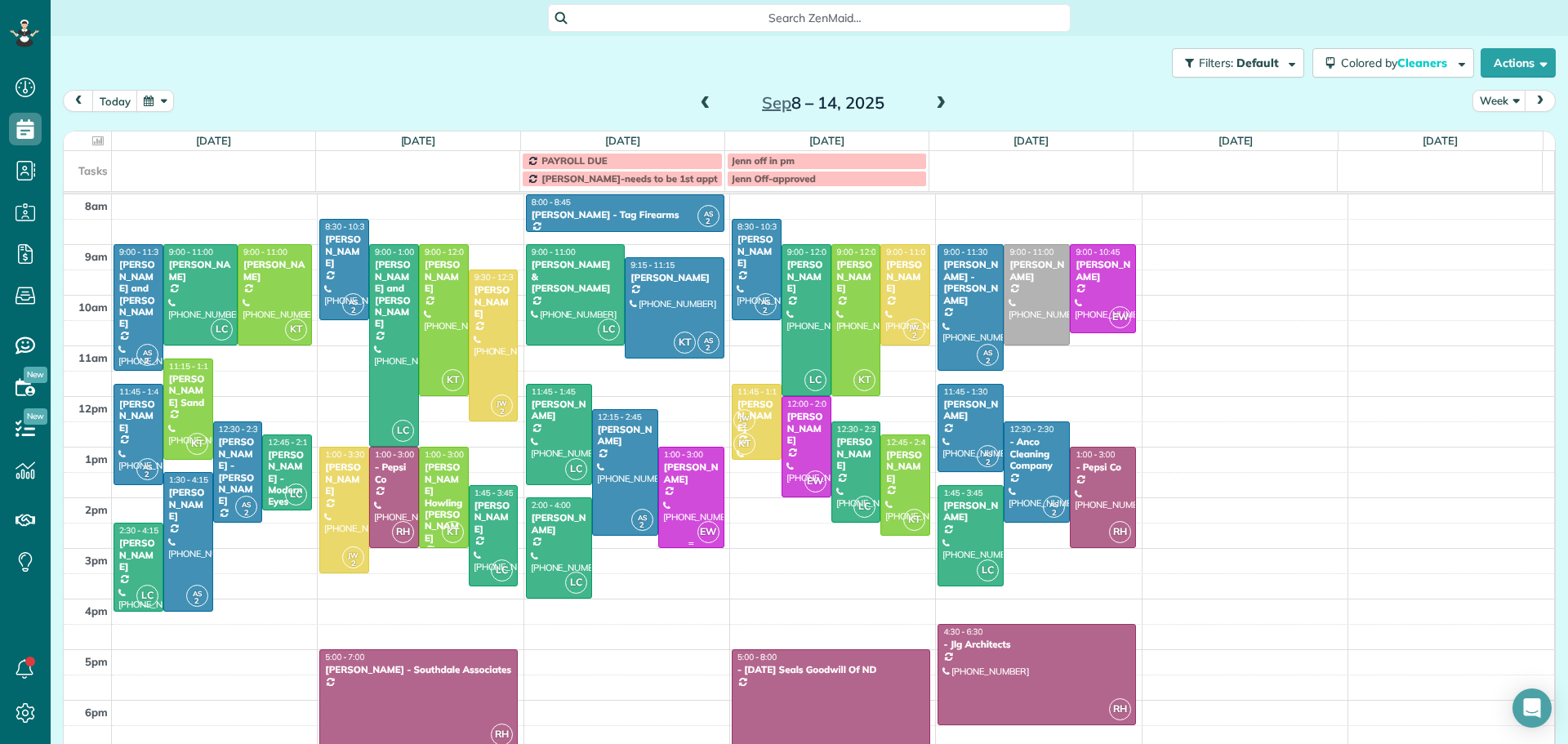
click at [669, 487] on div at bounding box center [691, 497] width 64 height 100
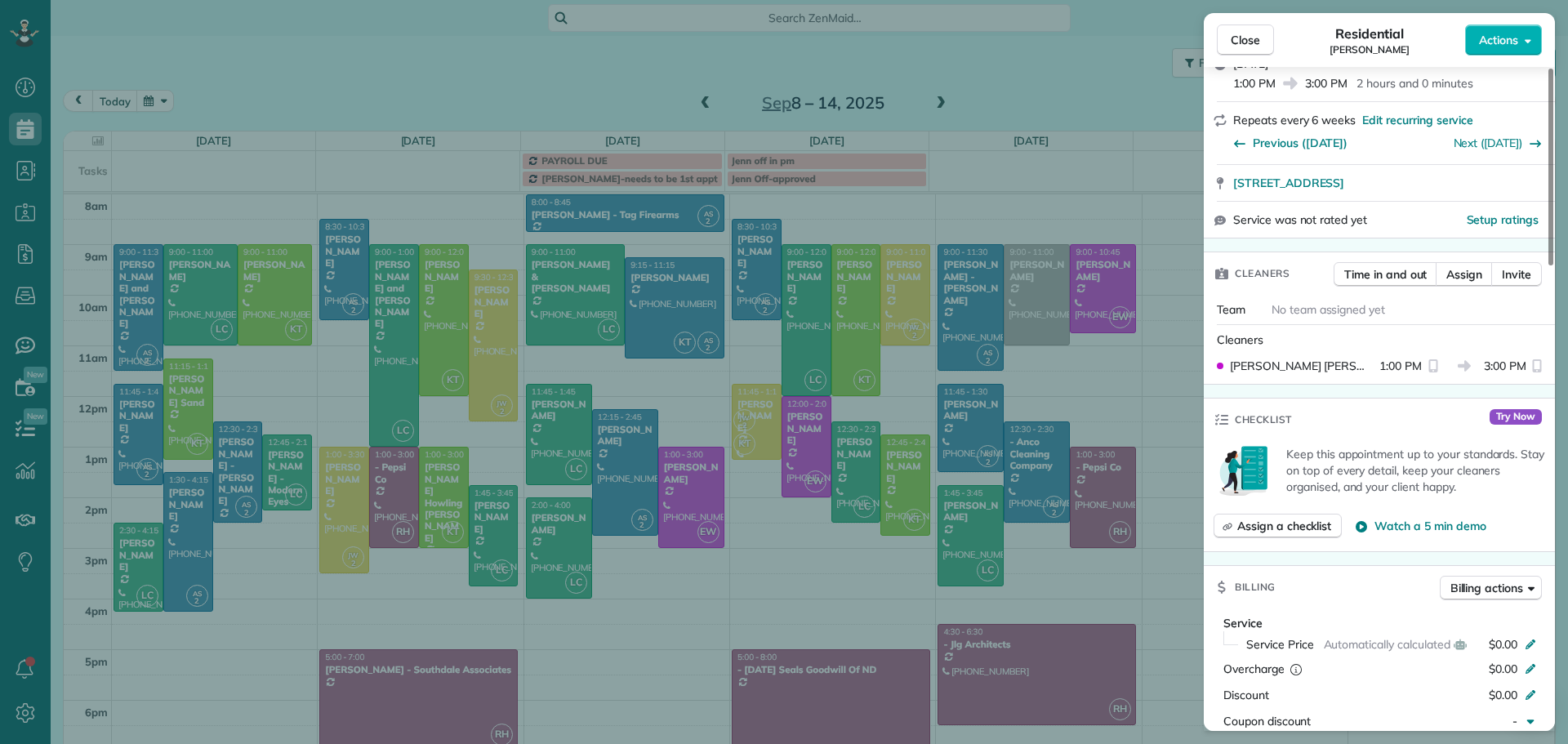
scroll to position [496, 0]
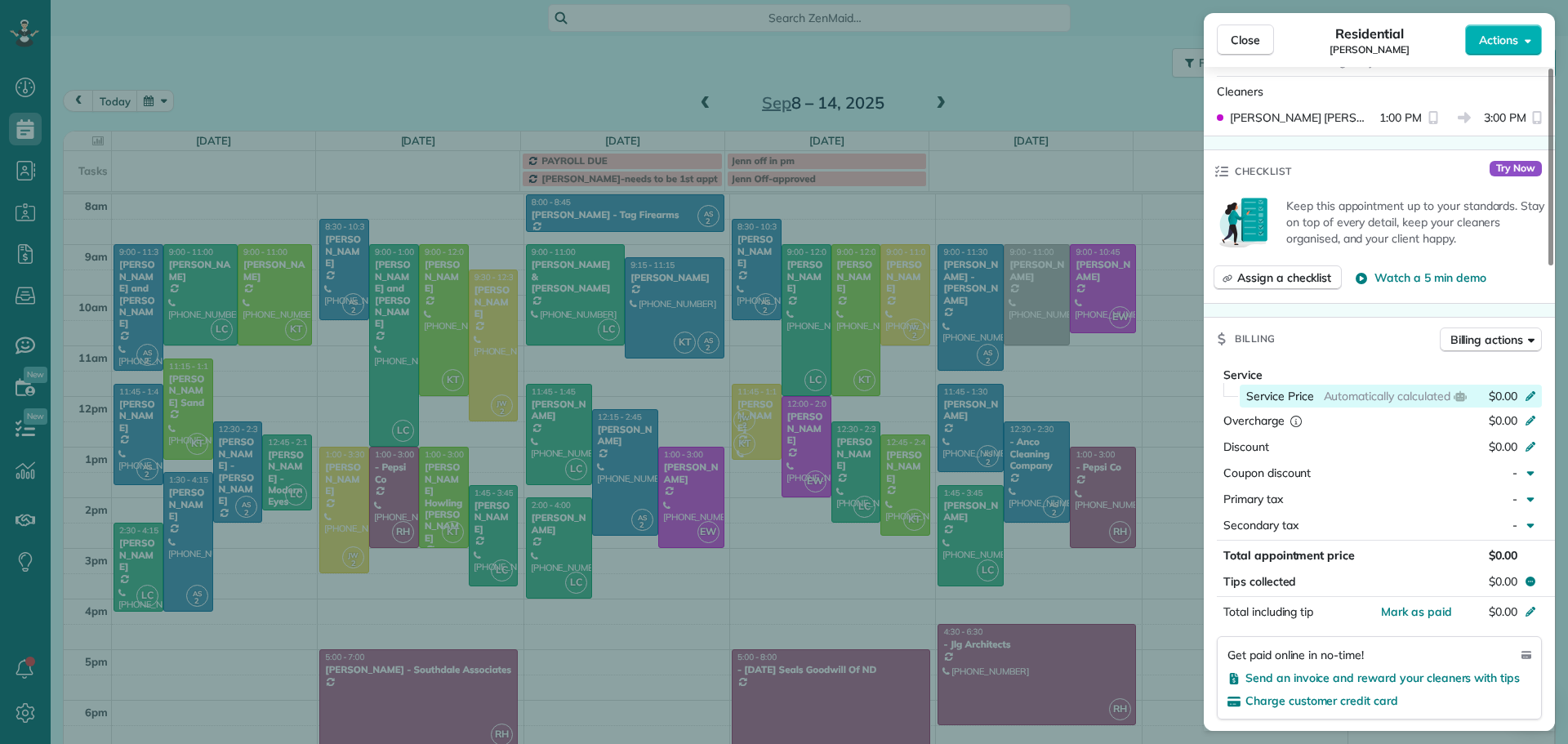
click at [1532, 393] on icon at bounding box center [1531, 394] width 13 height 13
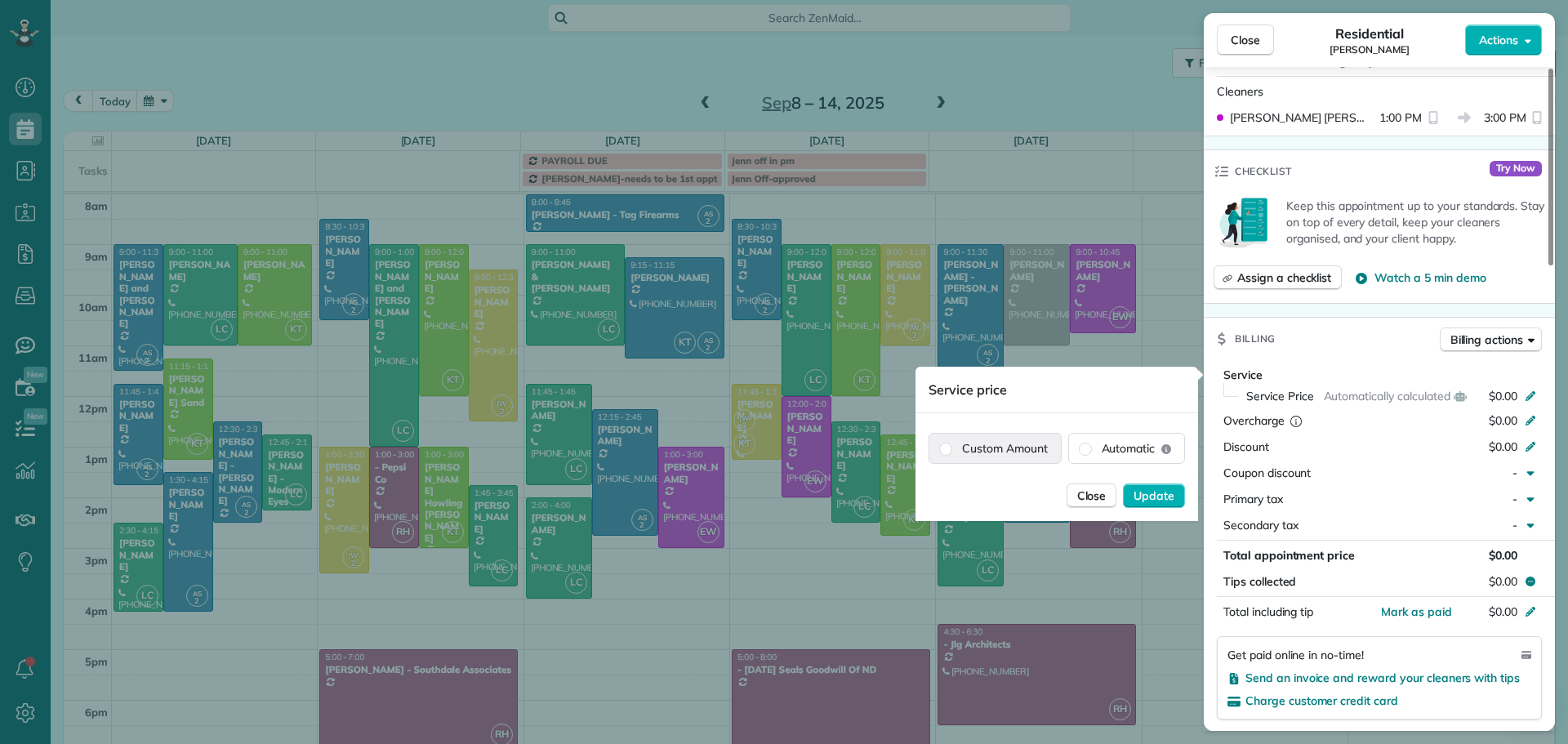
click at [1037, 445] on label "Custom Amount" at bounding box center [995, 448] width 131 height 30
click at [989, 440] on label "Custom Amount" at bounding box center [995, 448] width 131 height 30
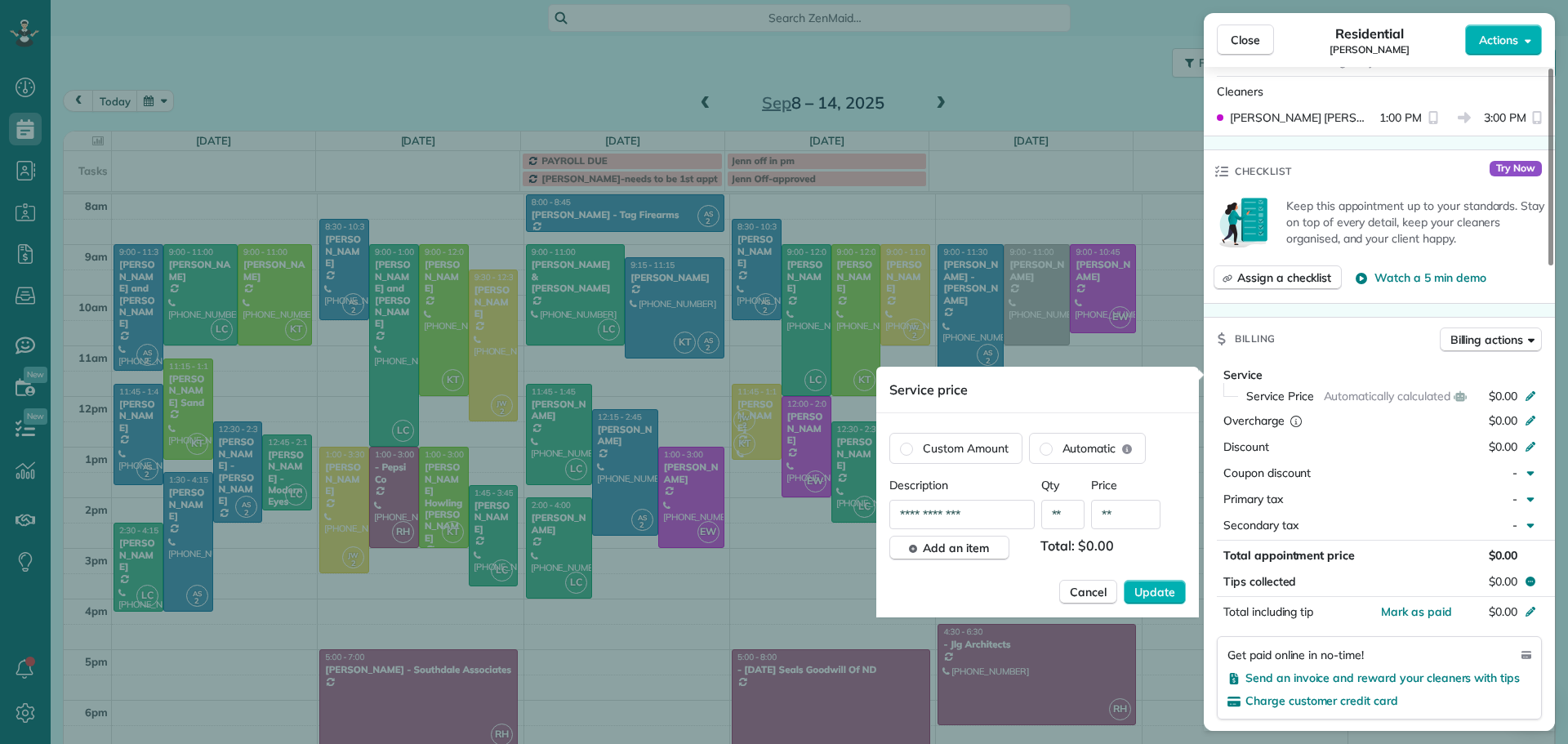
click at [1132, 514] on input "**" at bounding box center [1125, 515] width 69 height 30
type input "*******"
click at [1155, 597] on span "Update" at bounding box center [1155, 592] width 41 height 17
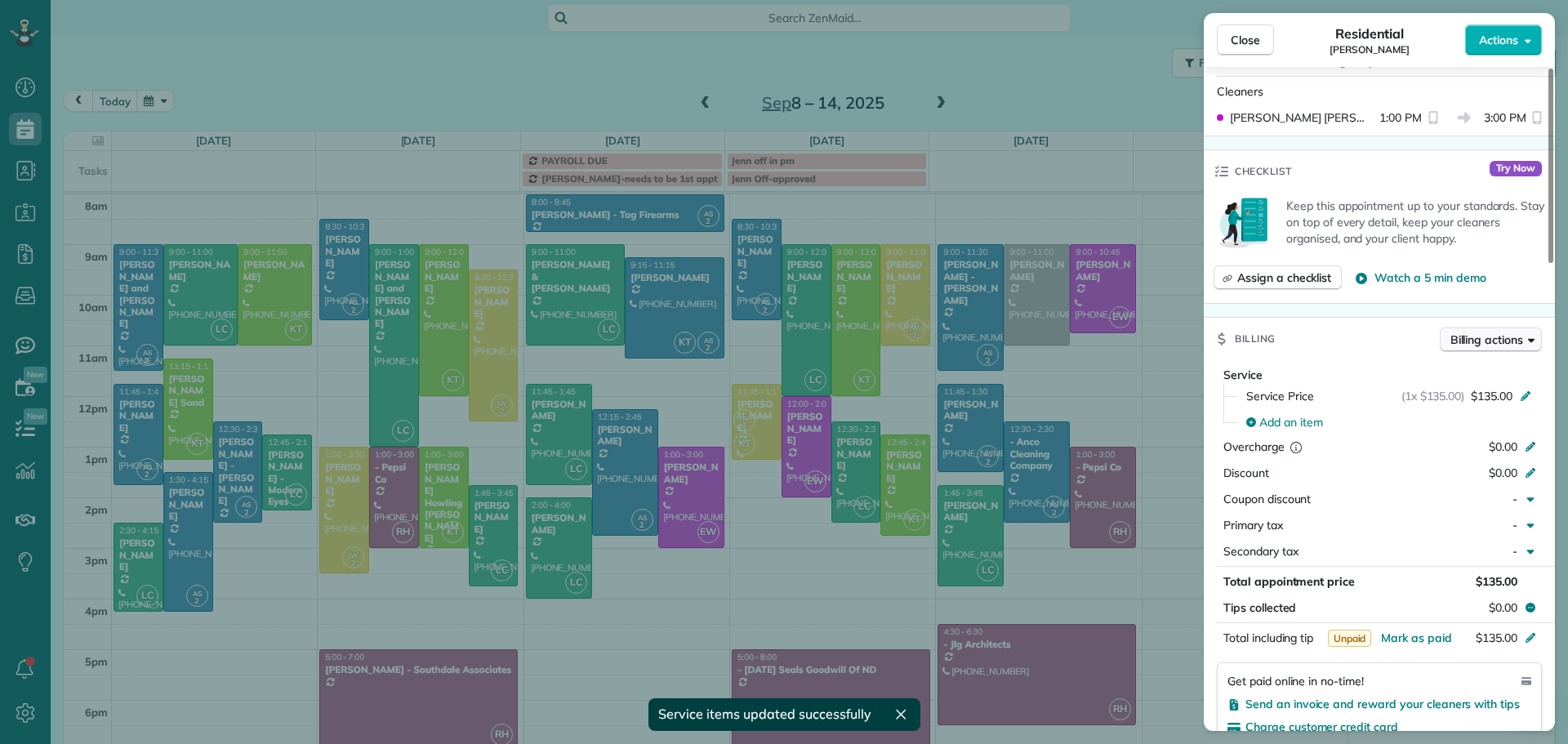
click at [1490, 339] on span "Billing actions" at bounding box center [1487, 340] width 73 height 17
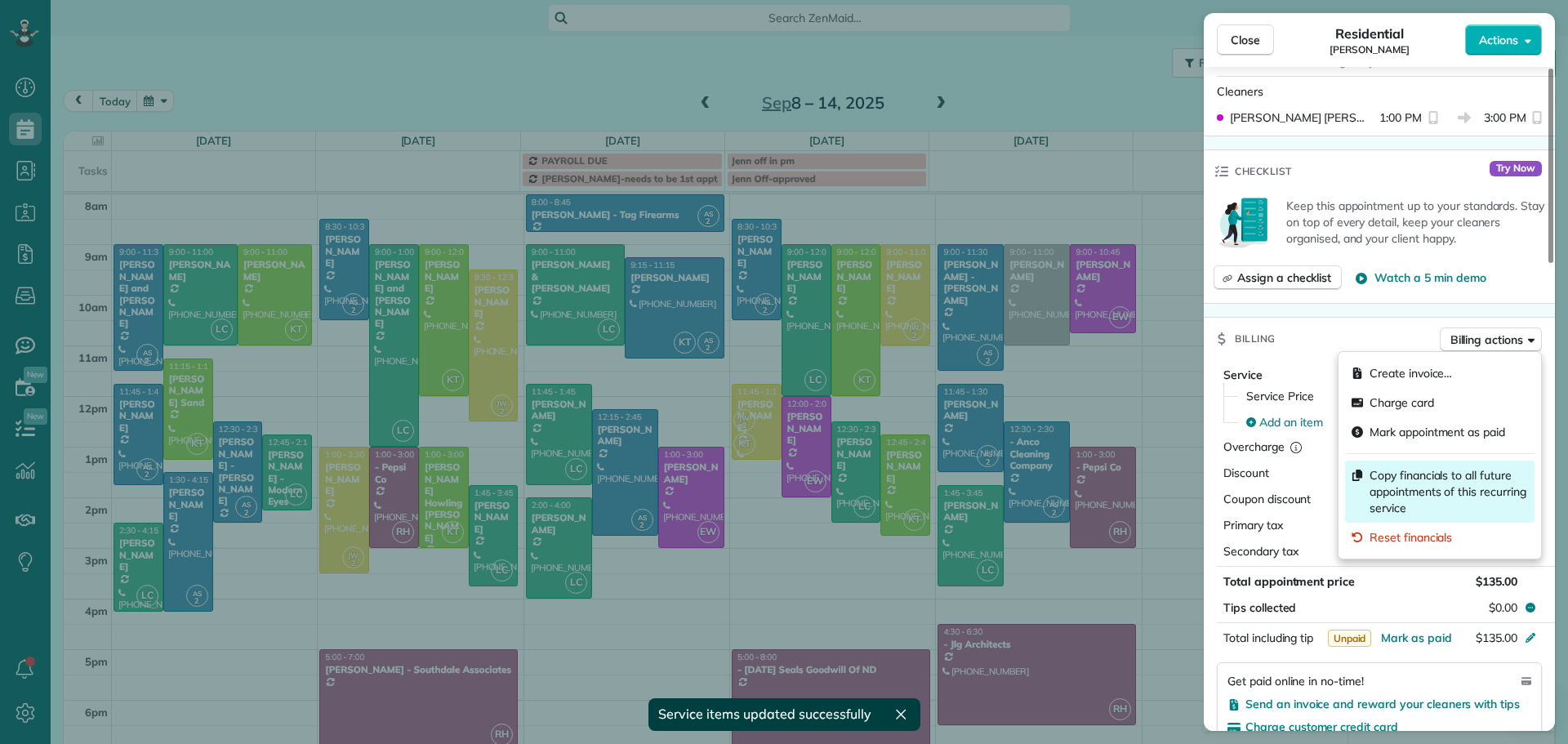
click at [1423, 486] on span "Copy financials to all future appointments of this recurring service" at bounding box center [1449, 491] width 158 height 49
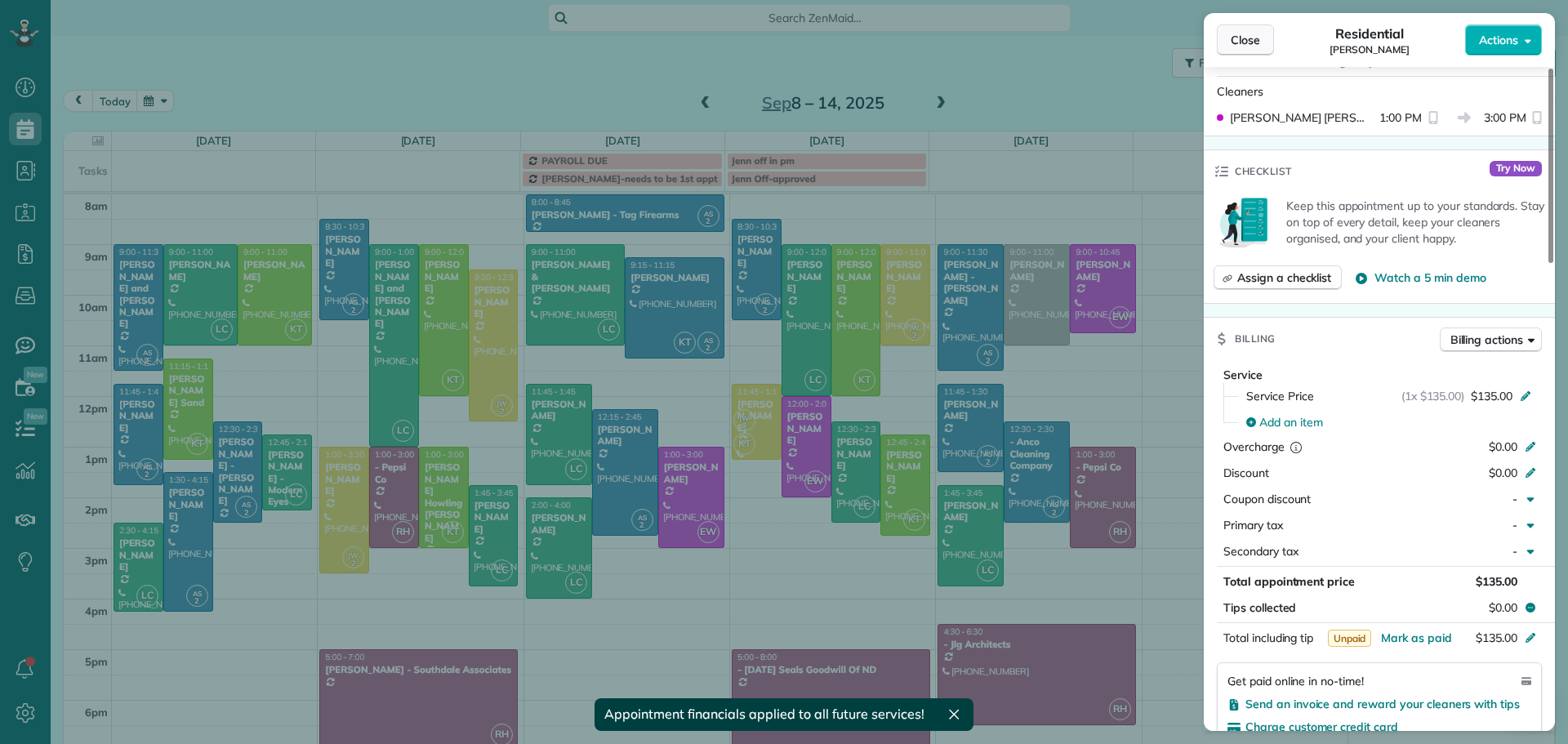
click at [1243, 41] on span "Close" at bounding box center [1245, 40] width 30 height 17
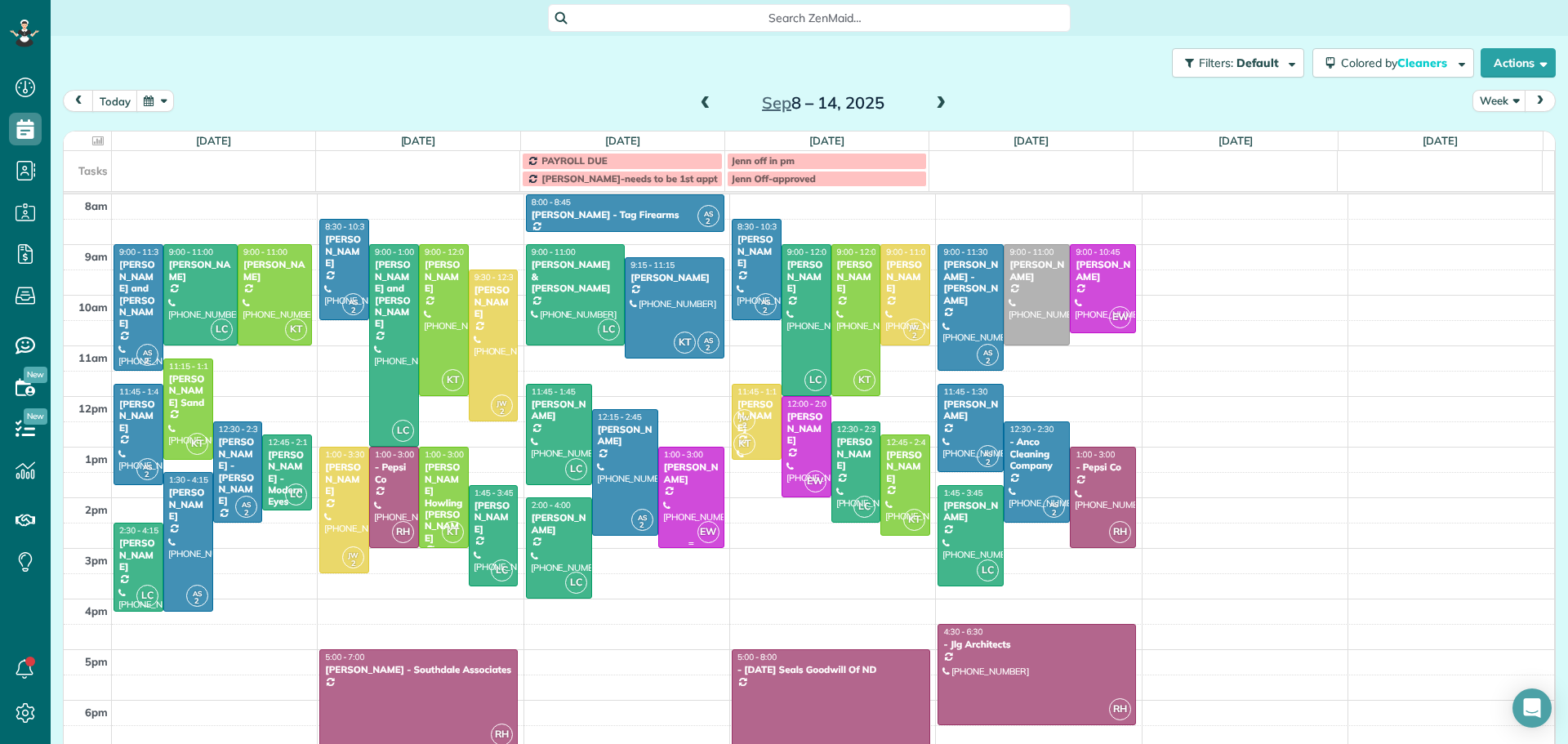
click at [677, 476] on div "Luann Hanson" at bounding box center [691, 473] width 56 height 23
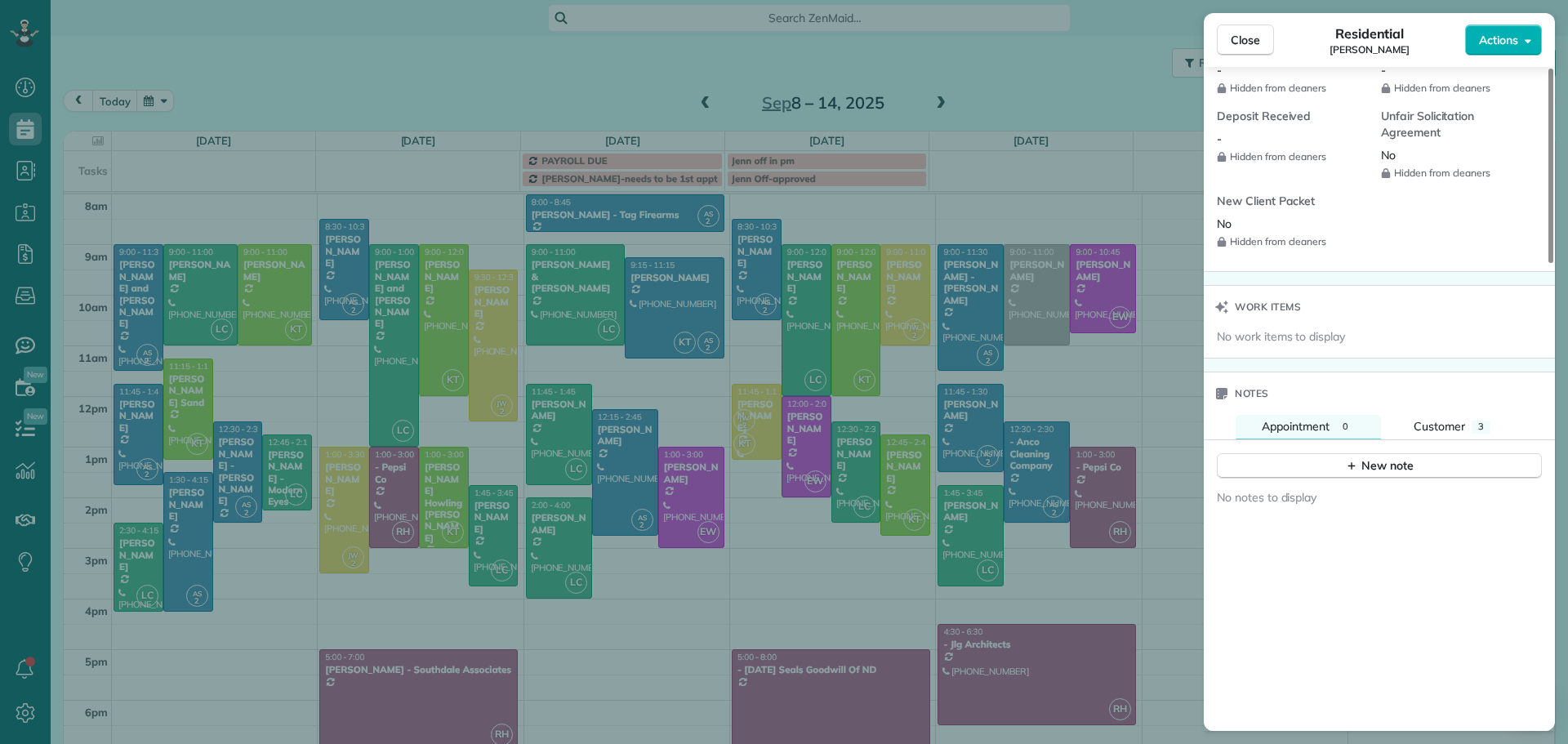
scroll to position [1394, 0]
click at [1420, 426] on span "Customer" at bounding box center [1438, 426] width 51 height 15
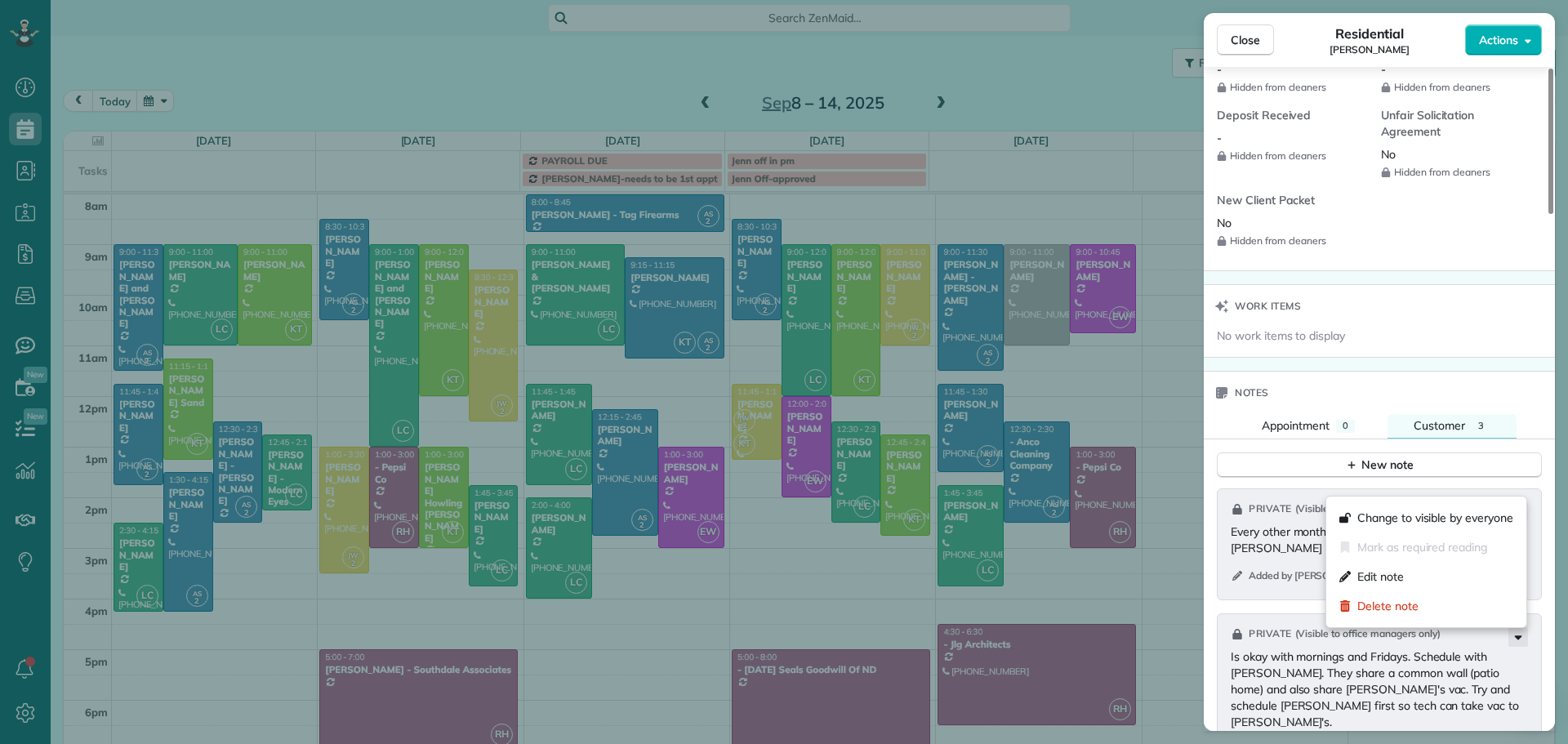
click at [1519, 637] on icon at bounding box center [1519, 638] width 7 height 4
click at [1397, 571] on span "Edit note" at bounding box center [1381, 577] width 47 height 17
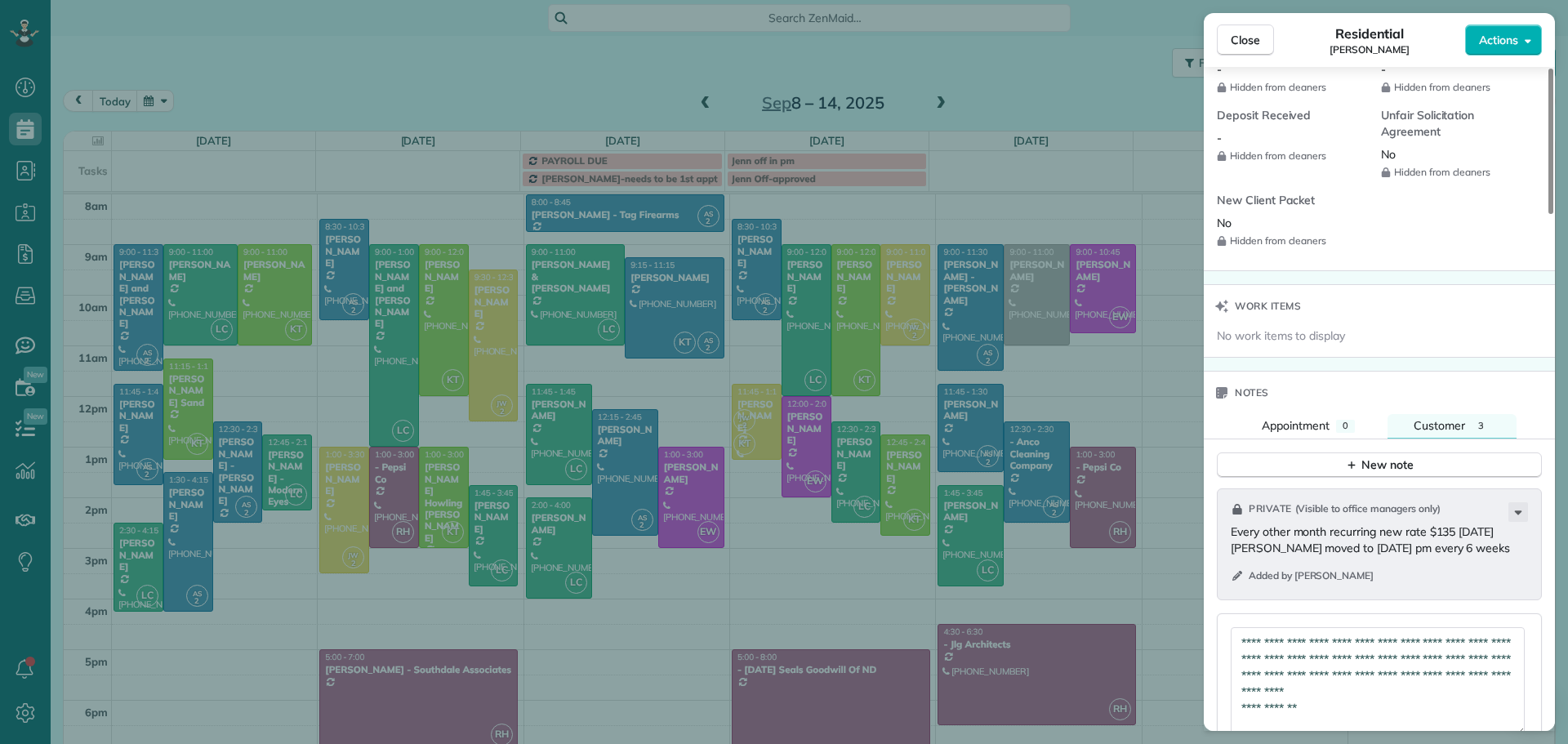
drag, startPoint x: 1513, startPoint y: 668, endPoint x: 1515, endPoint y: 722, distance: 54.0
click at [1522, 728] on textarea "**********" at bounding box center [1377, 682] width 294 height 109
click at [1280, 705] on textarea "**********" at bounding box center [1377, 681] width 294 height 106
drag, startPoint x: 1295, startPoint y: 703, endPoint x: 1239, endPoint y: 630, distance: 92.0
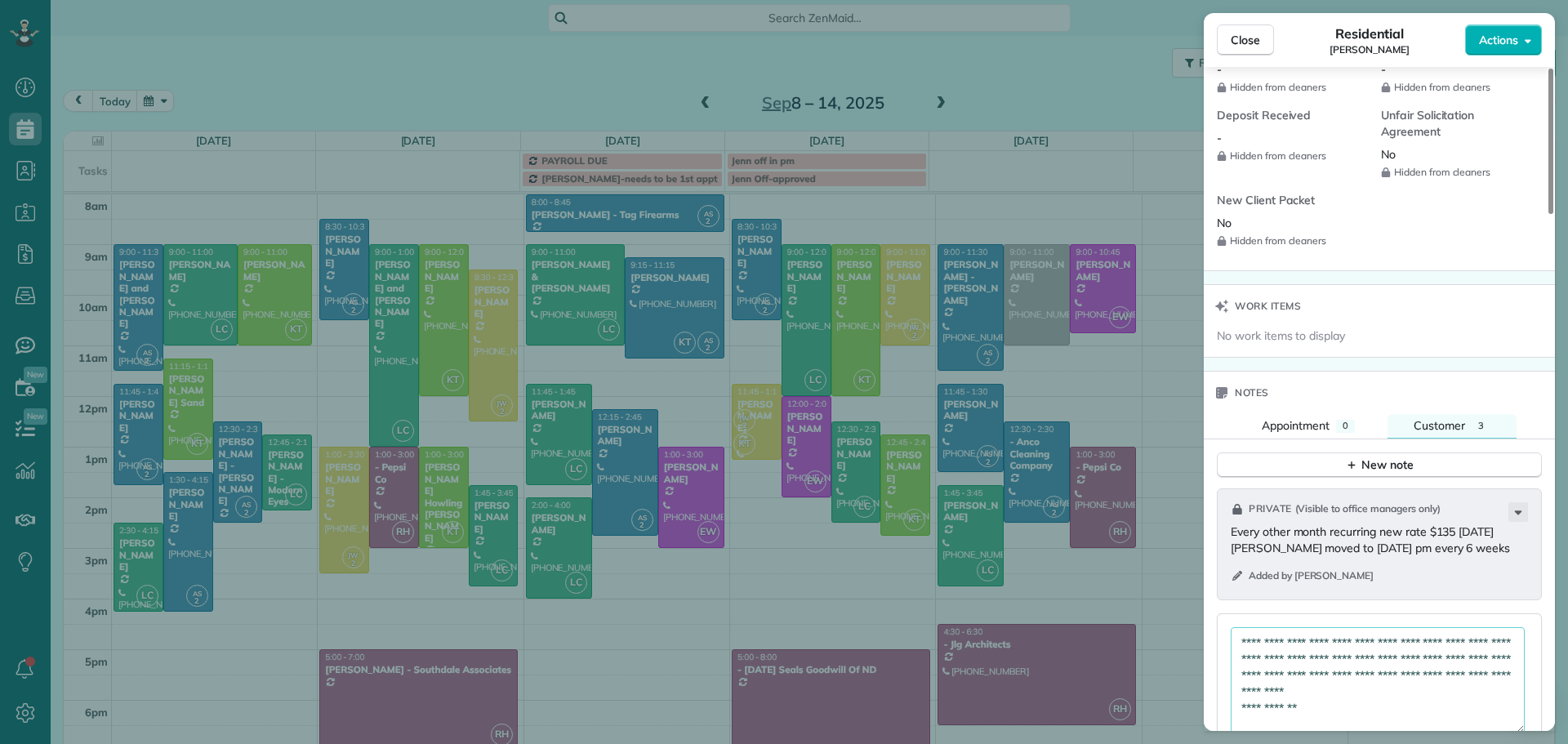
click at [1239, 630] on textarea "**********" at bounding box center [1377, 681] width 294 height 106
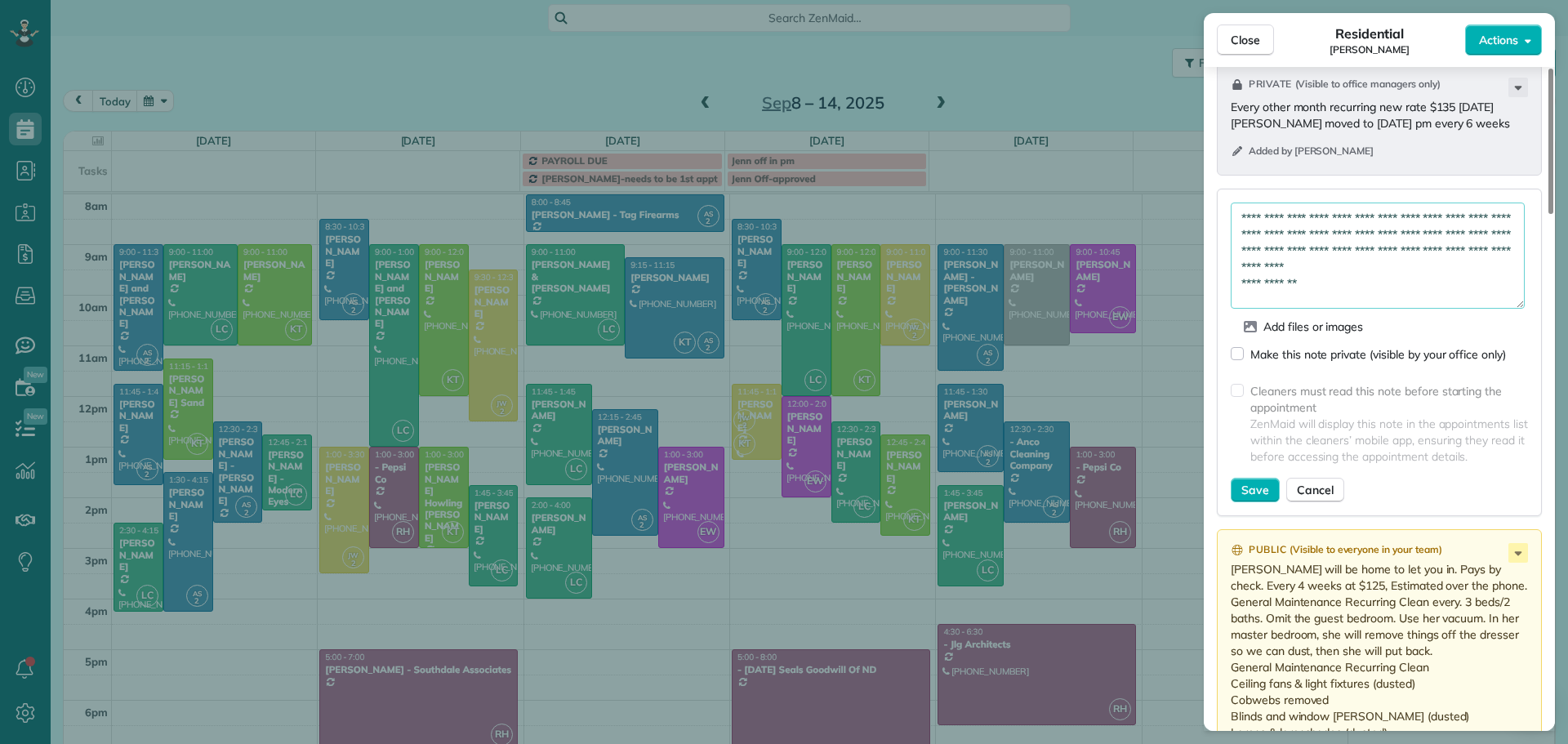
scroll to position [1884, 0]
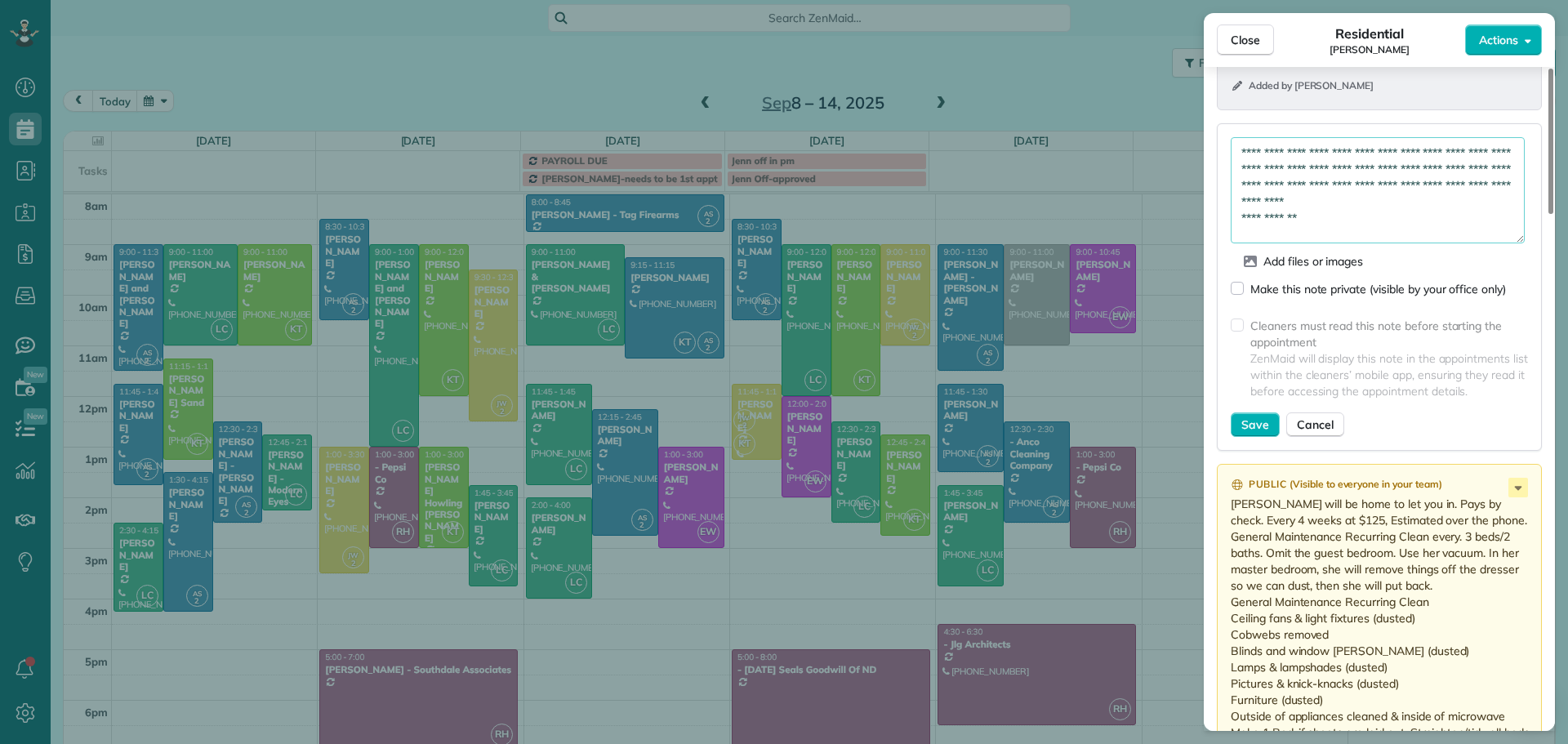
click at [1462, 419] on div "Save Cancel" at bounding box center [1379, 424] width 297 height 24
click at [1519, 489] on icon at bounding box center [1519, 488] width 7 height 4
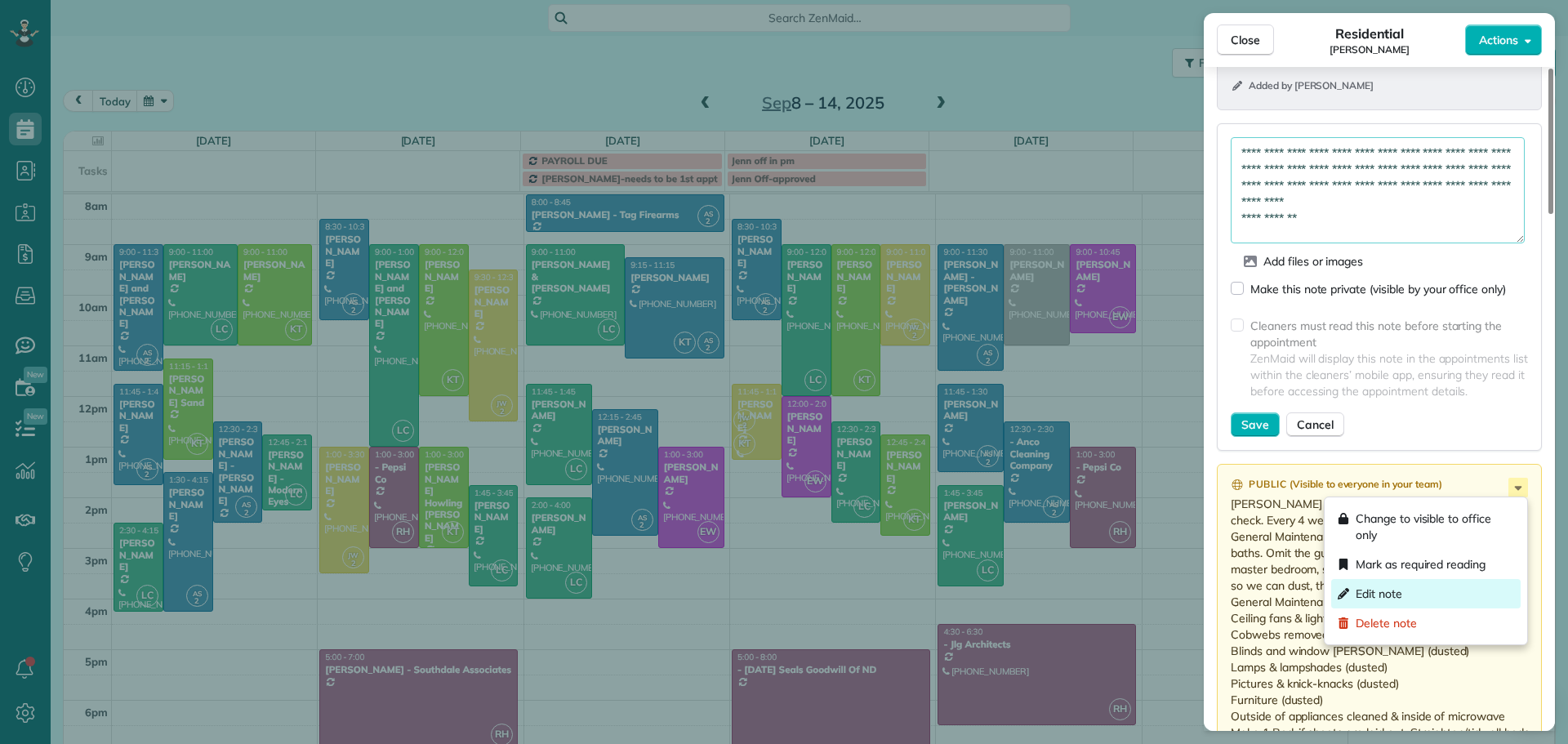
click at [1398, 591] on span "Edit note" at bounding box center [1379, 594] width 47 height 17
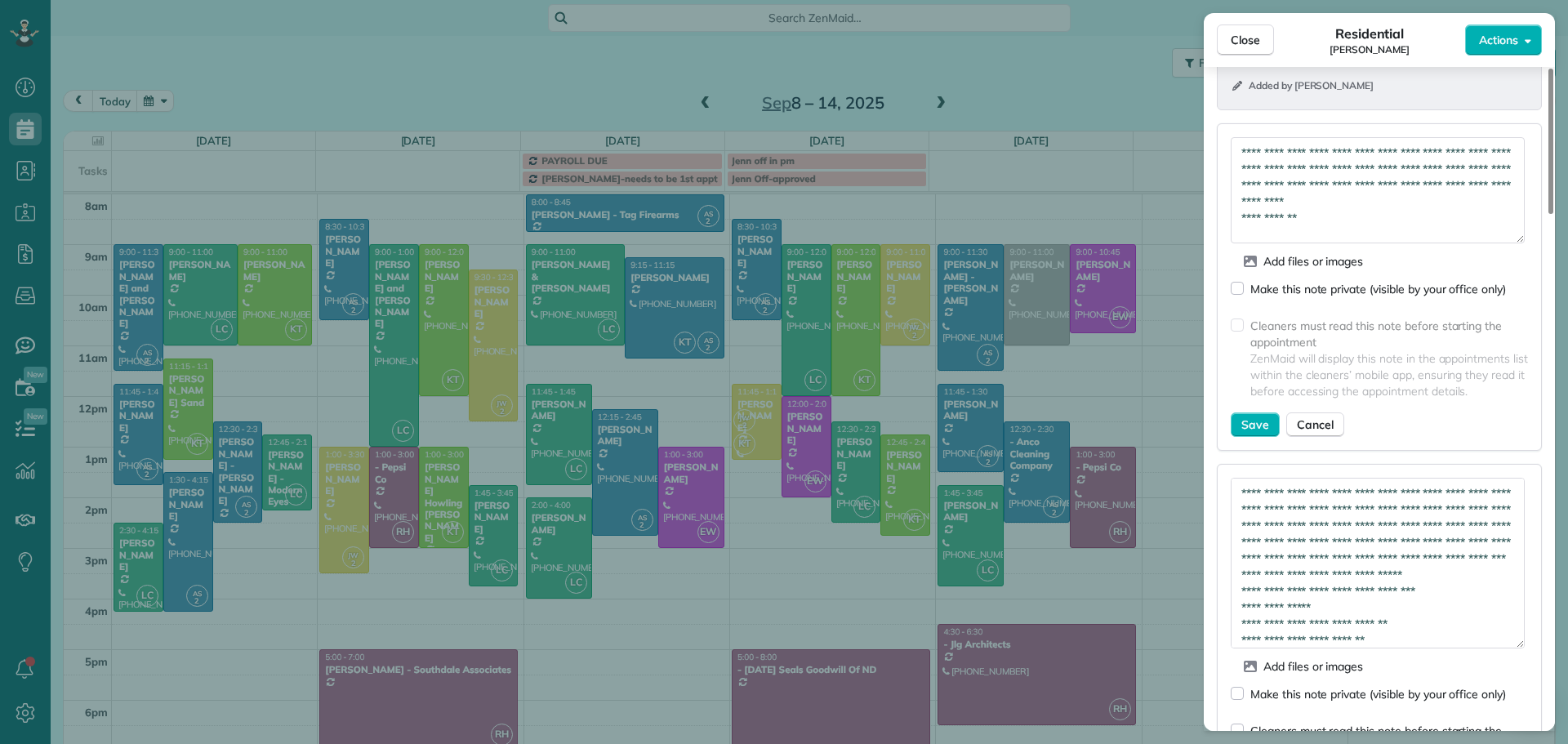
drag, startPoint x: 1516, startPoint y: 519, endPoint x: 1540, endPoint y: 642, distance: 125.3
click at [1540, 642] on div "**********" at bounding box center [1379, 660] width 325 height 392
click at [1281, 507] on textarea "**********" at bounding box center [1377, 562] width 294 height 171
click at [1354, 510] on textarea "**********" at bounding box center [1377, 562] width 294 height 171
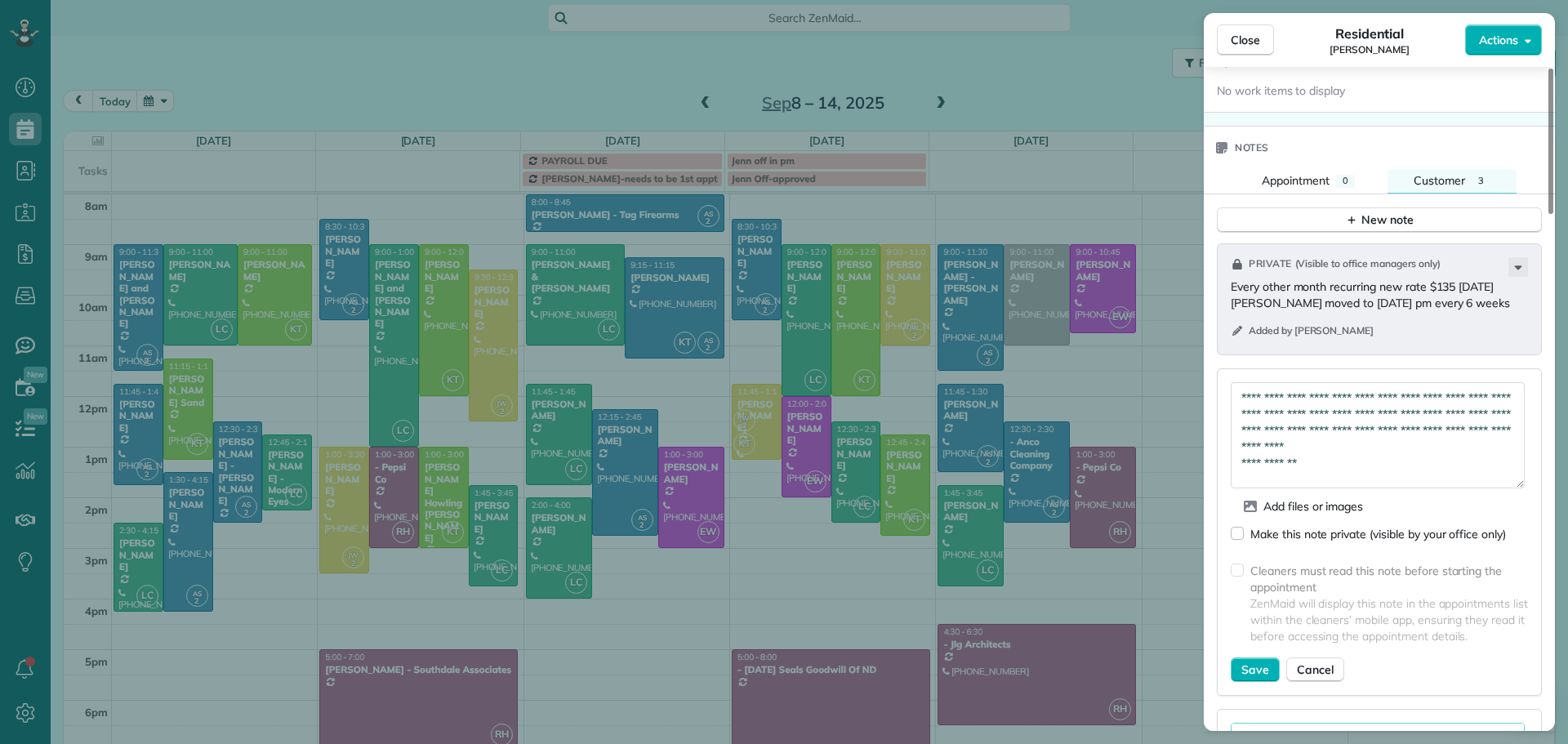
scroll to position [1966, 0]
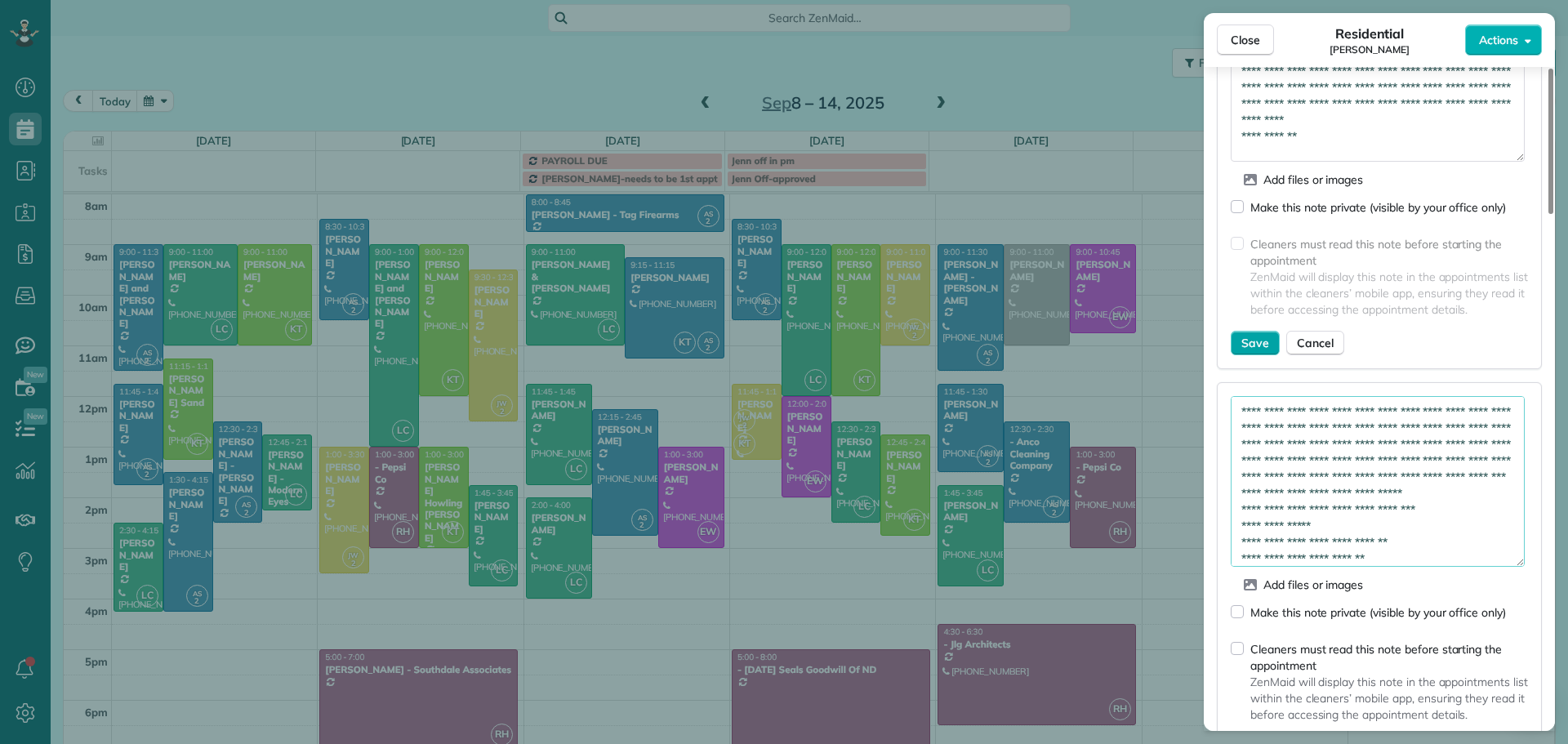
type textarea "**********"
click at [1250, 338] on span "Save" at bounding box center [1256, 343] width 28 height 17
type textarea "**********"
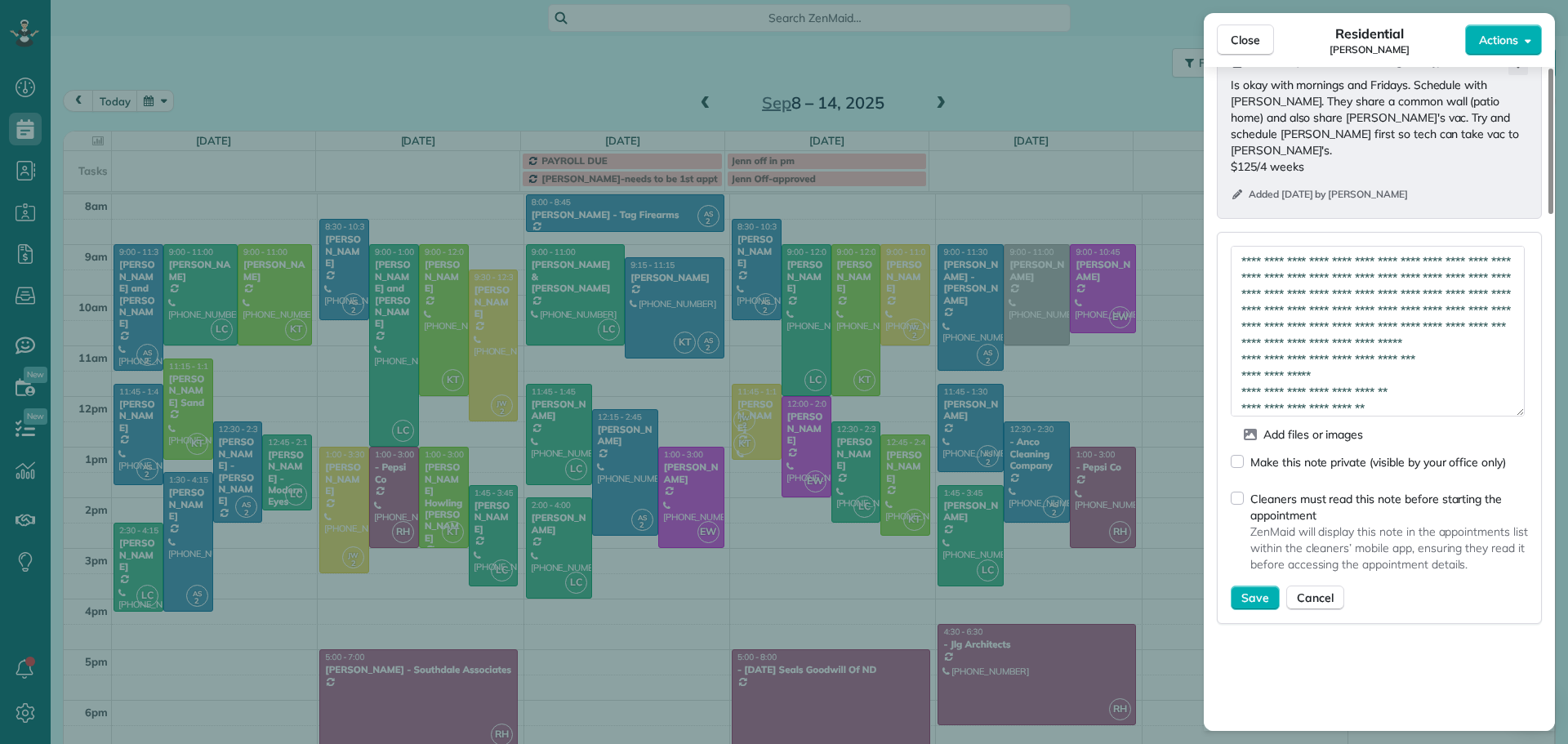
scroll to position [82, 0]
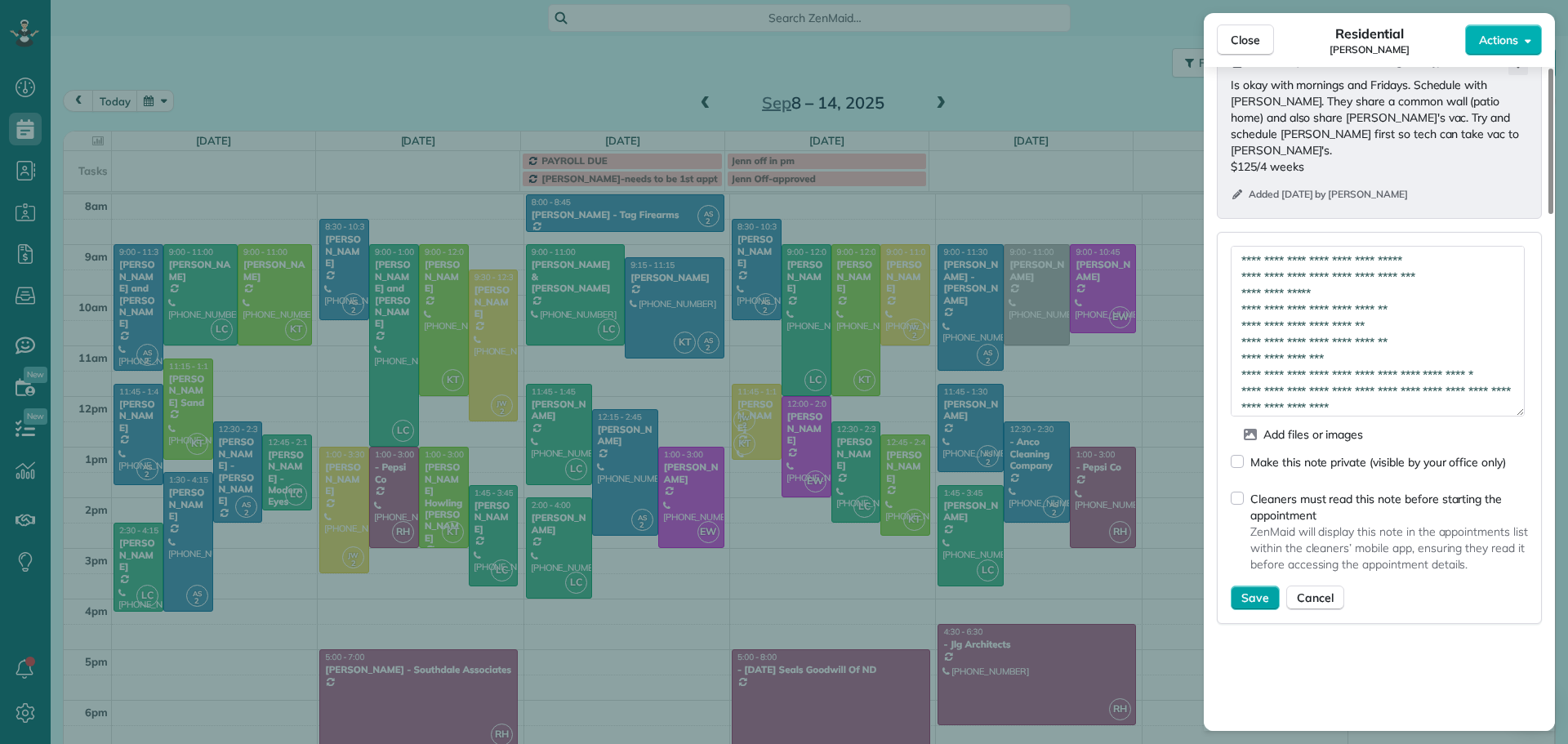
click at [1251, 589] on span "Save" at bounding box center [1256, 598] width 28 height 17
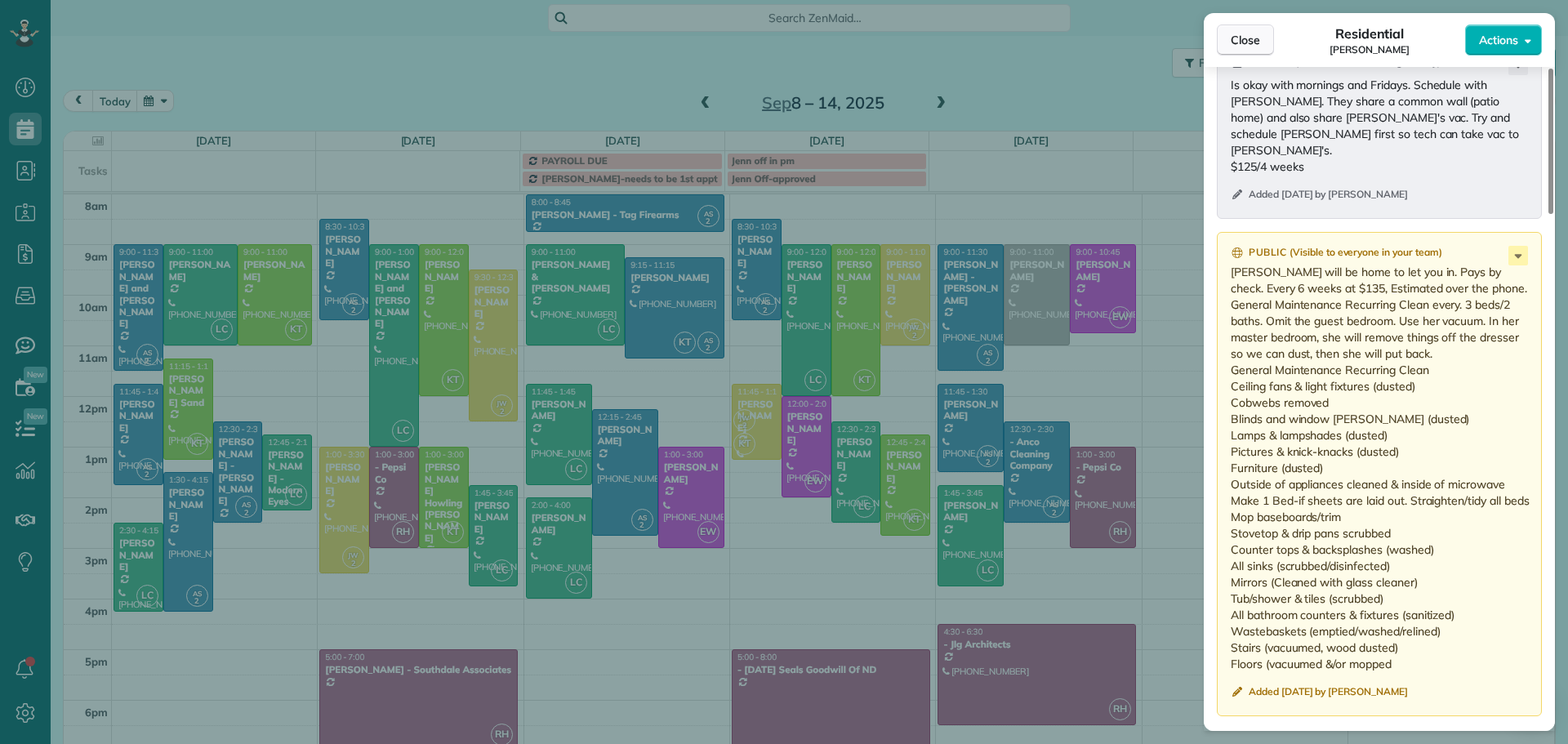
click at [1251, 45] on span "Close" at bounding box center [1245, 40] width 30 height 17
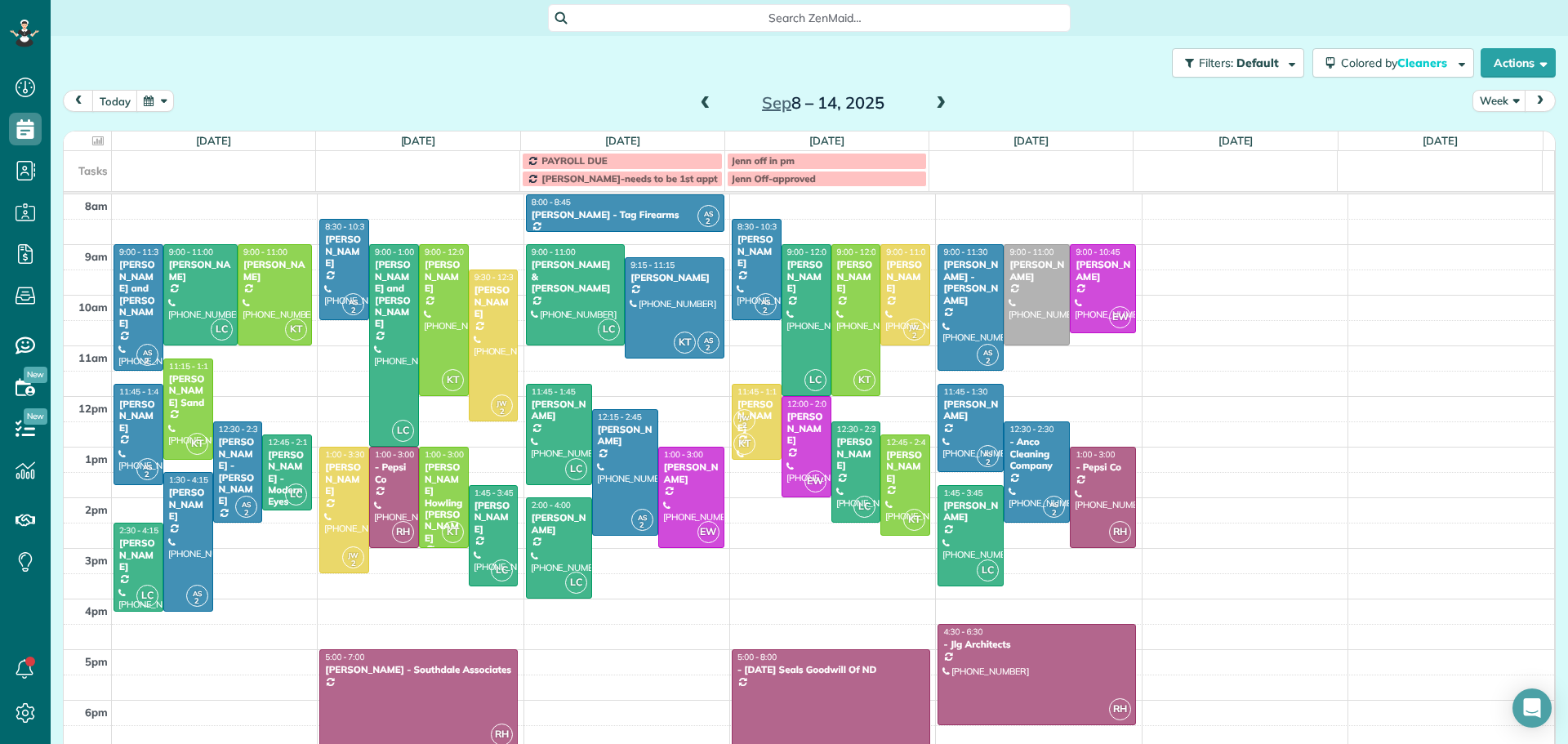
click at [700, 103] on span at bounding box center [705, 103] width 18 height 15
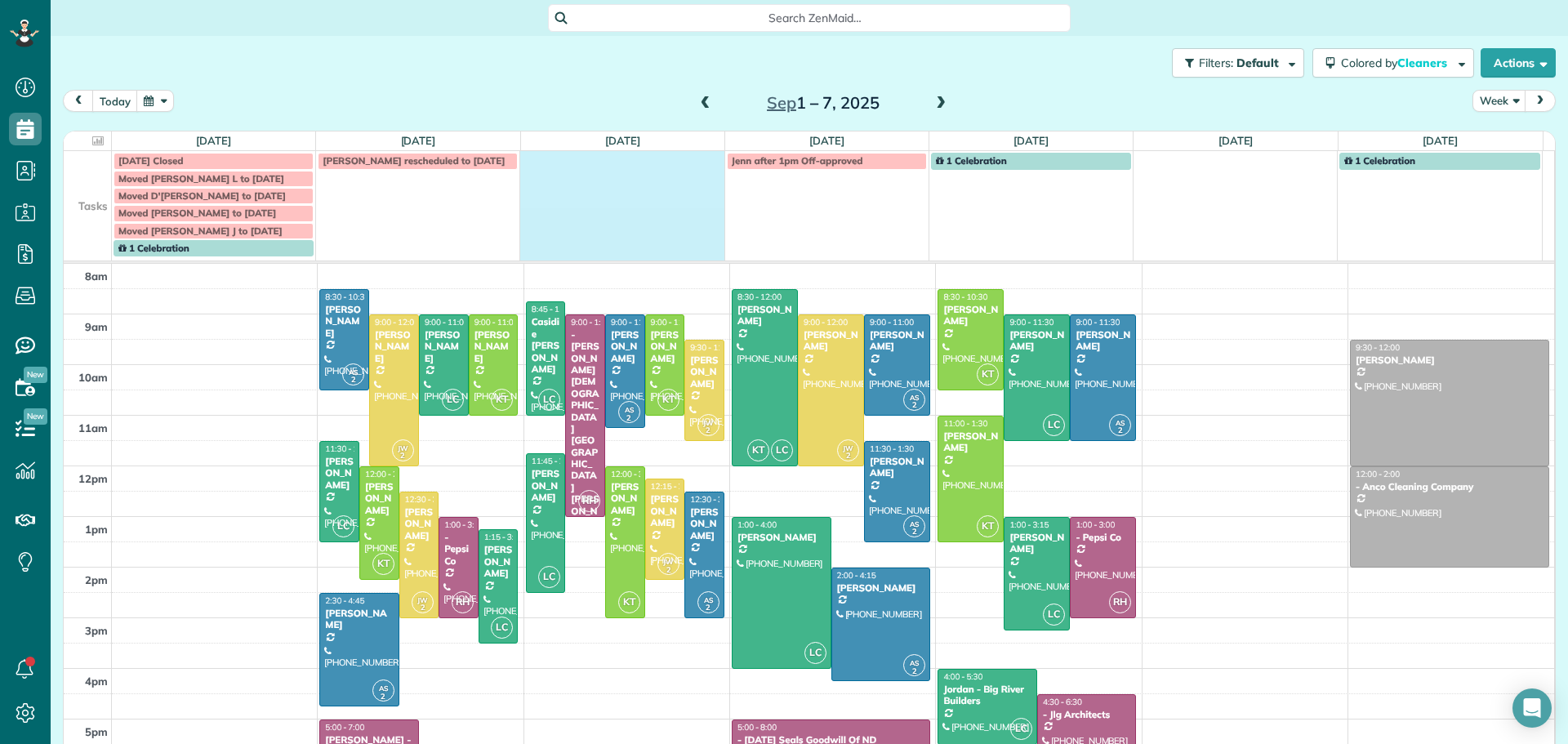
click at [662, 203] on td at bounding box center [622, 203] width 204 height 105
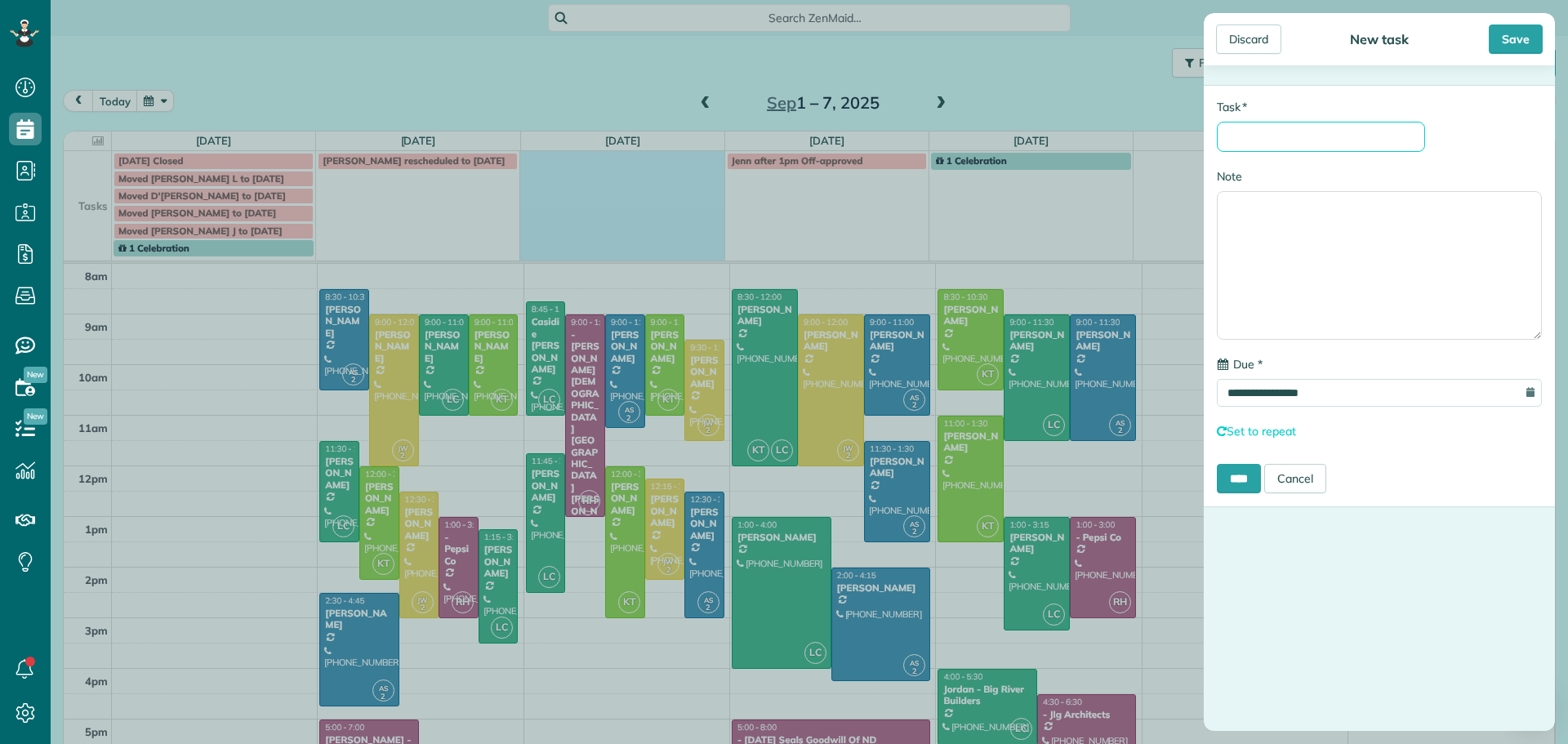
click at [1281, 135] on input "* Task" at bounding box center [1320, 137] width 208 height 30
type input "**********"
click at [1227, 480] on input "****" at bounding box center [1238, 479] width 44 height 30
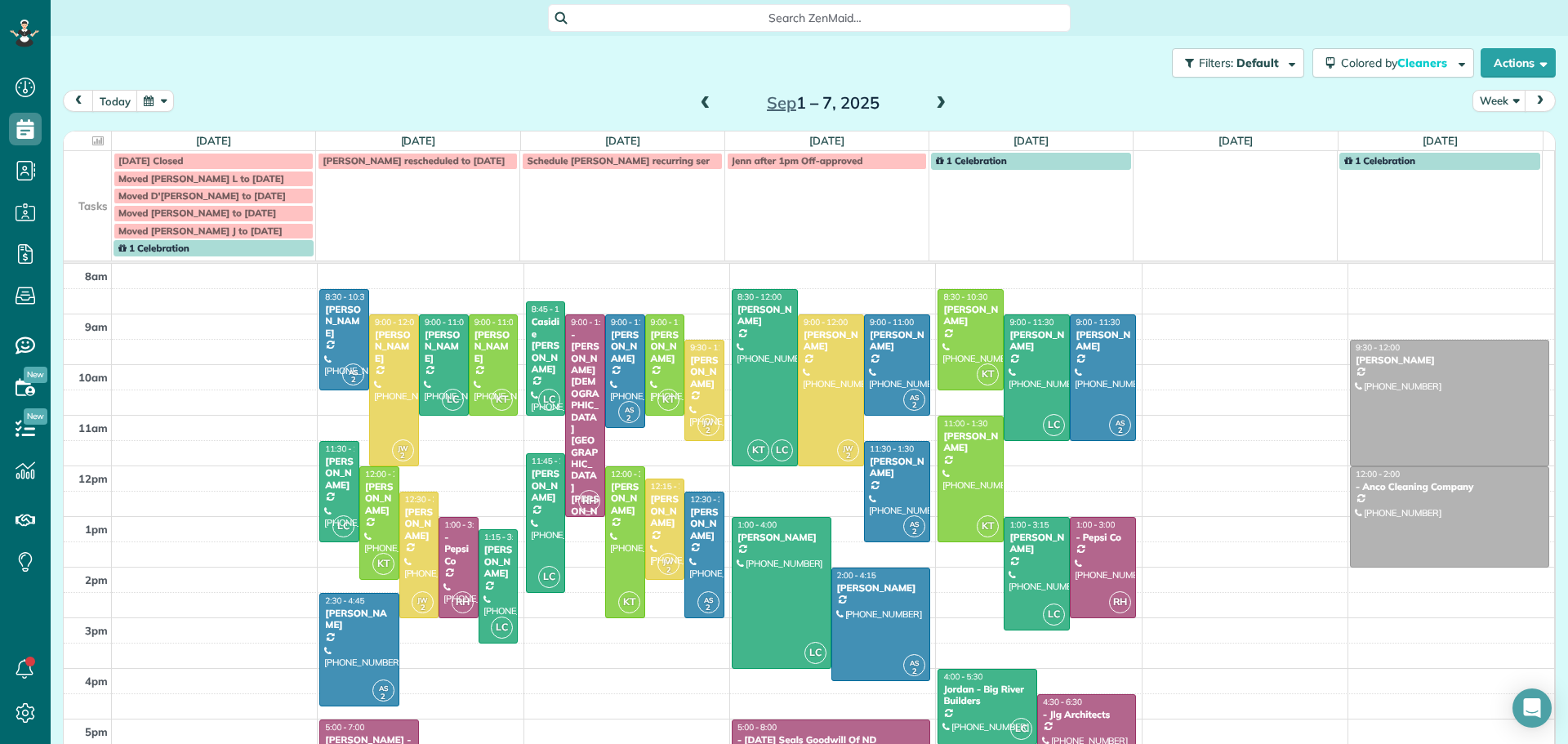
click at [700, 103] on span at bounding box center [705, 103] width 18 height 15
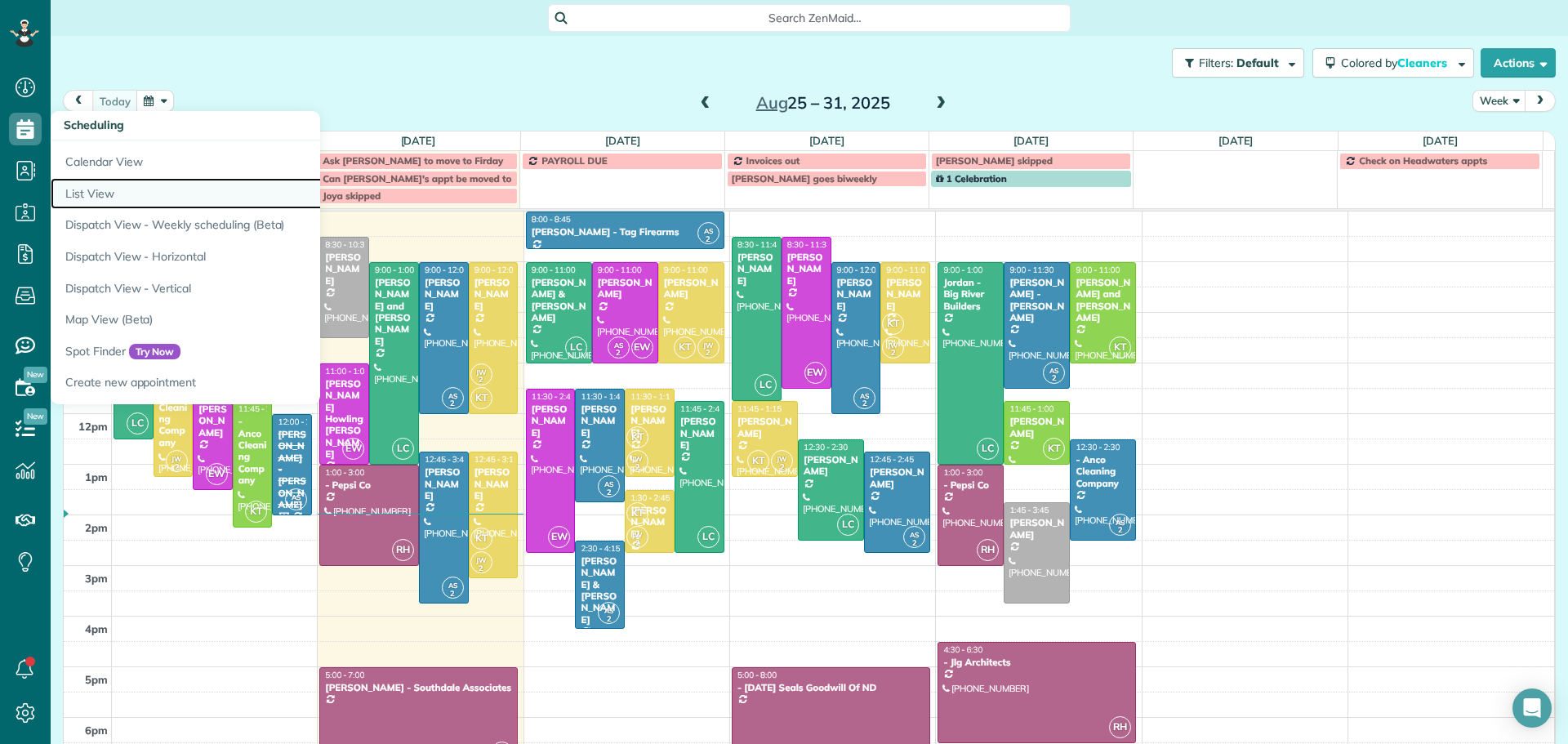
click at [94, 197] on link "List View" at bounding box center [254, 194] width 408 height 32
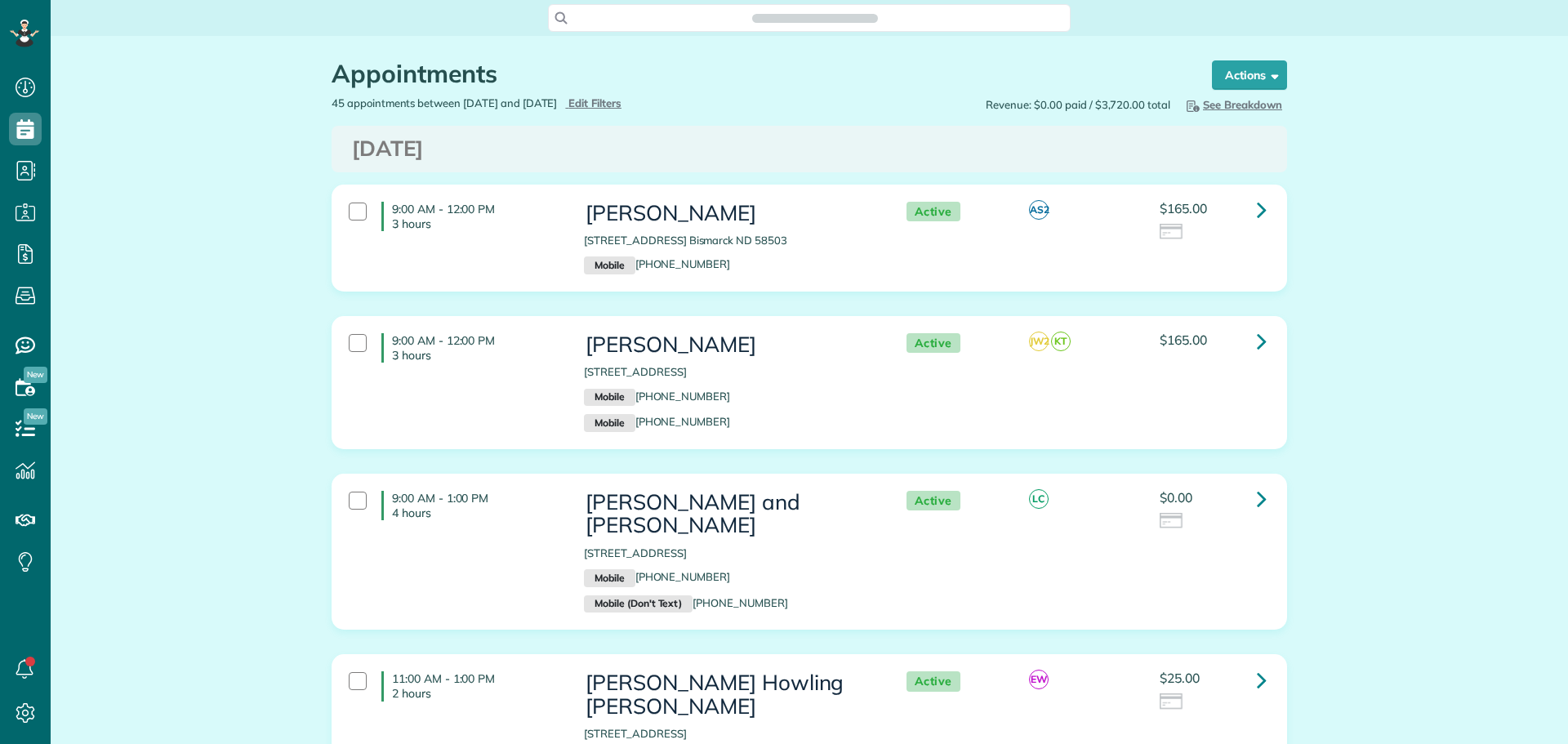
scroll to position [7, 7]
click at [622, 101] on span "Edit Filters" at bounding box center [595, 103] width 53 height 13
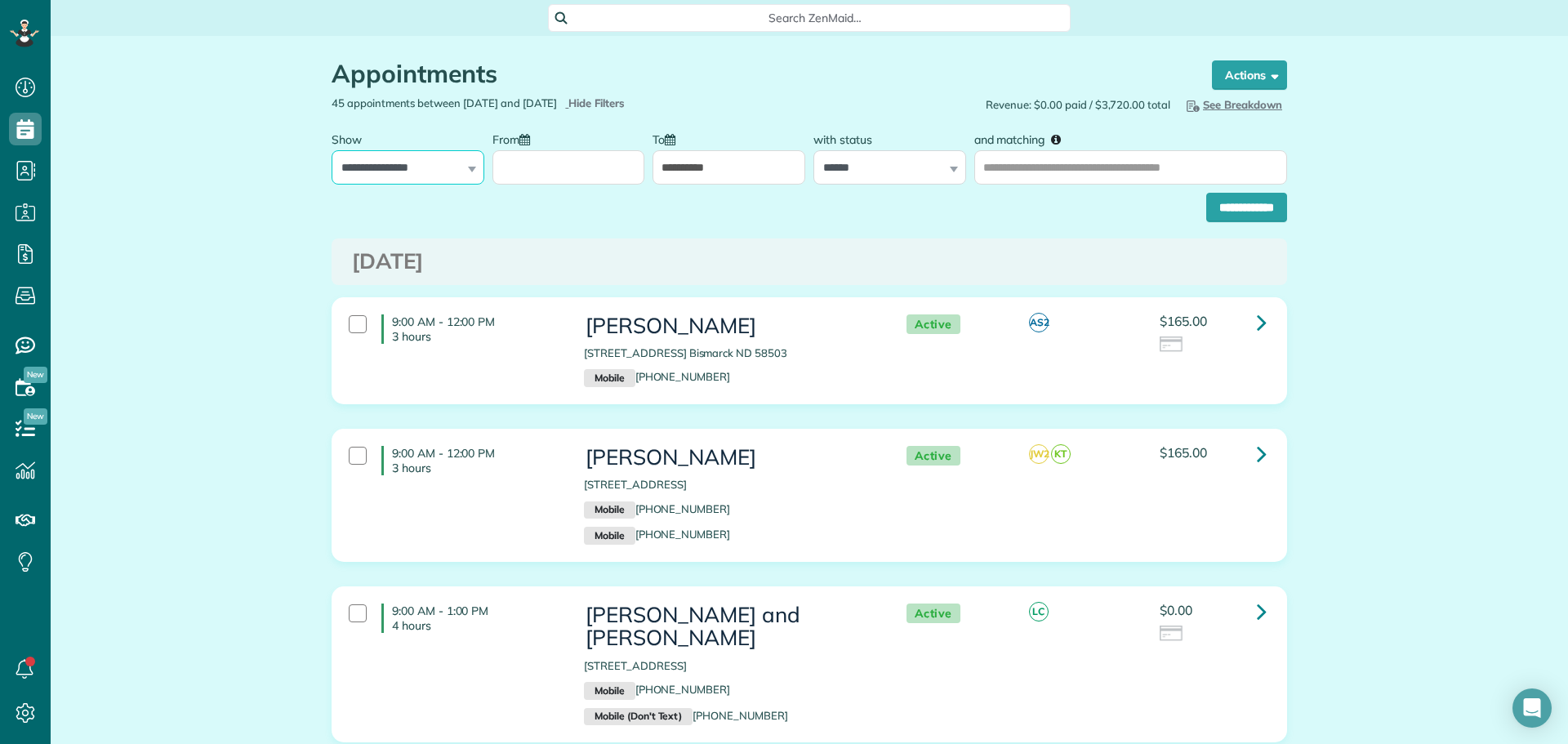
click at [404, 164] on select "**********" at bounding box center [408, 167] width 153 height 34
select select "**********"
click at [332, 150] on select "**********" at bounding box center [408, 167] width 153 height 34
click at [555, 169] on input "From" at bounding box center [569, 167] width 153 height 34
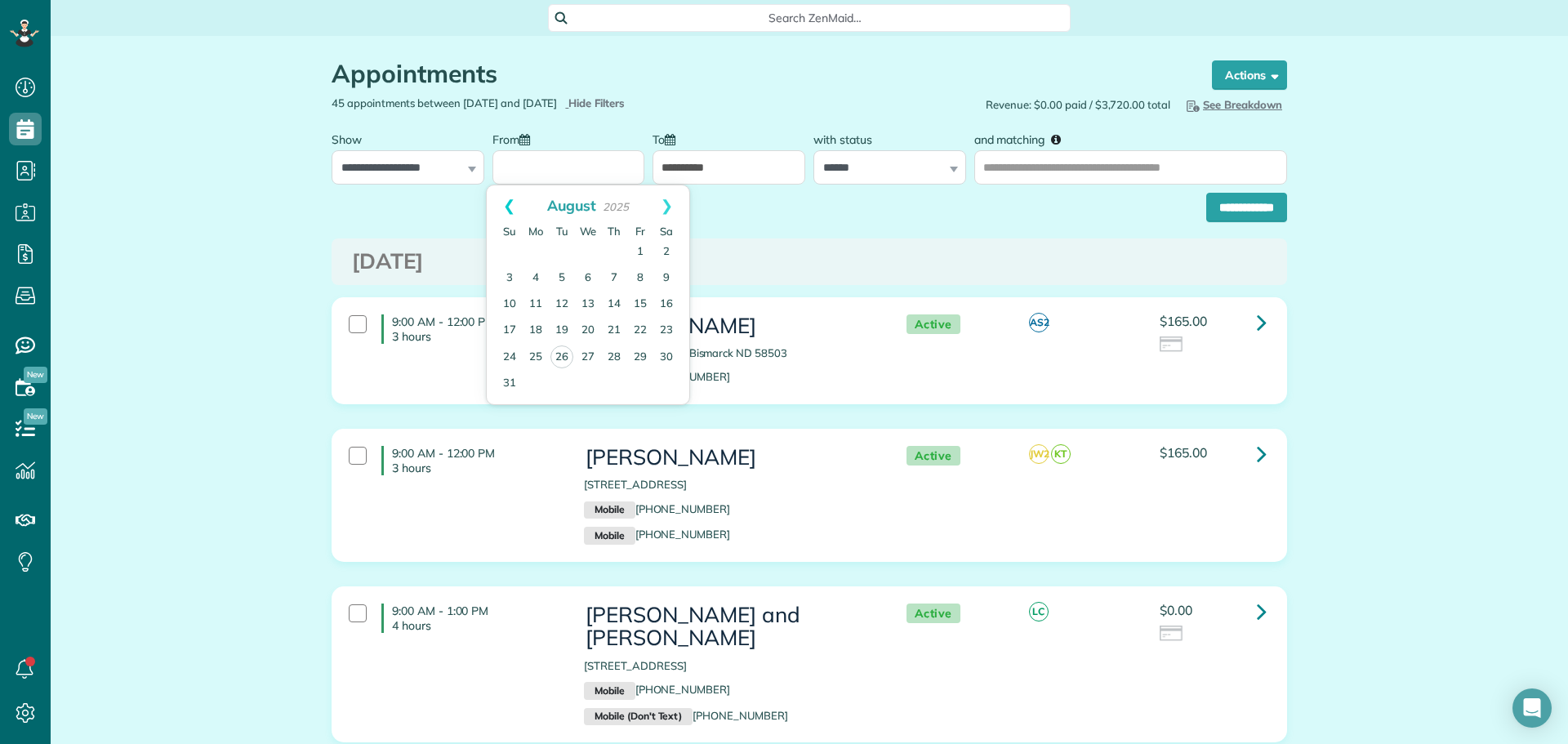
click at [502, 200] on link "Prev" at bounding box center [509, 206] width 45 height 41
click at [509, 351] on link "27" at bounding box center [510, 357] width 26 height 26
type input "**********"
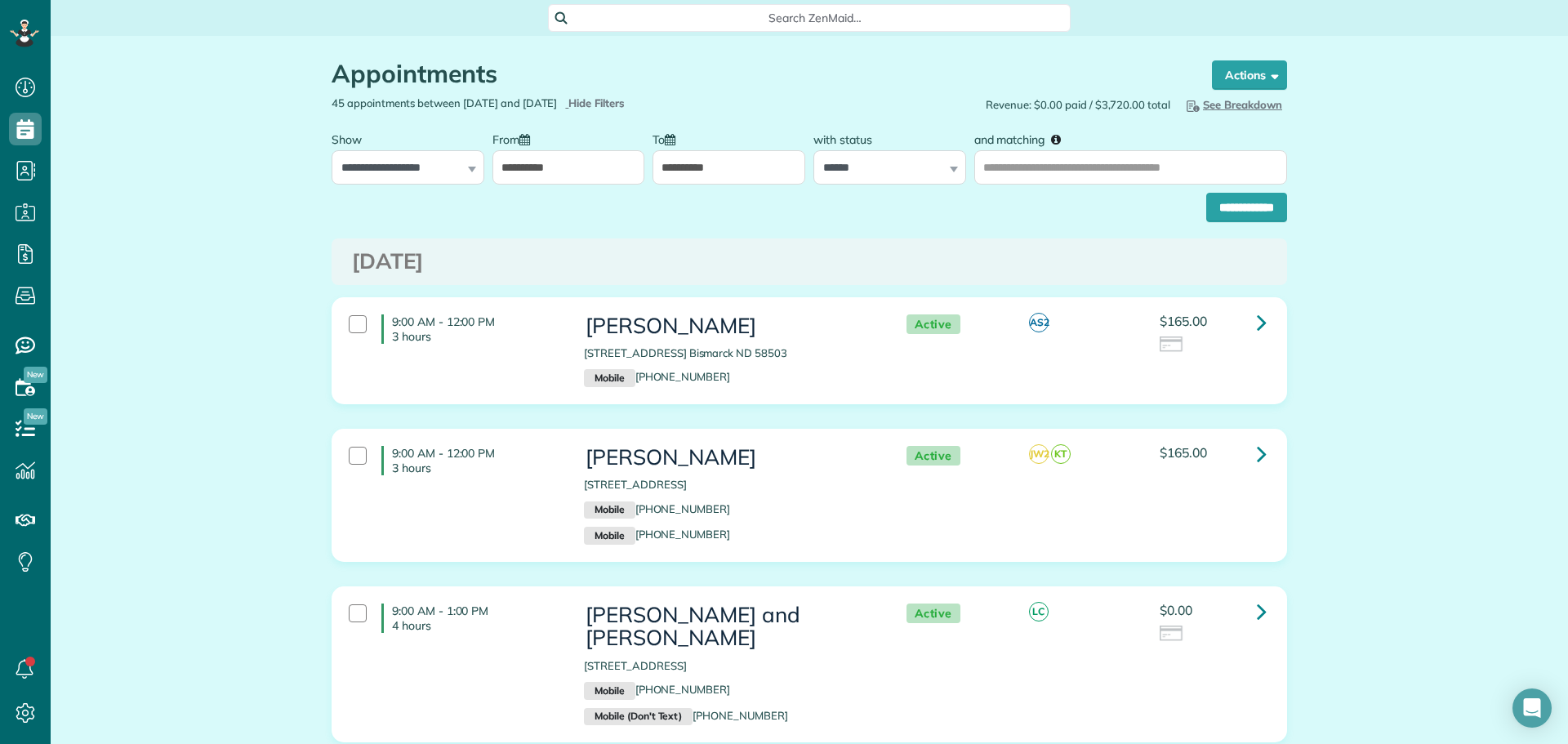
click at [720, 174] on input "**********" at bounding box center [729, 167] width 153 height 34
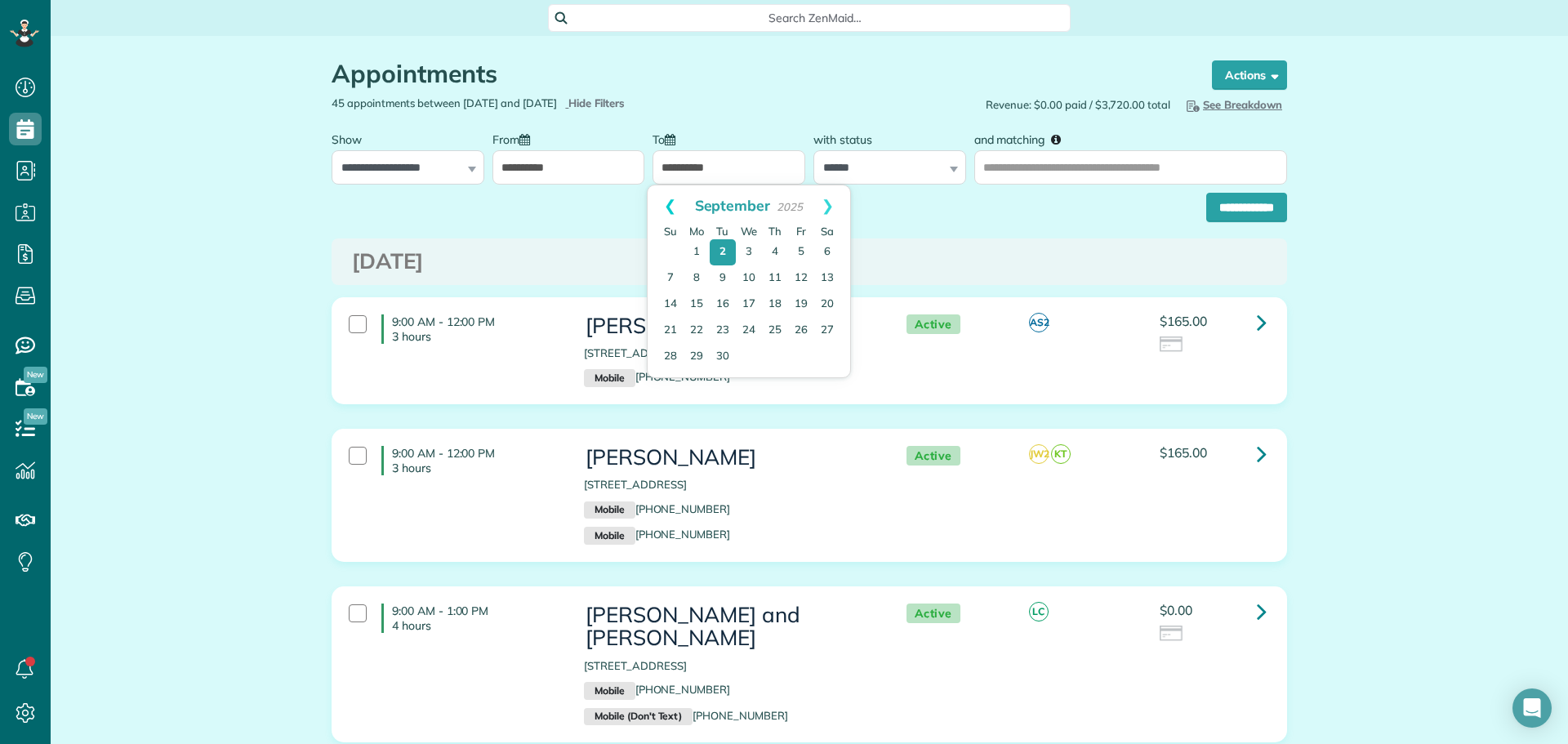
click at [665, 200] on link "Prev" at bounding box center [670, 206] width 45 height 41
click at [668, 382] on link "31" at bounding box center [670, 384] width 26 height 26
type input "**********"
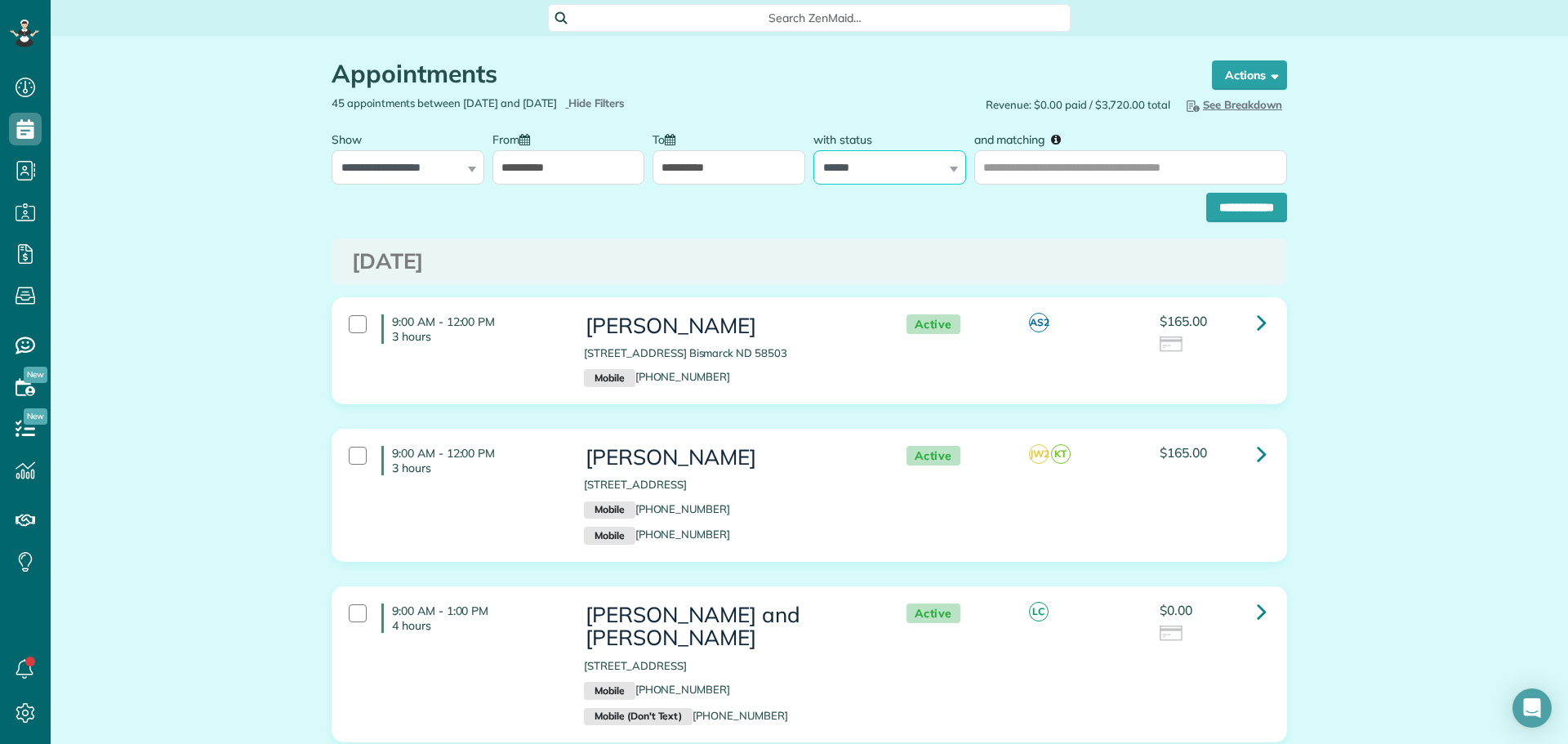
click at [906, 164] on select "**********" at bounding box center [890, 167] width 153 height 34
select select
click at [814, 150] on select "**********" at bounding box center [890, 167] width 153 height 34
click at [994, 168] on input "and matching" at bounding box center [1131, 167] width 313 height 34
